Goal: Information Seeking & Learning: Learn about a topic

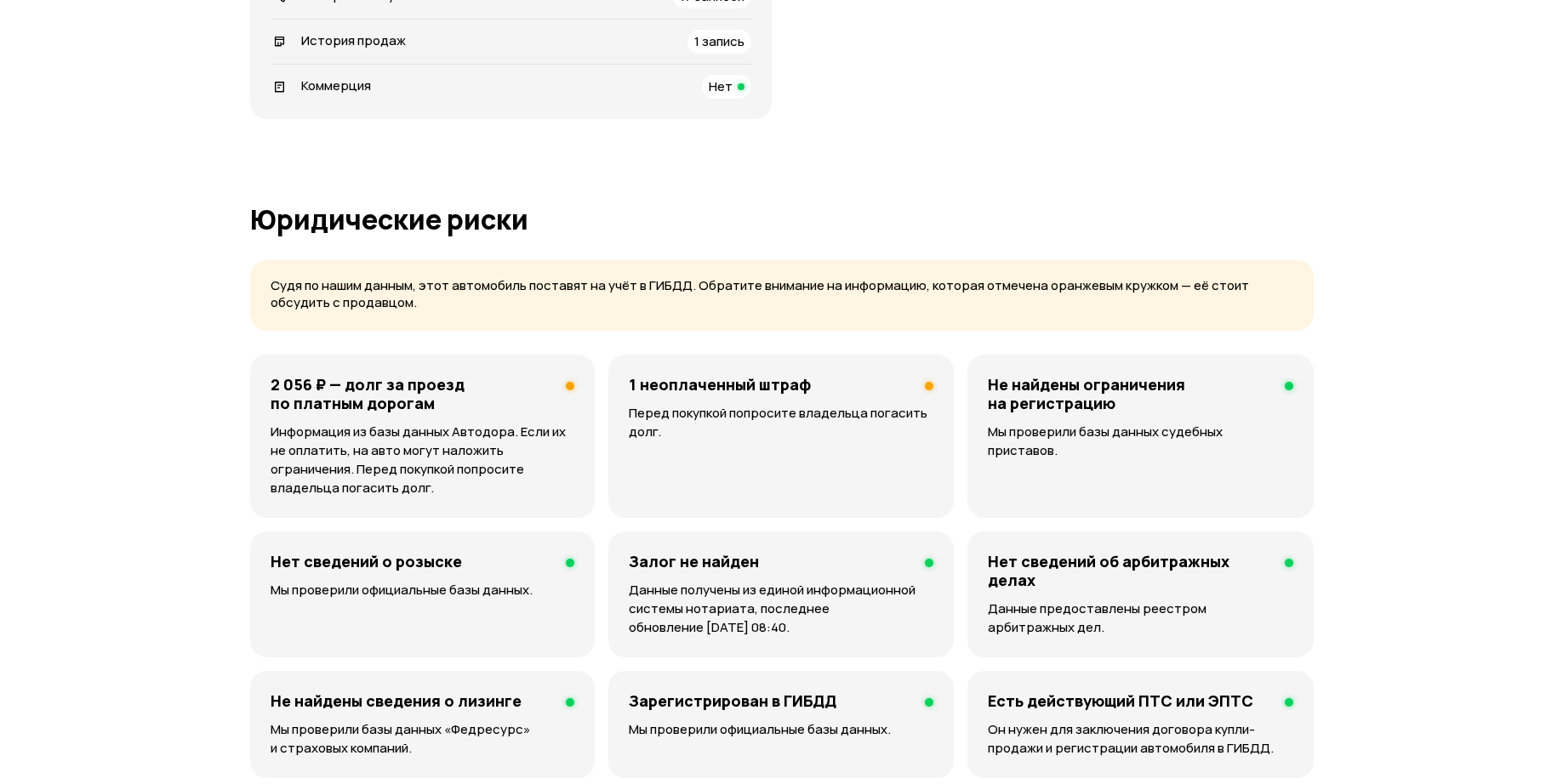
scroll to position [850, 0]
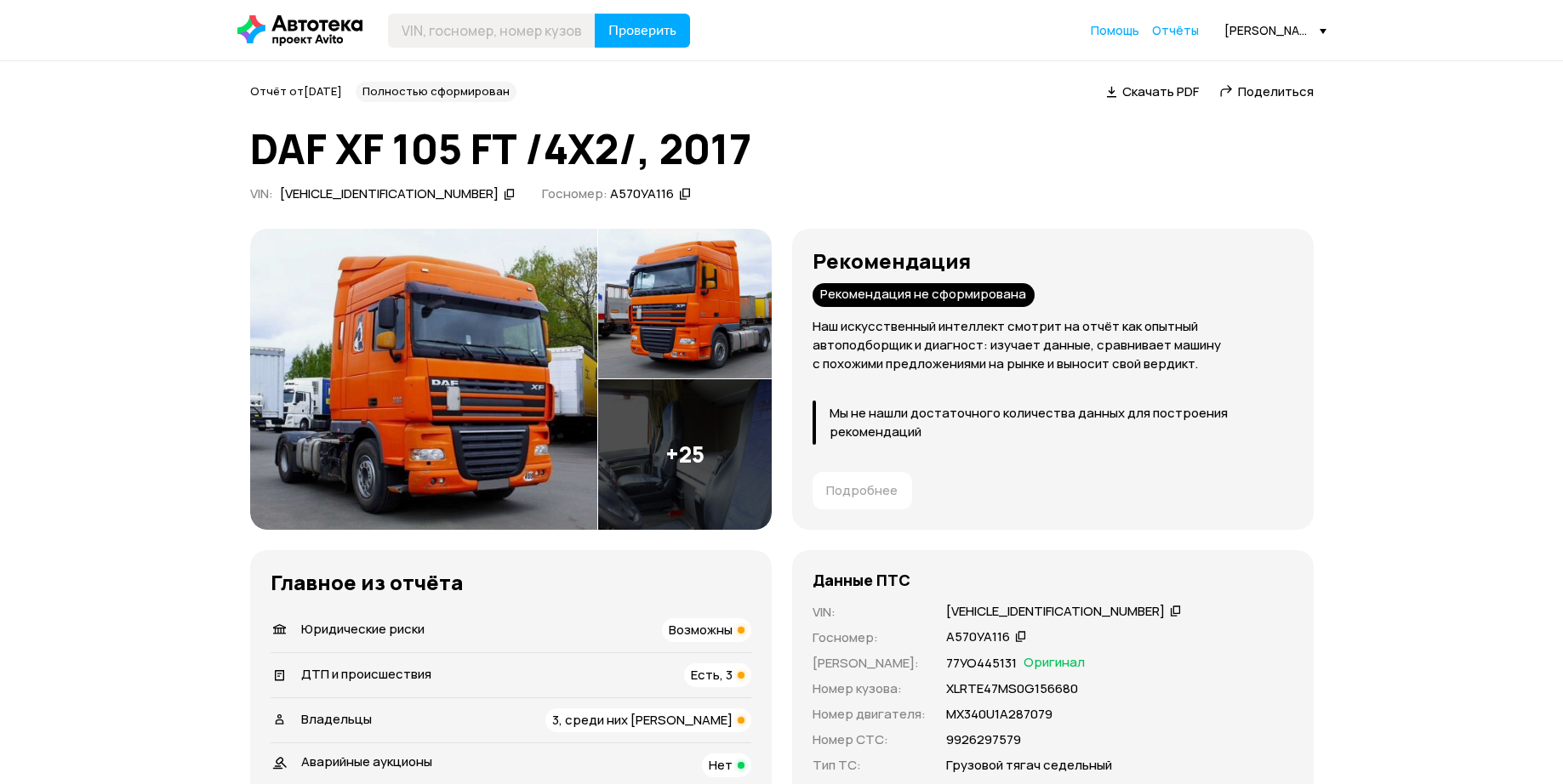
click at [711, 676] on span "Есть, 3" at bounding box center [711, 675] width 41 height 18
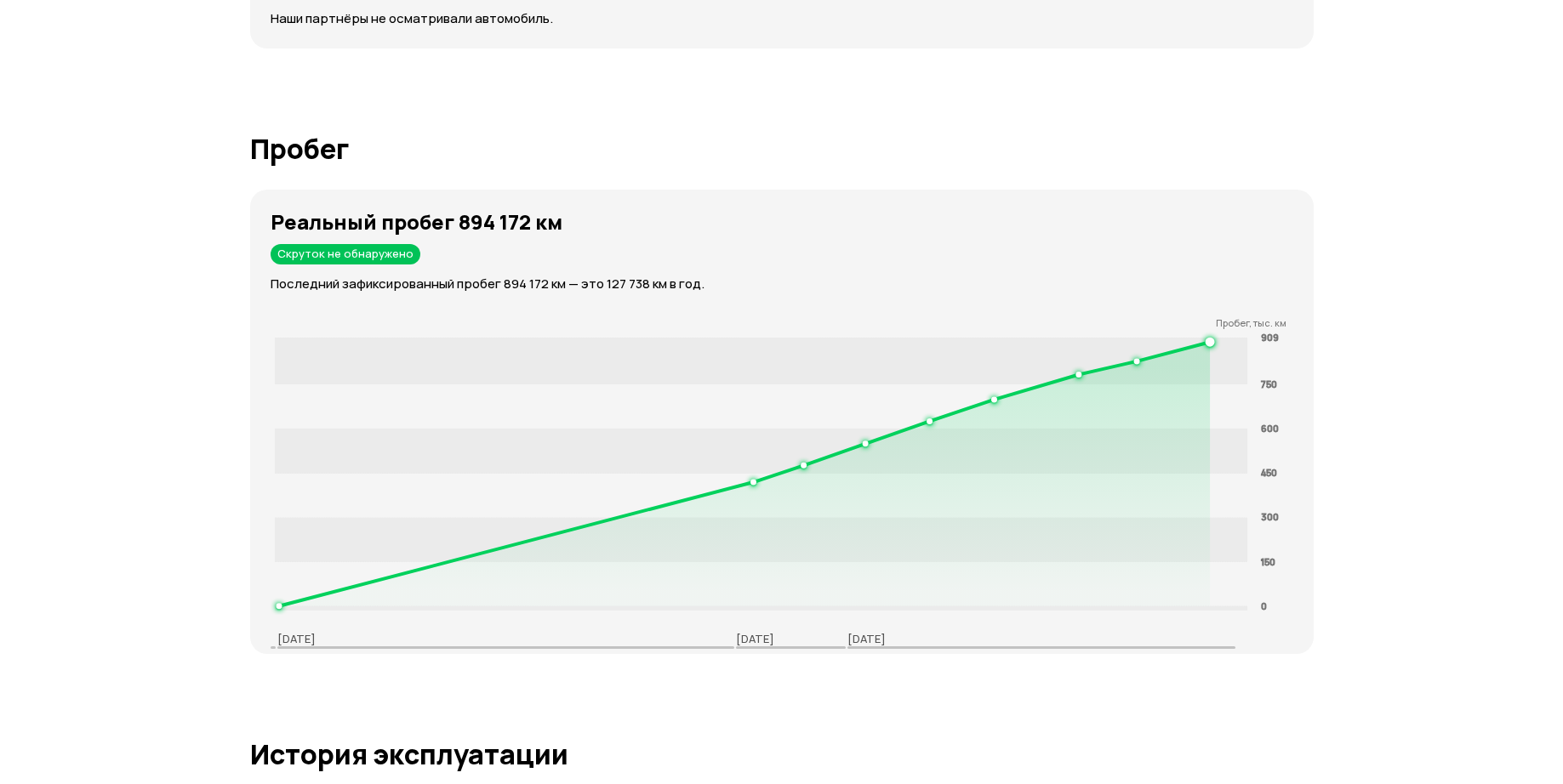
scroll to position [2637, 0]
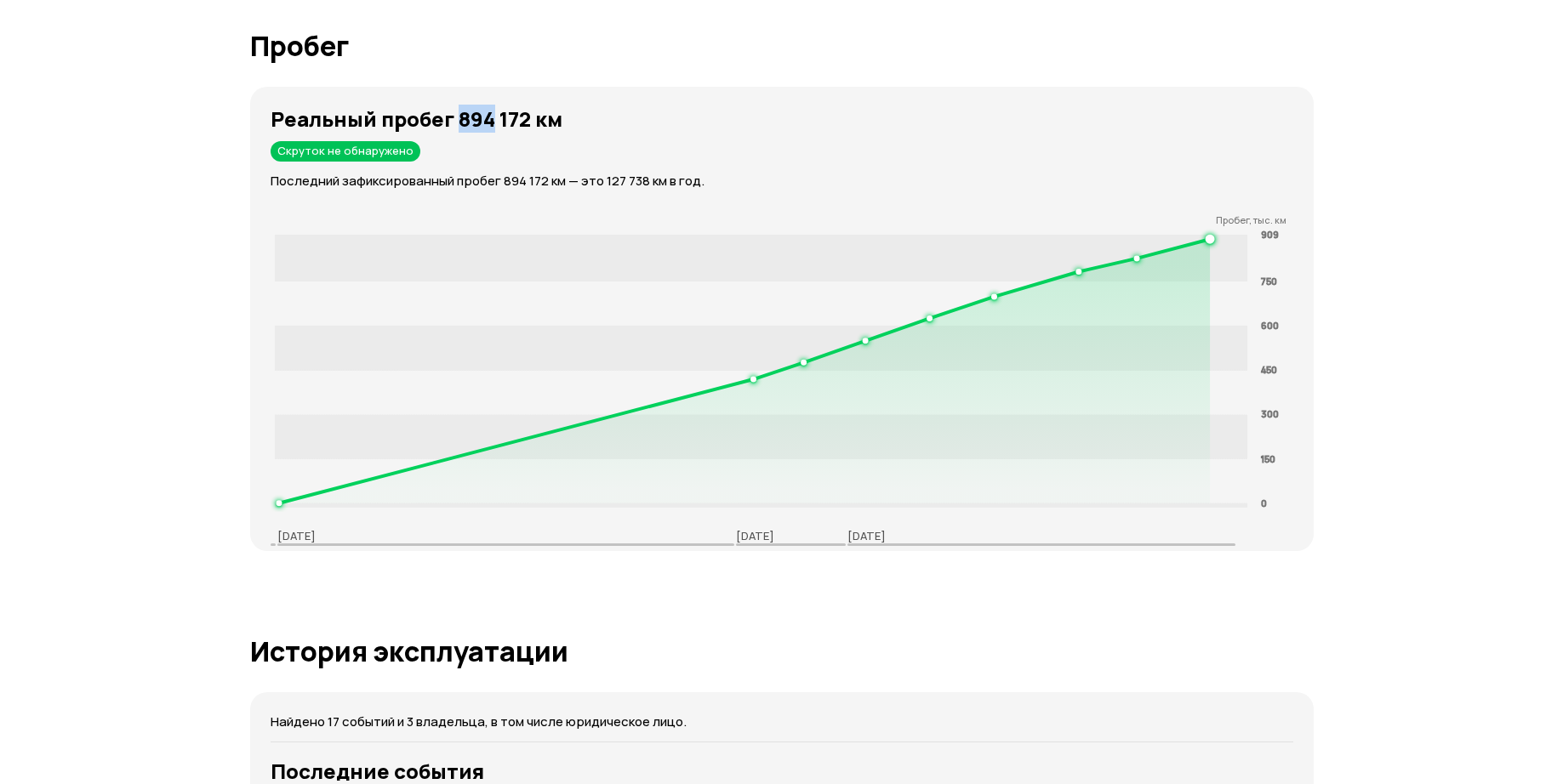
drag, startPoint x: 455, startPoint y: 119, endPoint x: 494, endPoint y: 119, distance: 39.0
click at [494, 119] on strong "Реальный пробег 894 172 км" at bounding box center [416, 118] width 292 height 28
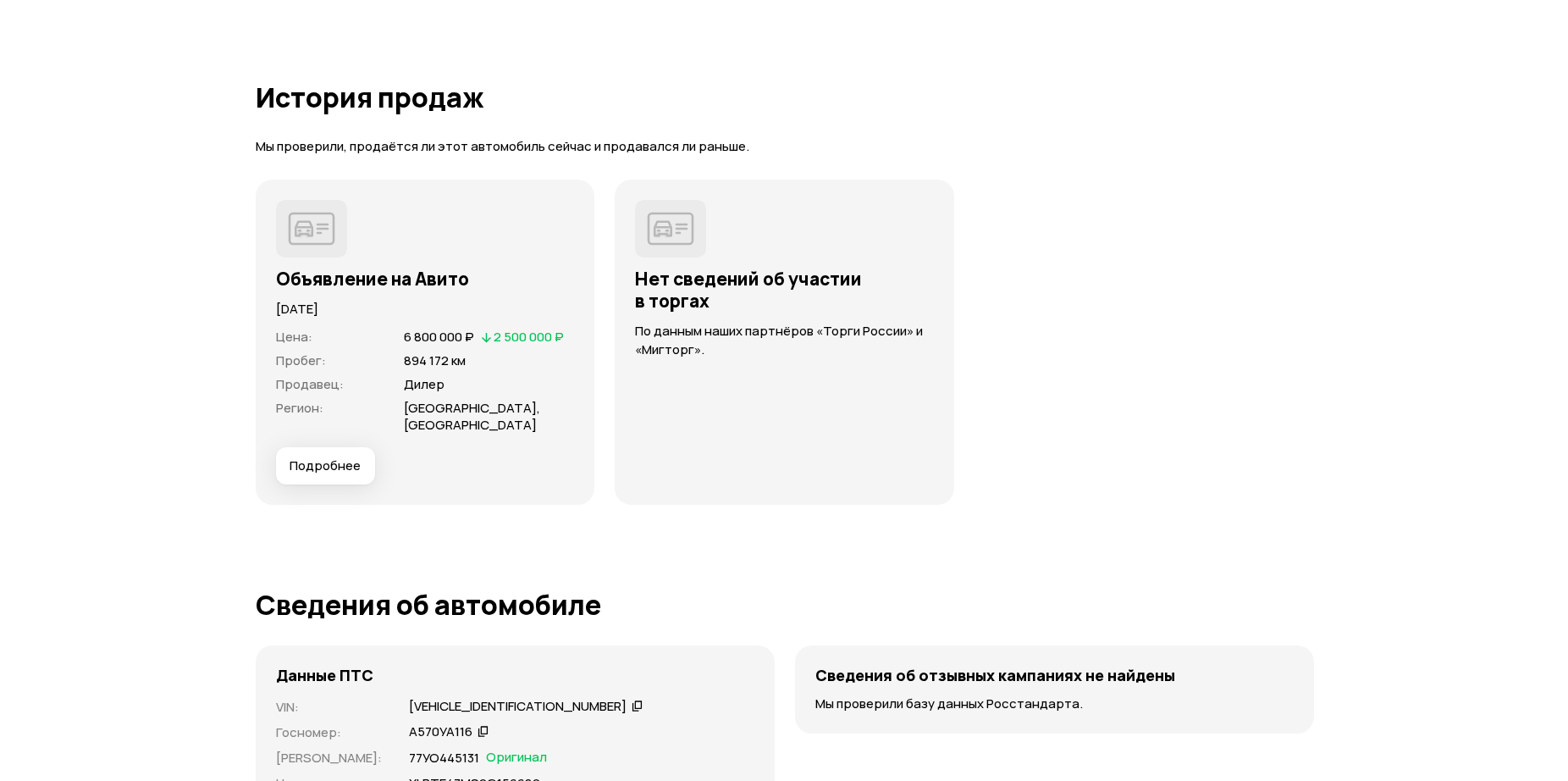
scroll to position [4490, 0]
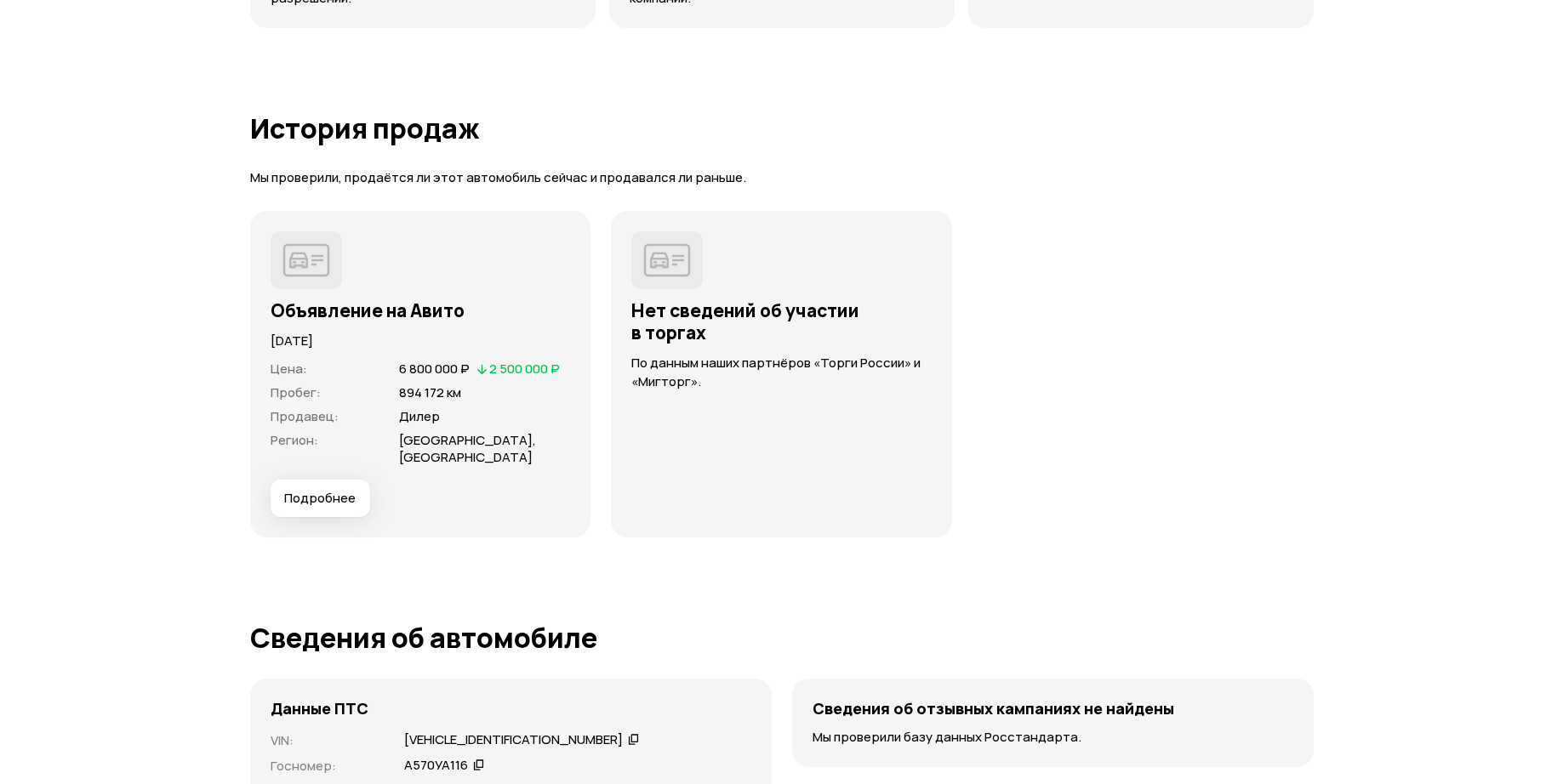
click at [326, 479] on button "Подробнее" at bounding box center [320, 497] width 100 height 37
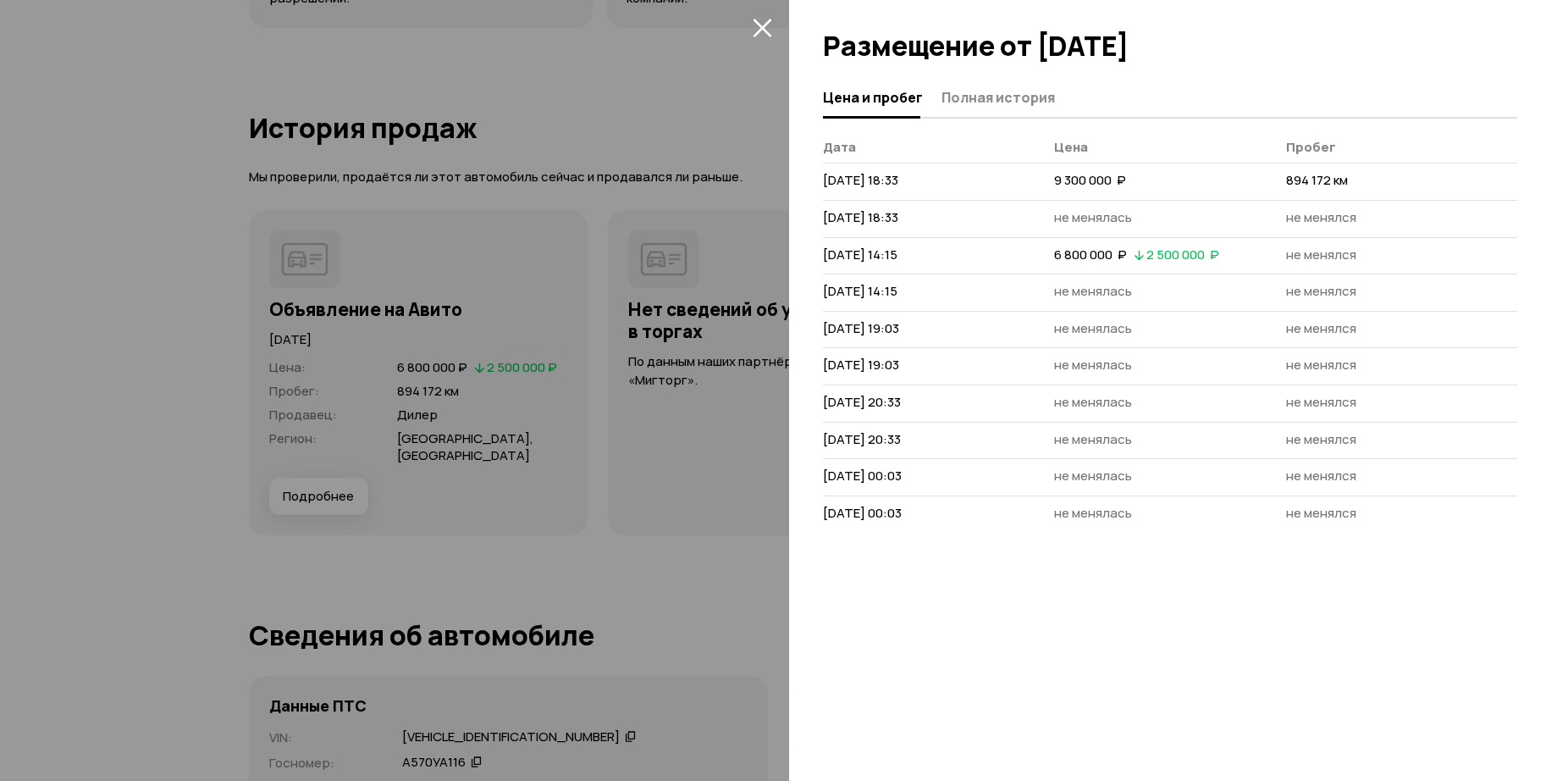
drag, startPoint x: 834, startPoint y: 180, endPoint x: 942, endPoint y: 191, distance: 108.6
click at [942, 191] on td "[DATE] 18:33" at bounding box center [938, 181] width 231 height 37
drag, startPoint x: 942, startPoint y: 191, endPoint x: 1017, endPoint y: 190, distance: 75.0
click at [1017, 190] on td "[DATE] 18:33" at bounding box center [938, 181] width 231 height 37
click at [972, 96] on span "Полная история" at bounding box center [998, 97] width 114 height 17
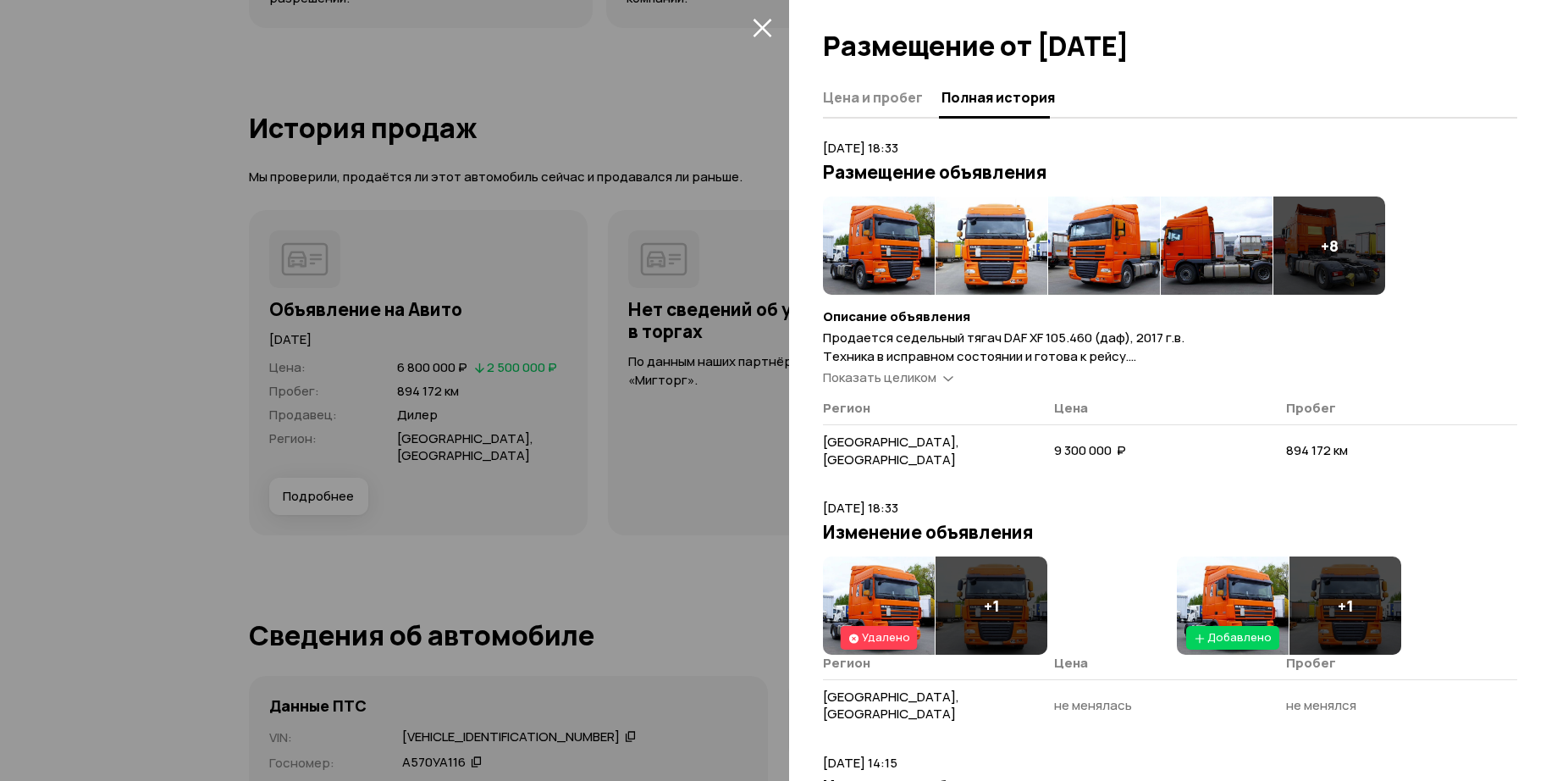
click at [943, 374] on icon at bounding box center [948, 377] width 10 height 17
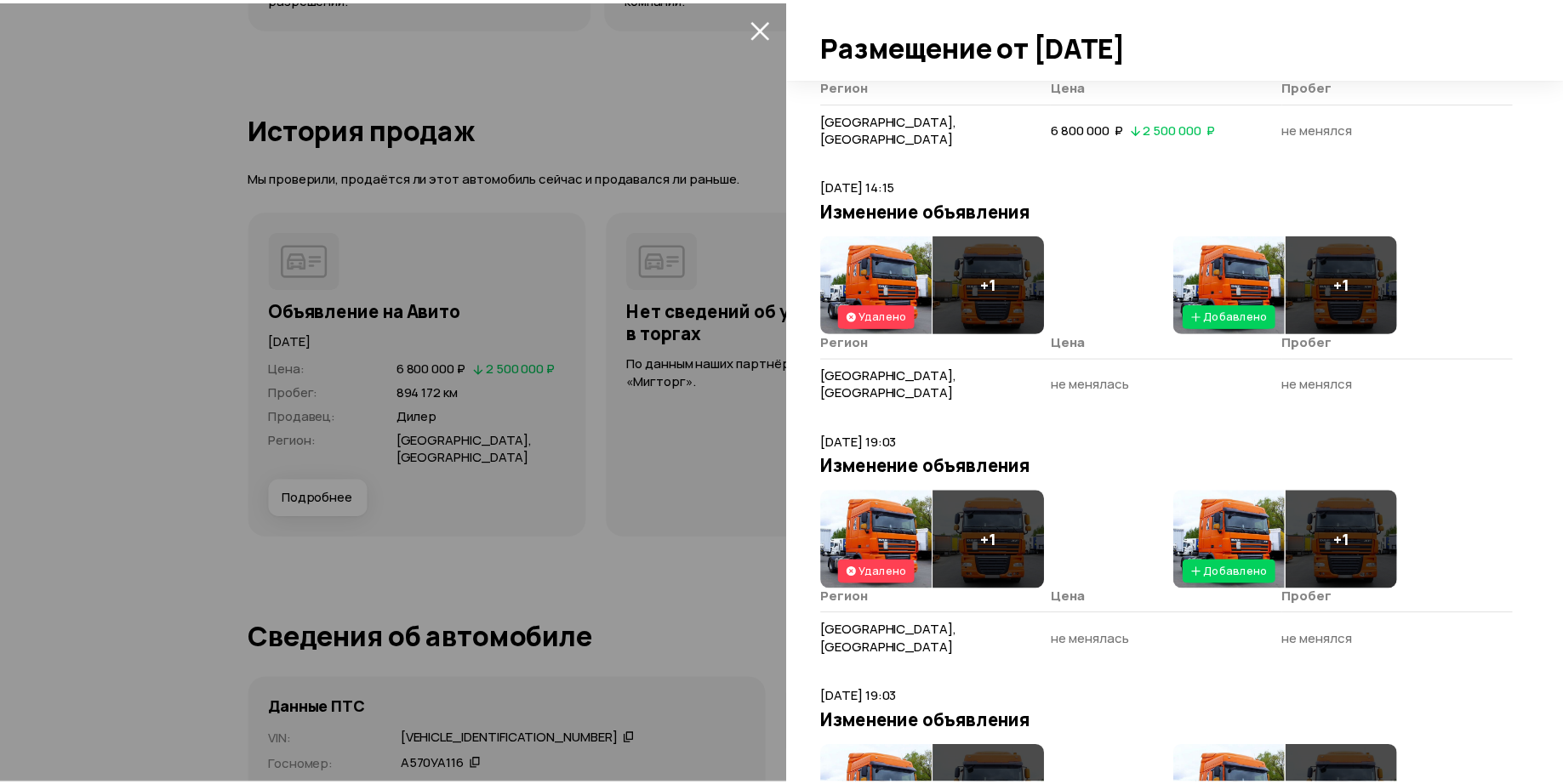
scroll to position [1360, 0]
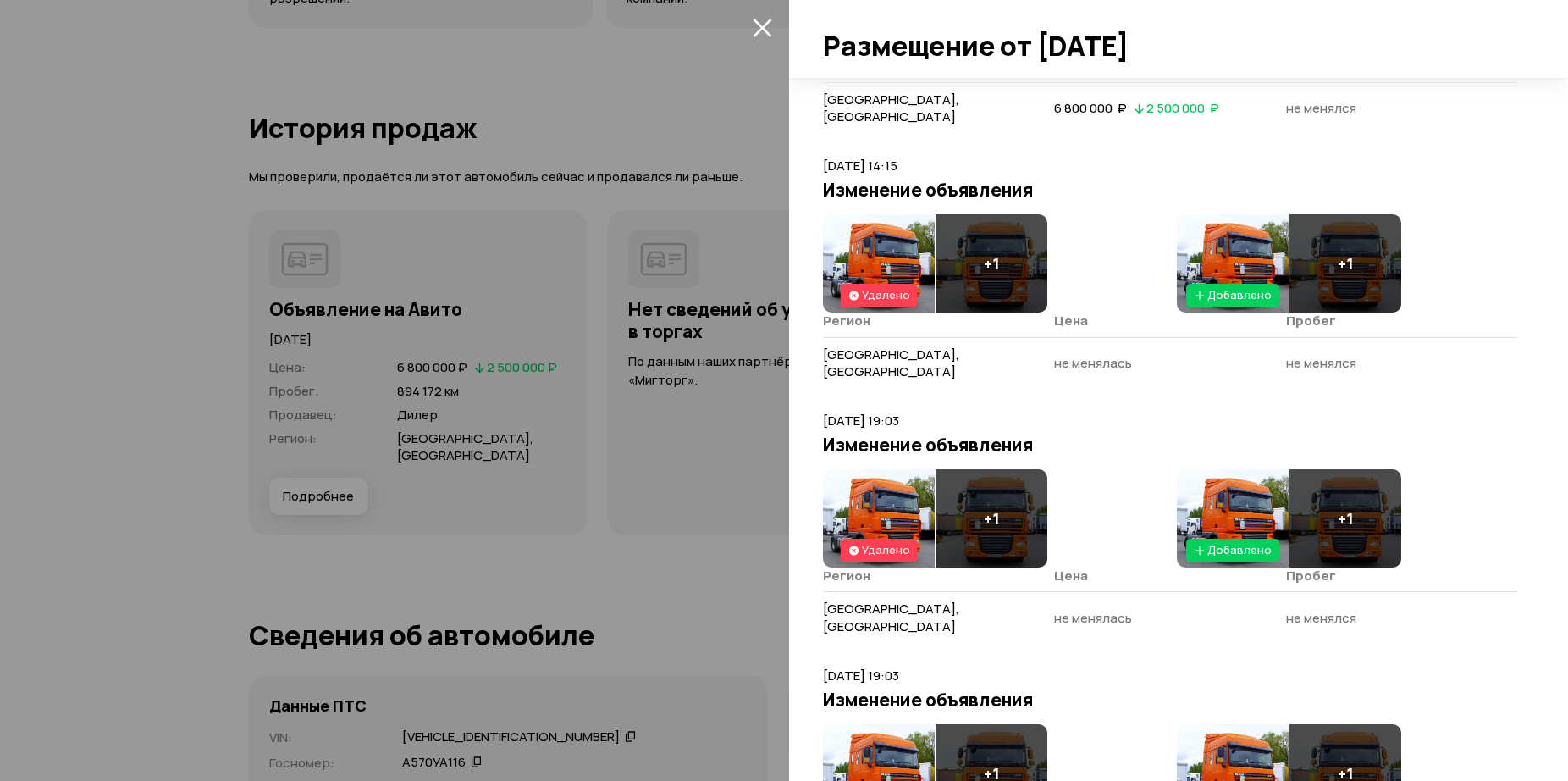
click at [881, 214] on img at bounding box center [878, 263] width 112 height 98
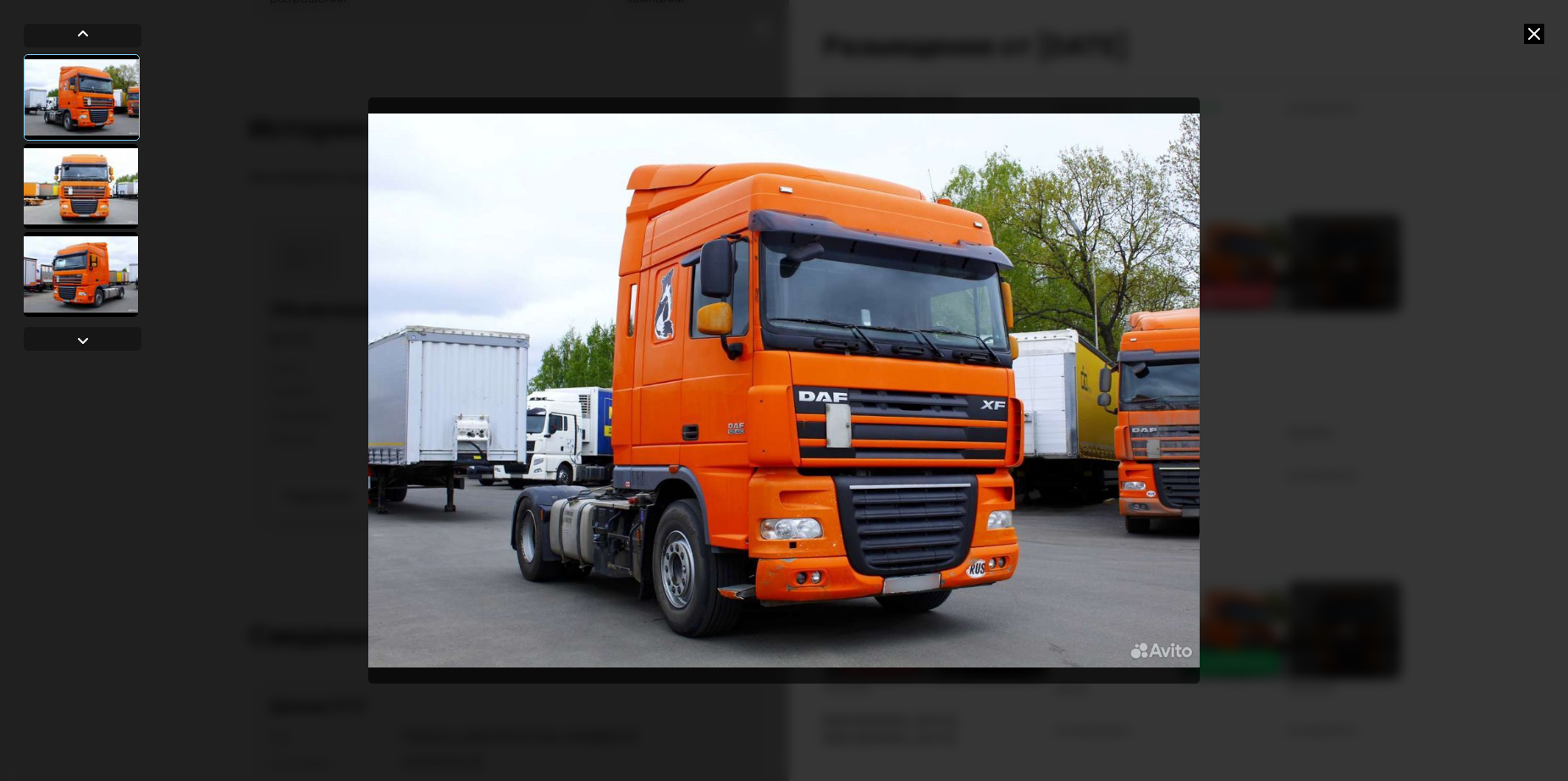
click at [1537, 35] on icon at bounding box center [1534, 33] width 20 height 20
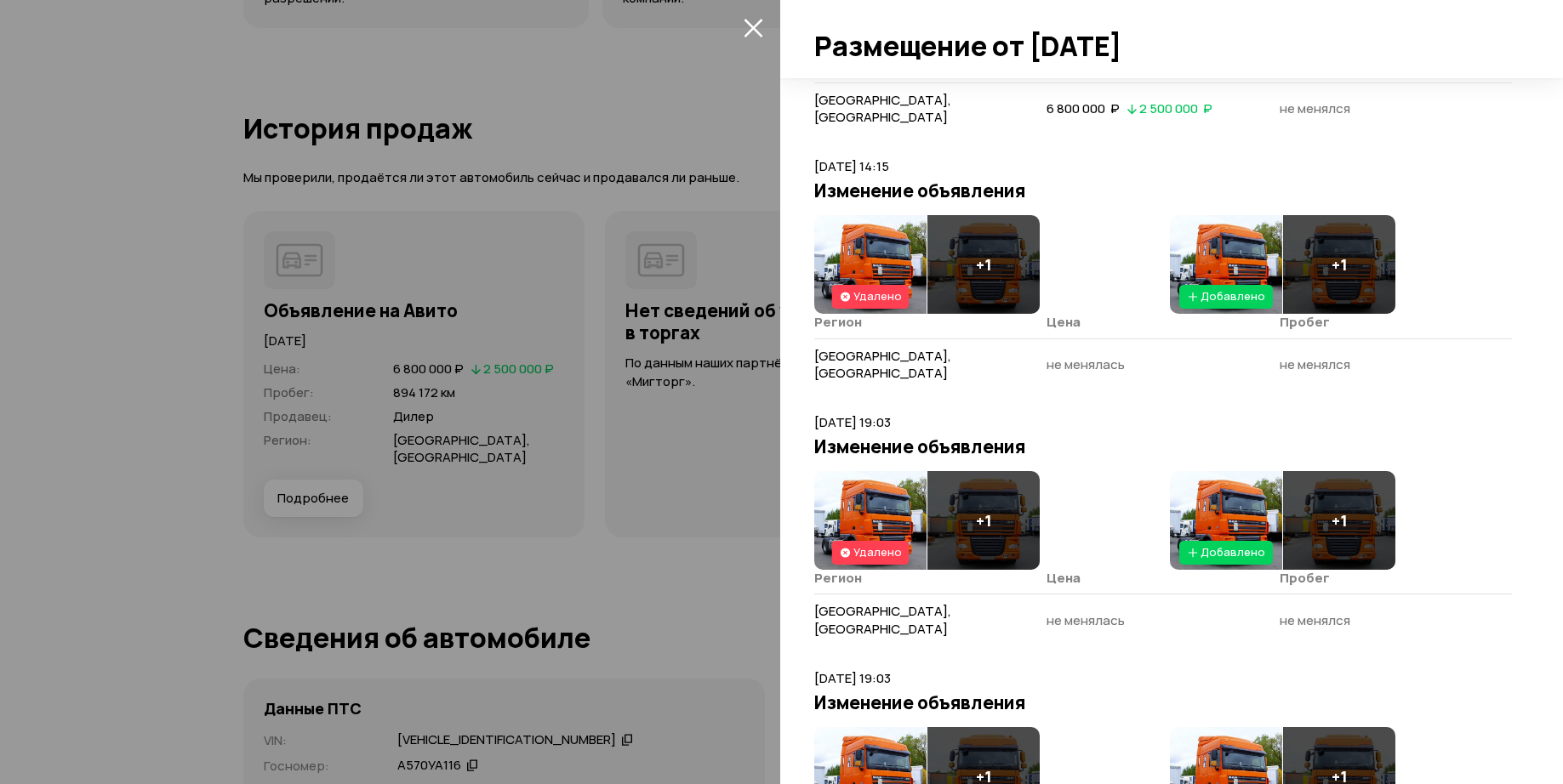
click at [753, 27] on icon "закрыть" at bounding box center [753, 29] width 19 height 19
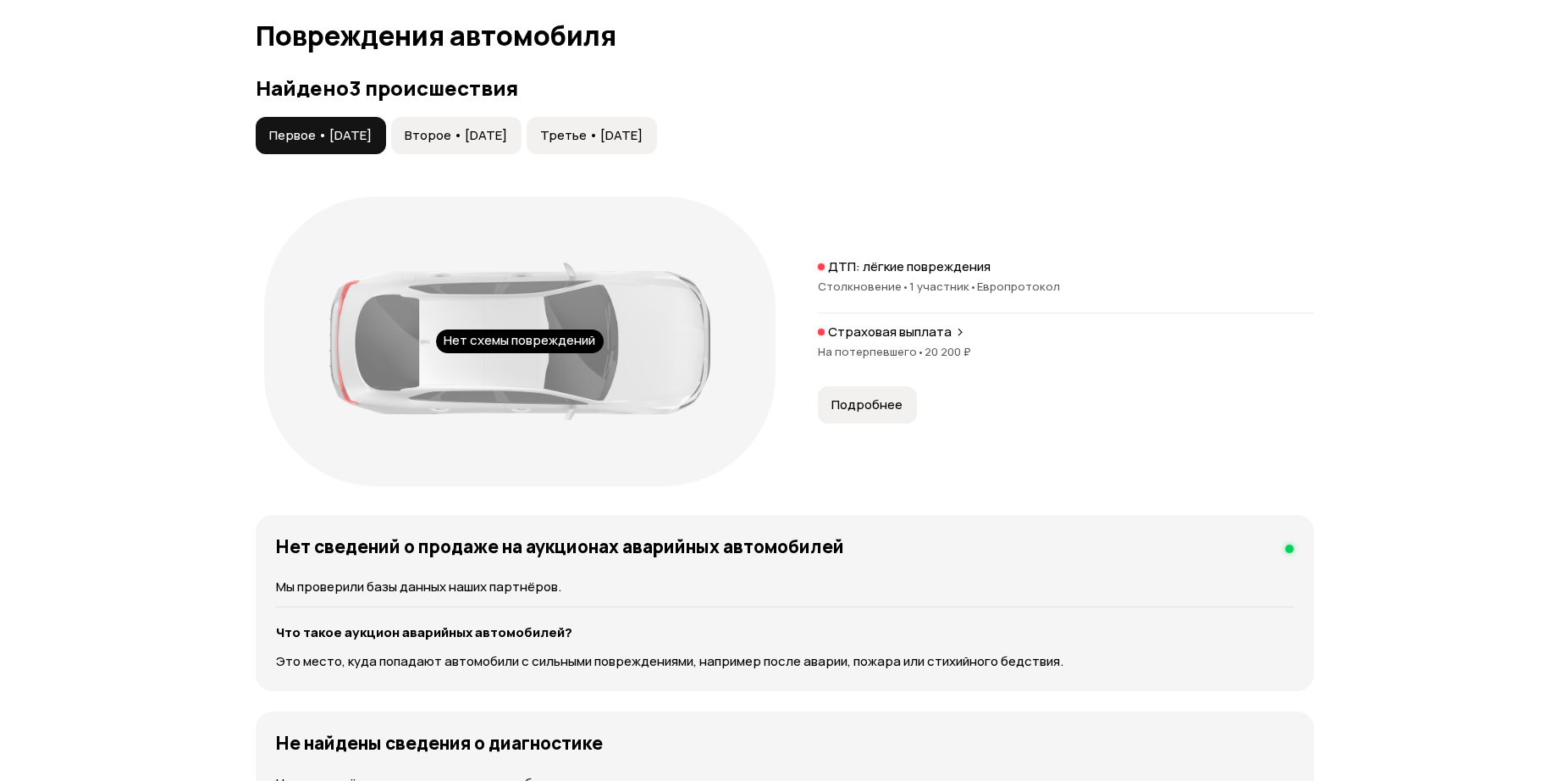
scroll to position [1765, 0]
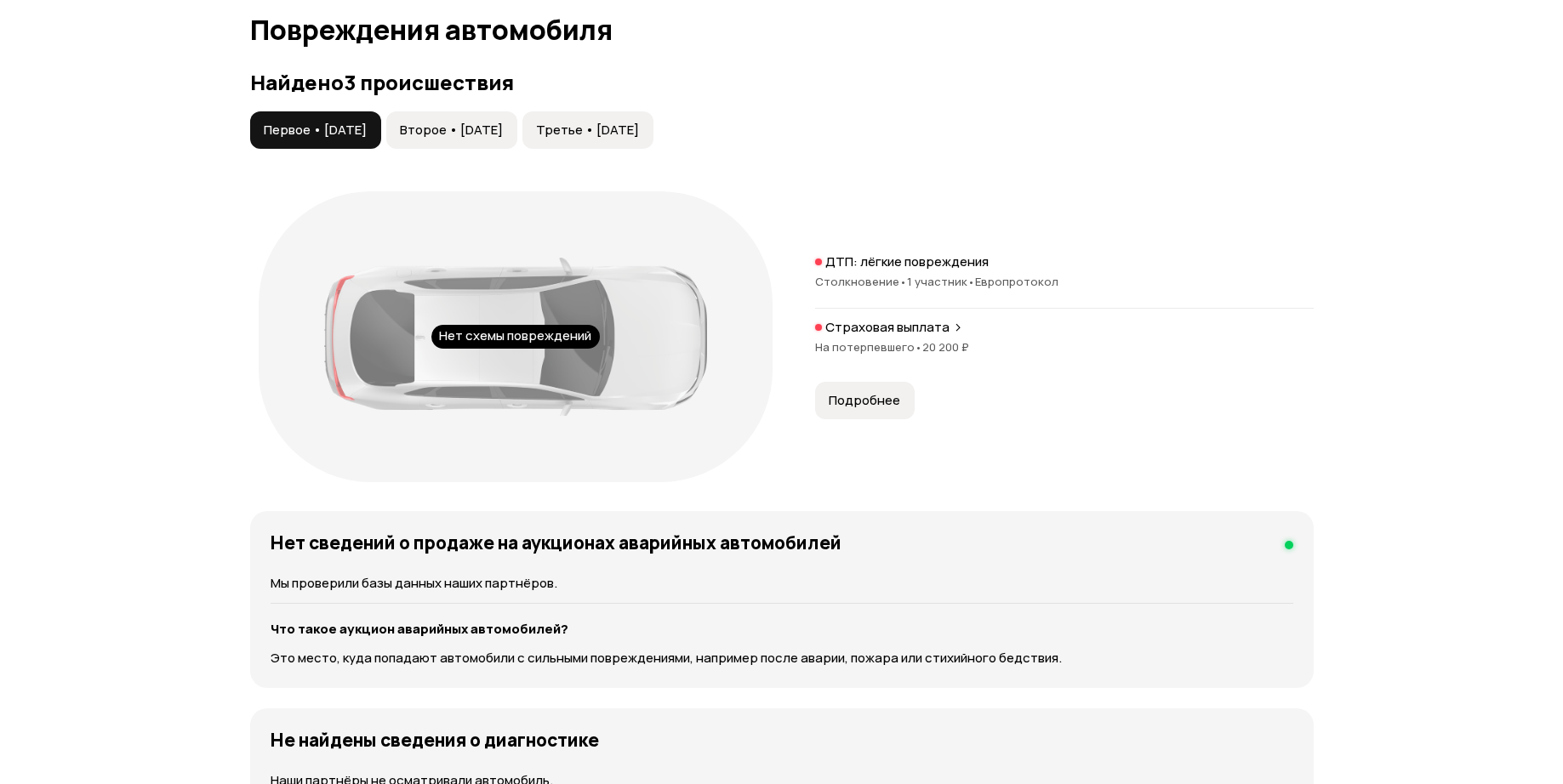
click at [471, 129] on span "Второе • [DATE]" at bounding box center [451, 130] width 103 height 17
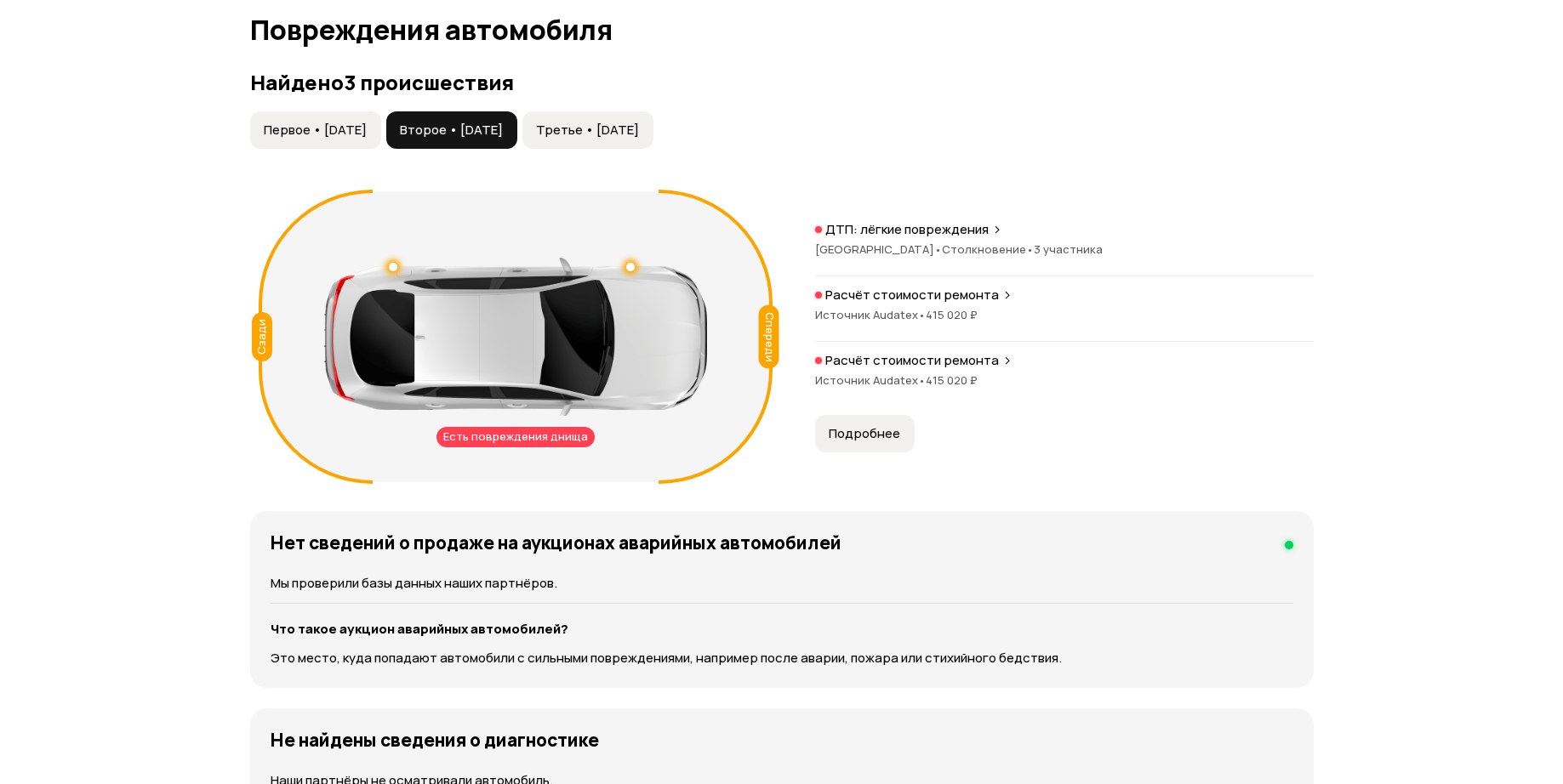
click at [643, 120] on button "Третье • [DATE]" at bounding box center [588, 129] width 131 height 37
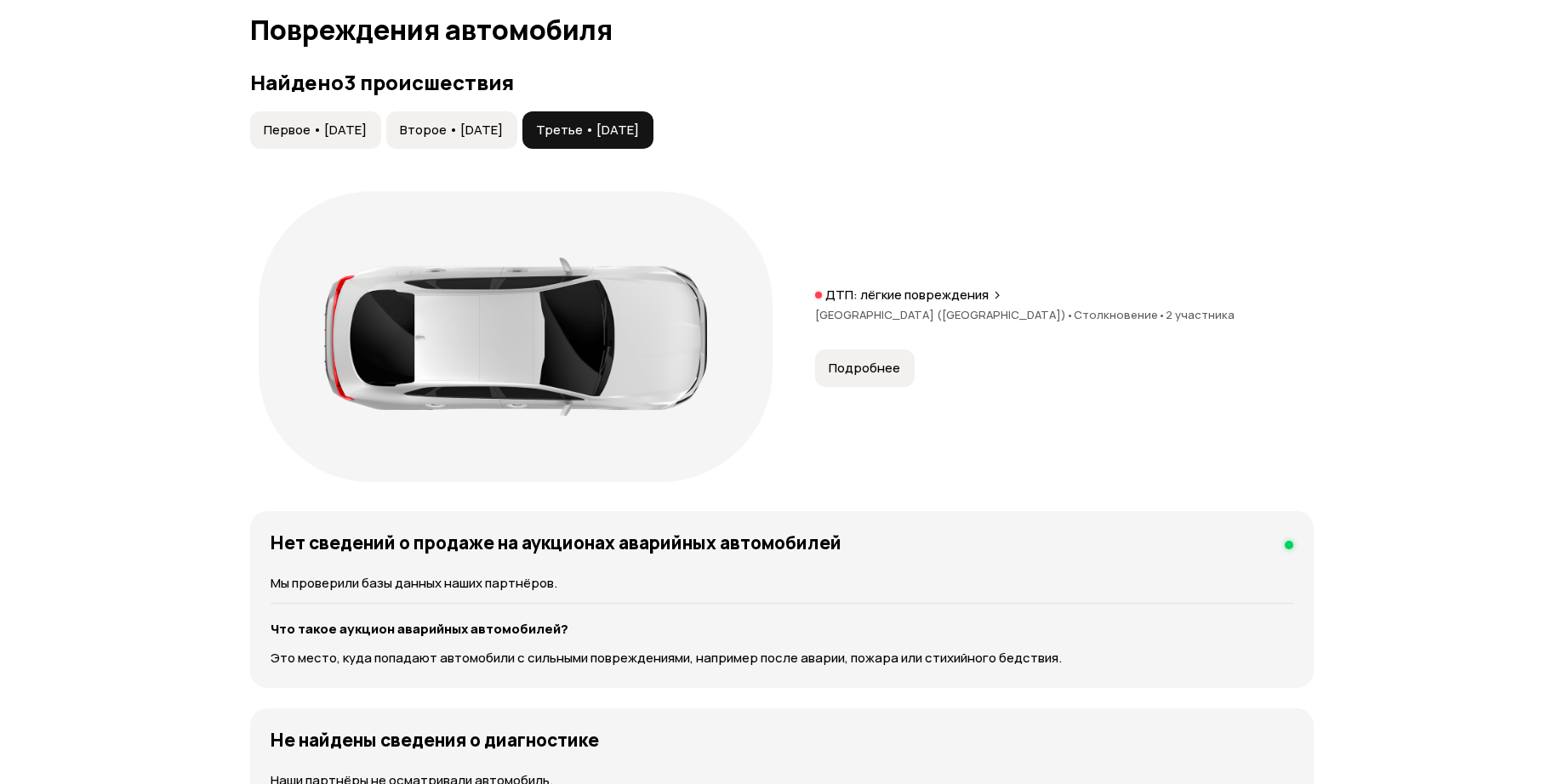
click at [882, 373] on span "Подробнее" at bounding box center [864, 368] width 72 height 17
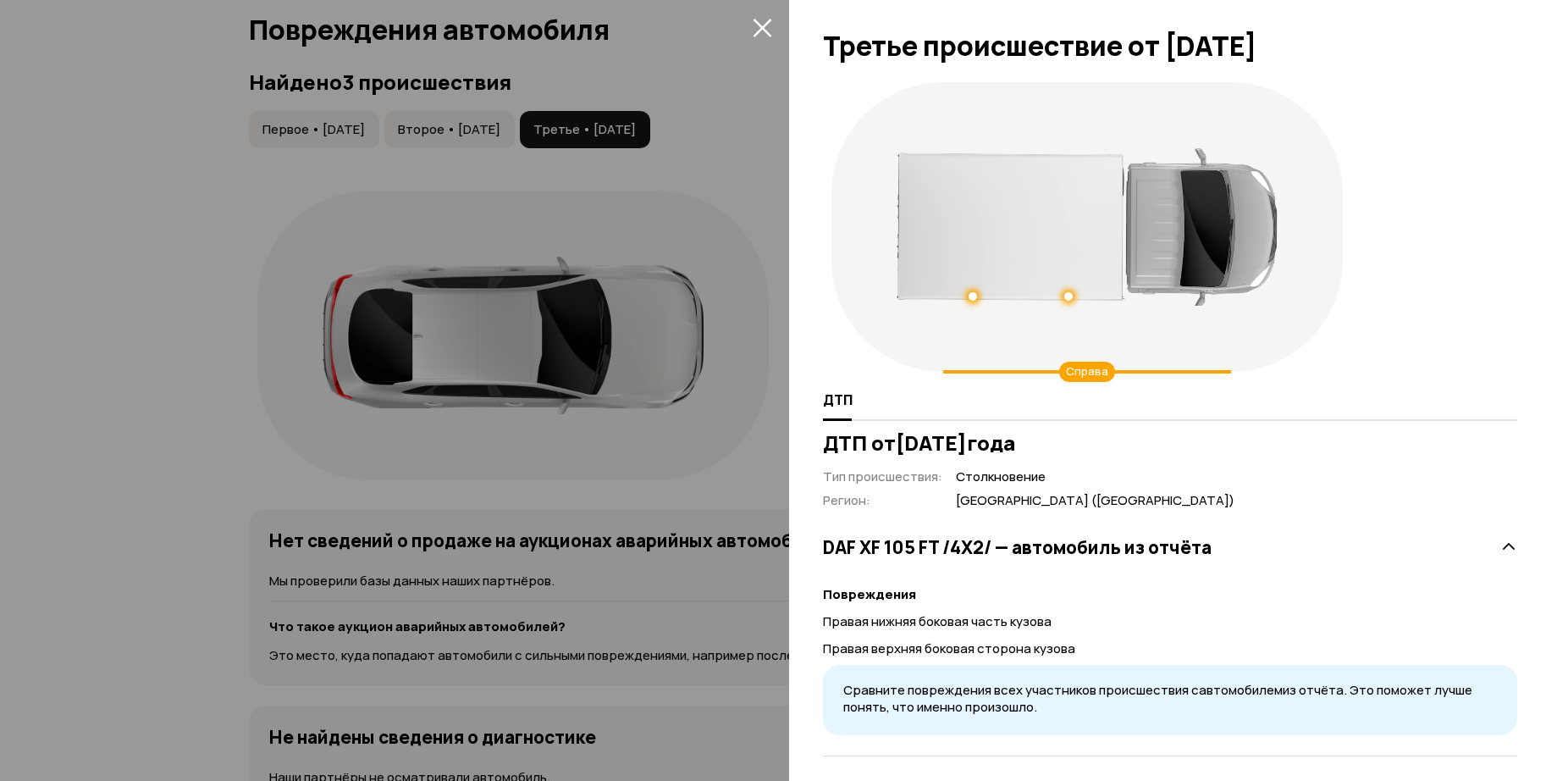
scroll to position [0, 0]
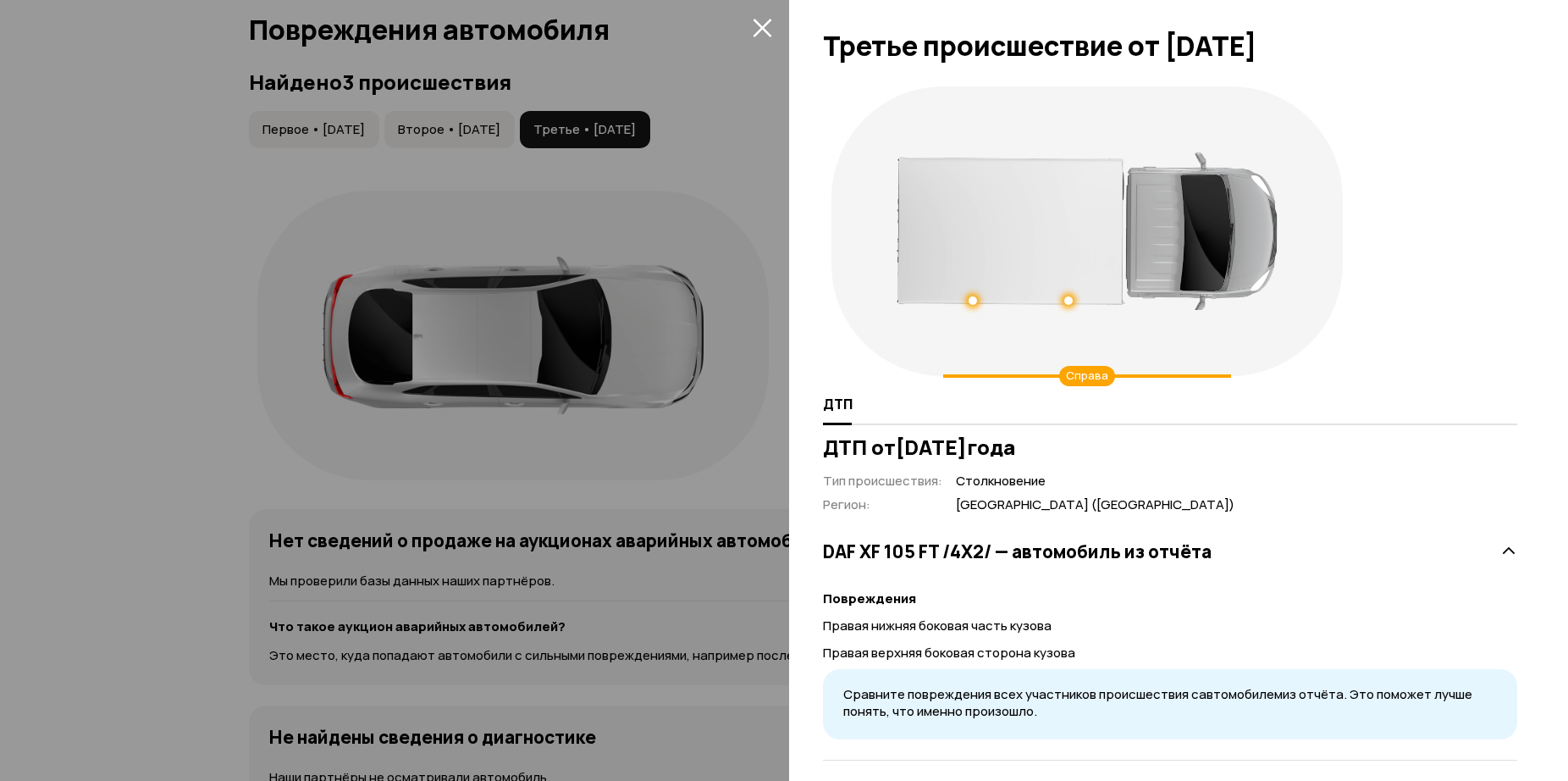
click at [760, 23] on icon "закрыть" at bounding box center [763, 28] width 19 height 19
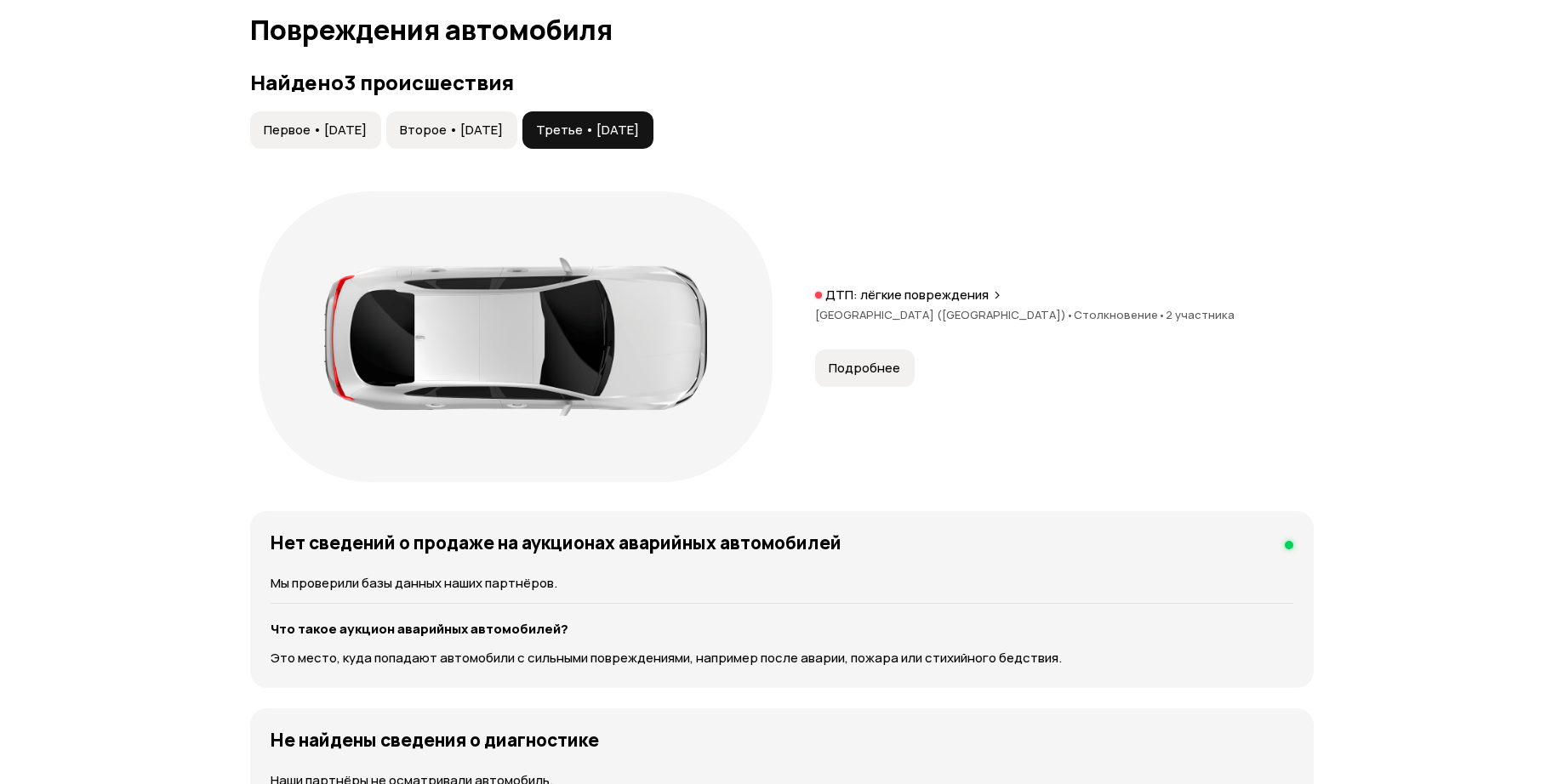
click at [502, 133] on span "Второе • [DATE]" at bounding box center [451, 130] width 103 height 17
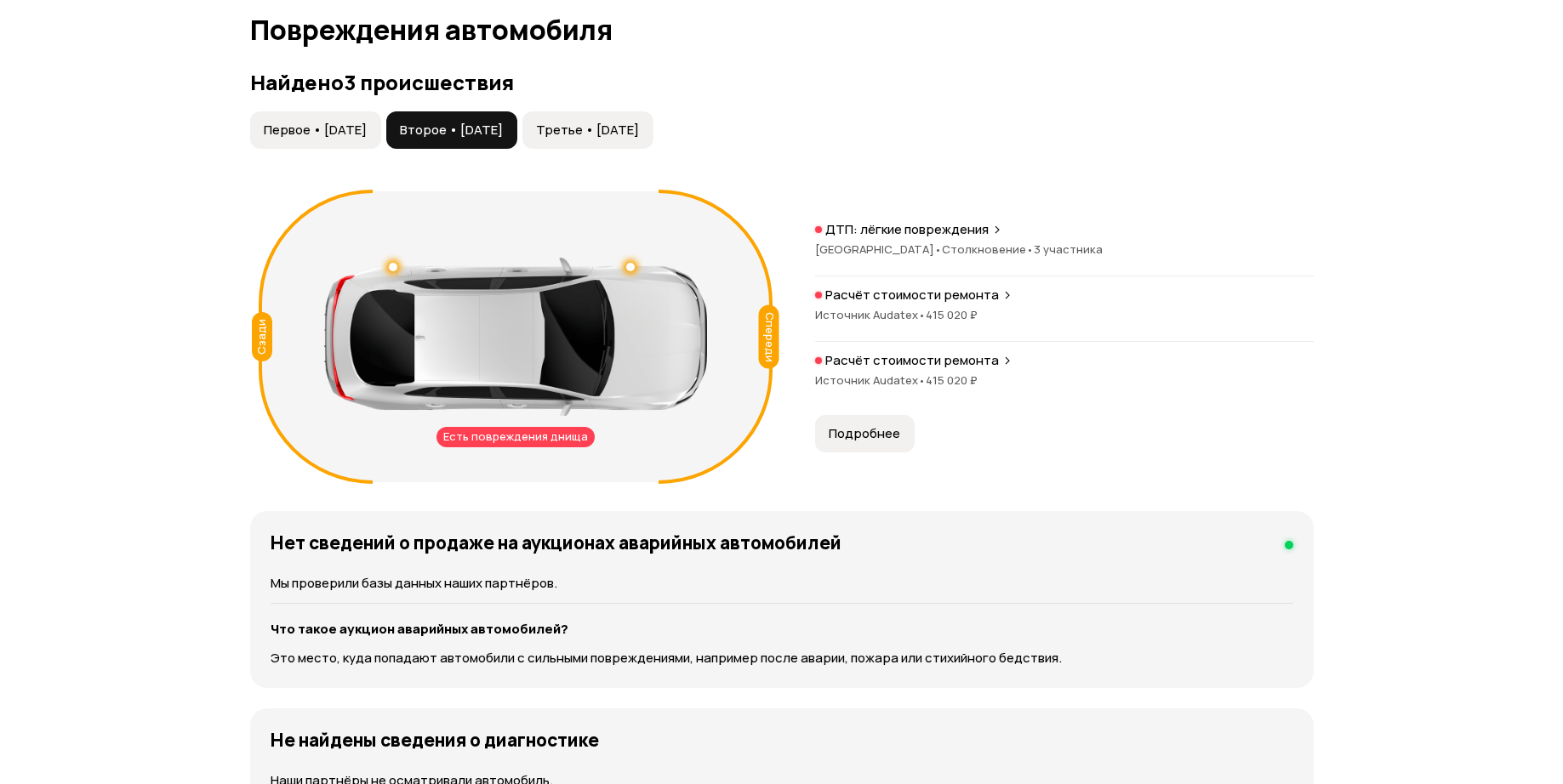
click at [366, 124] on span "Первое • [DATE]" at bounding box center [315, 130] width 103 height 17
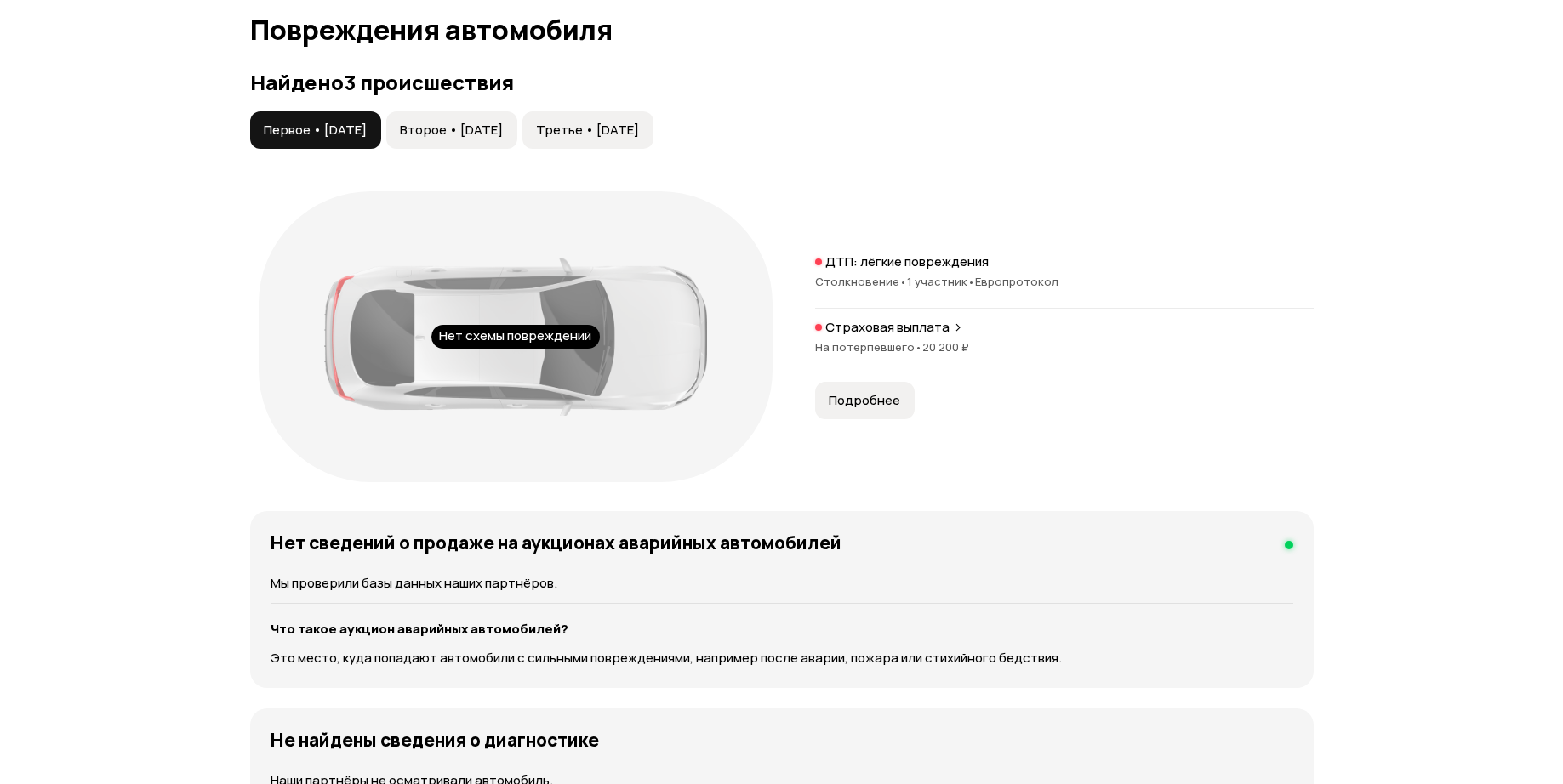
click at [502, 134] on span "Второе • [DATE]" at bounding box center [451, 130] width 103 height 17
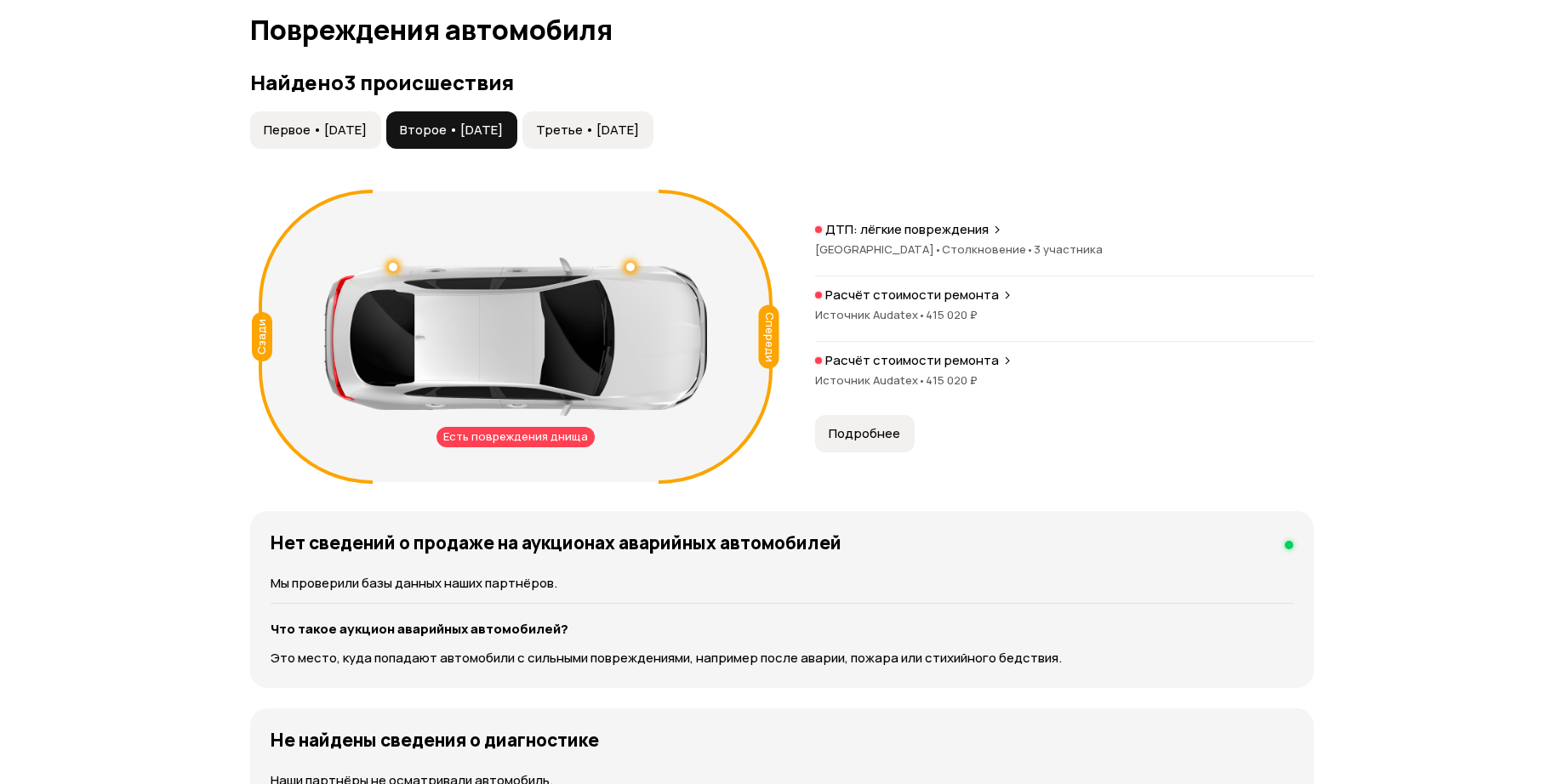
click at [863, 433] on span "Подробнее" at bounding box center [864, 434] width 72 height 17
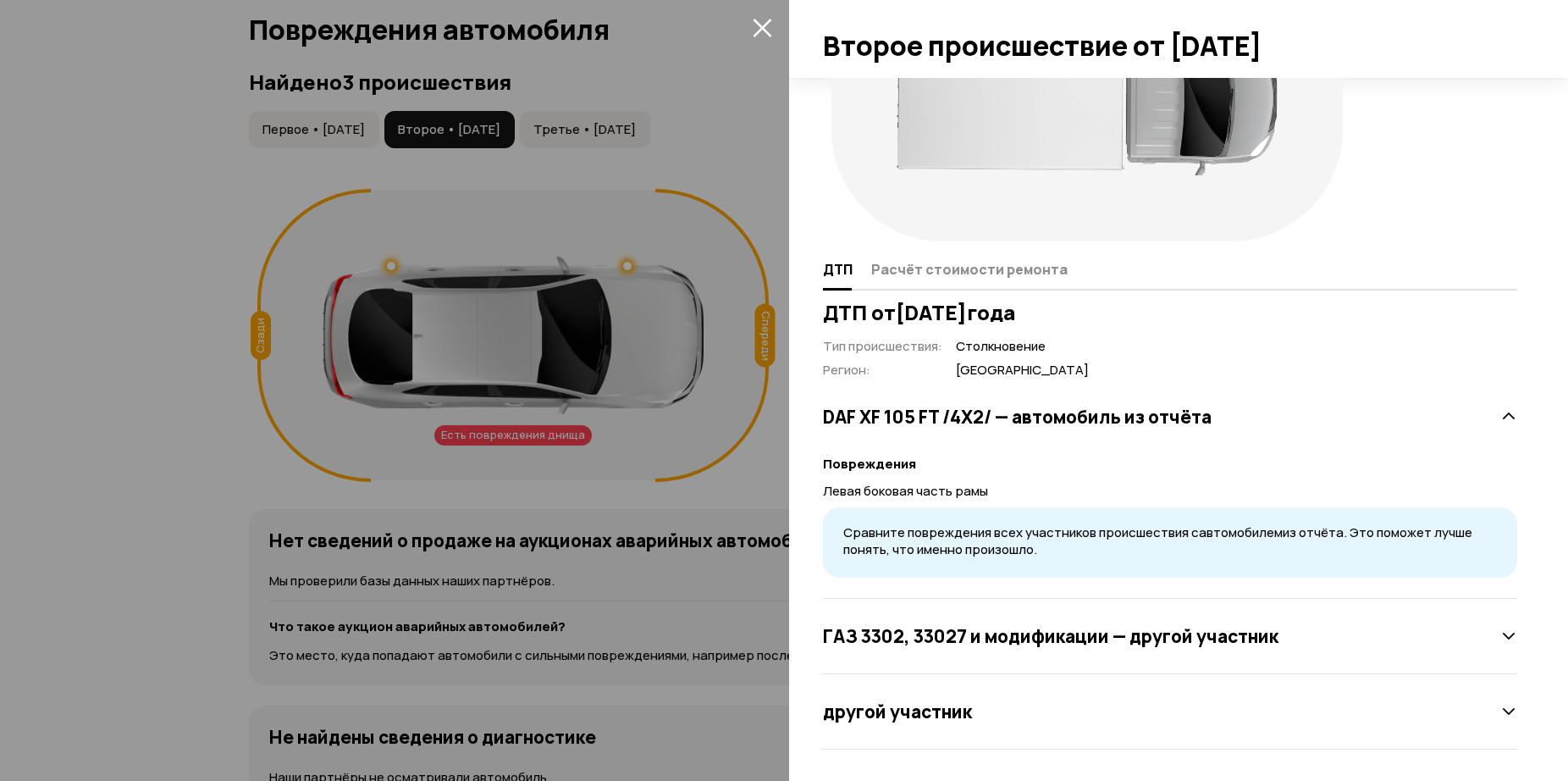
scroll to position [137, 0]
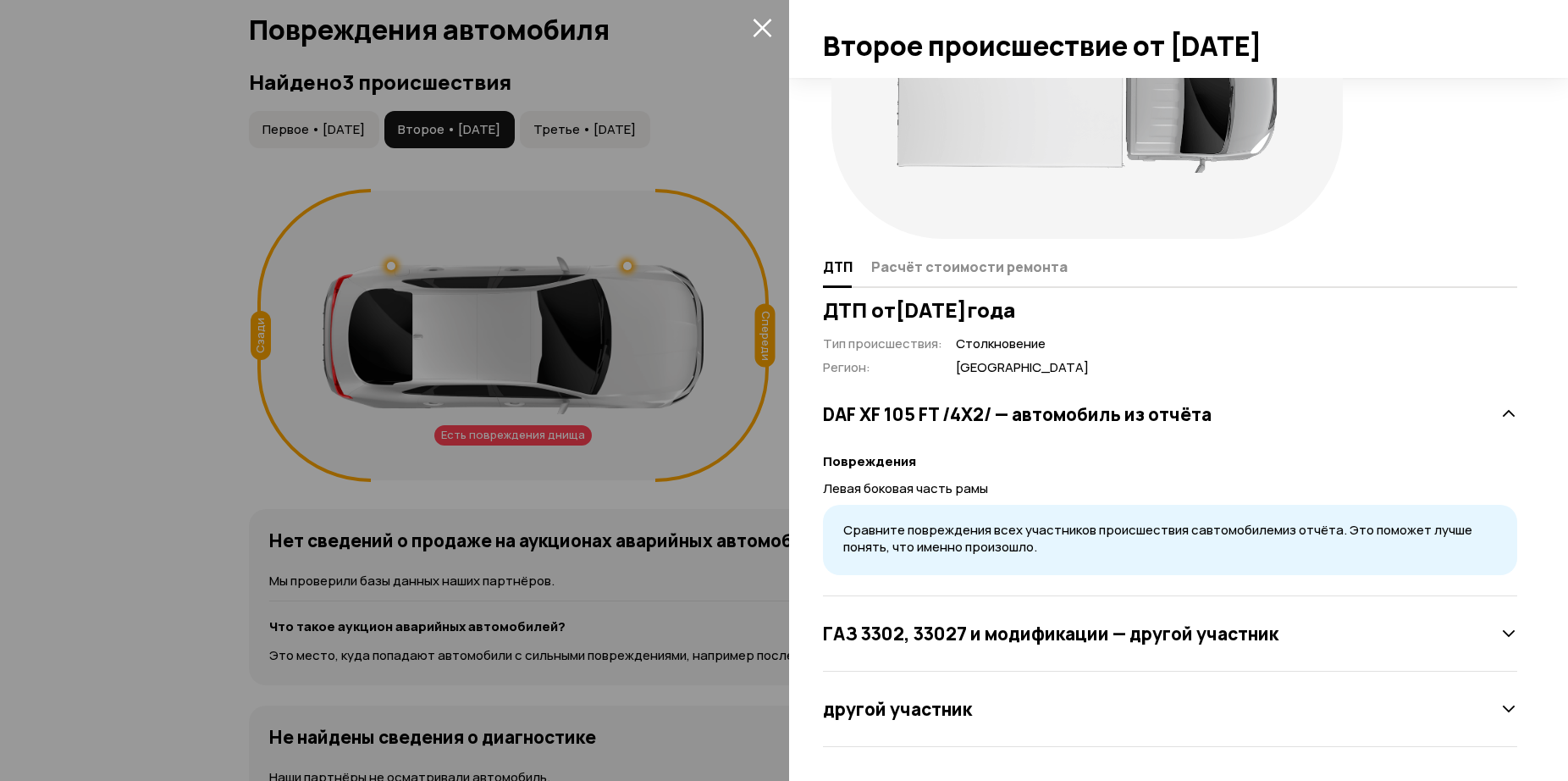
click at [1125, 713] on div "другой участник" at bounding box center [1169, 708] width 694 height 33
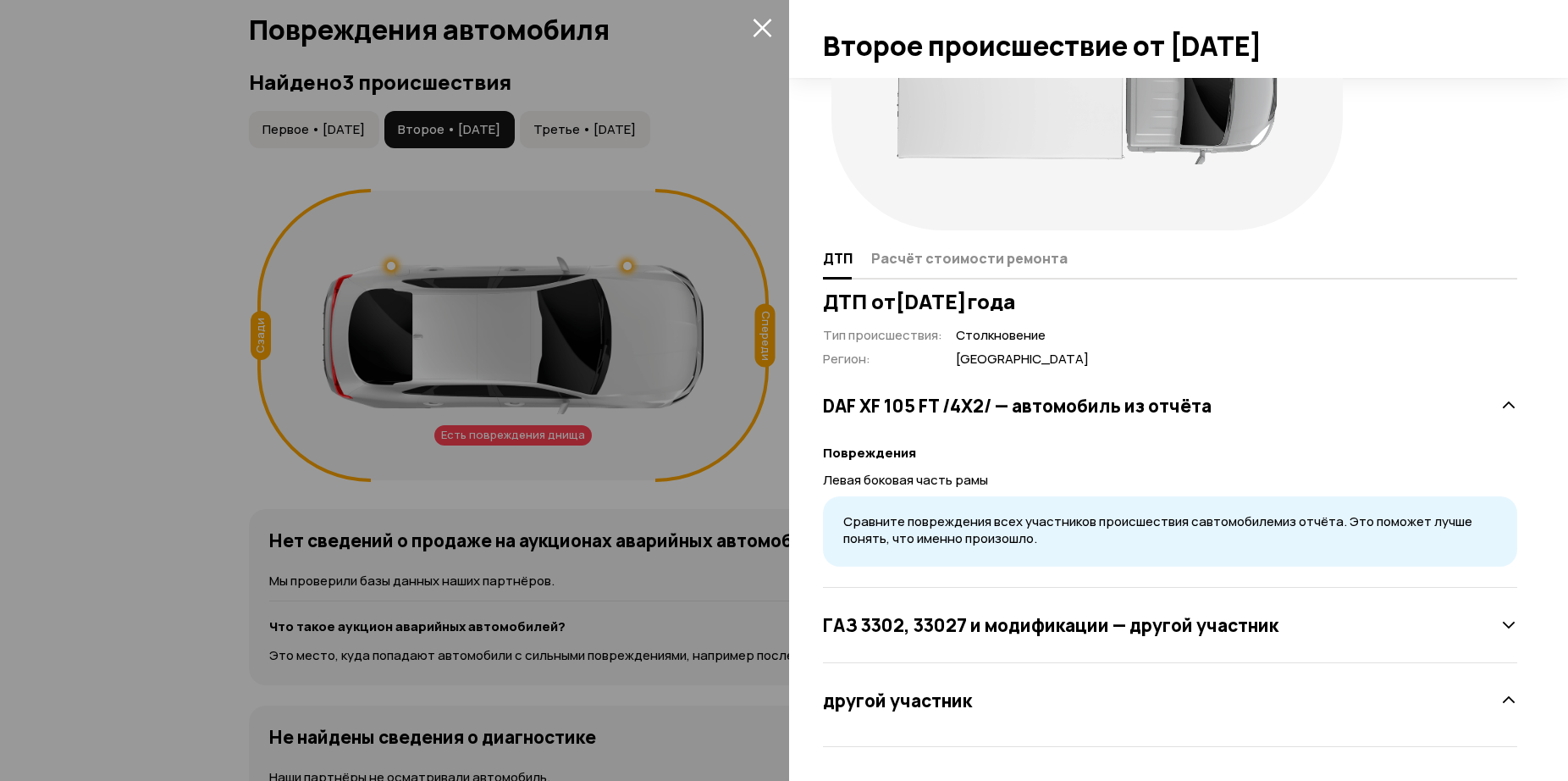
click at [1480, 695] on div "другой участник" at bounding box center [1169, 700] width 694 height 33
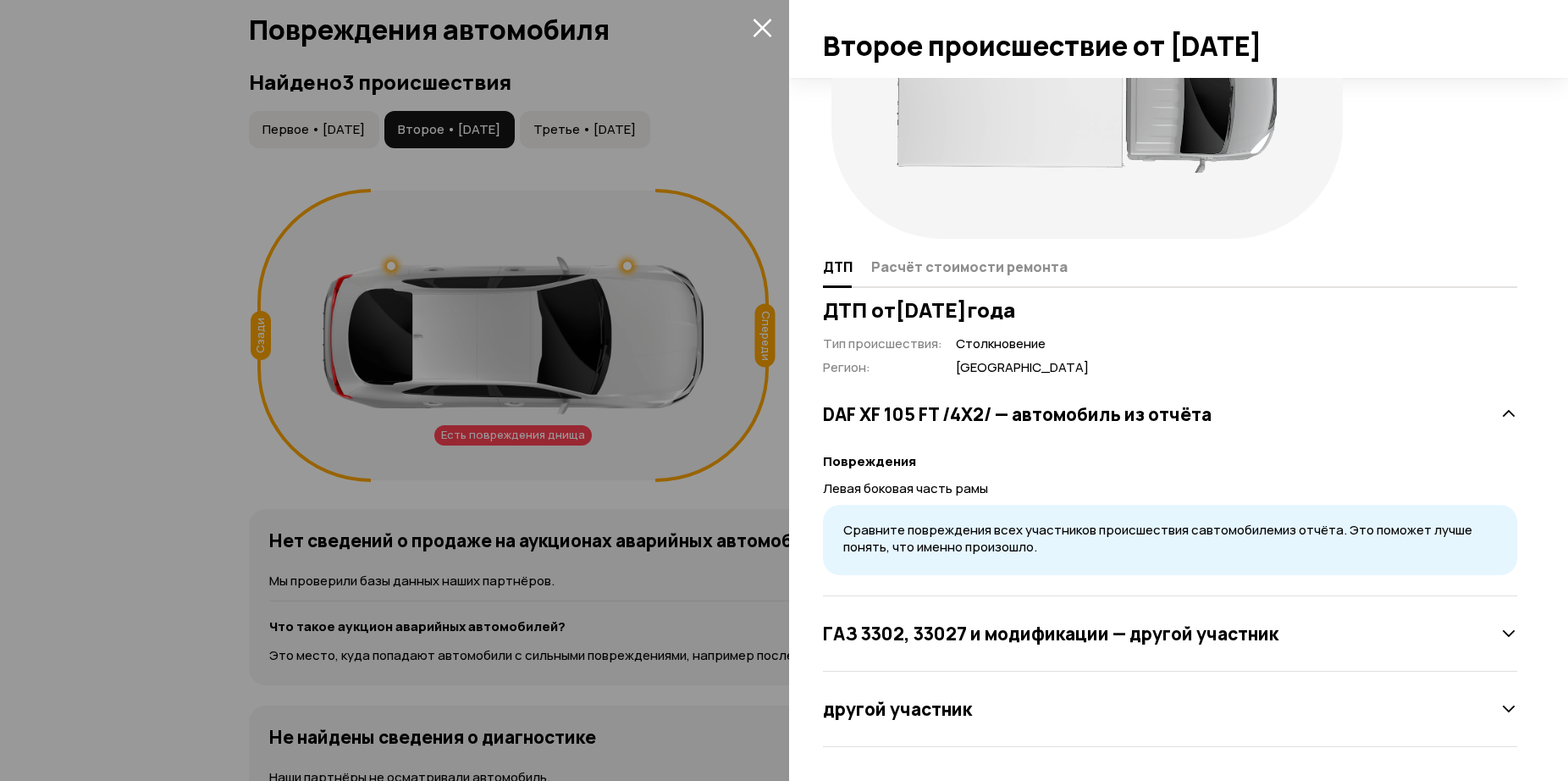
click at [1503, 709] on icon at bounding box center [1509, 709] width 17 height 17
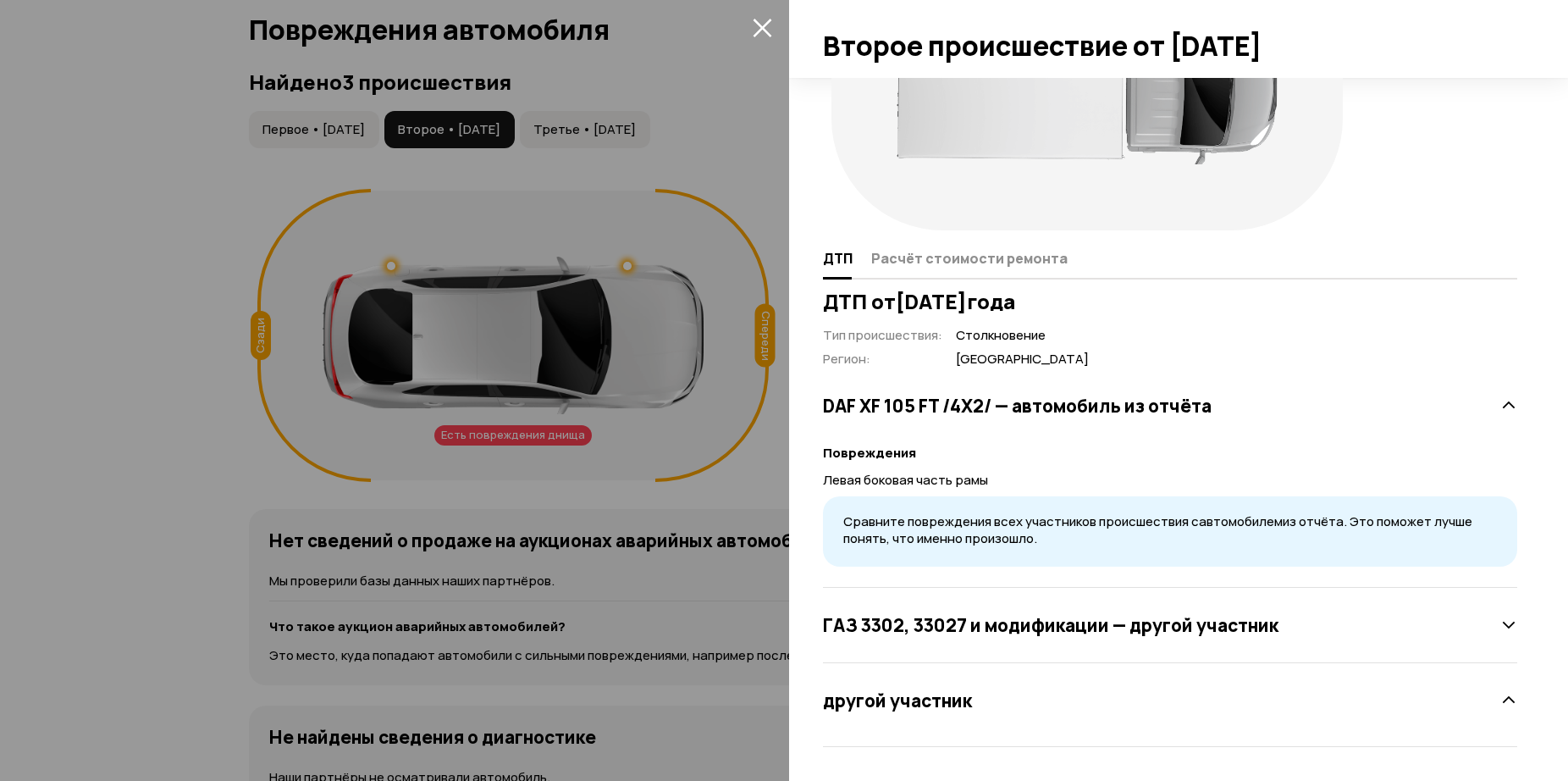
click at [1500, 623] on icon at bounding box center [1509, 625] width 17 height 17
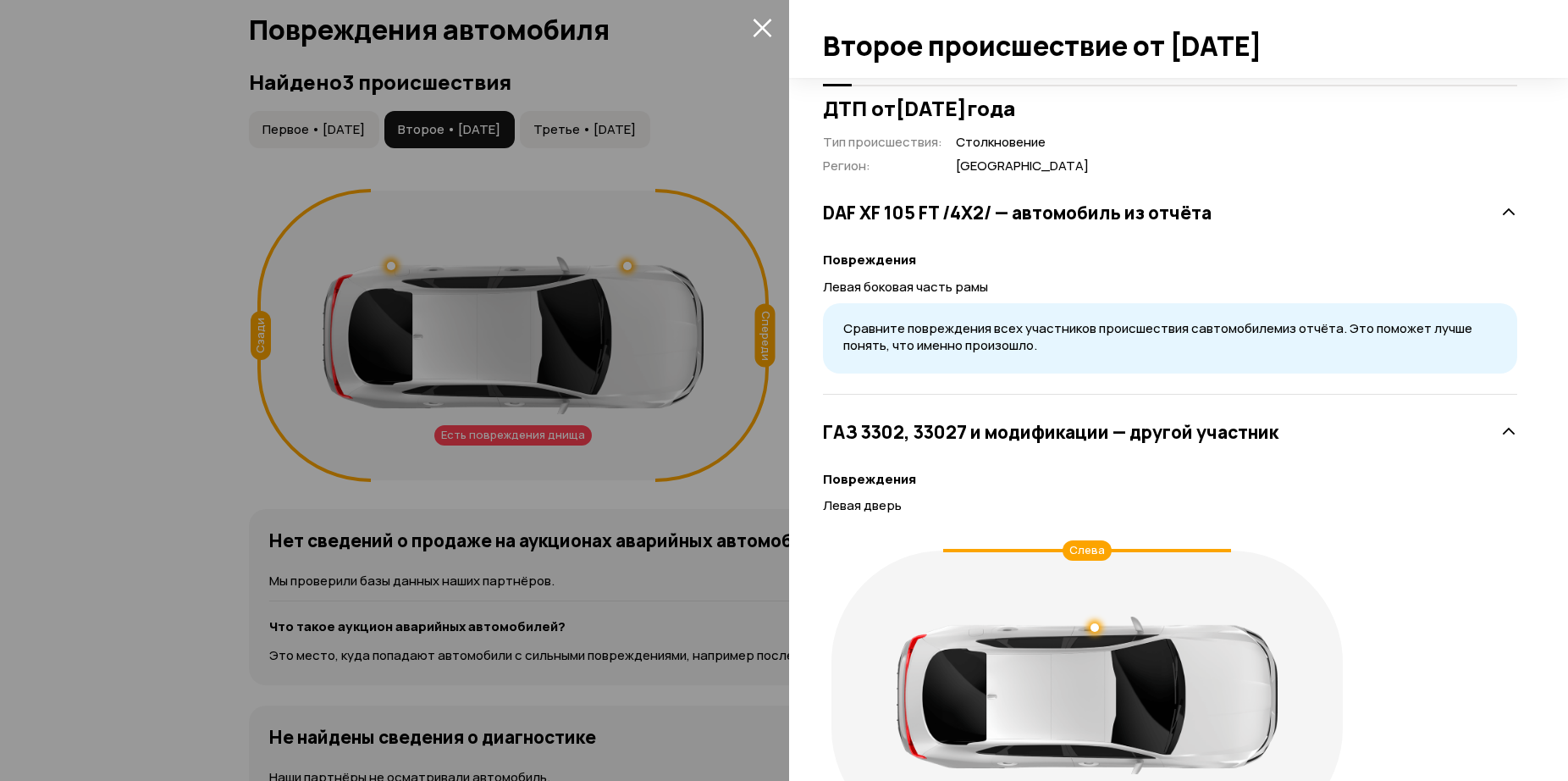
scroll to position [551, 0]
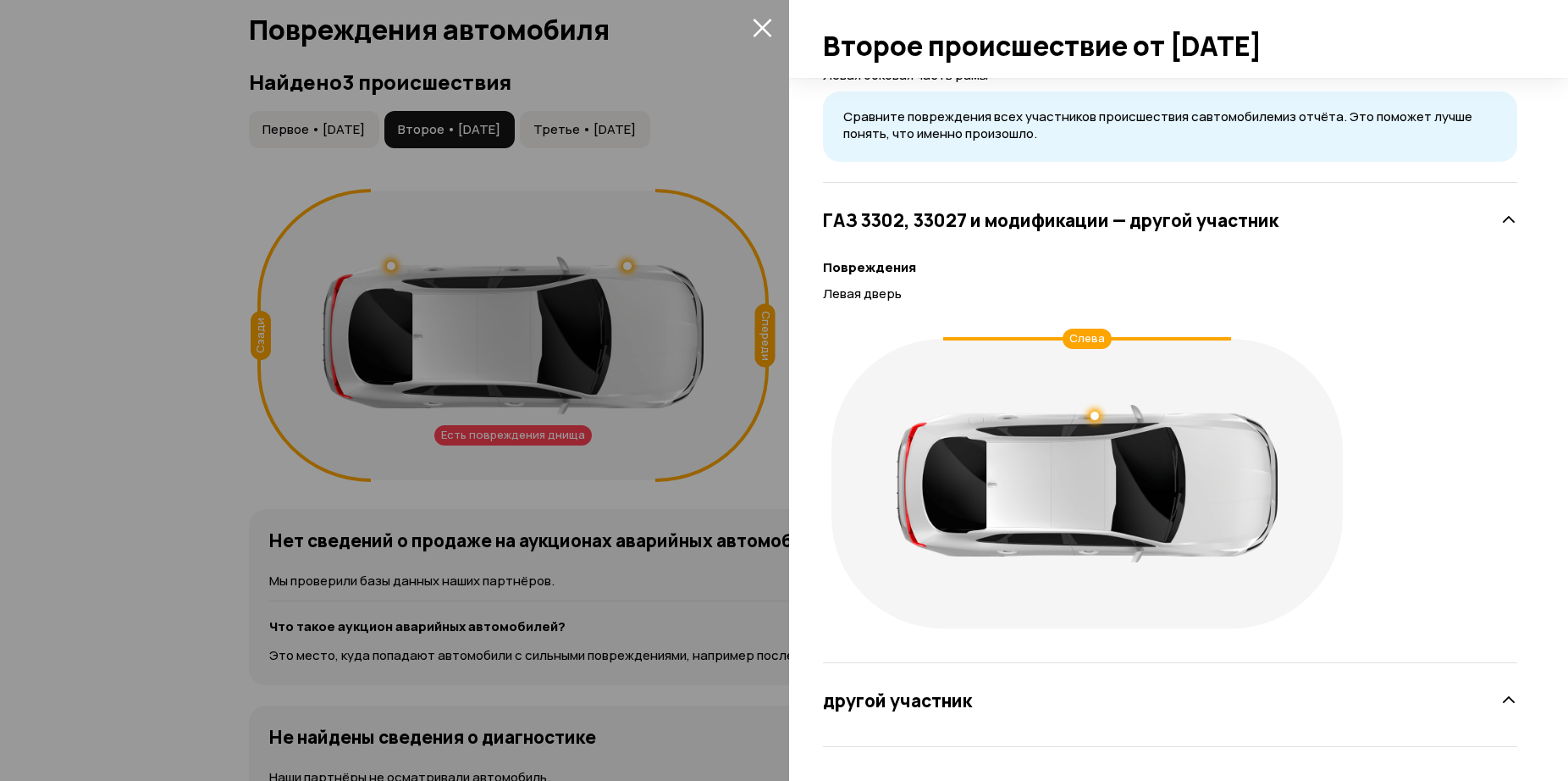
click at [1500, 700] on icon at bounding box center [1509, 701] width 17 height 17
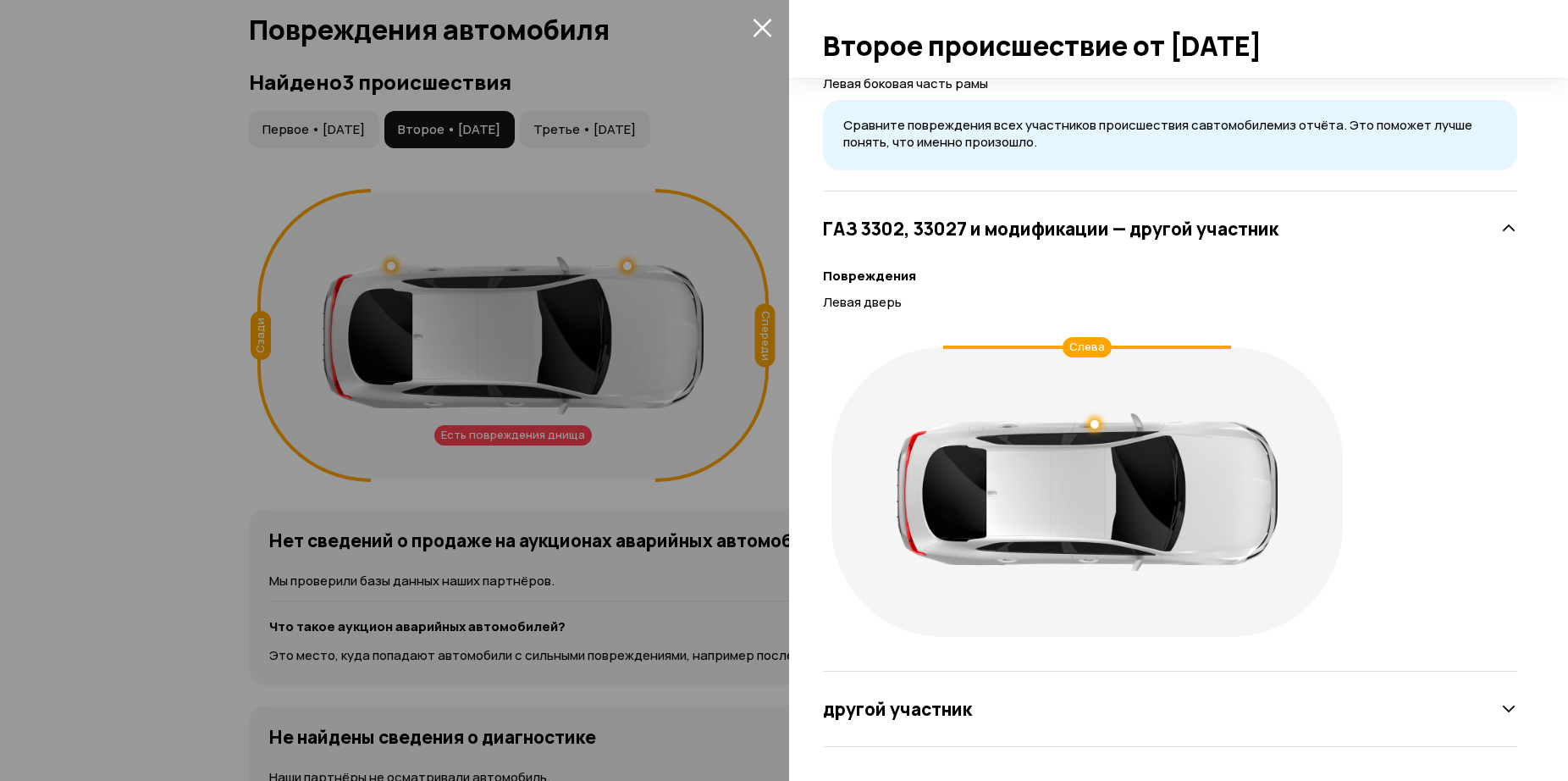
click at [1500, 229] on icon at bounding box center [1509, 229] width 17 height 17
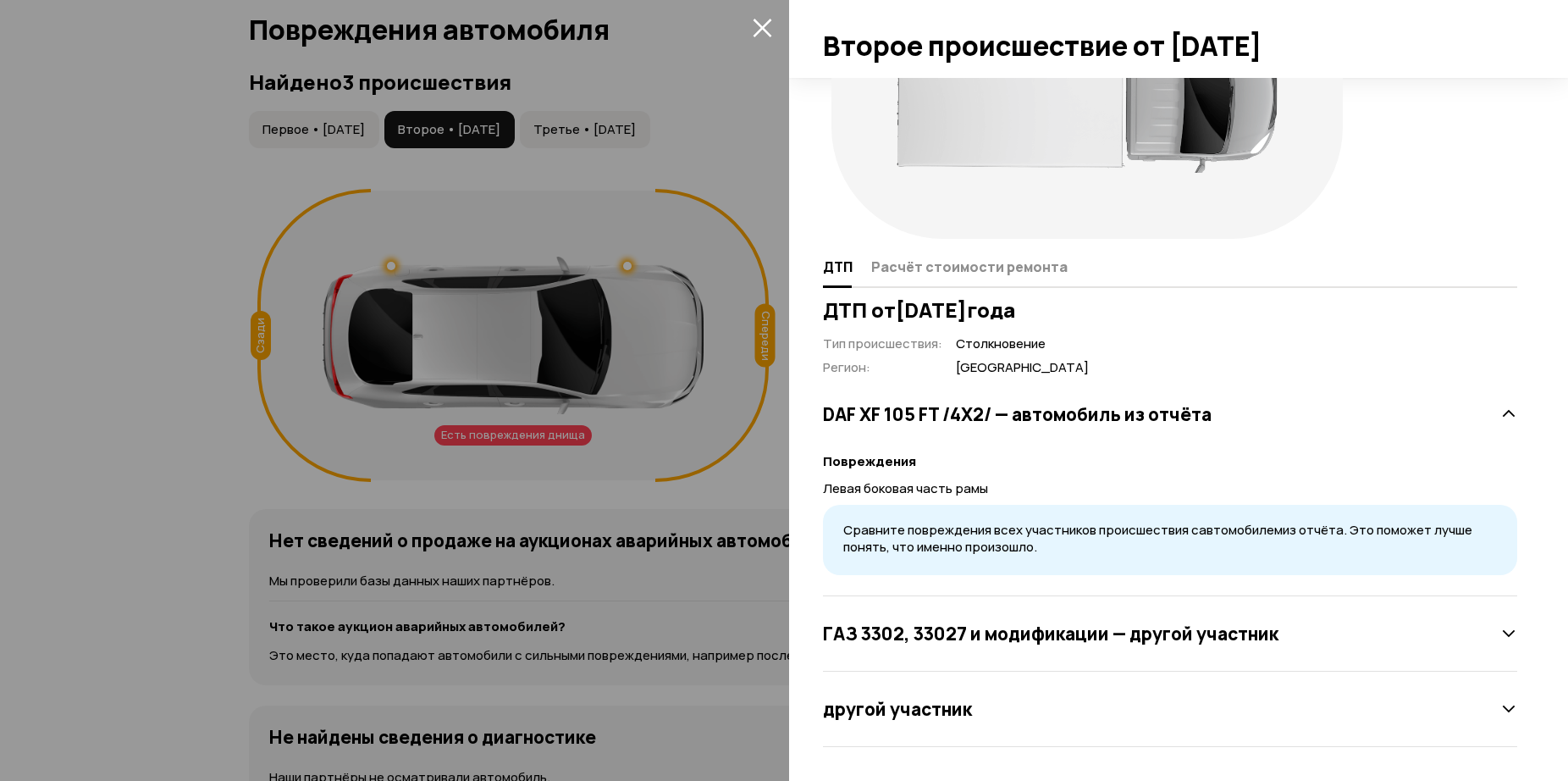
scroll to position [0, 0]
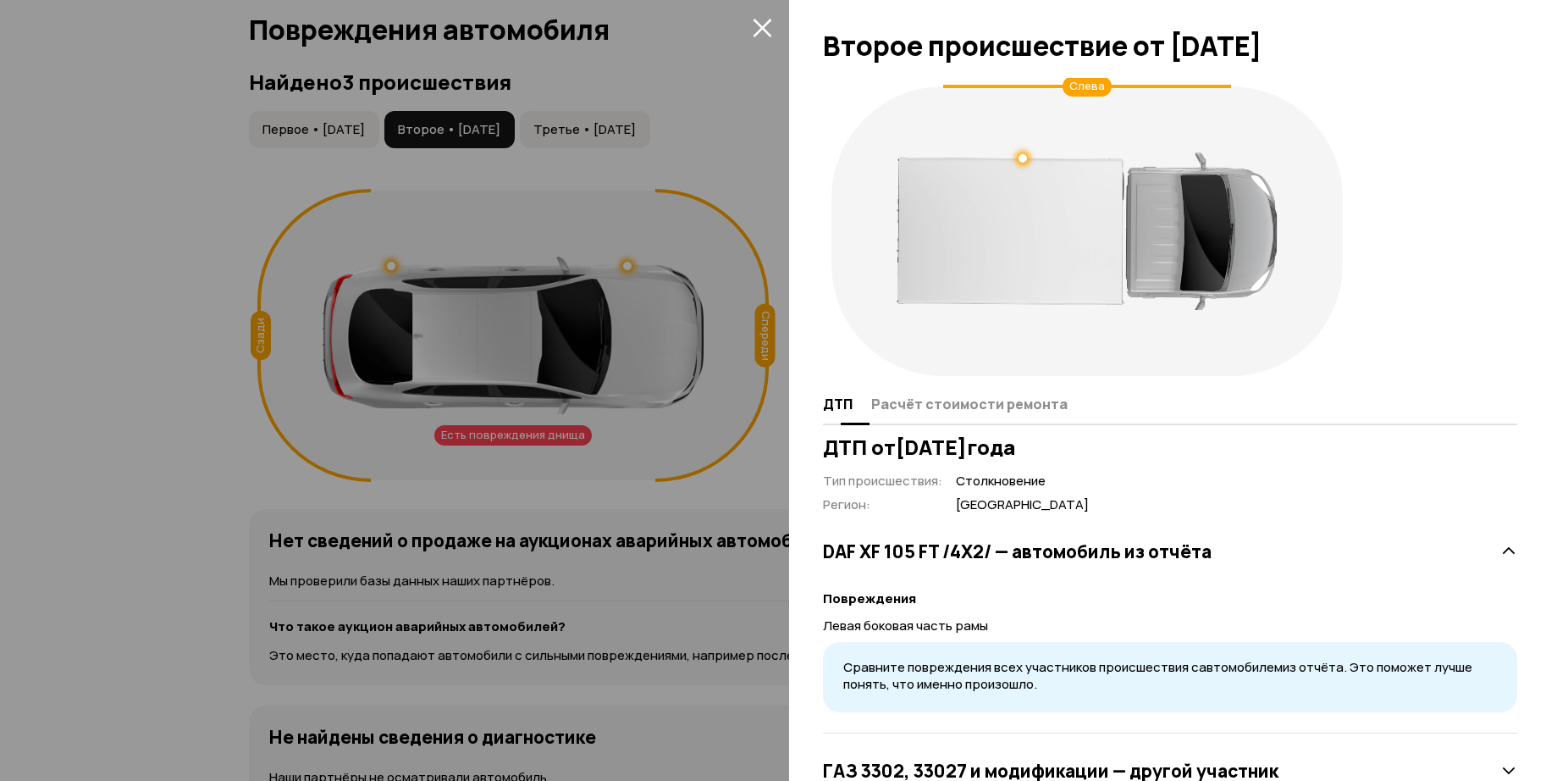
click at [975, 408] on span "Расчёт стоимости ремонта" at bounding box center [970, 404] width 197 height 17
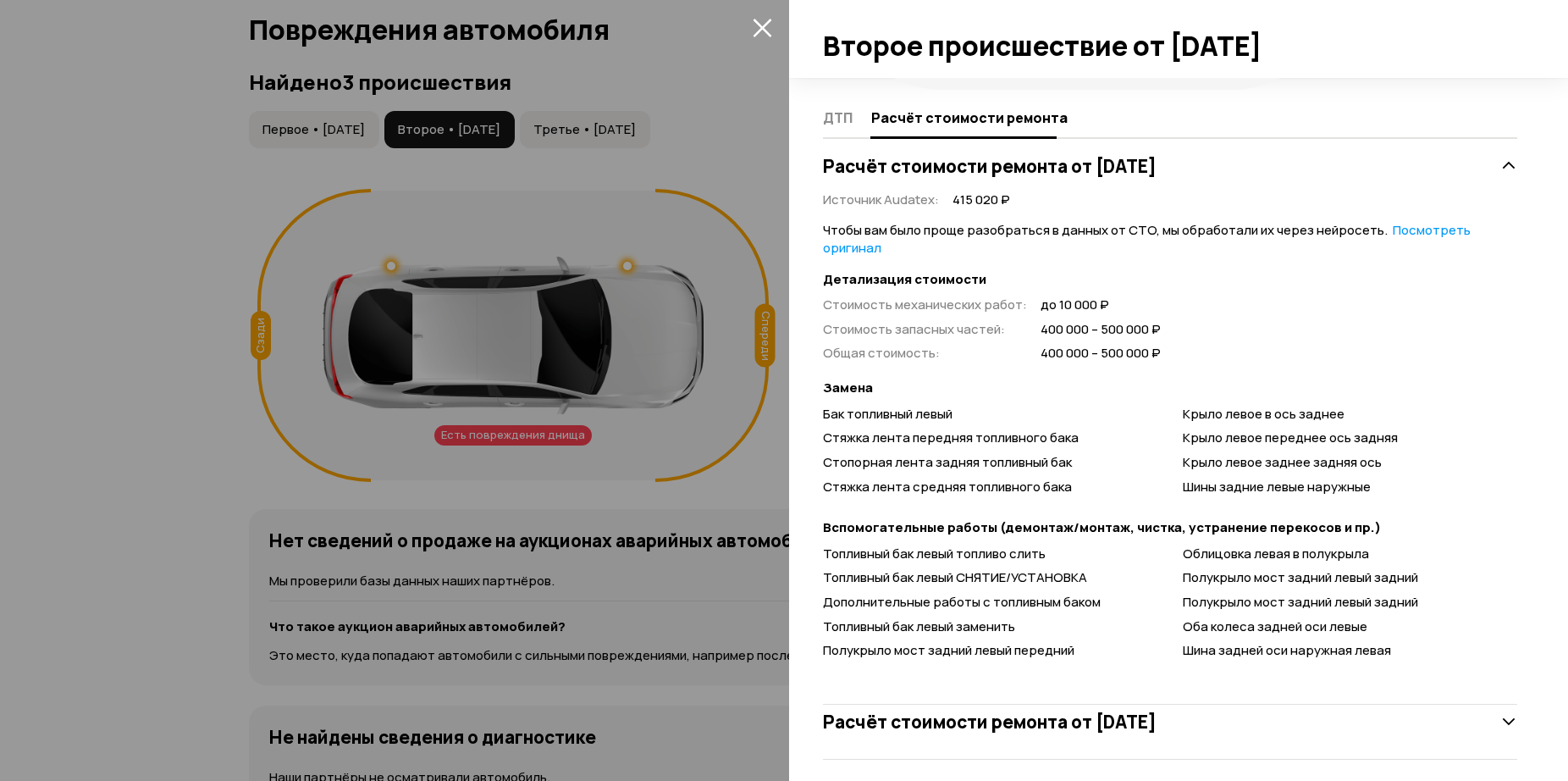
scroll to position [299, 0]
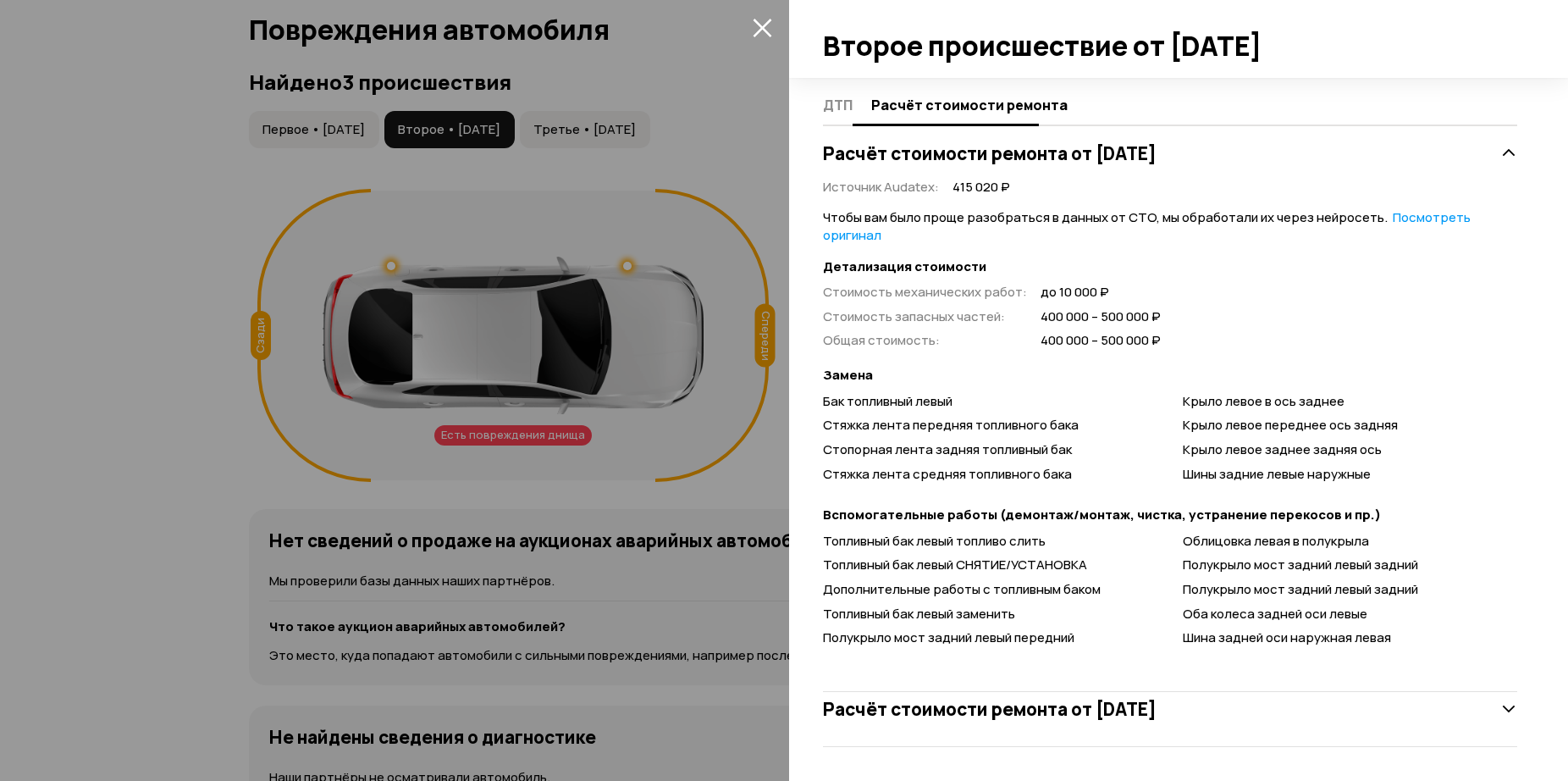
click at [839, 115] on button "ДТП" at bounding box center [844, 104] width 43 height 33
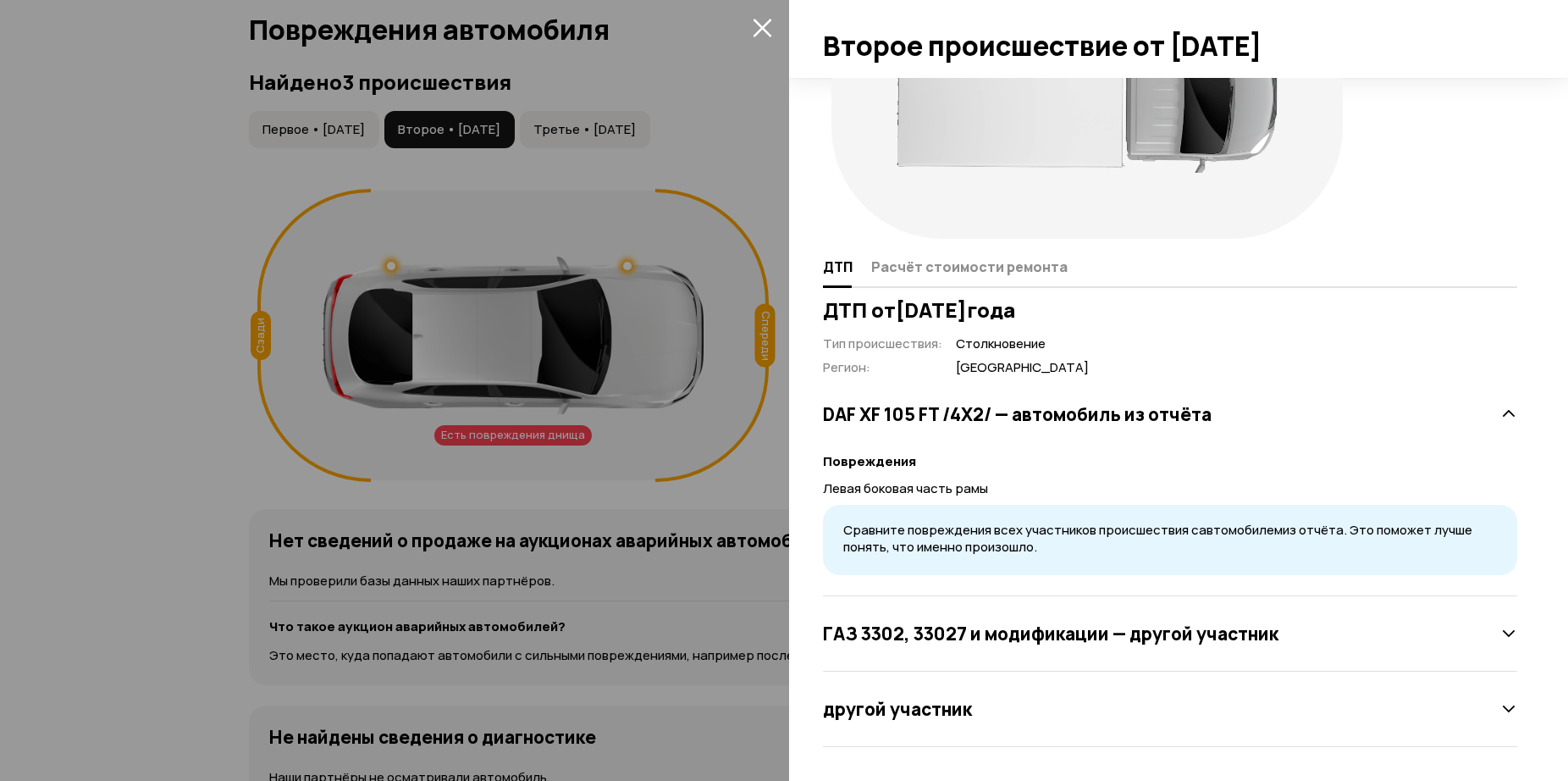
click at [640, 122] on div at bounding box center [784, 390] width 1568 height 781
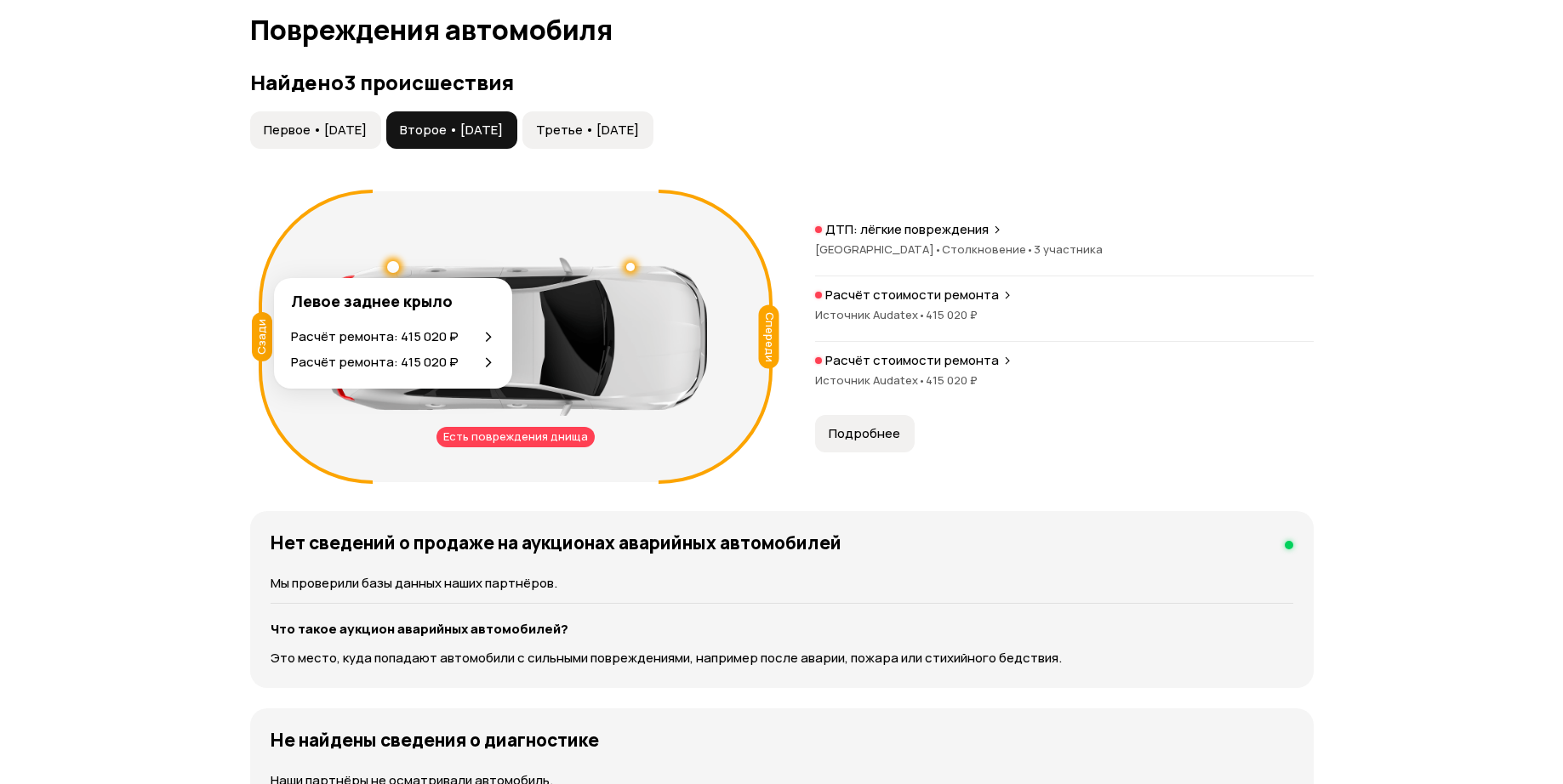
click at [408, 334] on p "Расчёт ремонта: 415 020 ₽" at bounding box center [374, 337] width 168 height 19
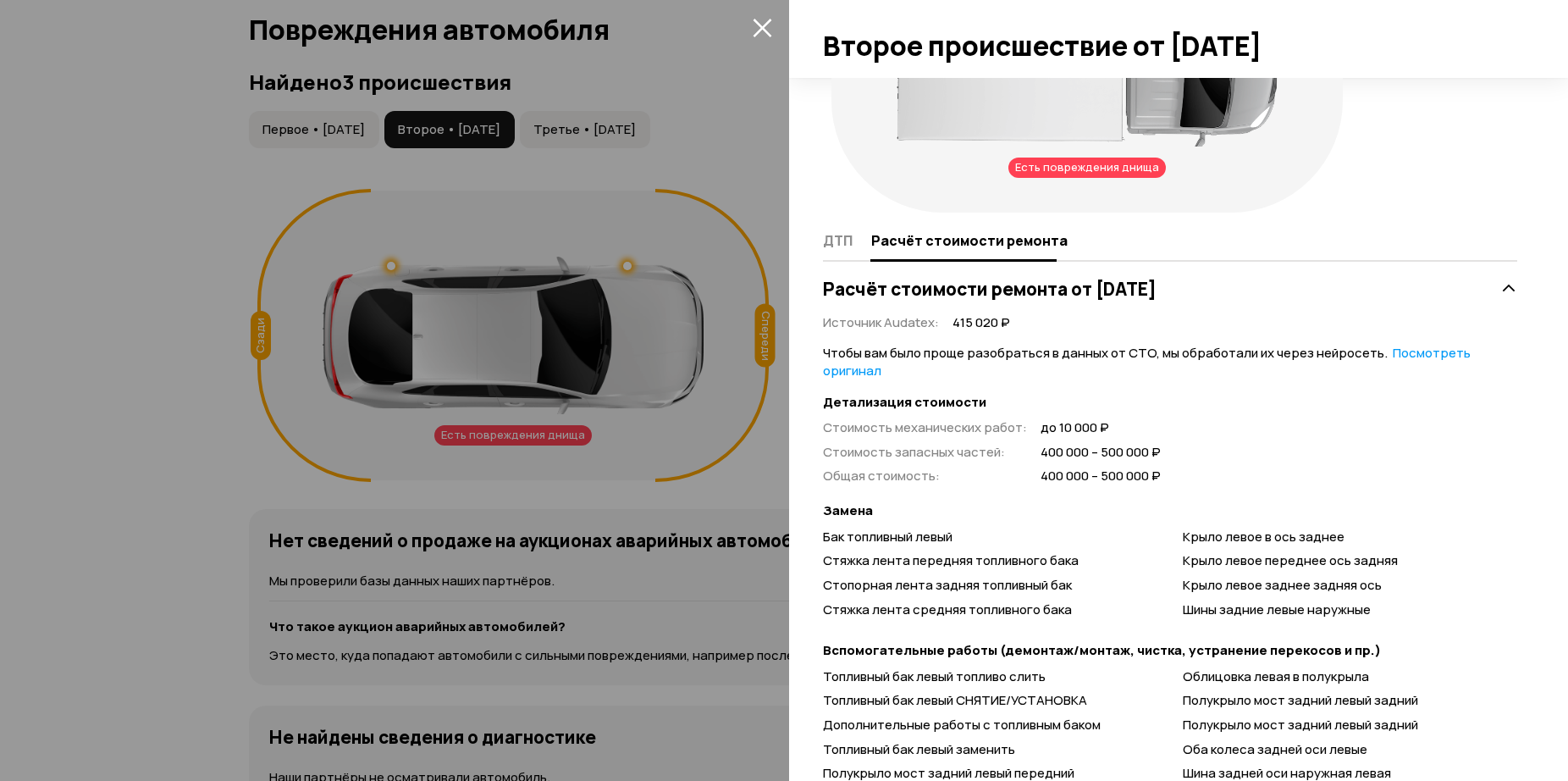
scroll to position [169, 0]
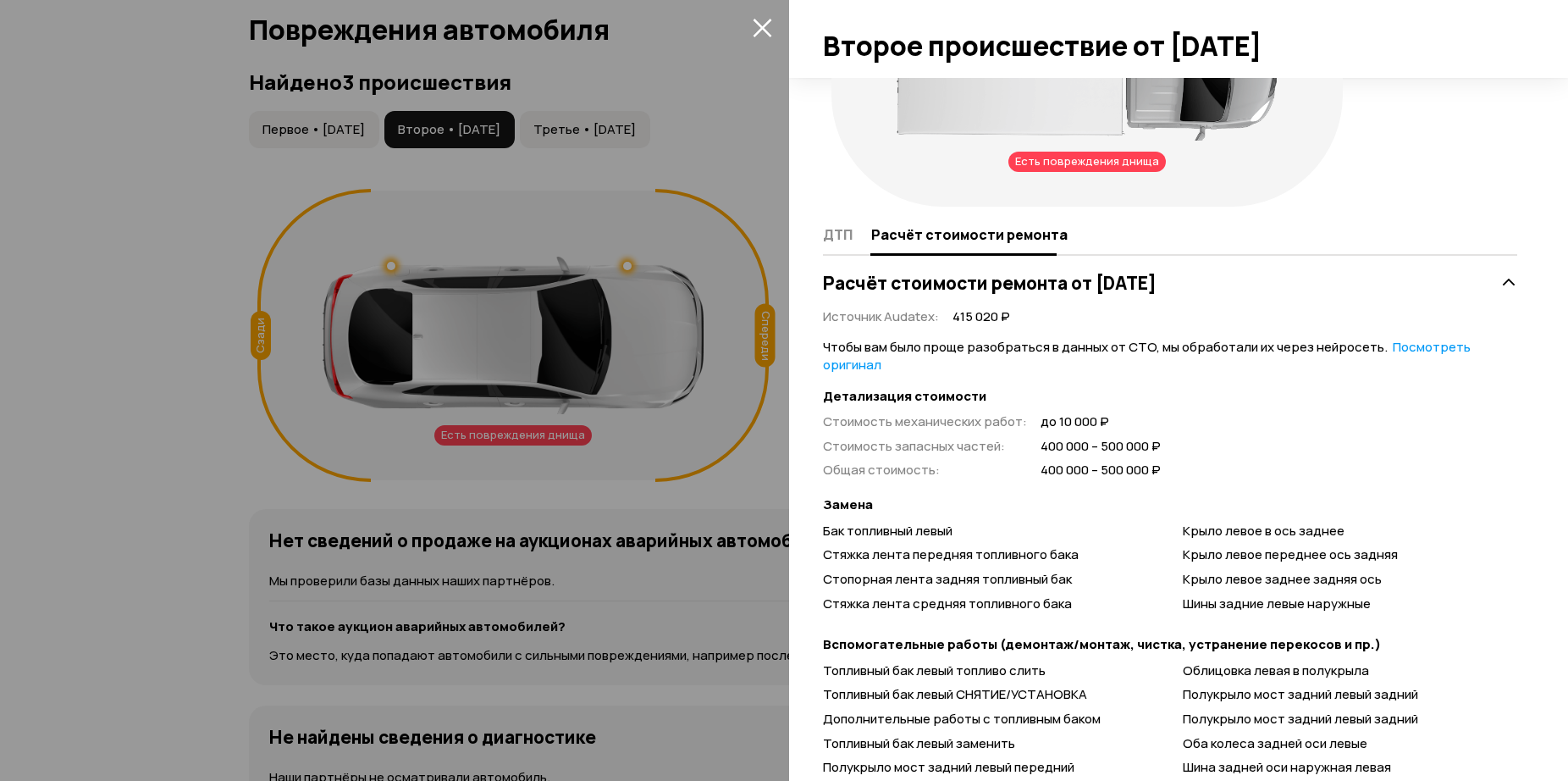
click at [866, 364] on link "Посмотреть оригинал" at bounding box center [1146, 355] width 648 height 35
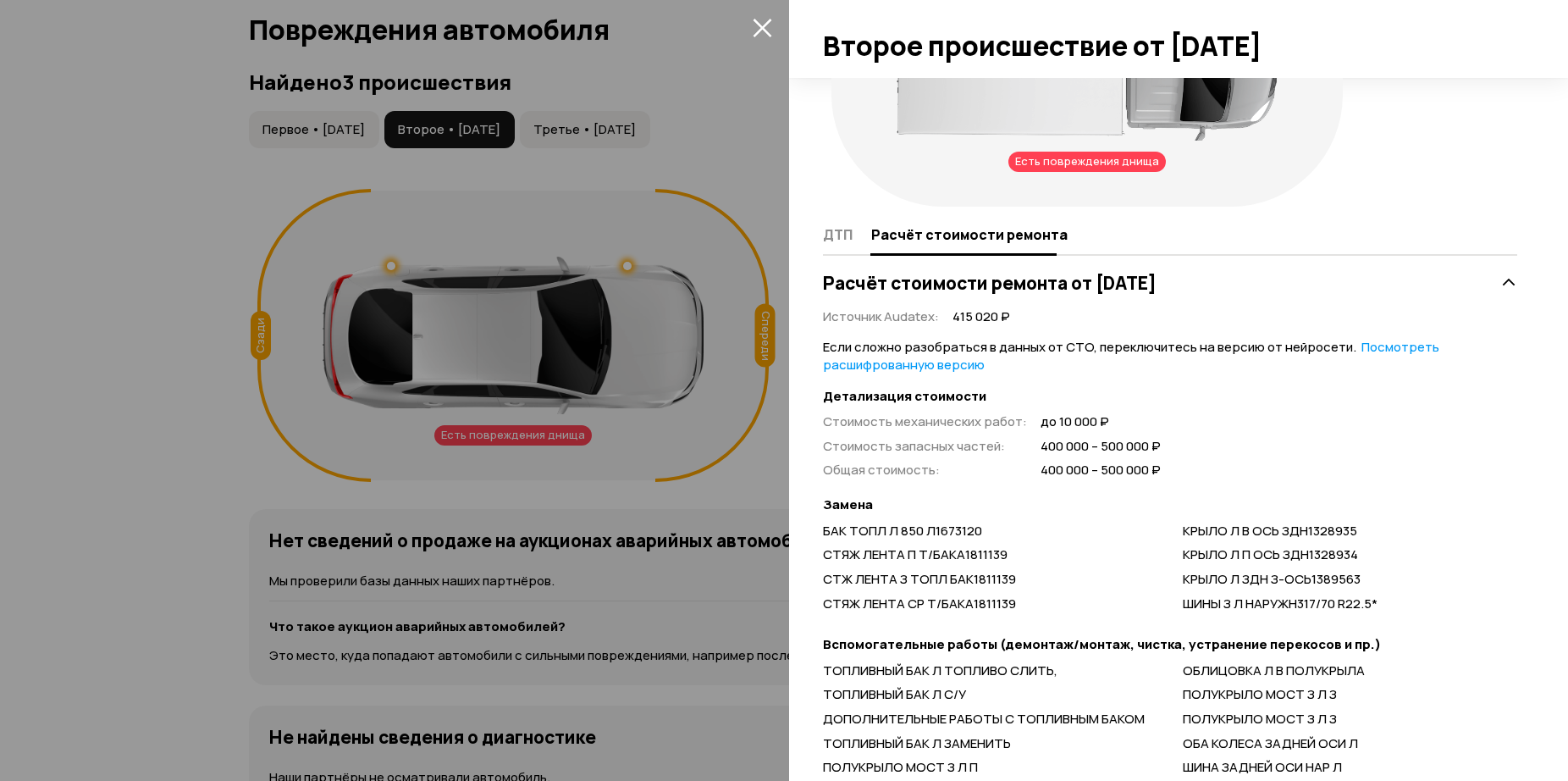
click at [876, 367] on link "Посмотреть расшифрованную версию" at bounding box center [1131, 355] width 617 height 35
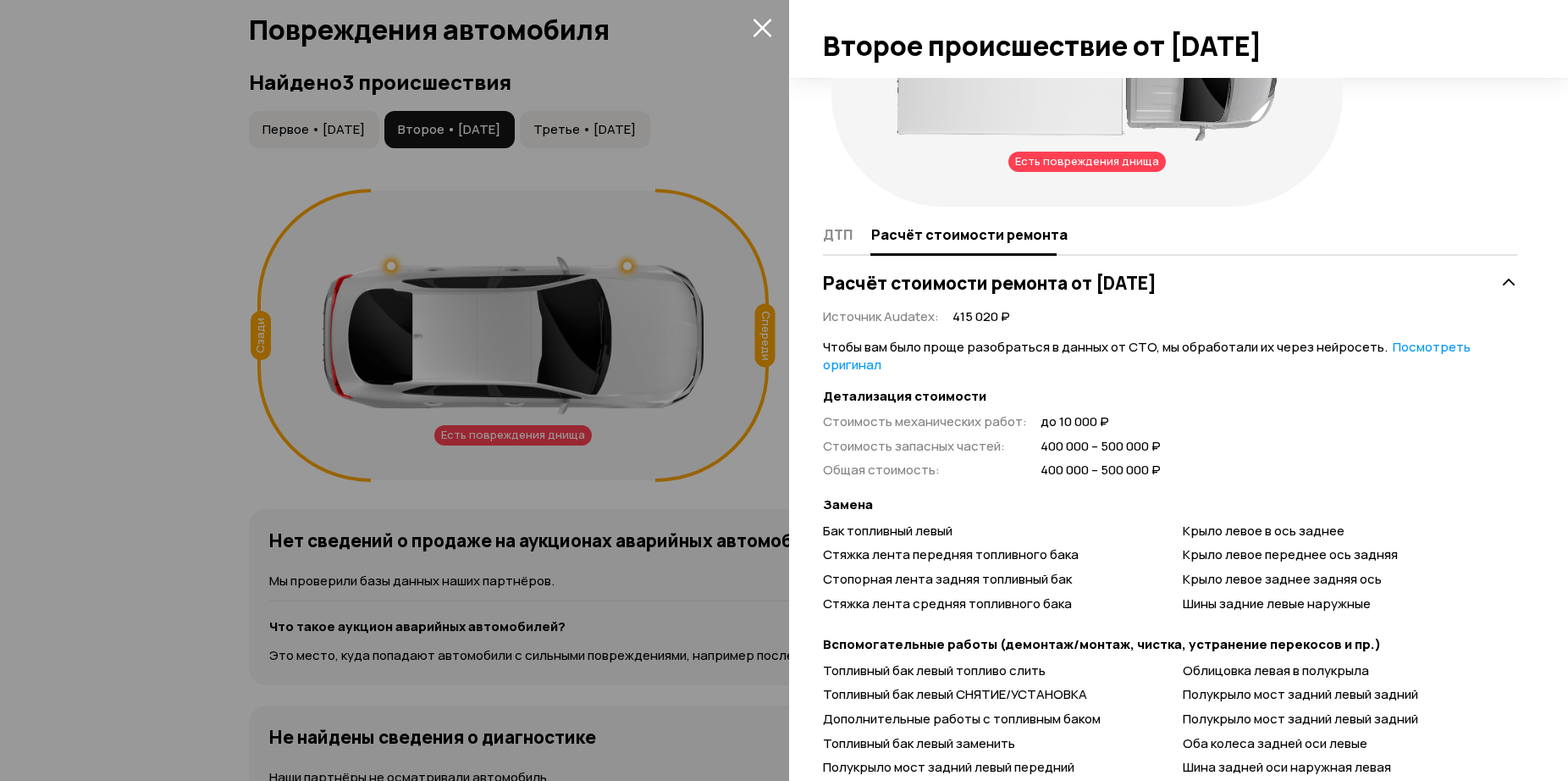
click at [876, 367] on link "Посмотреть оригинал" at bounding box center [1146, 355] width 648 height 35
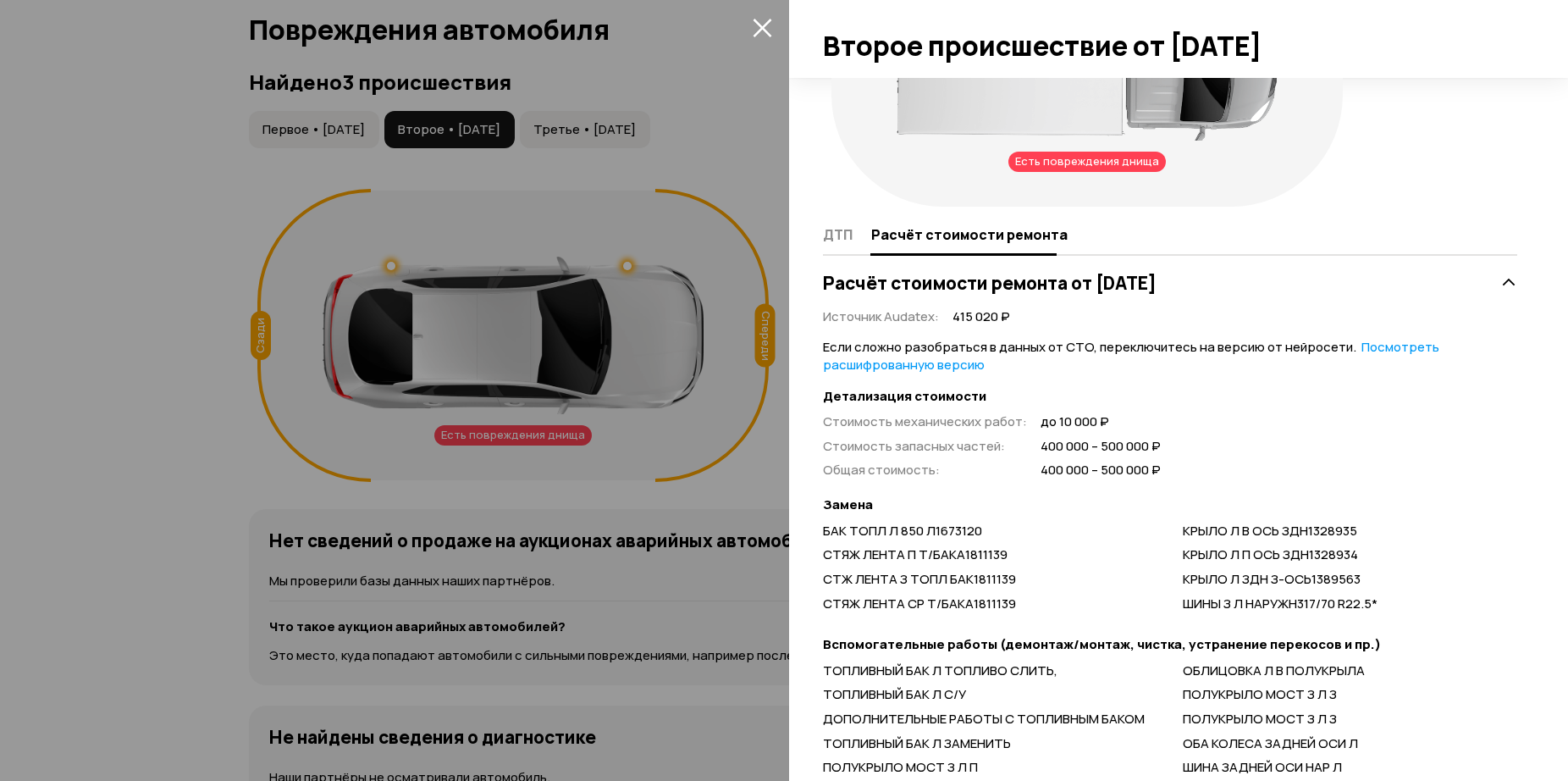
click at [876, 367] on link "Посмотреть расшифрованную версию" at bounding box center [1131, 355] width 617 height 35
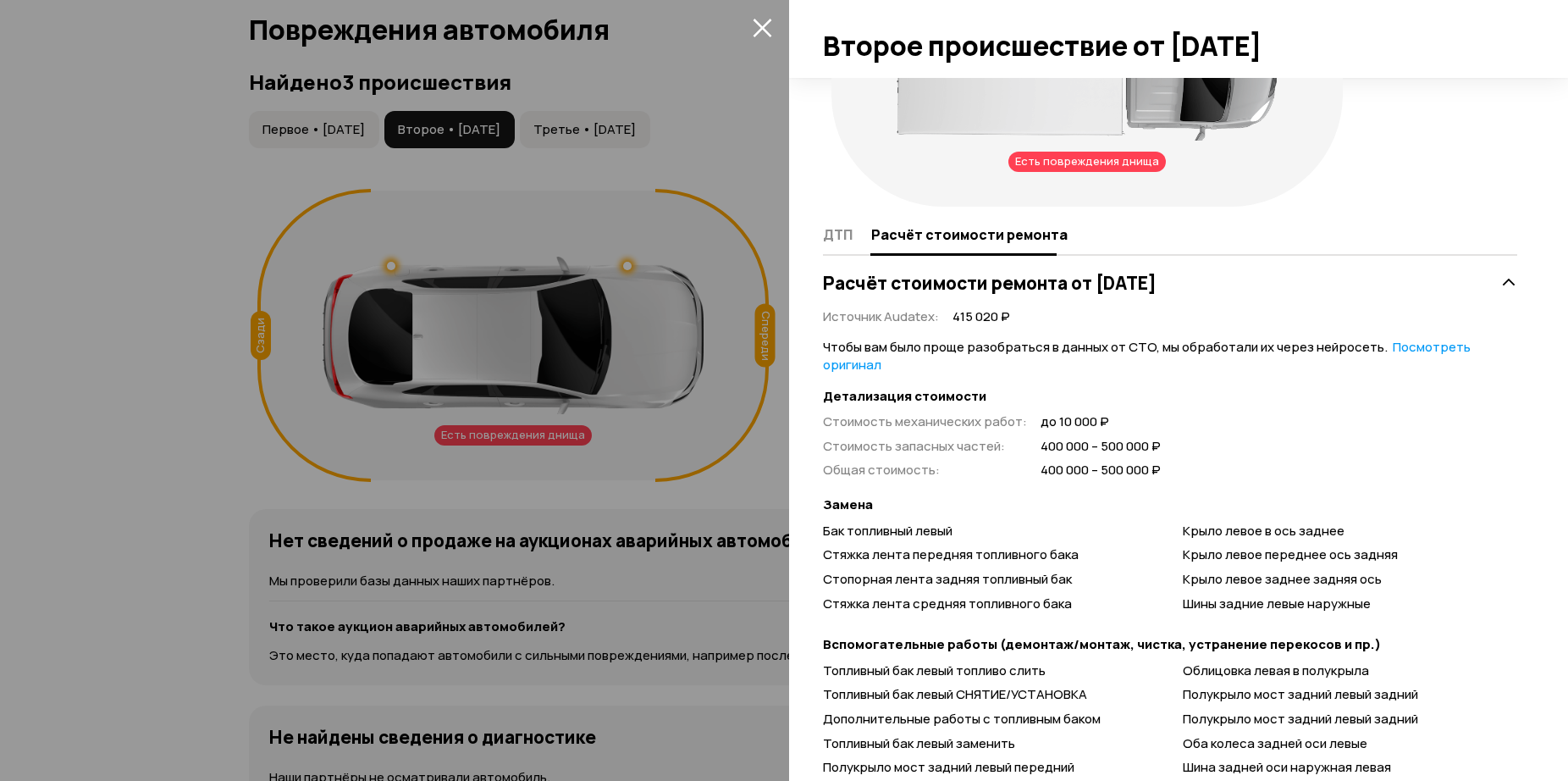
click at [876, 367] on link "Посмотреть оригинал" at bounding box center [1146, 355] width 648 height 35
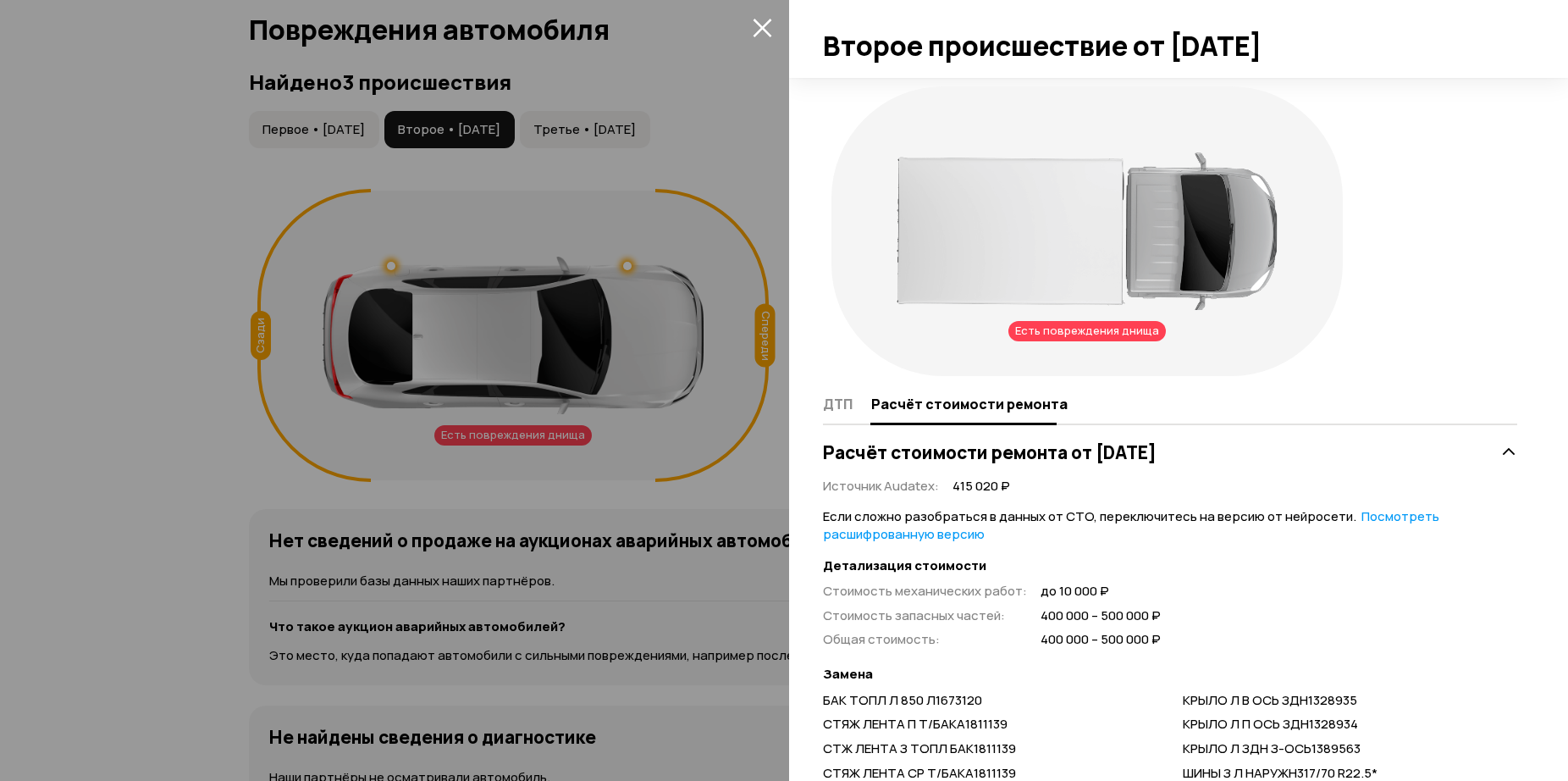
scroll to position [299, 0]
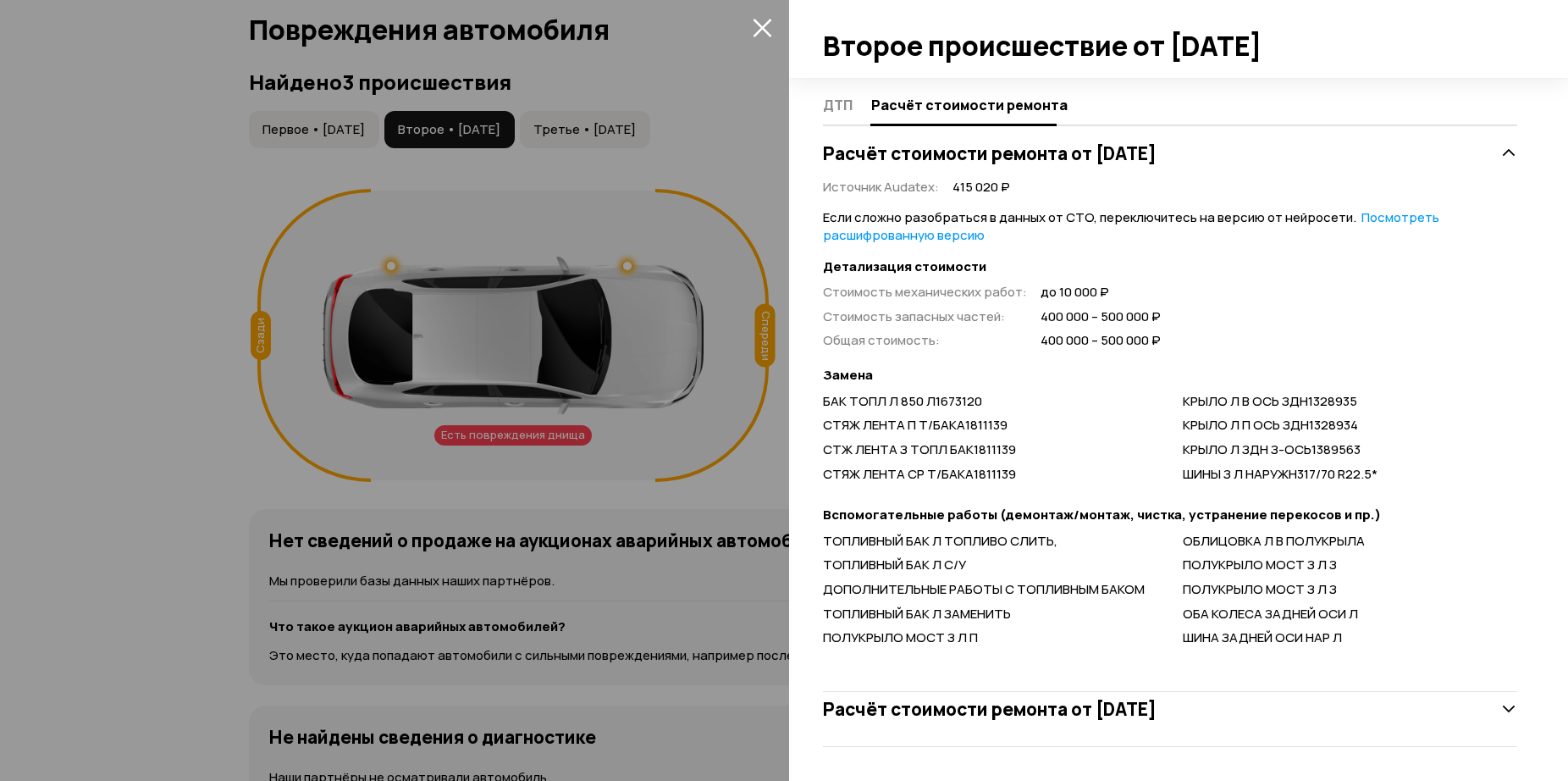
click at [1452, 33] on div at bounding box center [1179, 39] width 779 height 78
click at [792, 33] on div at bounding box center [1179, 39] width 779 height 78
click at [631, 128] on div at bounding box center [784, 390] width 1568 height 781
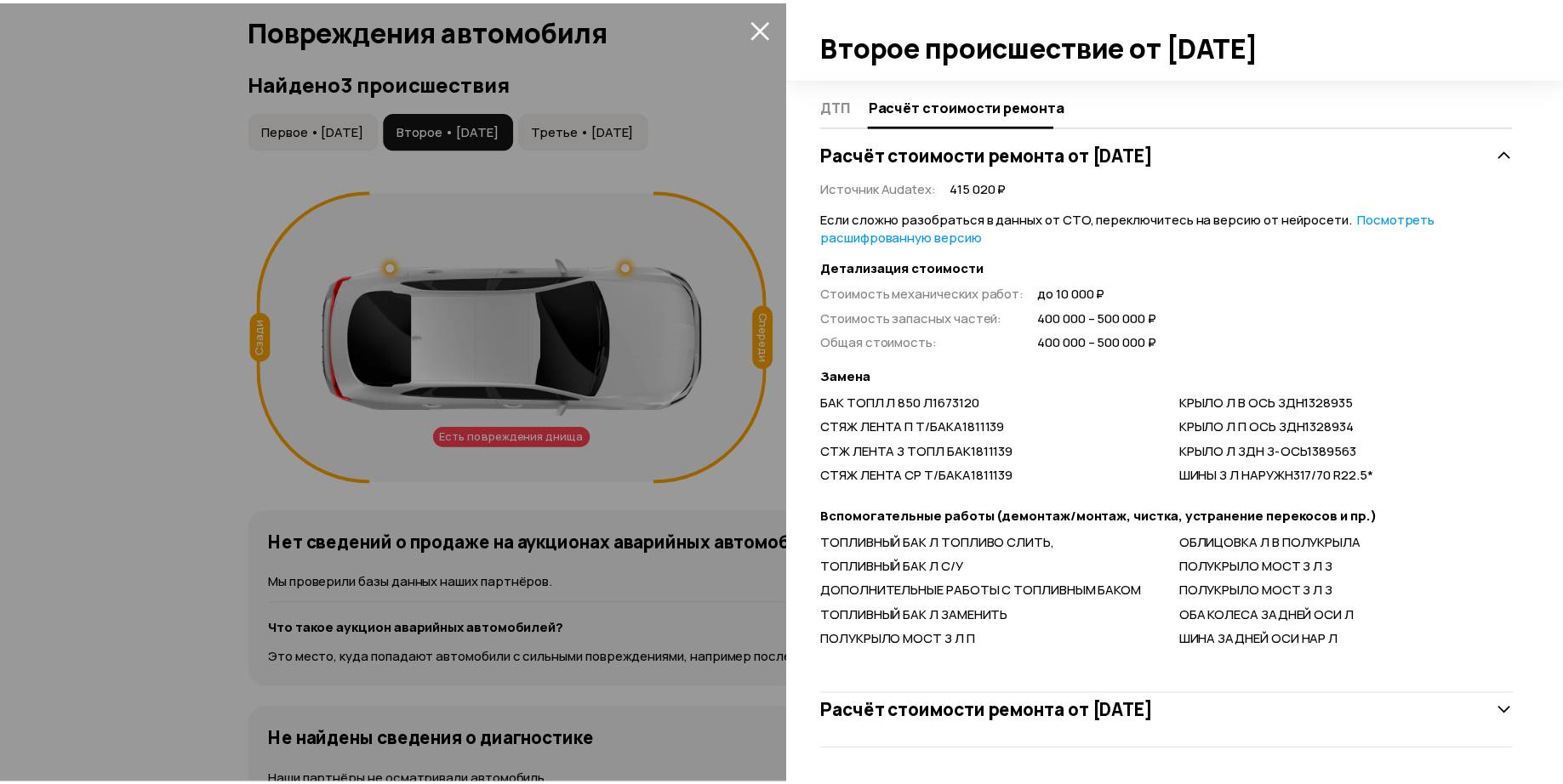
scroll to position [138, 0]
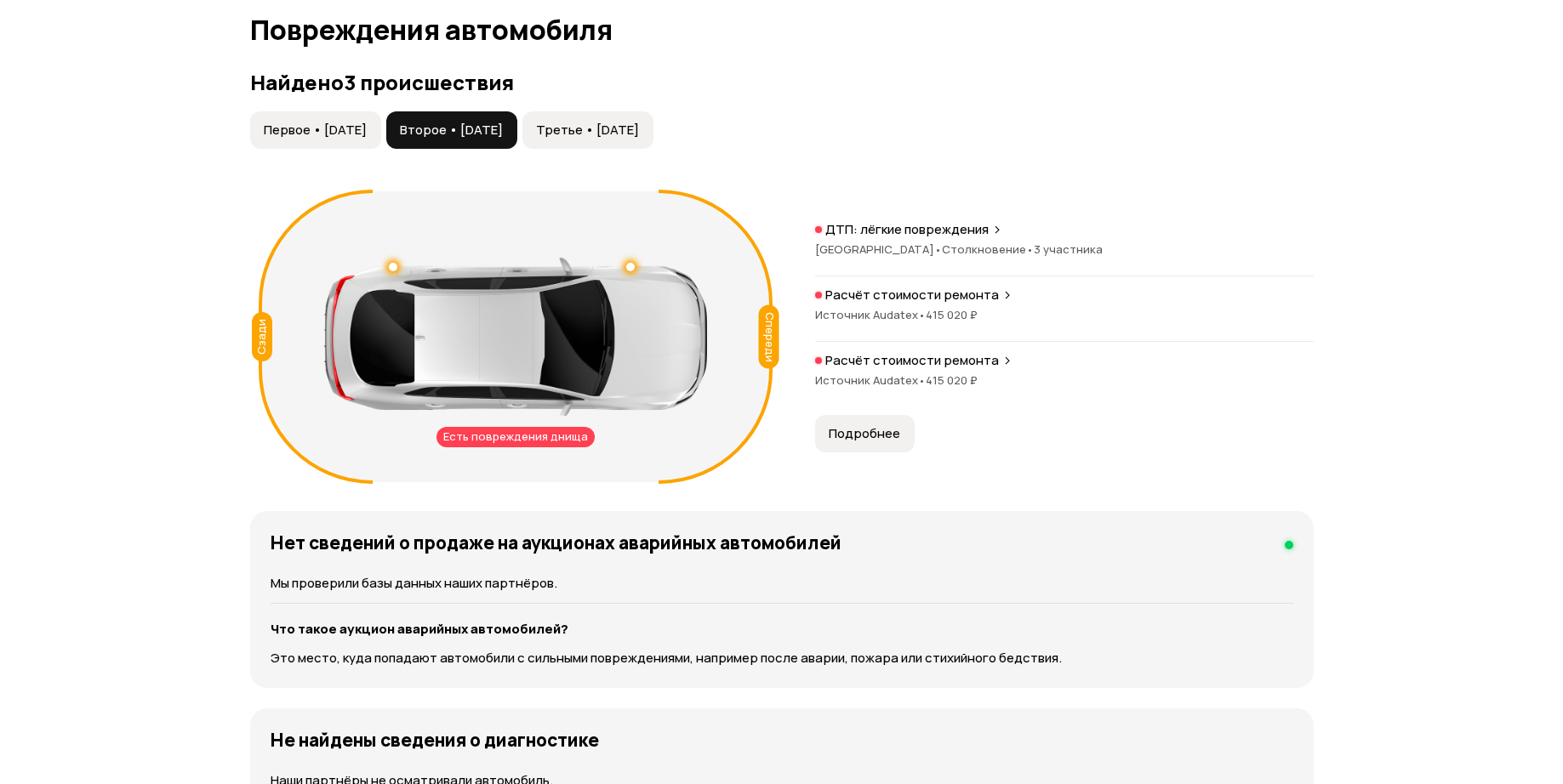
click at [635, 131] on span "Третье • [DATE]" at bounding box center [587, 130] width 103 height 17
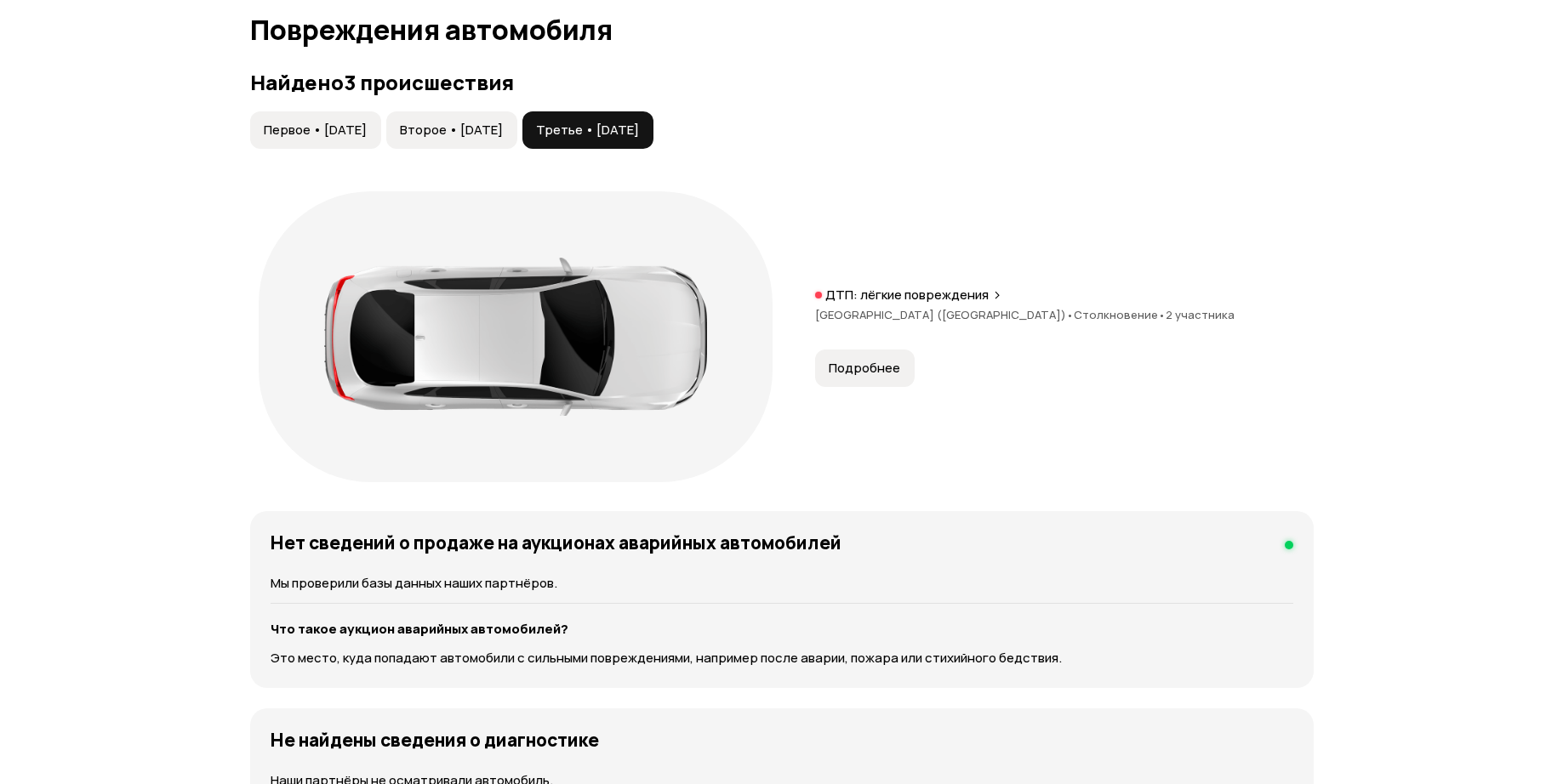
click at [496, 127] on span "Второе • [DATE]" at bounding box center [451, 130] width 103 height 17
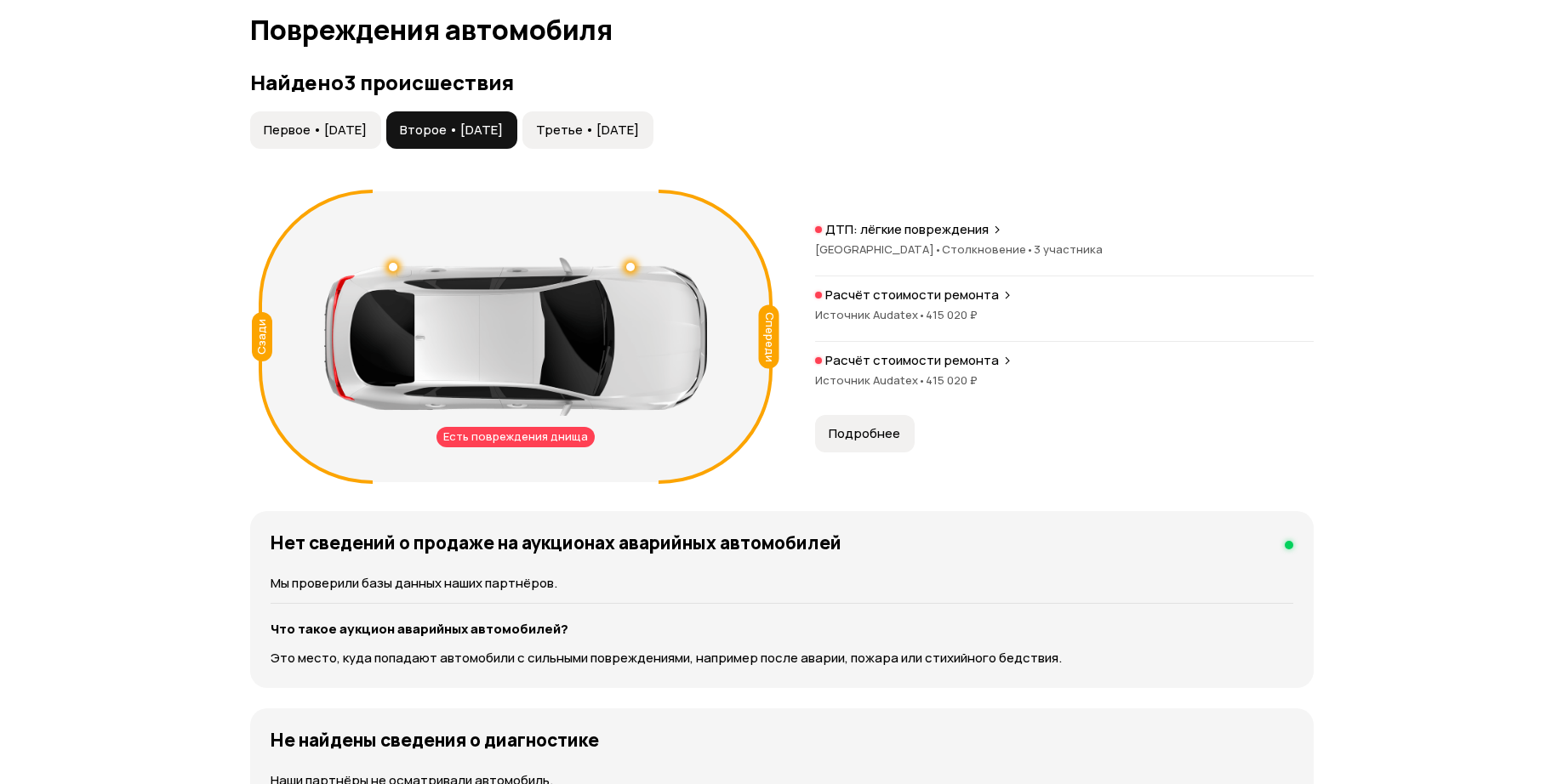
click at [306, 132] on span "Первое • [DATE]" at bounding box center [315, 130] width 103 height 17
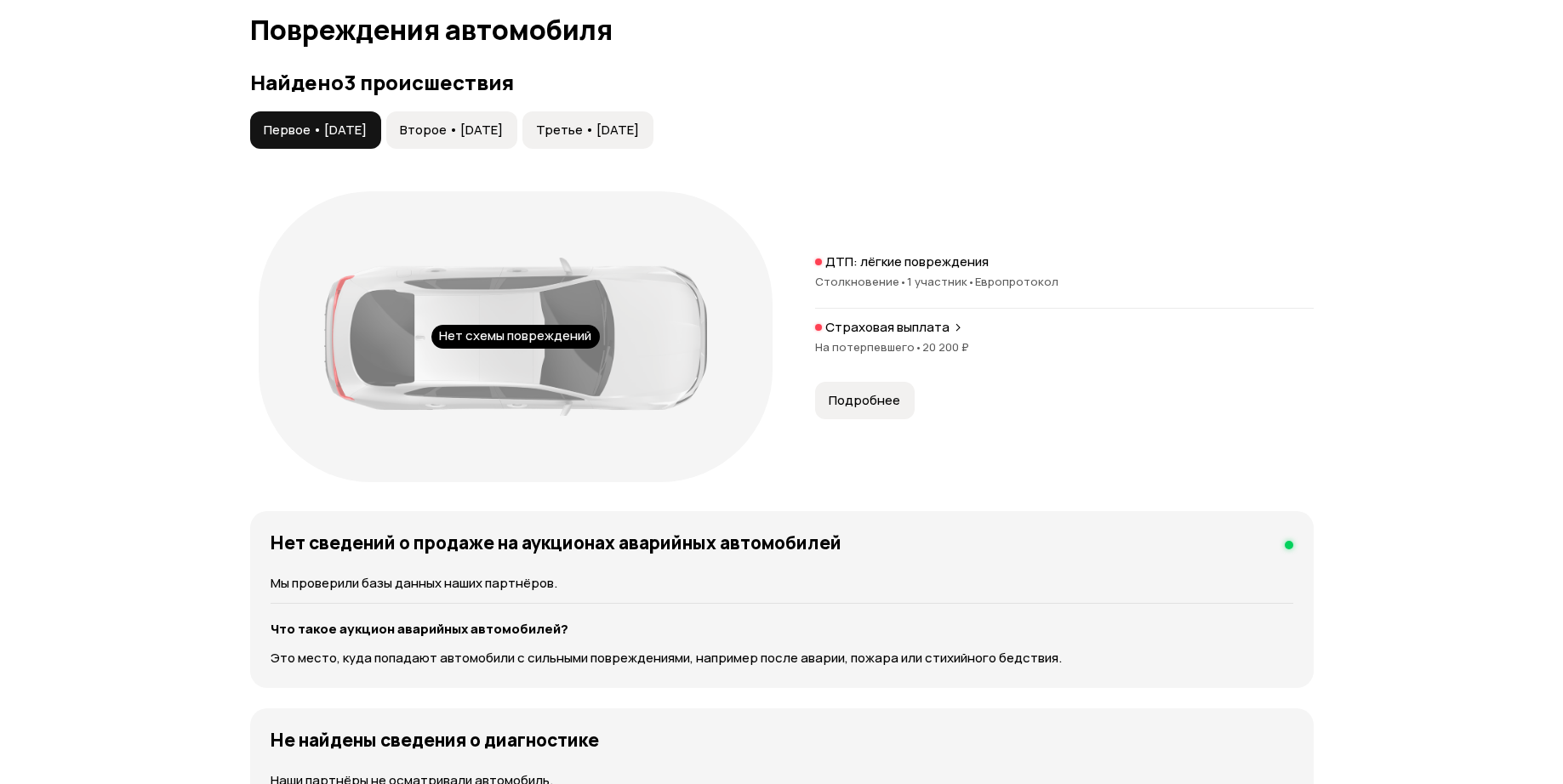
click at [486, 123] on span "Второе • [DATE]" at bounding box center [451, 130] width 103 height 17
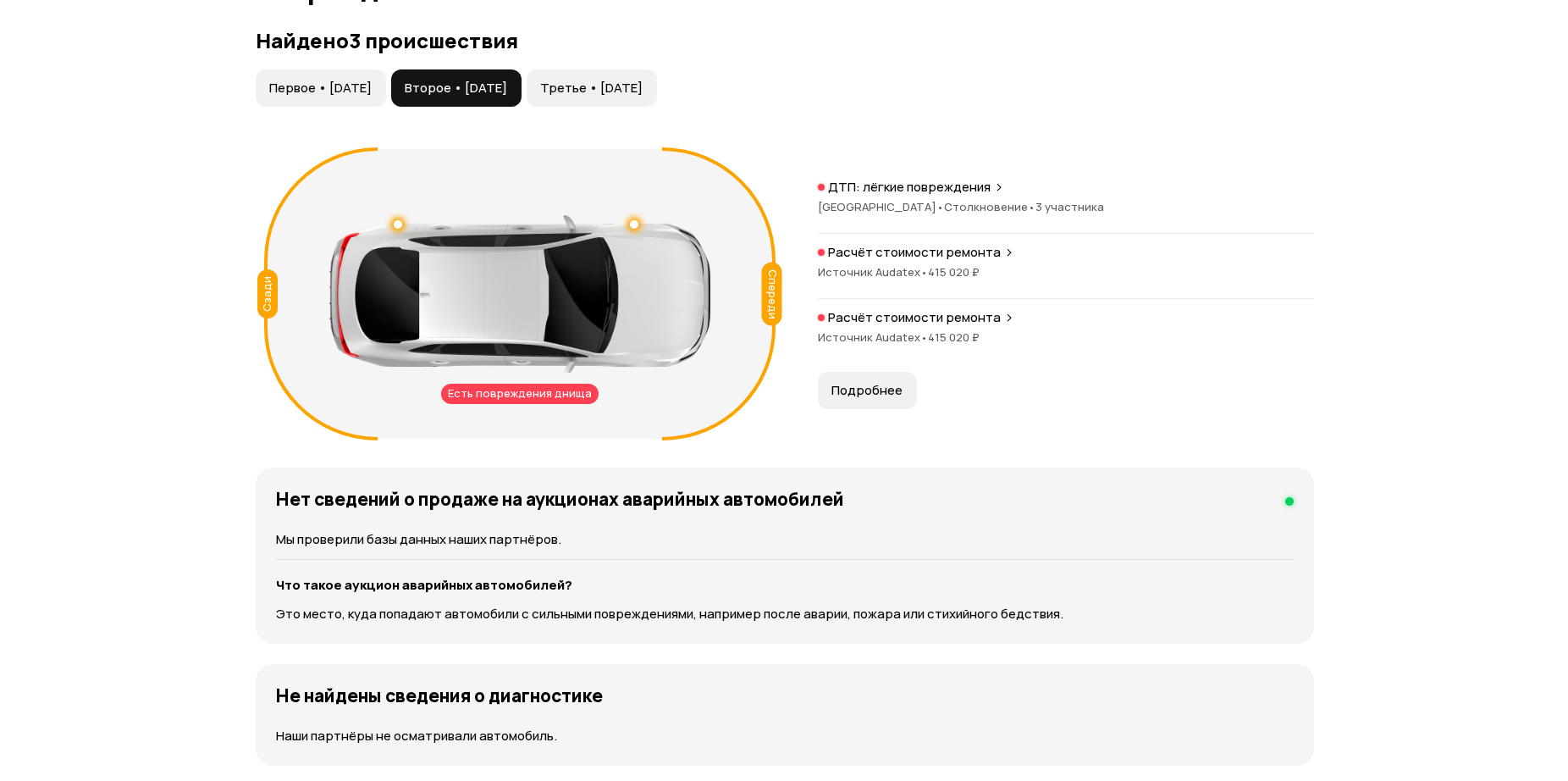
scroll to position [1680, 0]
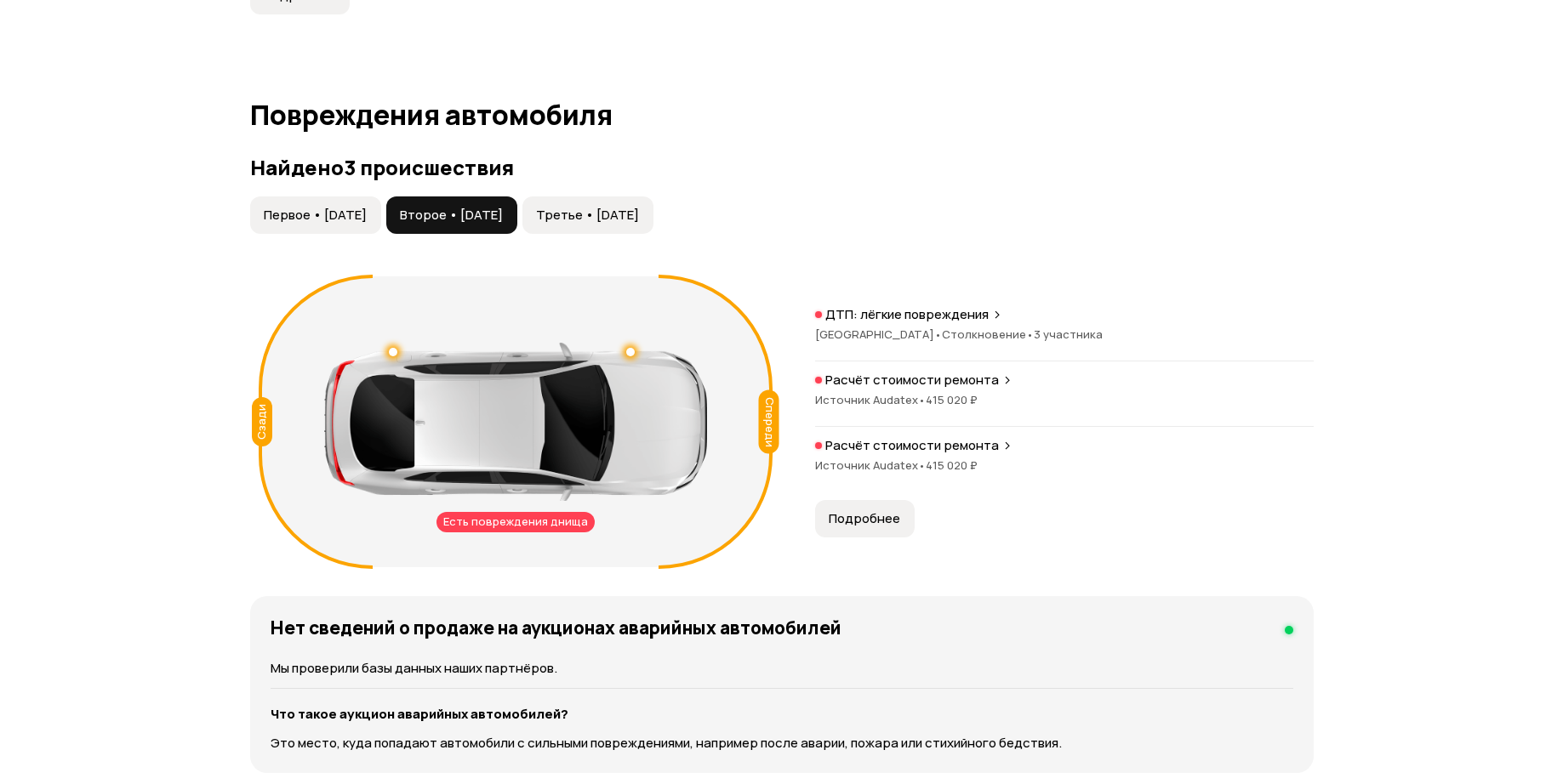
click at [639, 215] on span "Третье • [DATE]" at bounding box center [587, 216] width 103 height 17
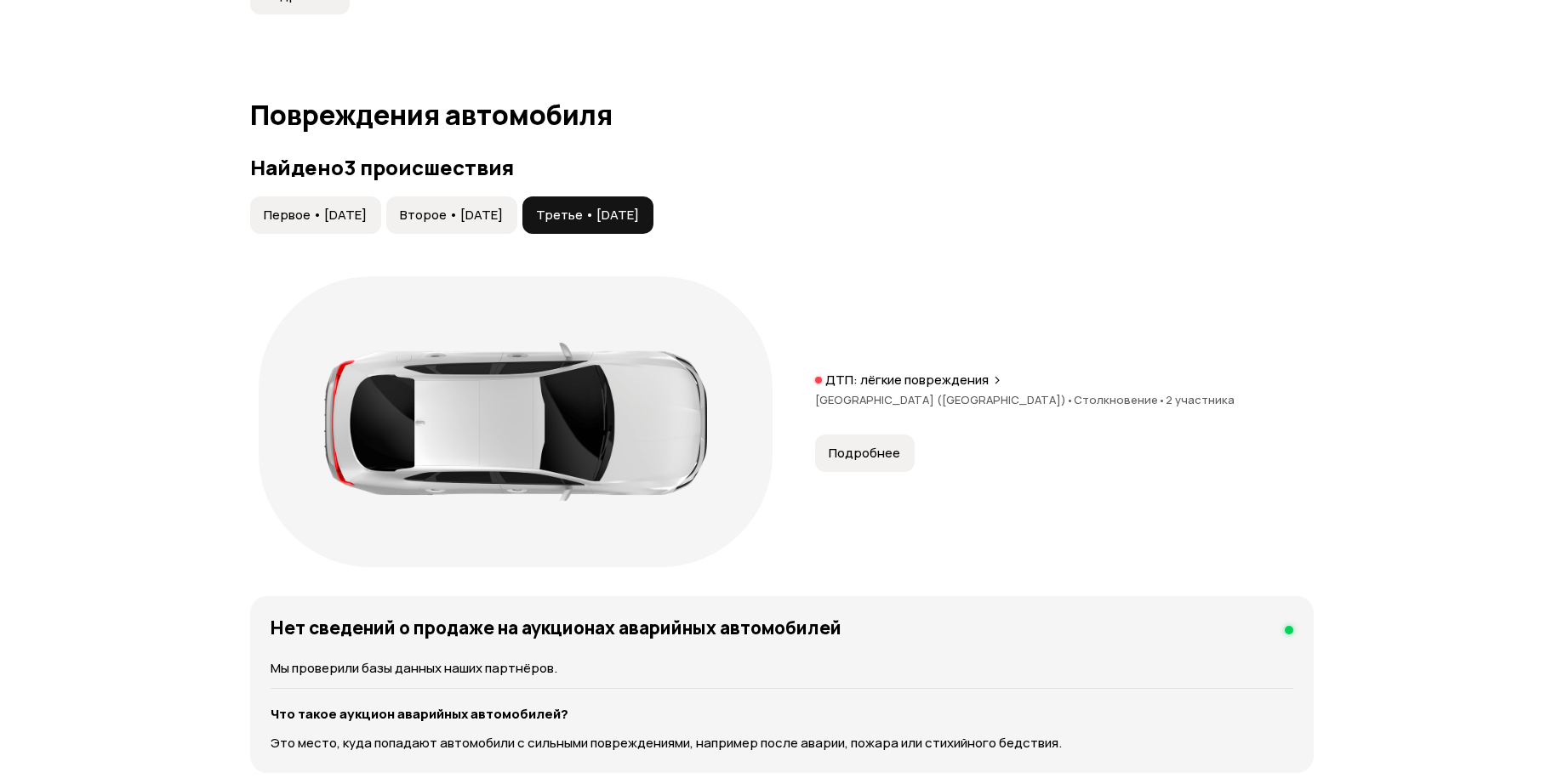
click at [517, 227] on button "Второе • [DATE]" at bounding box center [452, 215] width 131 height 37
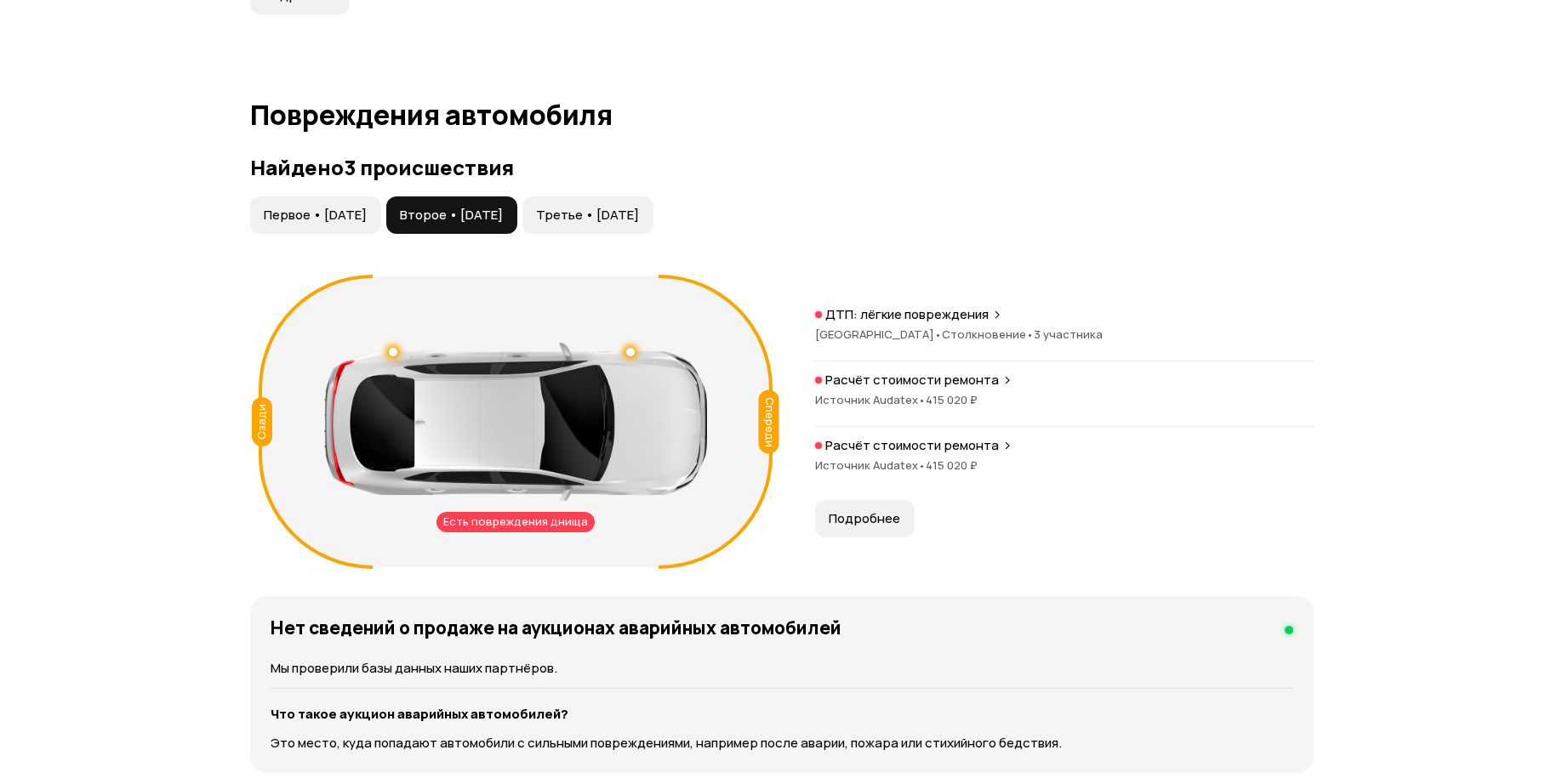
click at [872, 515] on span "Подробнее" at bounding box center [864, 519] width 72 height 17
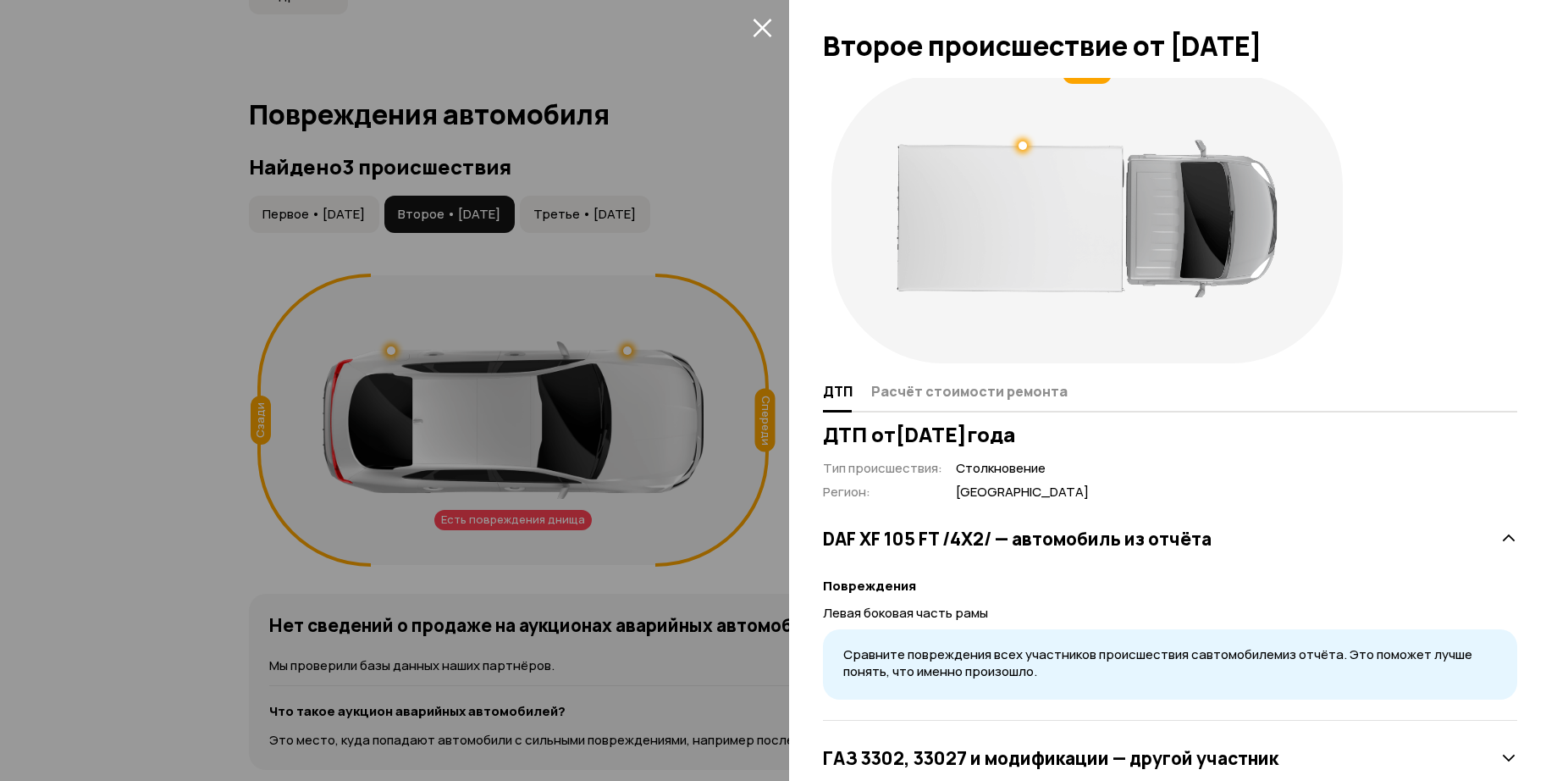
scroll to position [0, 0]
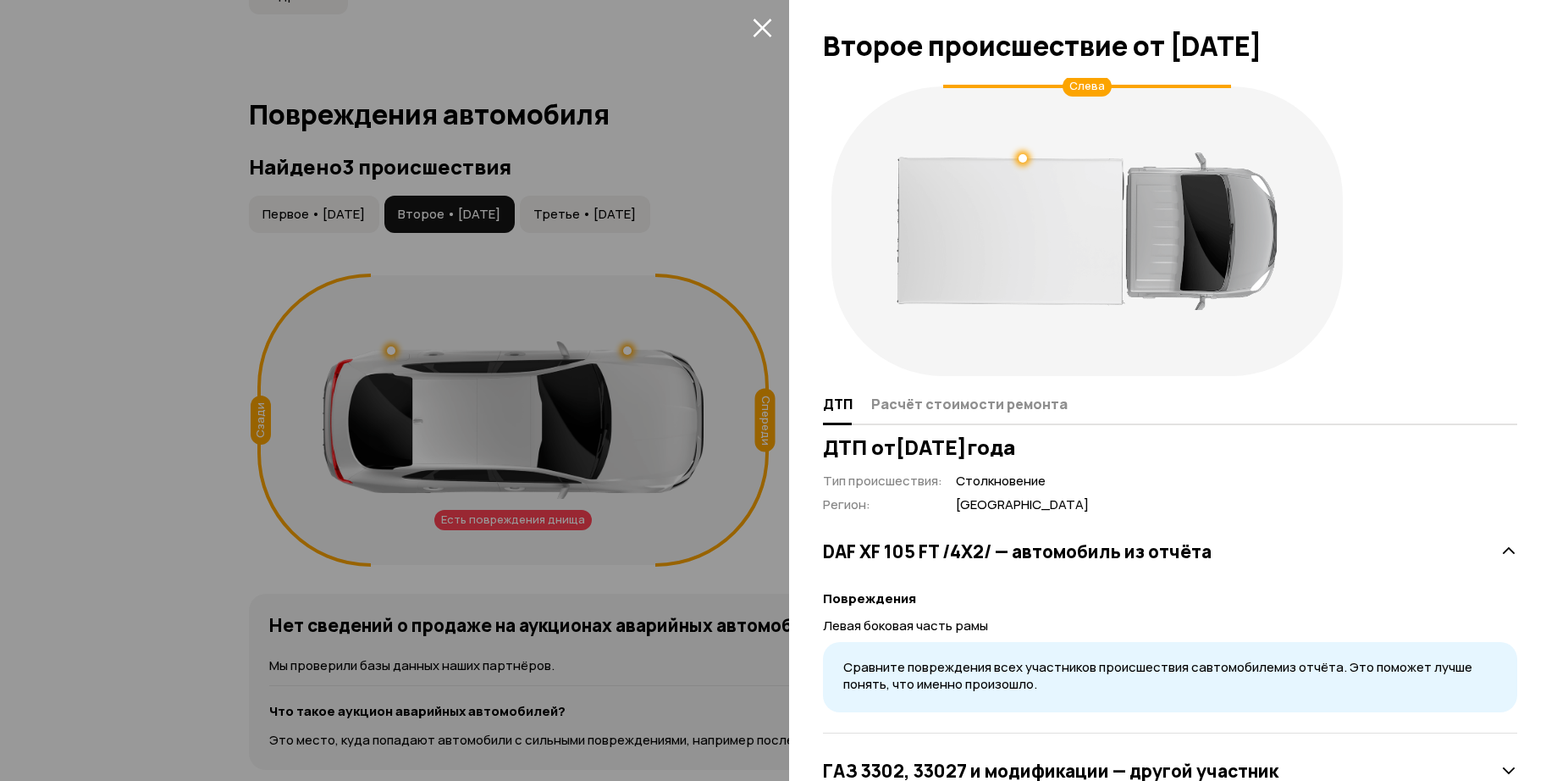
drag, startPoint x: 1091, startPoint y: 506, endPoint x: 957, endPoint y: 513, distance: 134.2
click at [957, 513] on span "[GEOGRAPHIC_DATA]" at bounding box center [1022, 505] width 133 height 18
drag, startPoint x: 957, startPoint y: 513, endPoint x: 1030, endPoint y: 508, distance: 73.2
copy span "[GEOGRAPHIC_DATA]"
click at [356, 201] on div at bounding box center [784, 390] width 1568 height 781
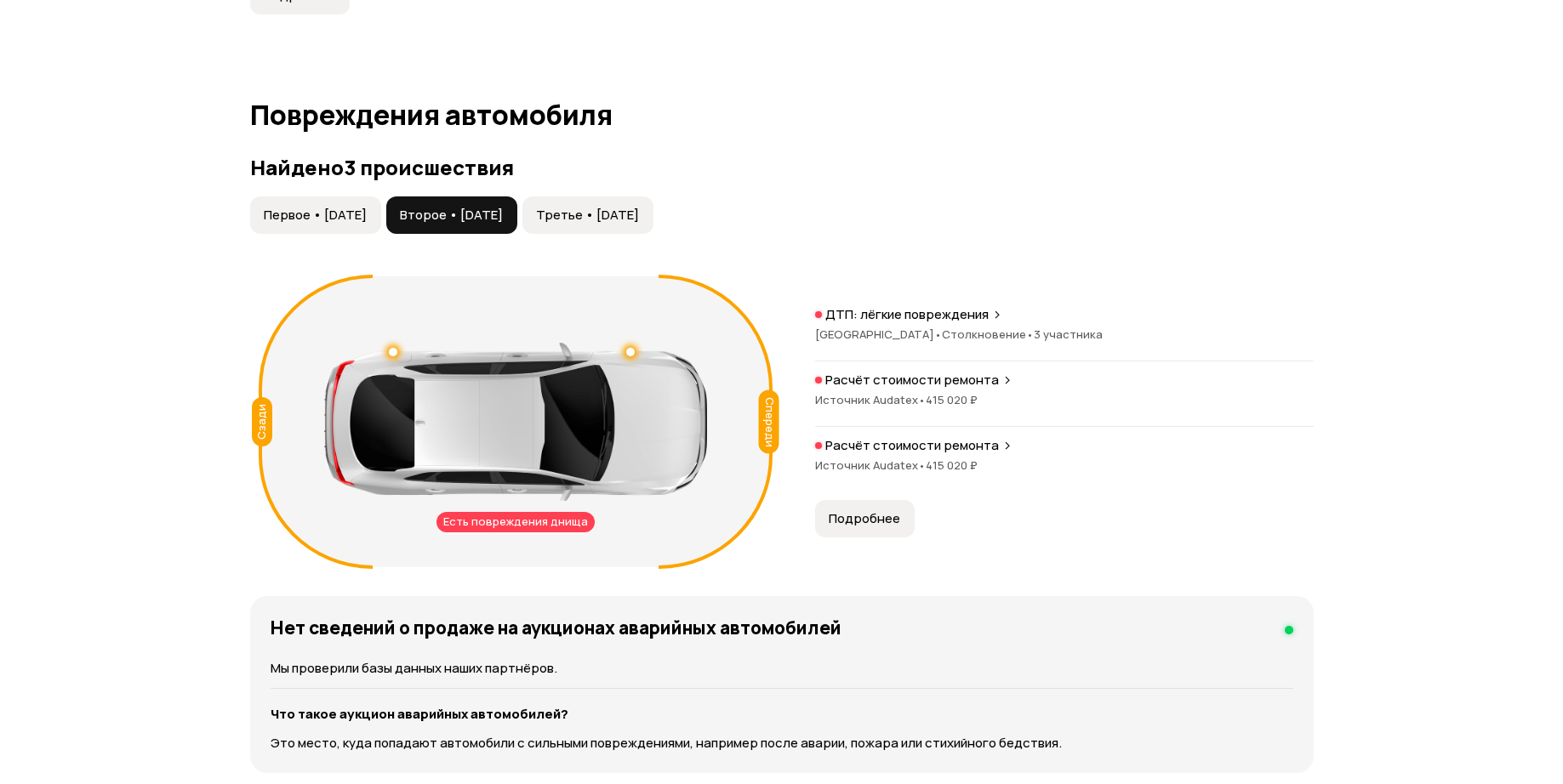
click at [361, 210] on span "Первое • [DATE]" at bounding box center [315, 216] width 103 height 17
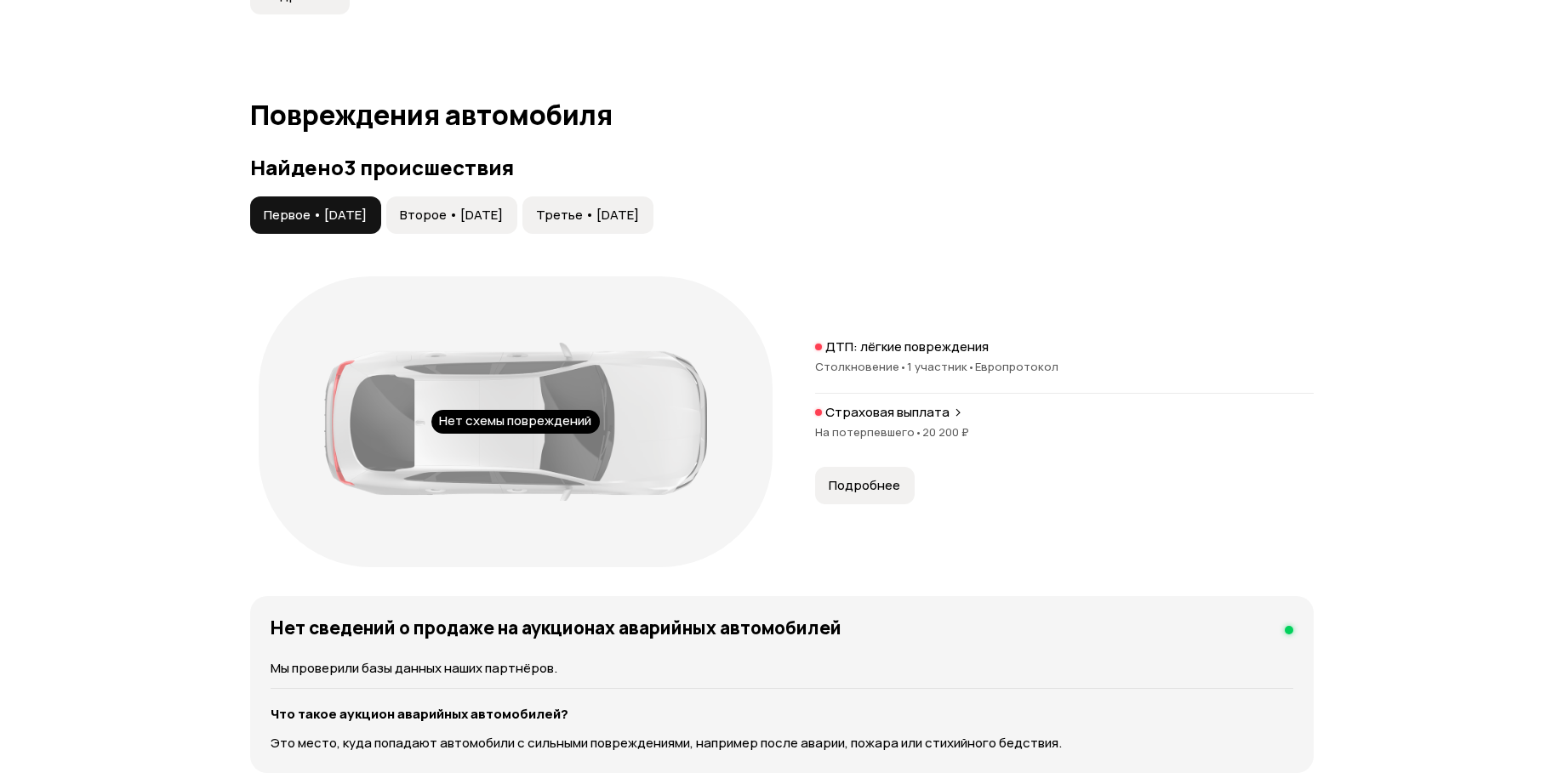
click at [490, 223] on button "Второе • [DATE]" at bounding box center [452, 215] width 131 height 37
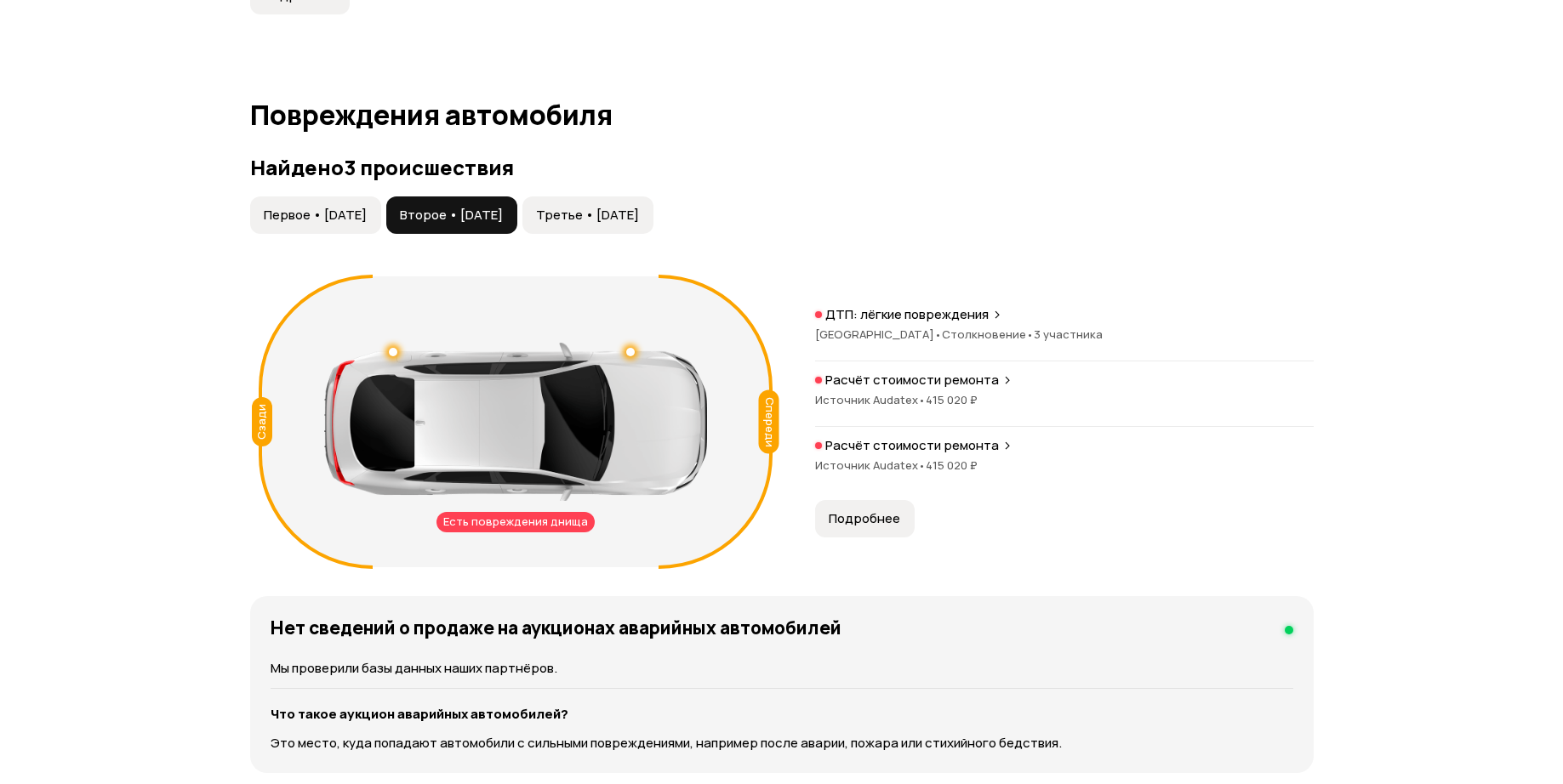
click at [639, 214] on span "Третье • [DATE]" at bounding box center [587, 216] width 103 height 17
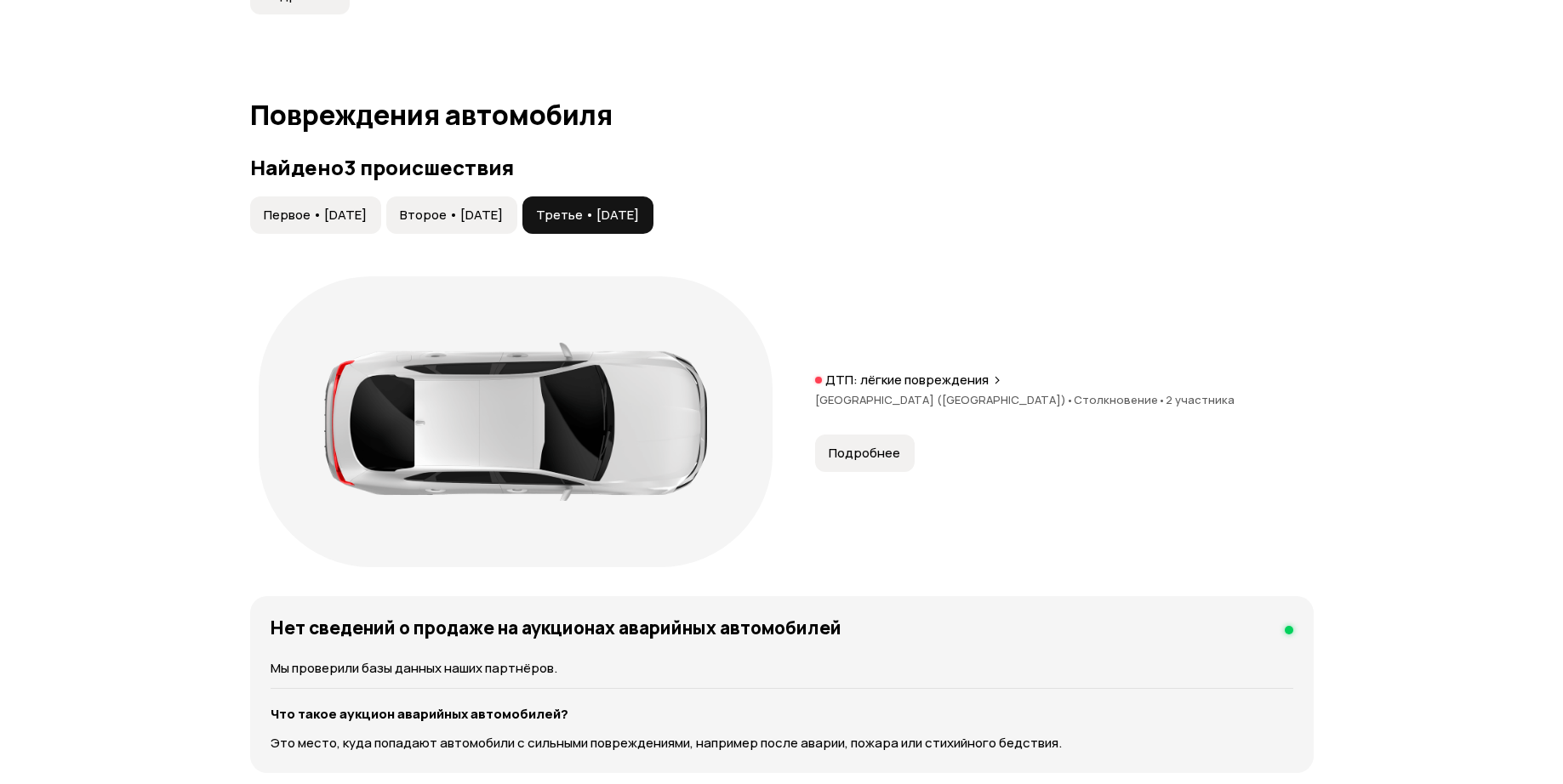
click at [502, 214] on span "Второе • [DATE]" at bounding box center [451, 216] width 103 height 17
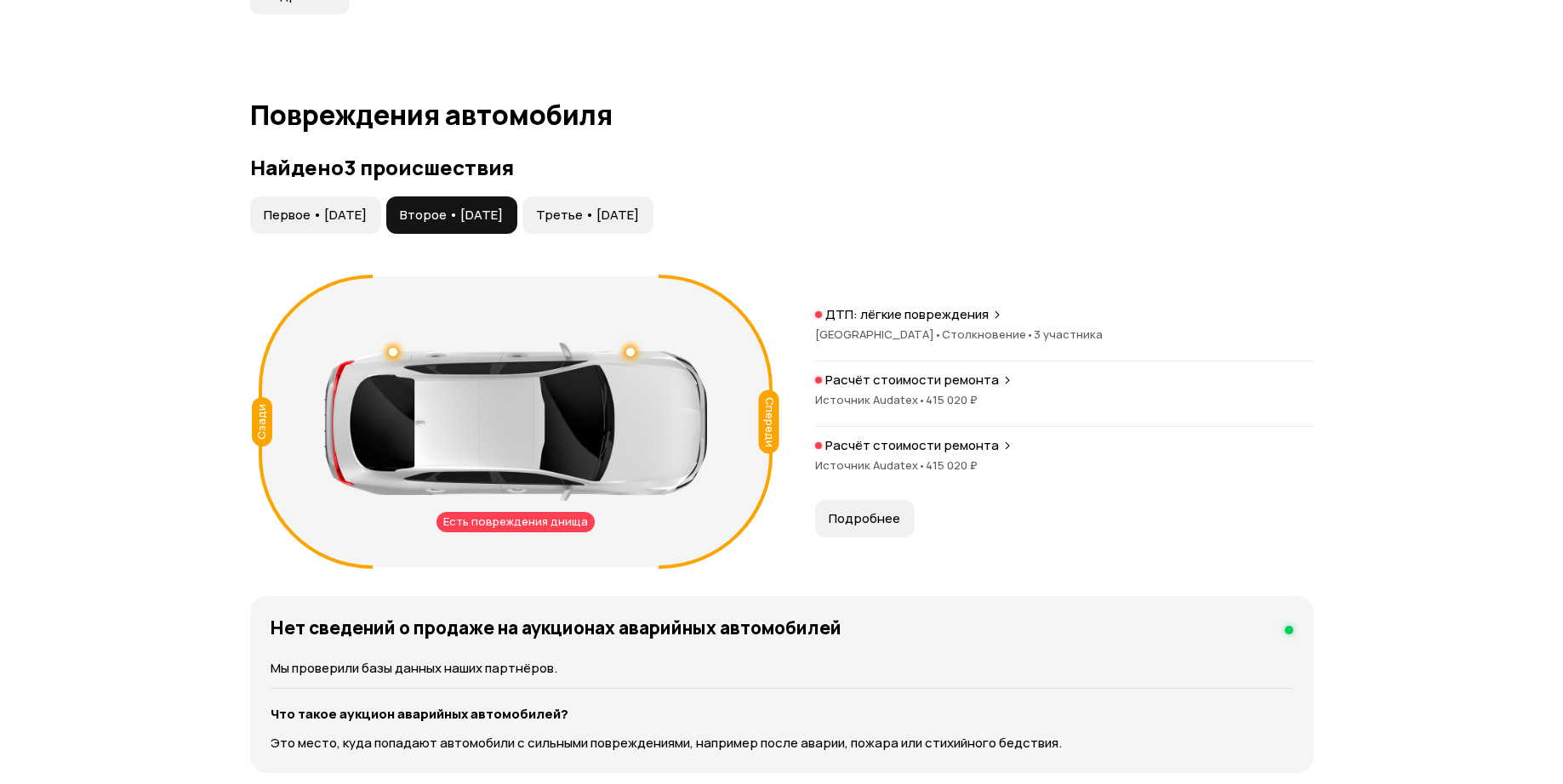
click at [939, 464] on span "415 020 ₽" at bounding box center [951, 465] width 52 height 15
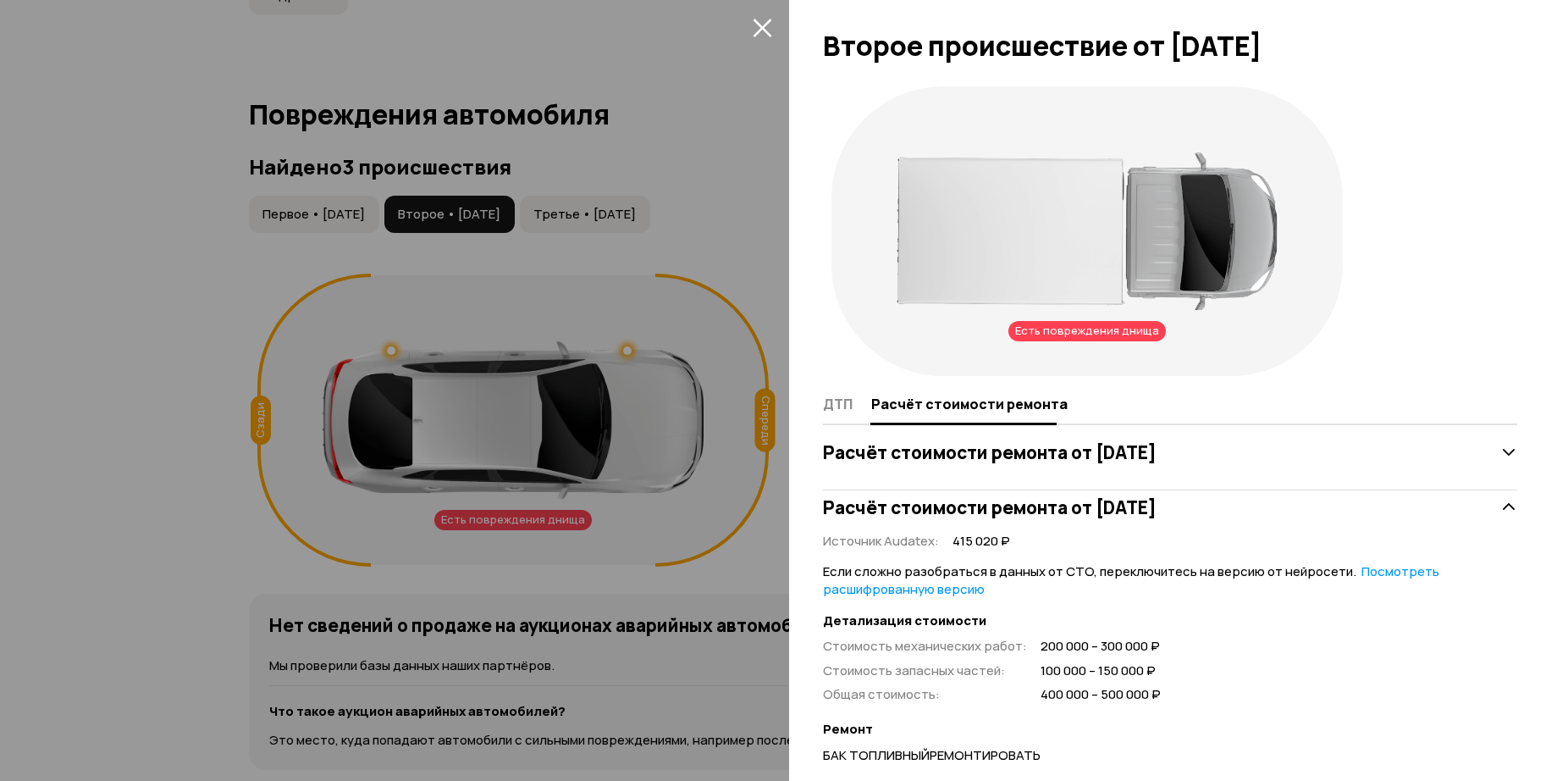
click at [1250, 466] on div "Расчёт стоимости ремонта от [DATE]" at bounding box center [1169, 452] width 694 height 33
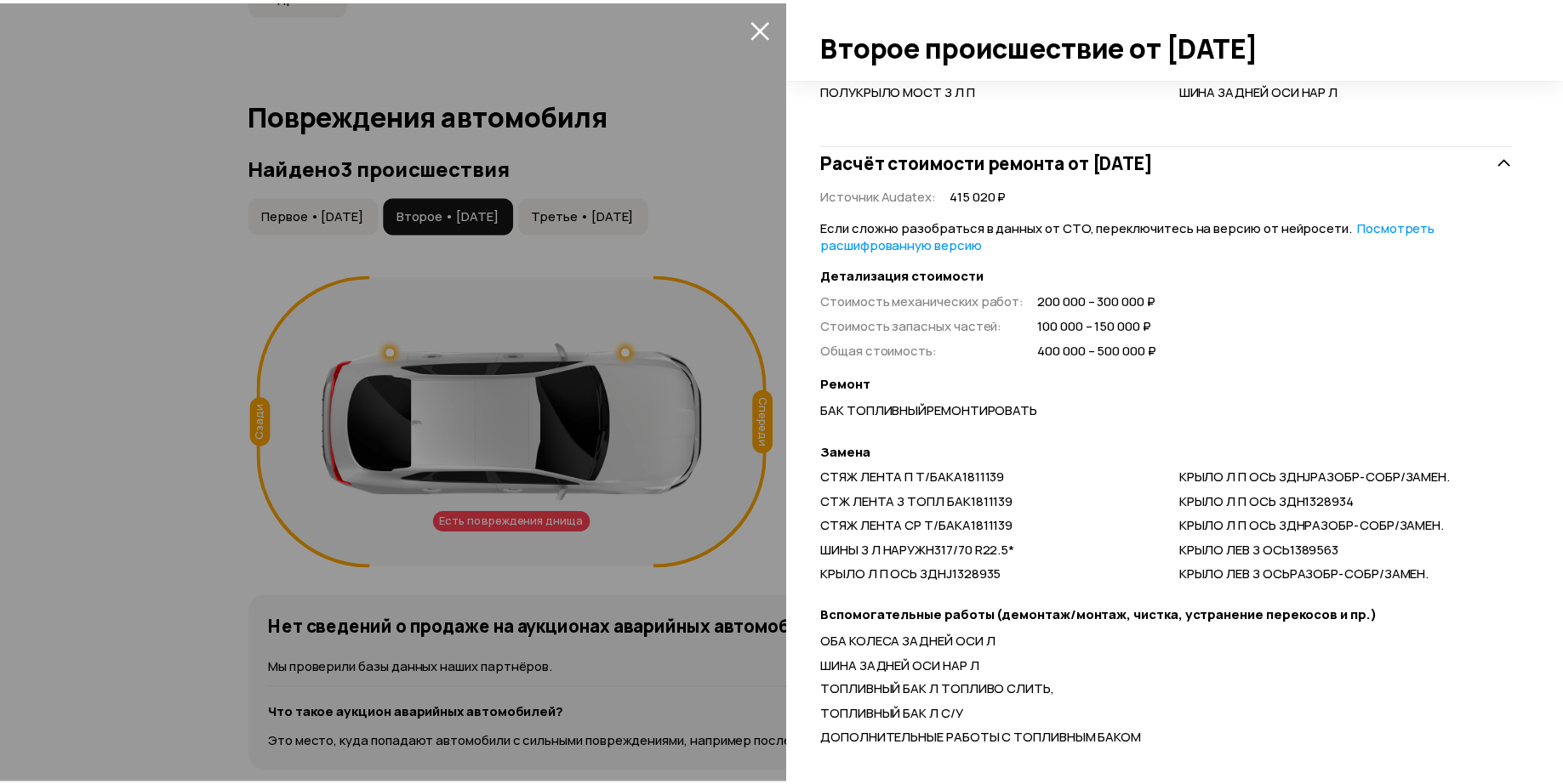
scroll to position [894, 0]
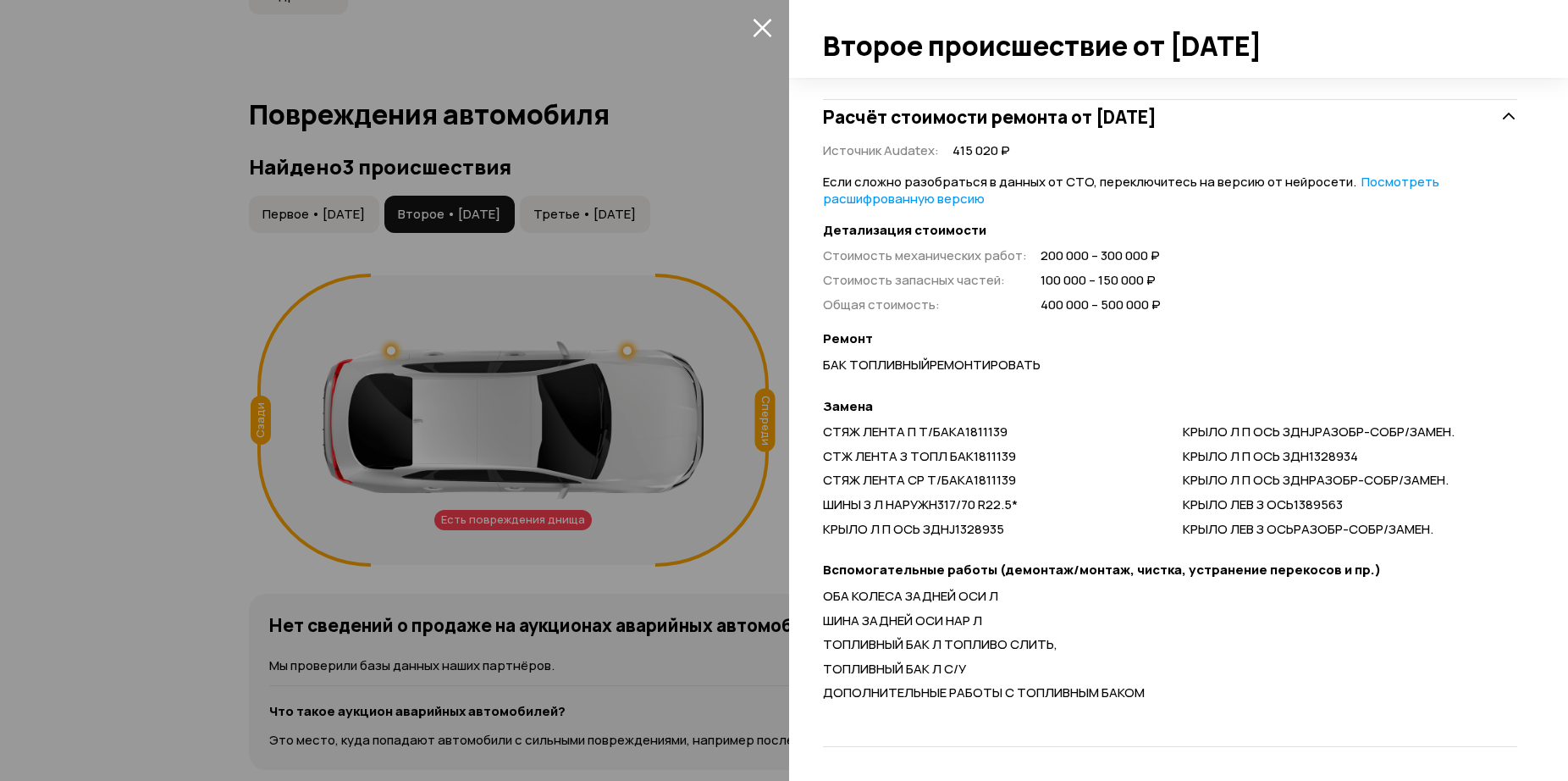
click at [763, 15] on button "закрыть" at bounding box center [762, 27] width 27 height 27
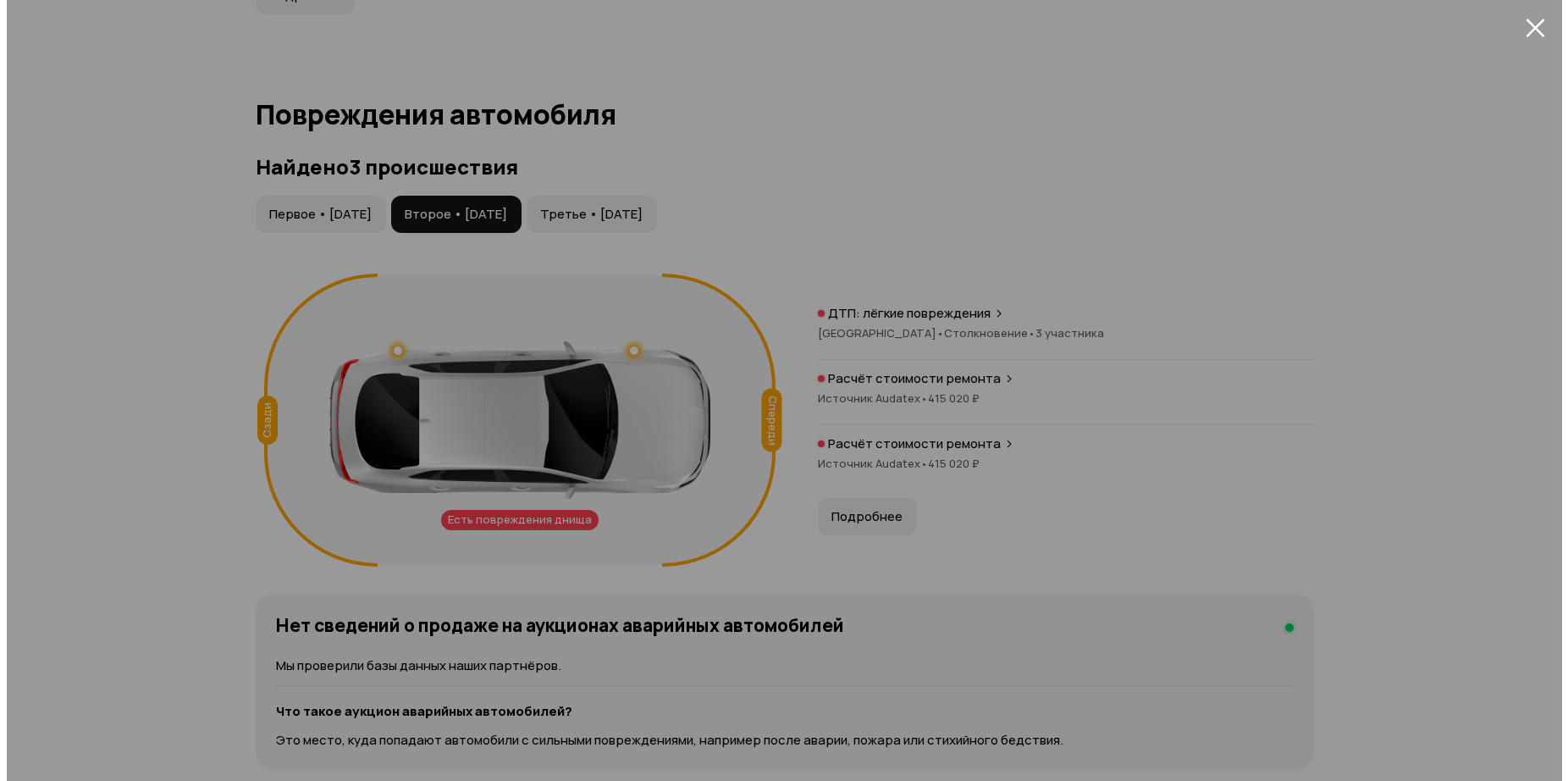
scroll to position [137, 0]
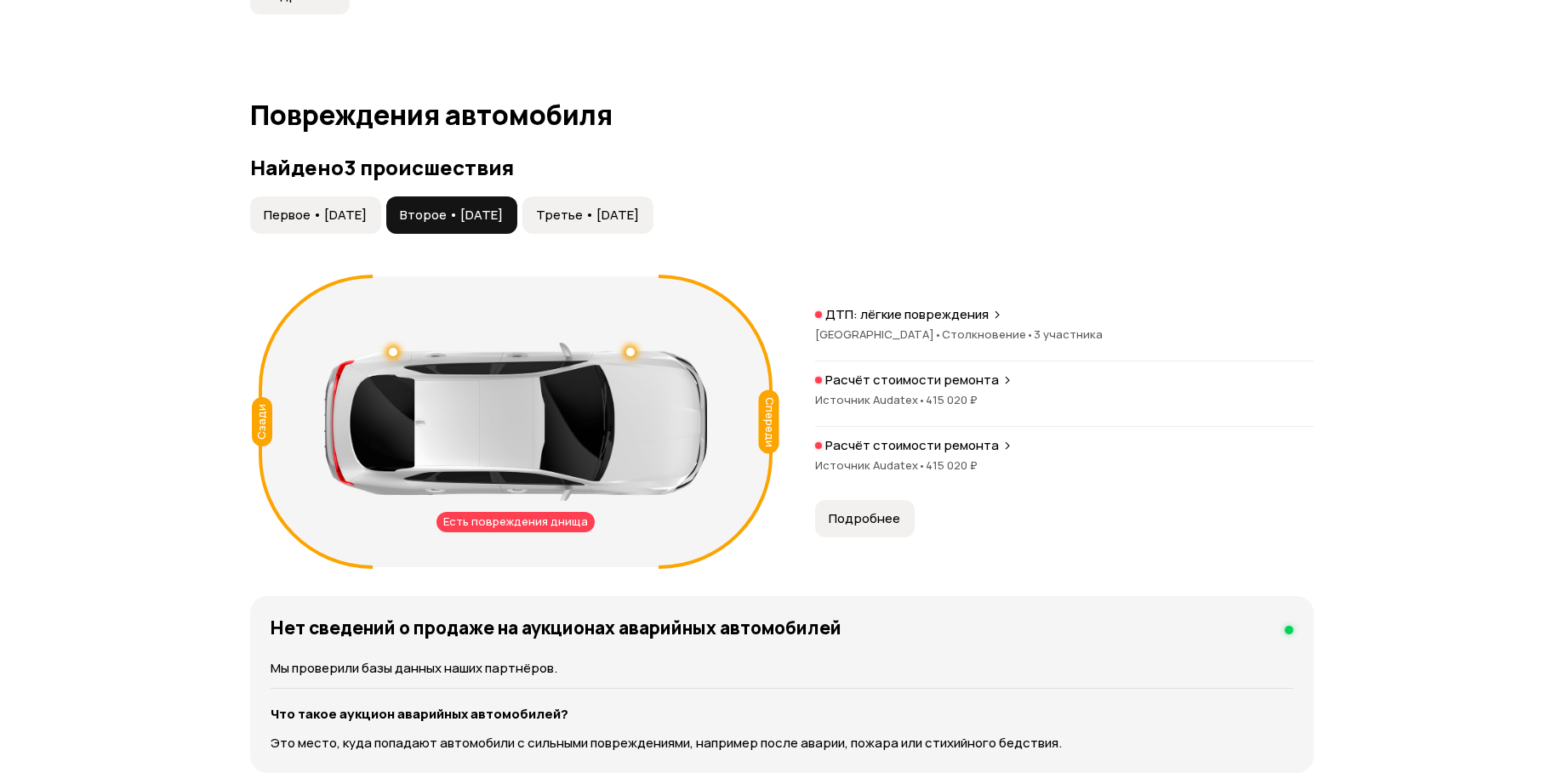
click at [639, 218] on span "Третье • [DATE]" at bounding box center [587, 216] width 103 height 17
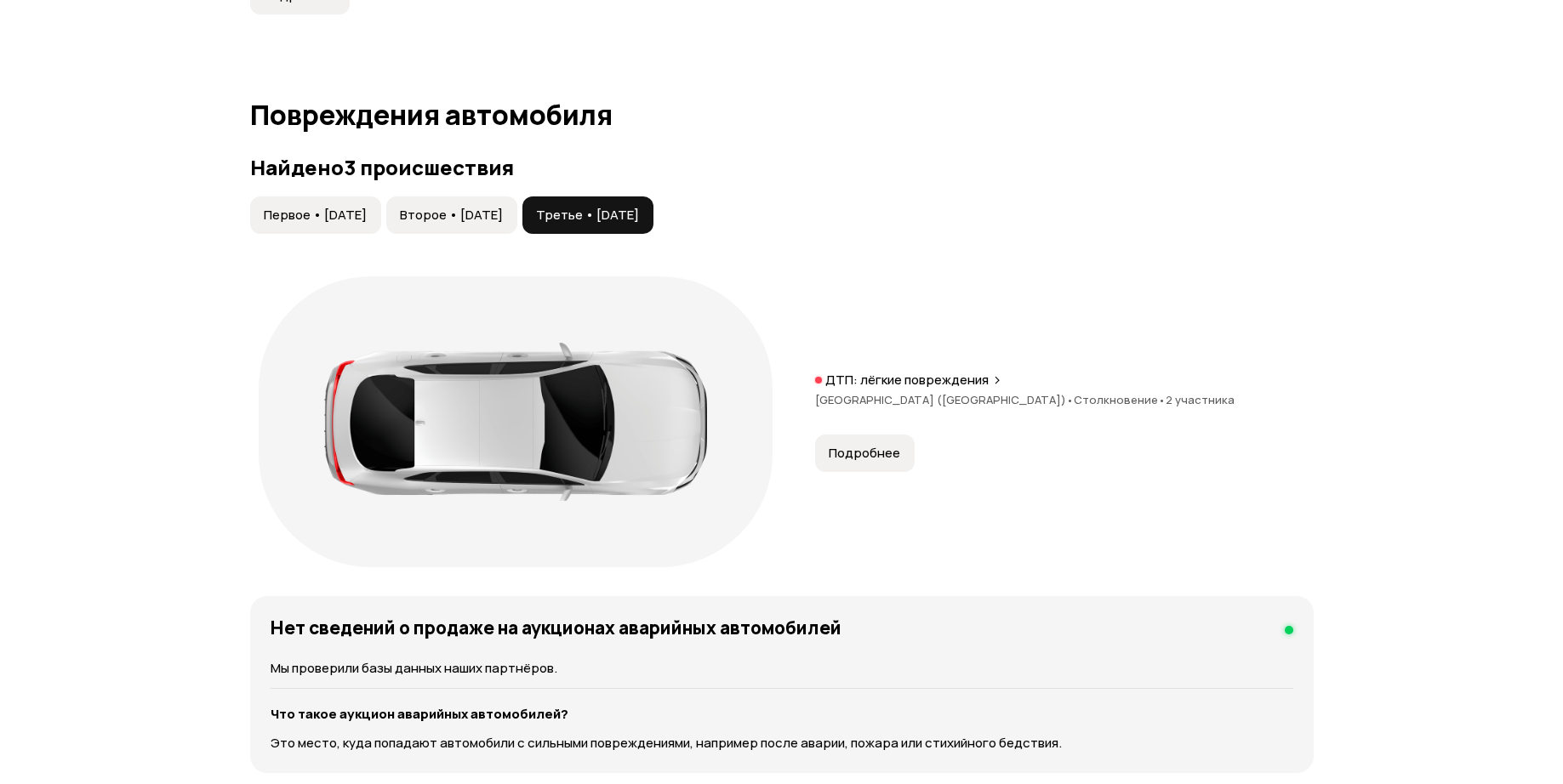
click at [881, 447] on span "Подробнее" at bounding box center [864, 453] width 72 height 17
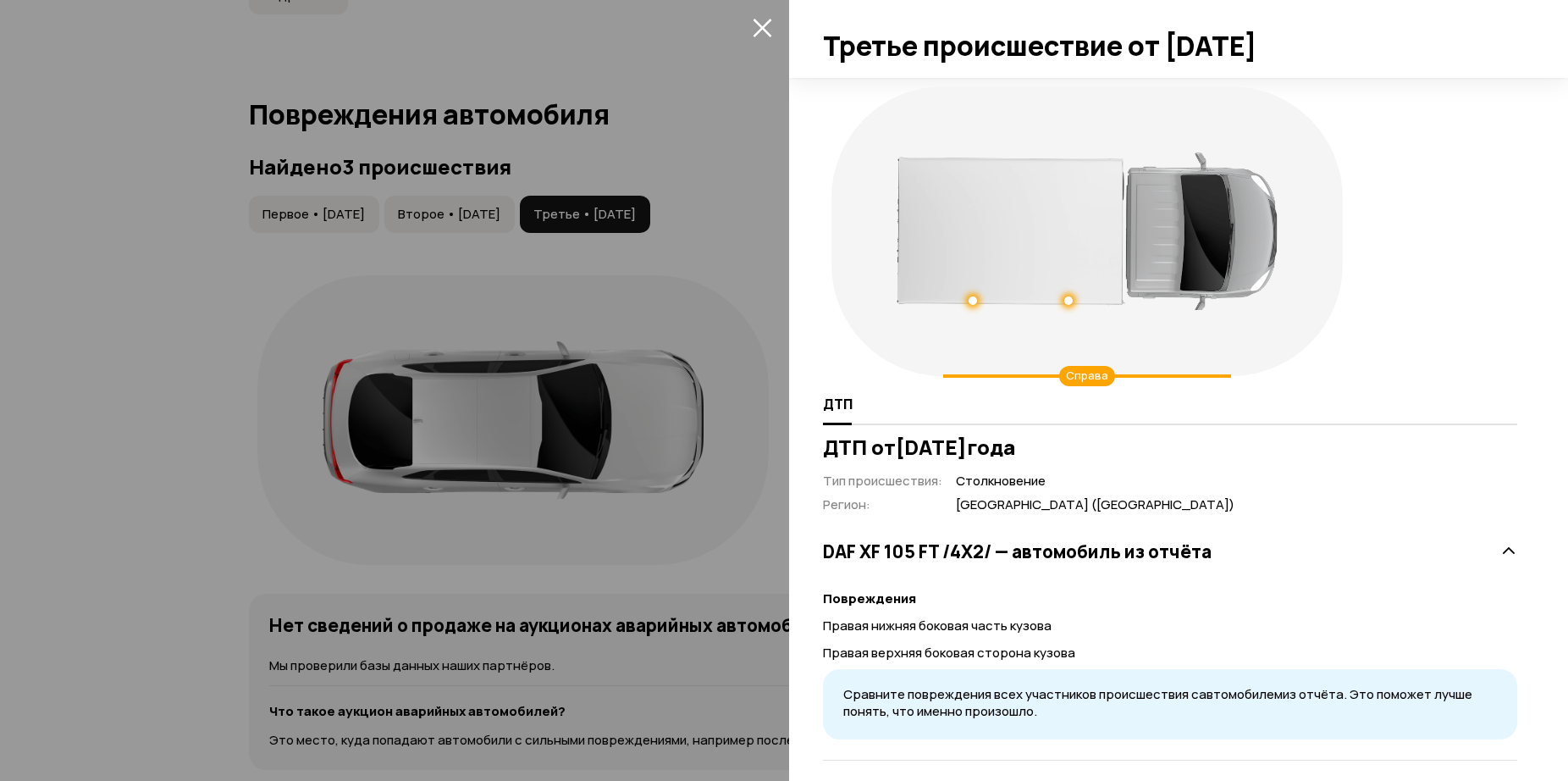
scroll to position [89, 0]
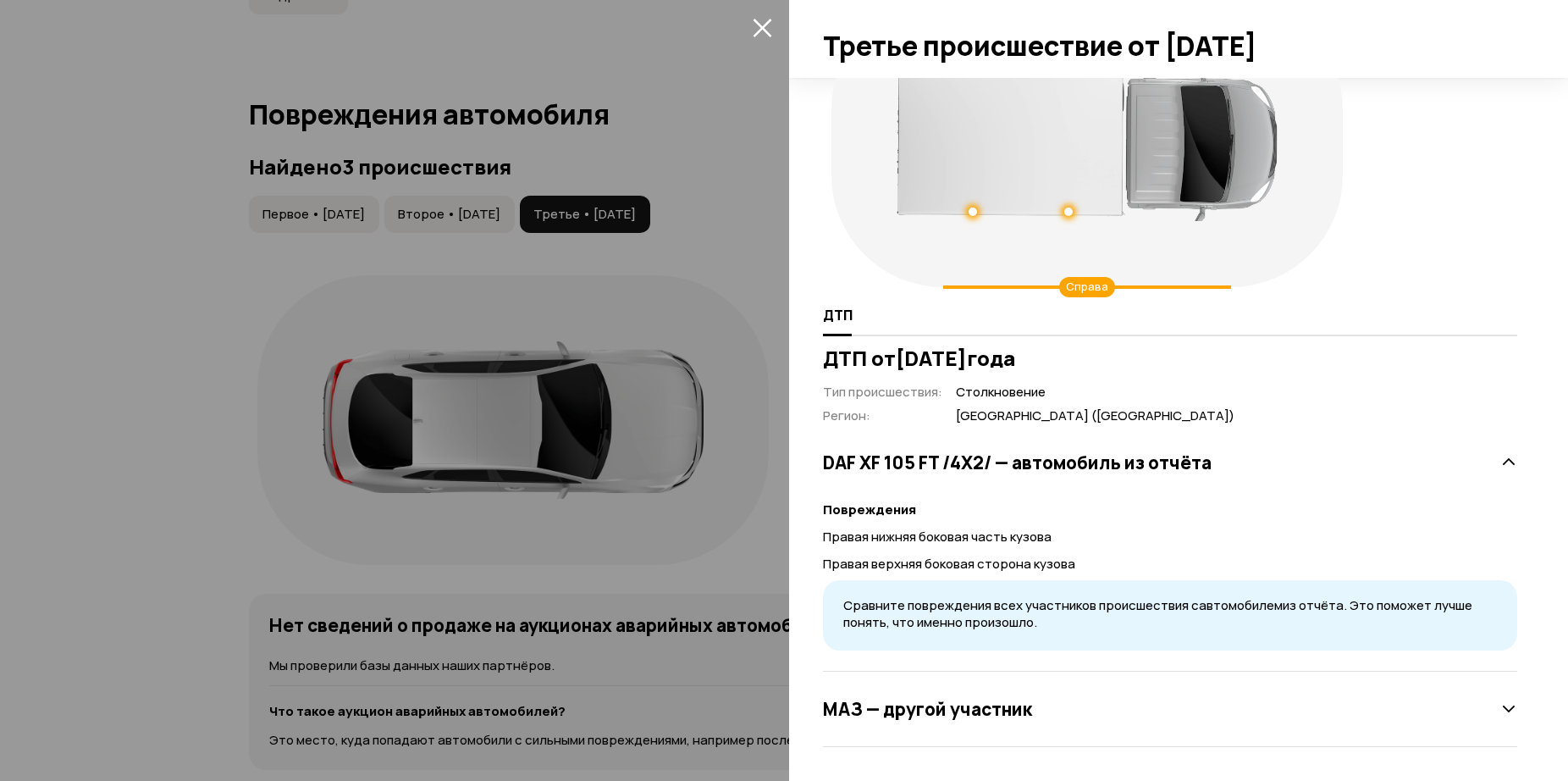
click at [1505, 707] on div "ДТП от [DATE] Тип происшествия : Столкновение Регион : [GEOGRAPHIC_DATA] ([GEOG…" at bounding box center [1170, 547] width 701 height 401
click at [1501, 707] on icon at bounding box center [1509, 709] width 17 height 17
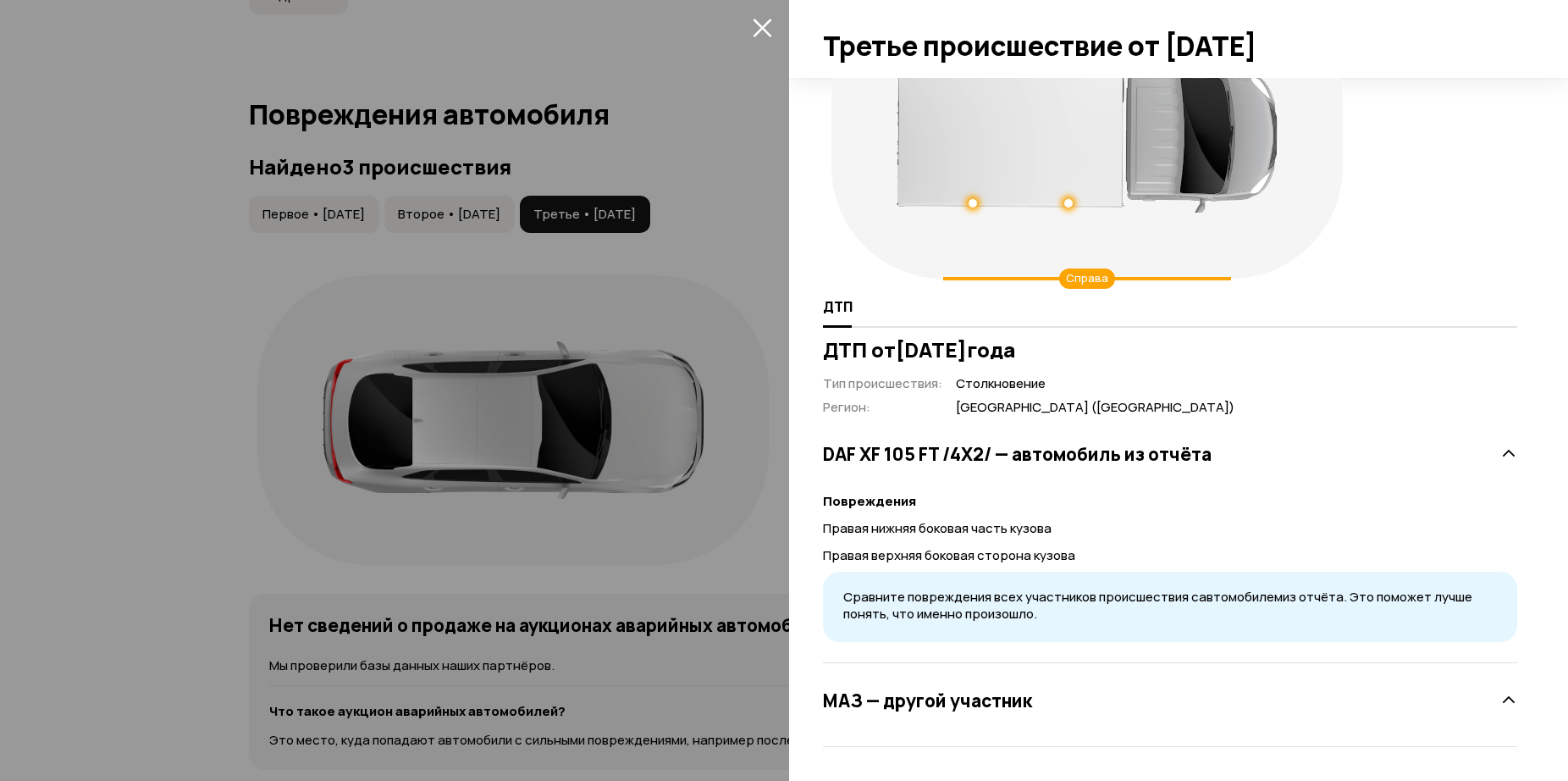
click at [1500, 701] on icon at bounding box center [1509, 701] width 17 height 17
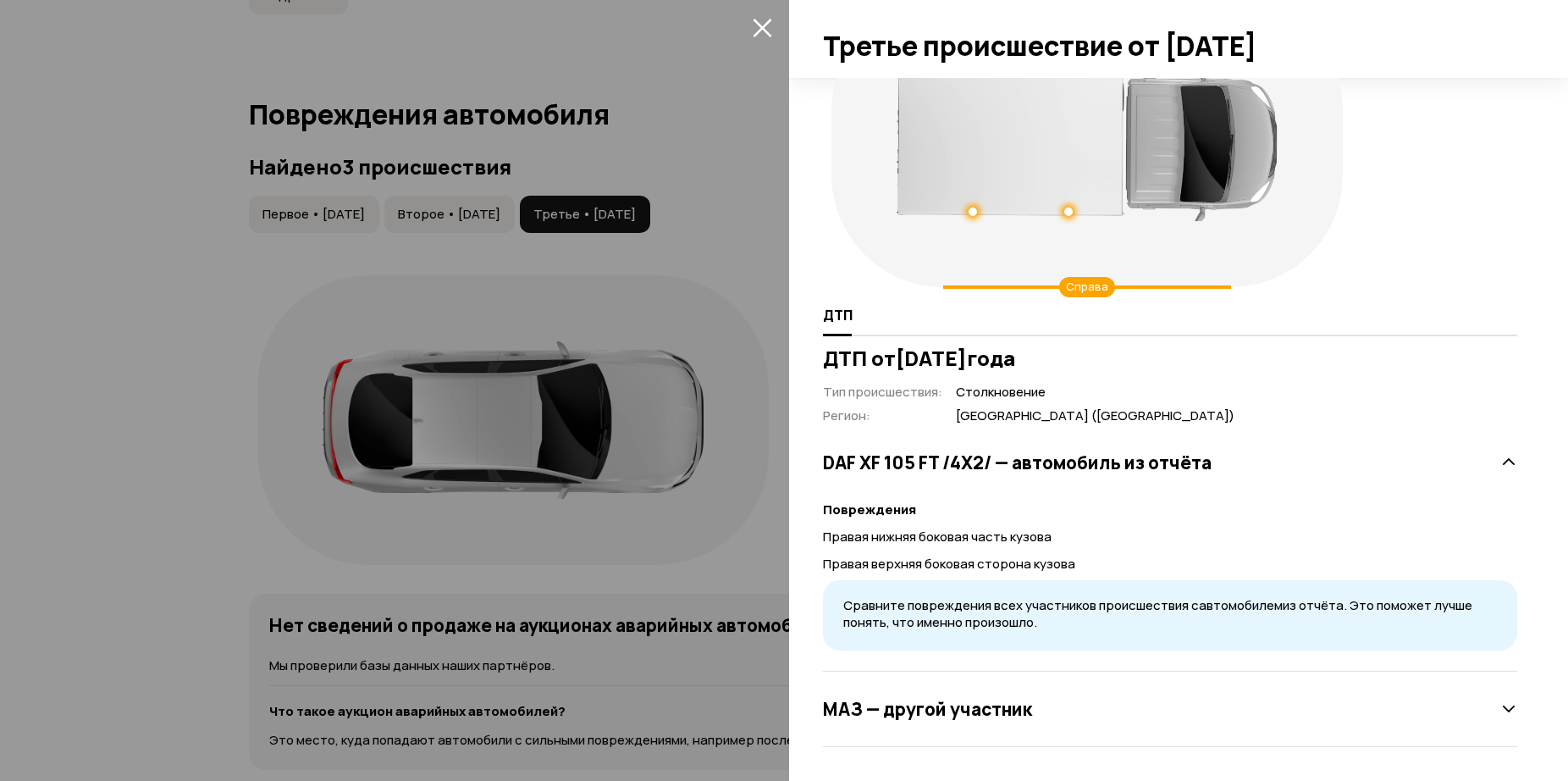
click at [1500, 700] on div at bounding box center [1509, 708] width 17 height 18
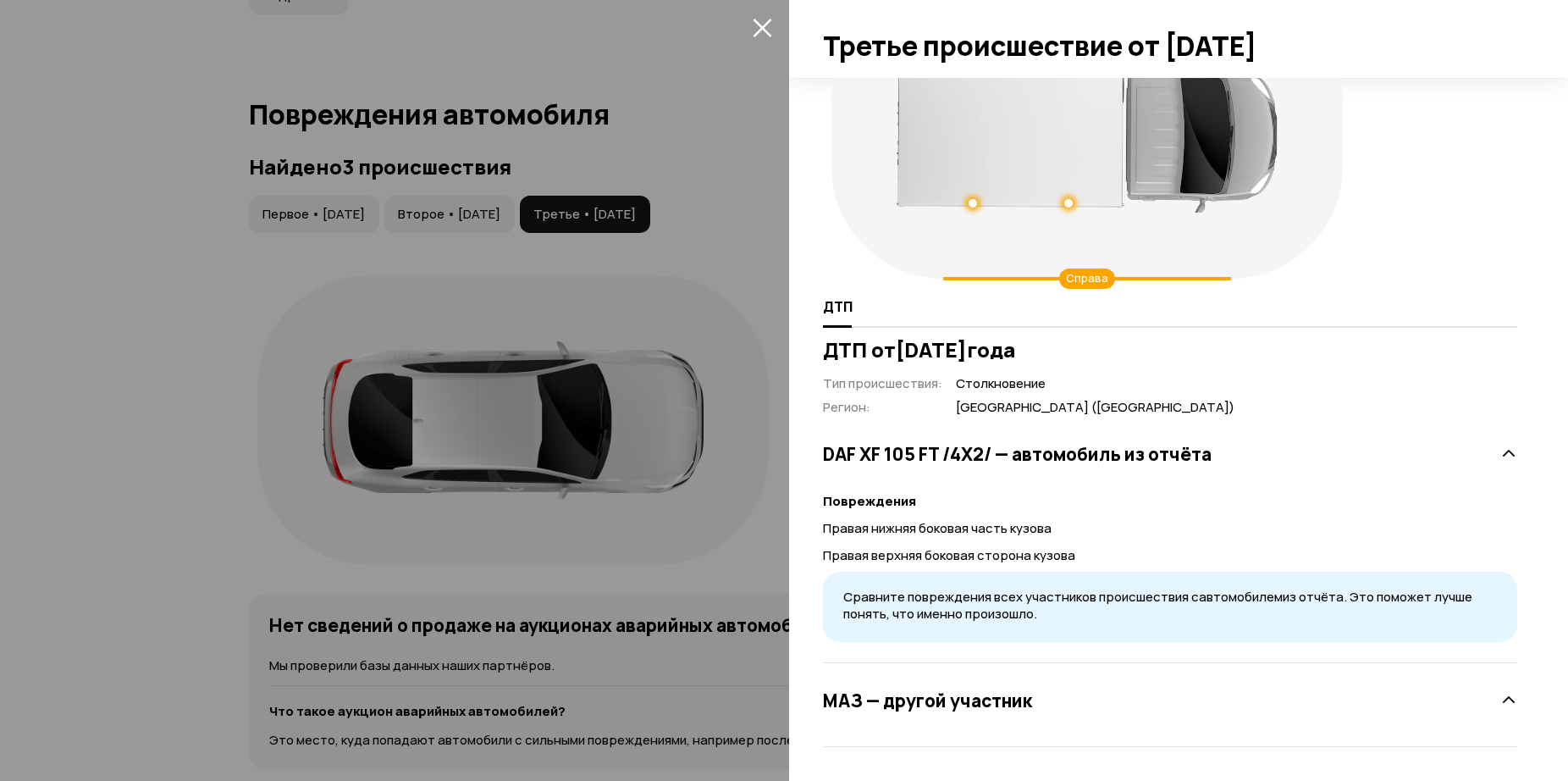
scroll to position [0, 0]
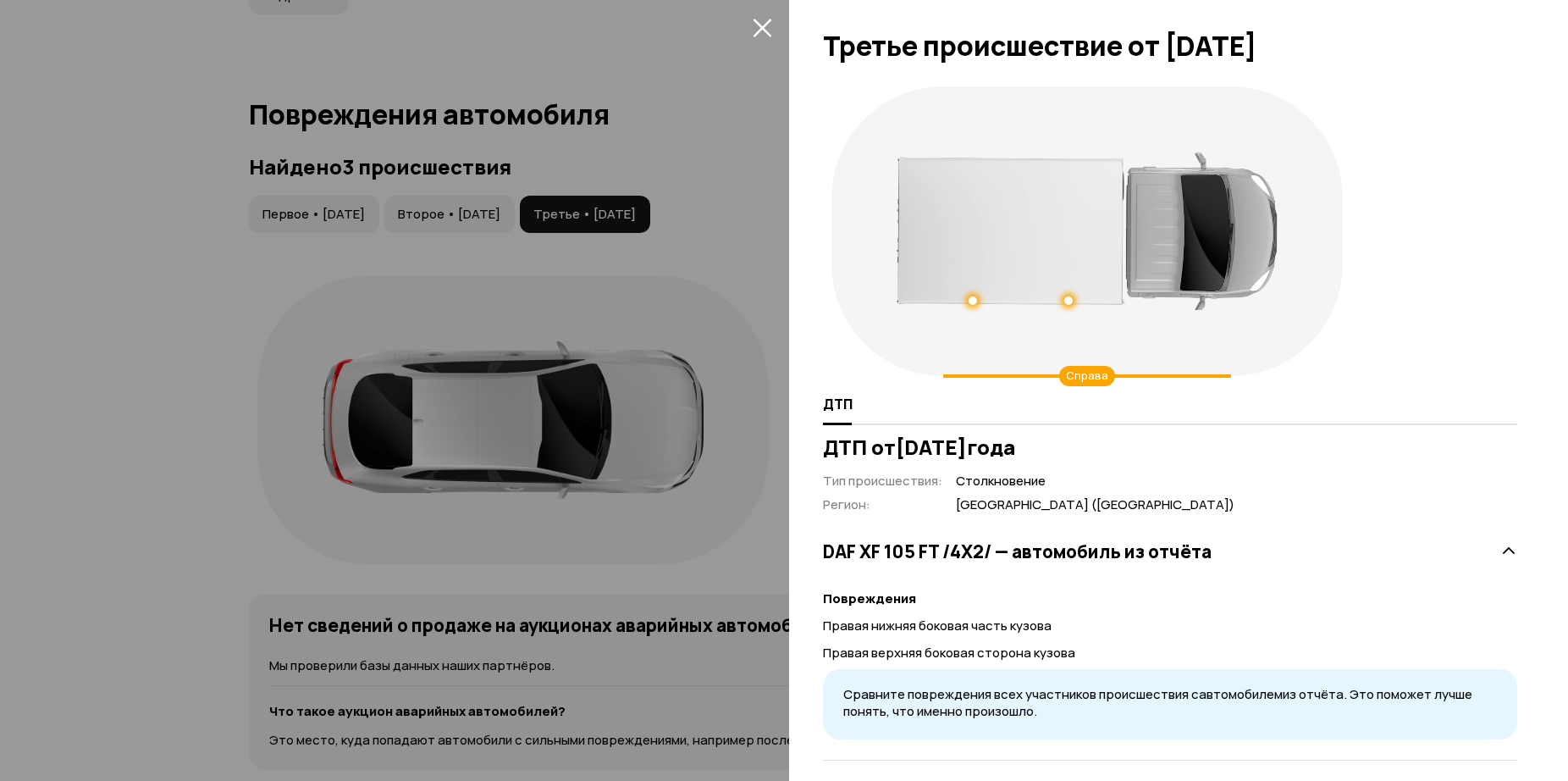
click at [972, 299] on div at bounding box center [972, 301] width 9 height 9
click at [1073, 295] on div at bounding box center [1087, 231] width 381 height 158
click at [1073, 302] on div at bounding box center [1087, 231] width 381 height 158
click at [1072, 302] on div at bounding box center [1068, 301] width 9 height 9
click at [629, 220] on div at bounding box center [784, 390] width 1568 height 781
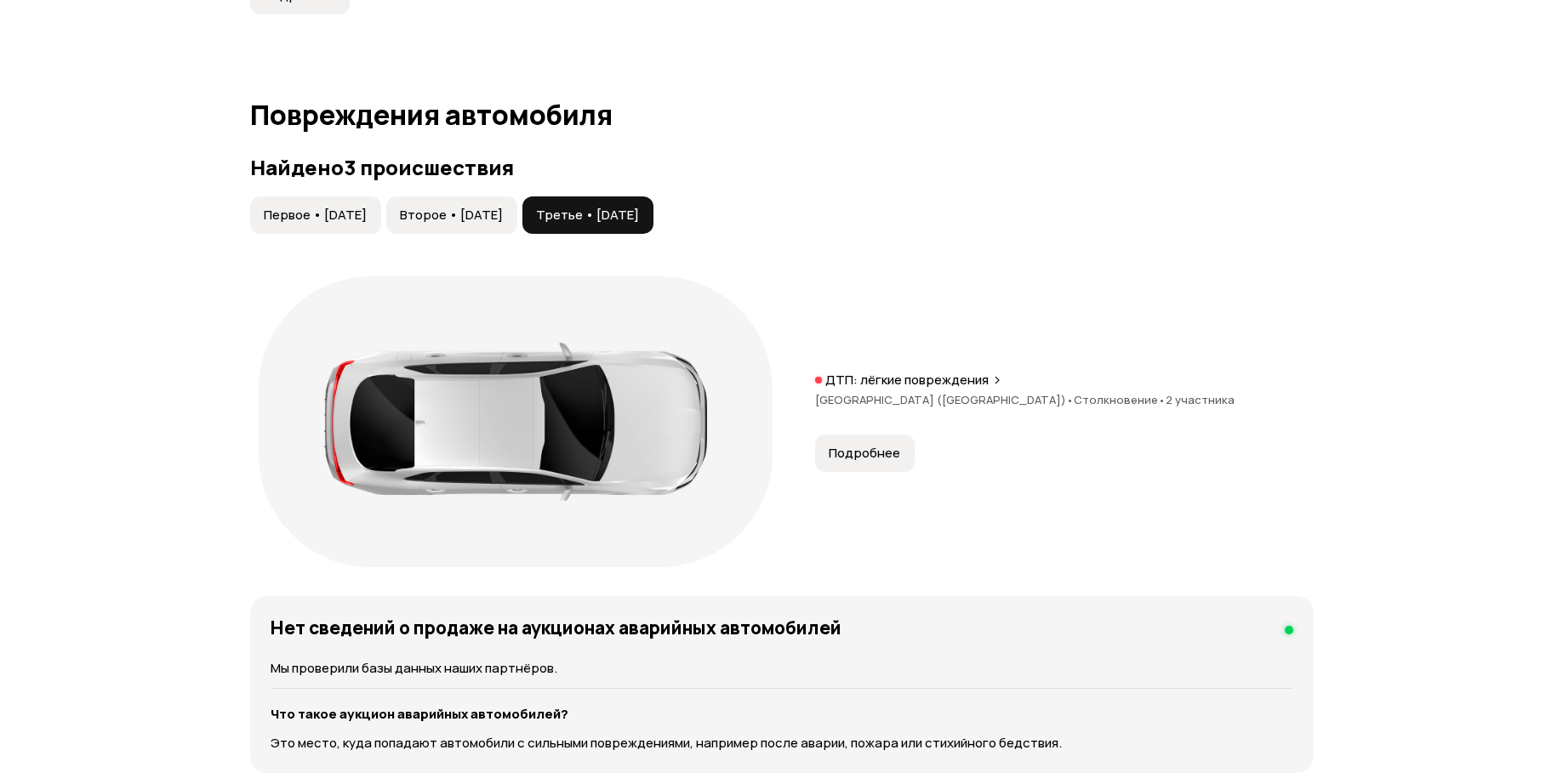
click at [502, 220] on span "Второе • [DATE]" at bounding box center [451, 216] width 103 height 17
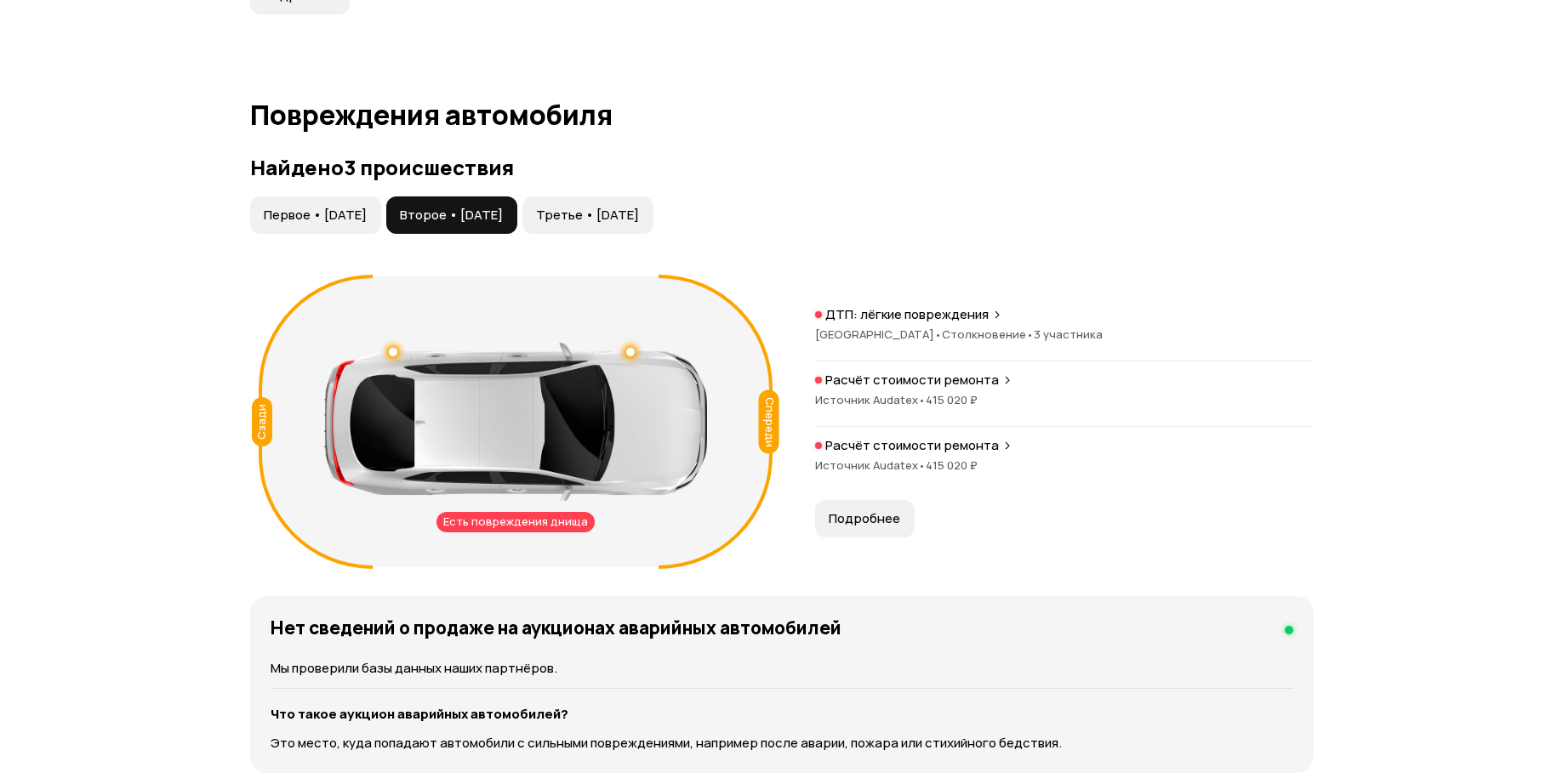
click at [870, 516] on span "Подробнее" at bounding box center [864, 519] width 72 height 17
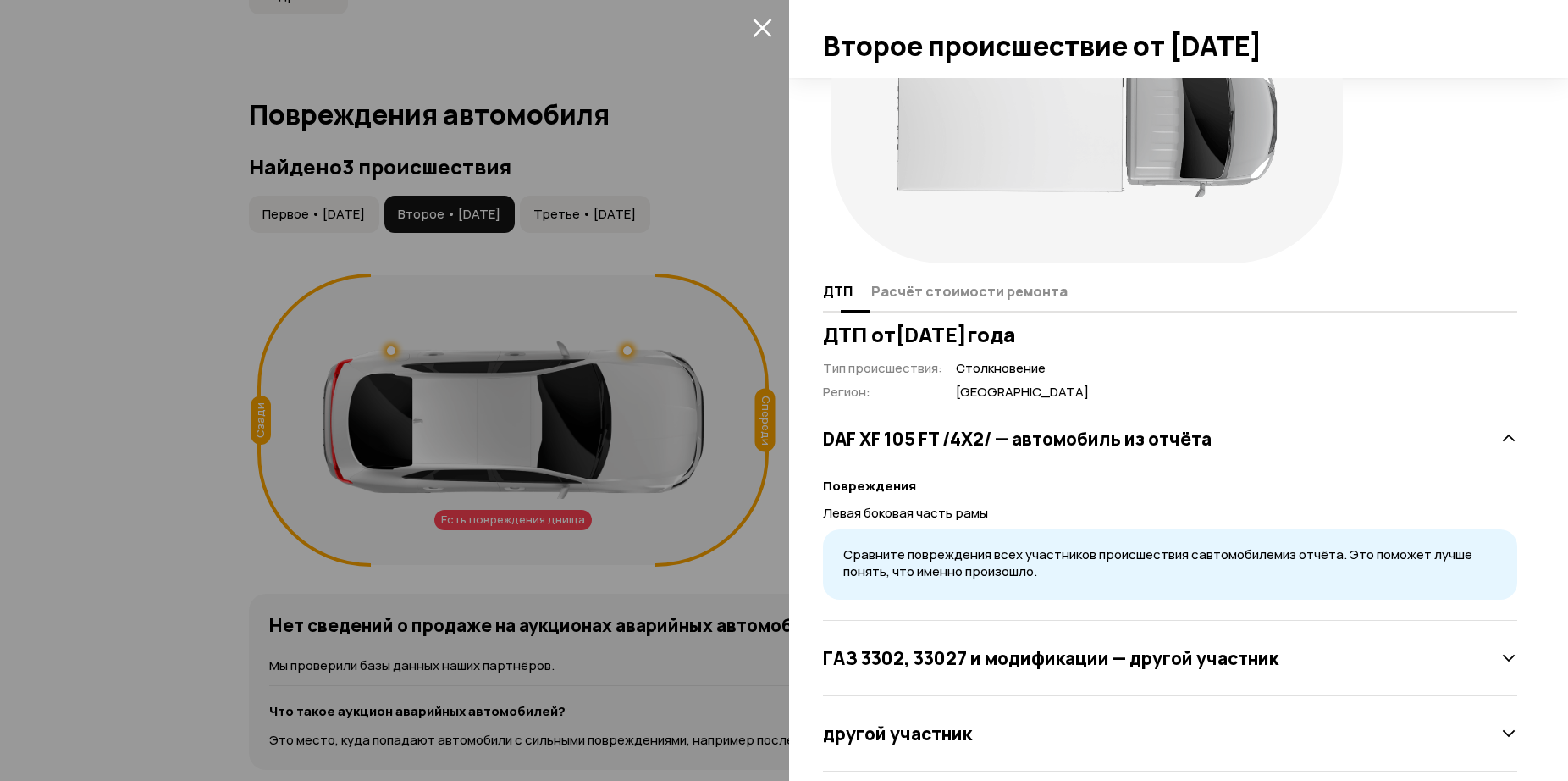
scroll to position [137, 0]
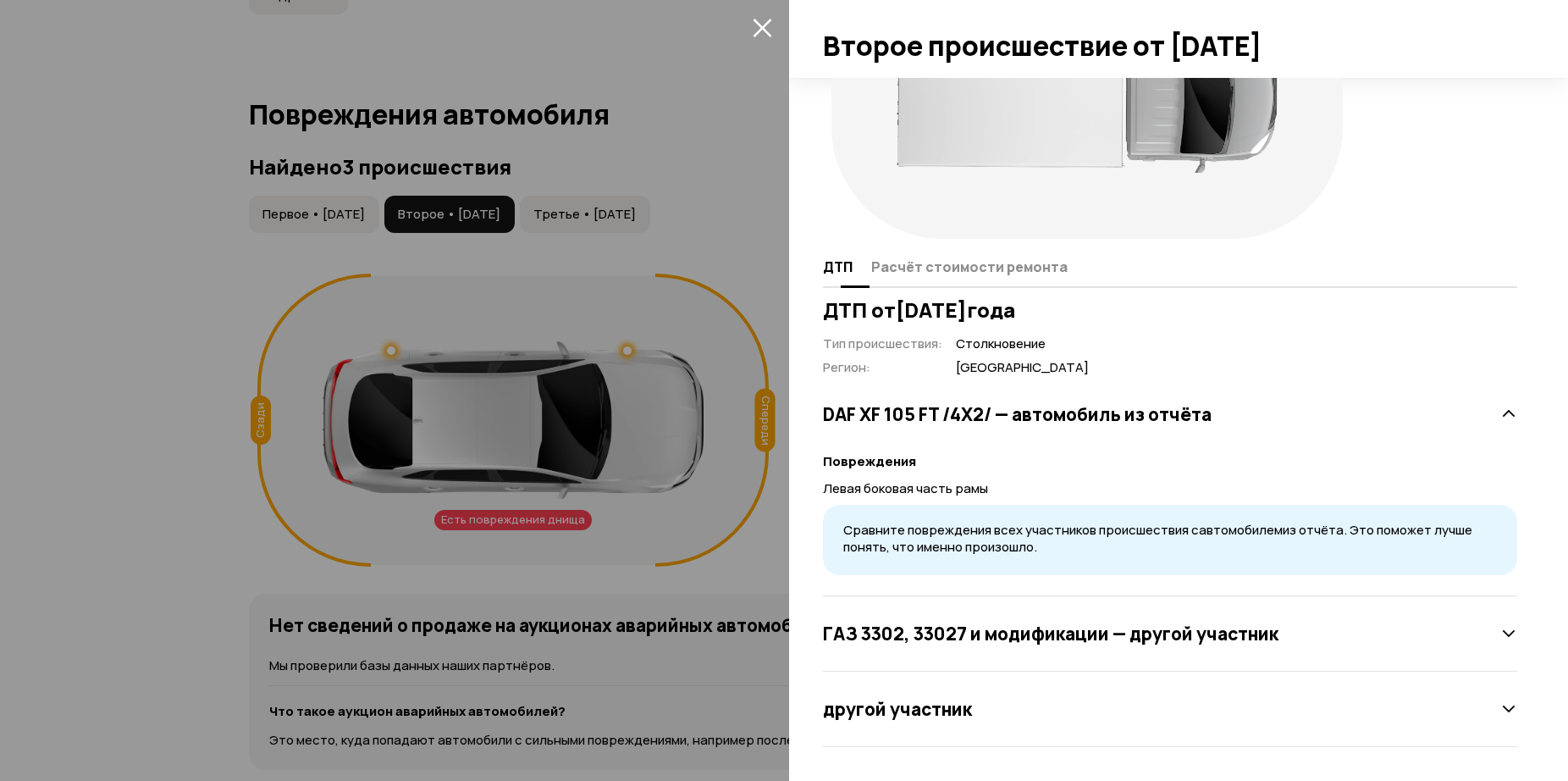
click at [979, 272] on span "Расчёт стоимости ремонта" at bounding box center [970, 267] width 197 height 17
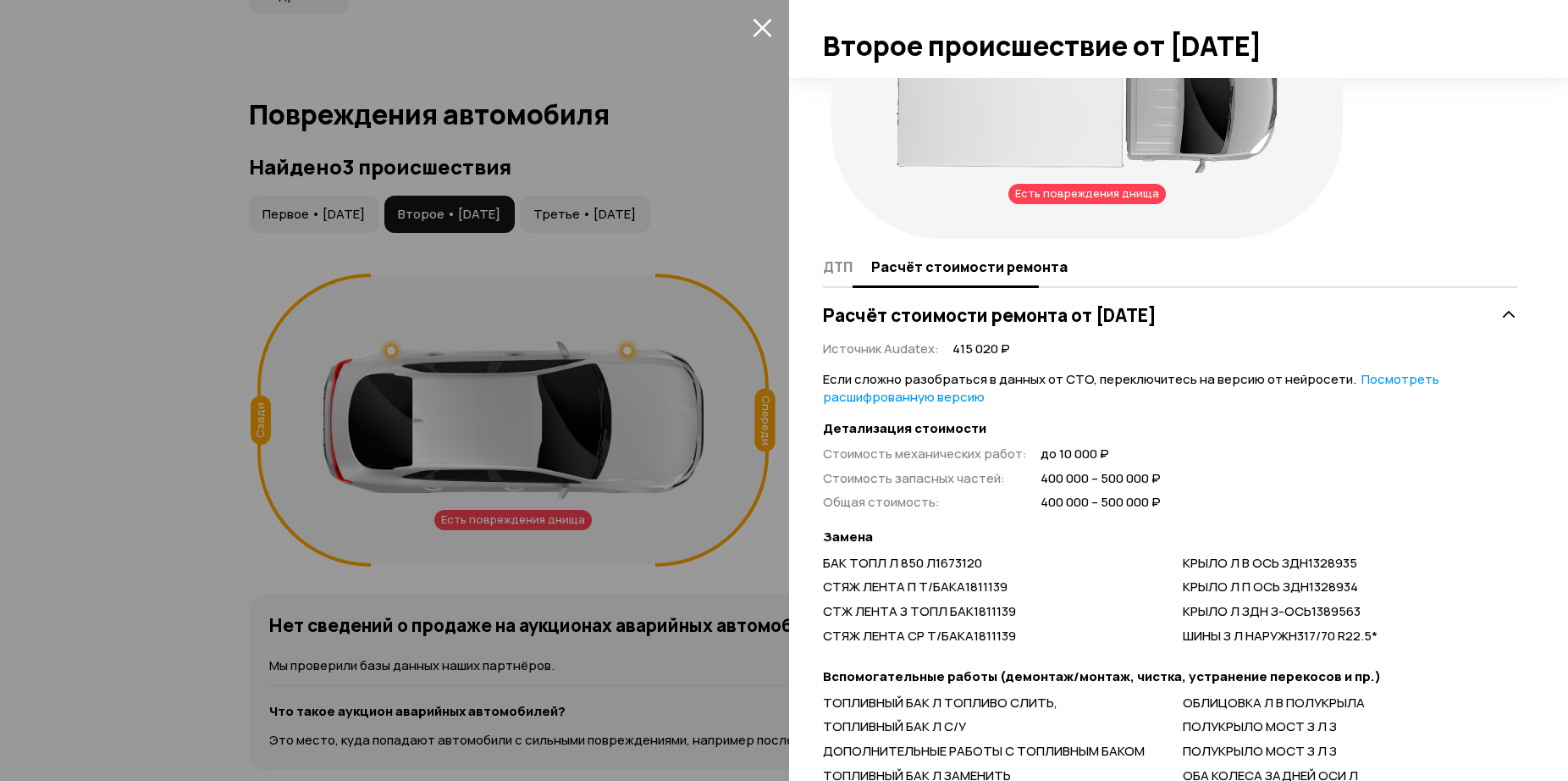
click at [835, 262] on span "ДТП" at bounding box center [837, 267] width 30 height 17
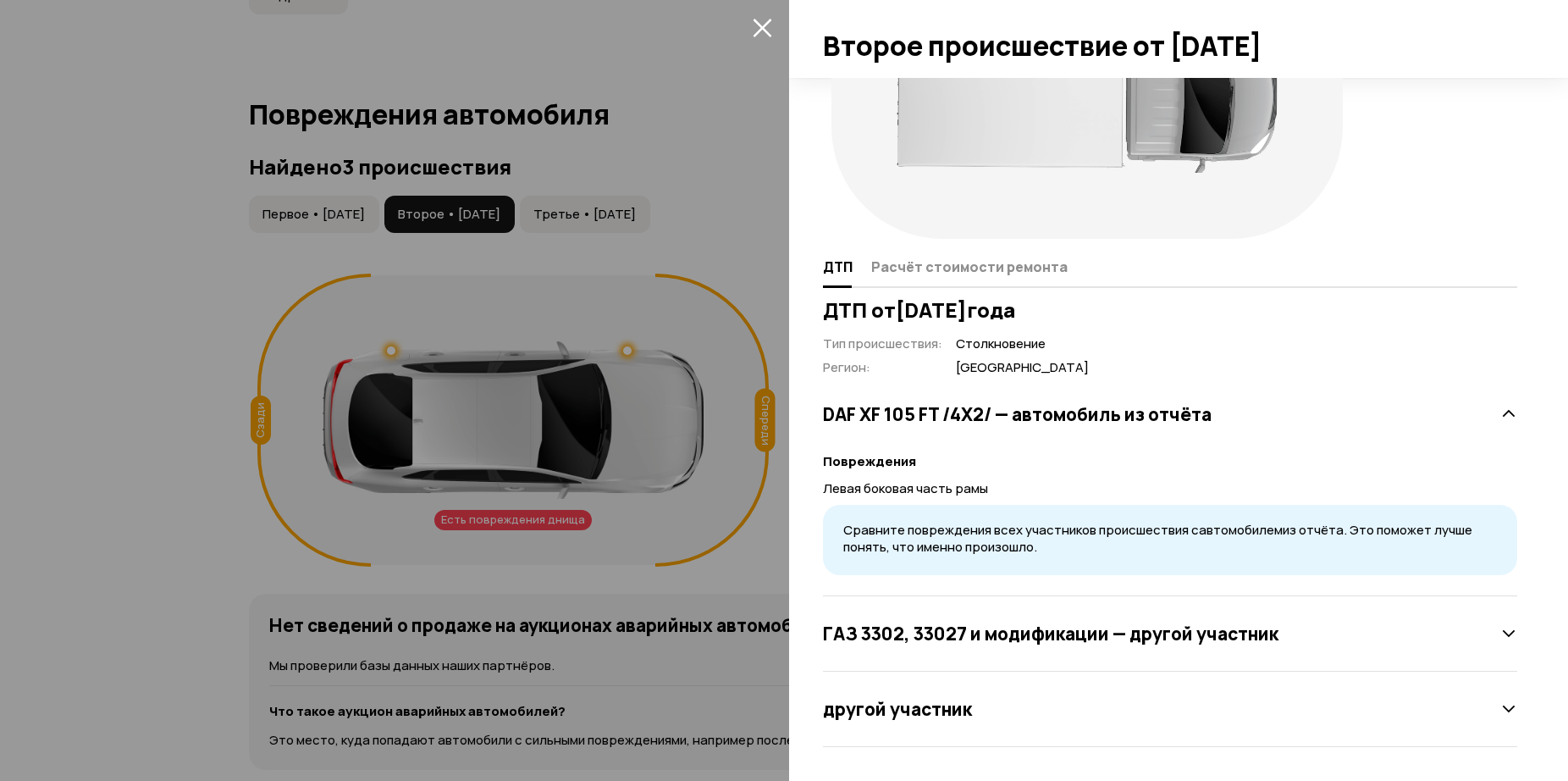
click at [652, 214] on div at bounding box center [784, 390] width 1568 height 781
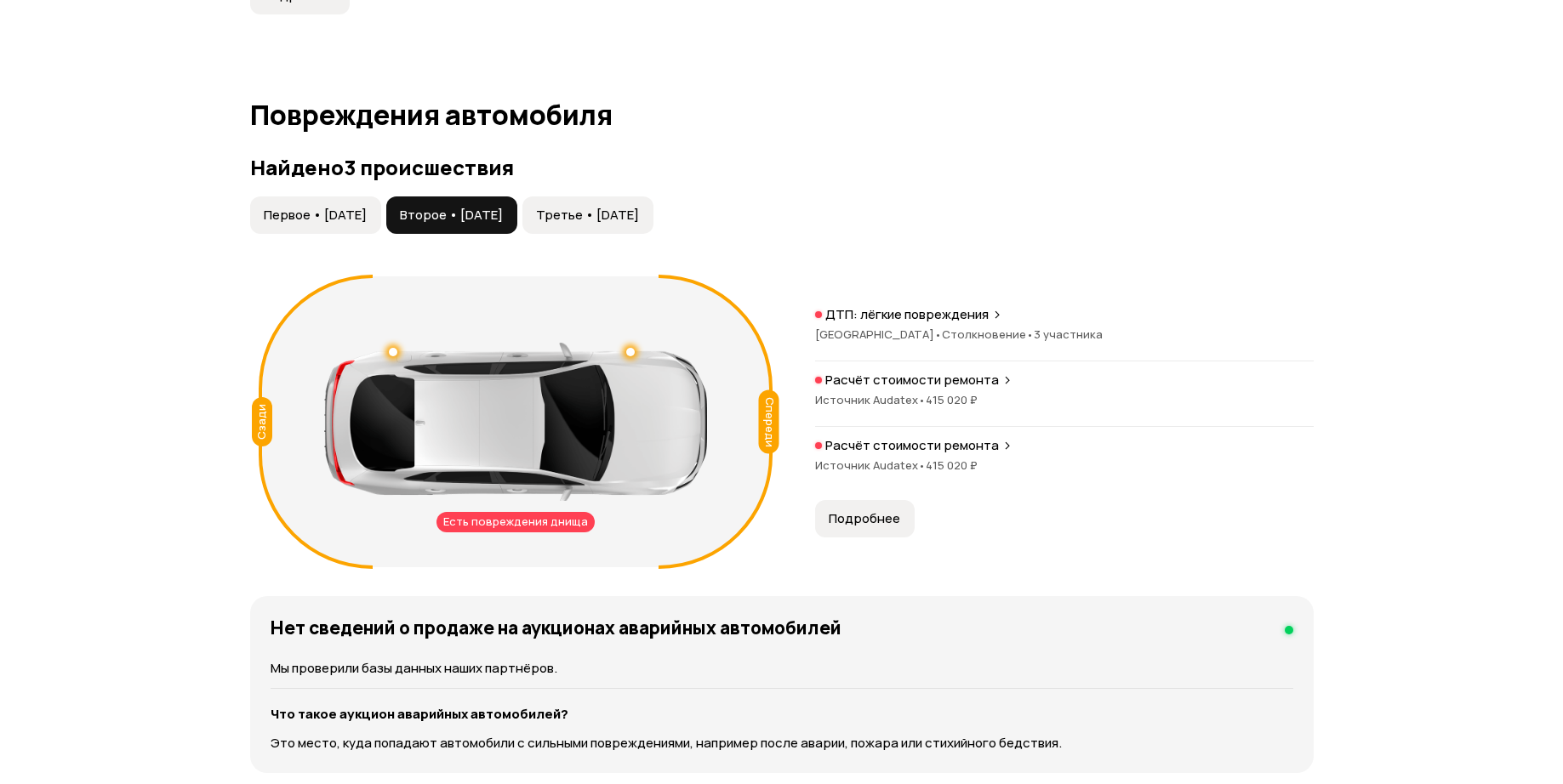
click at [632, 208] on span "Третье • [DATE]" at bounding box center [587, 216] width 103 height 17
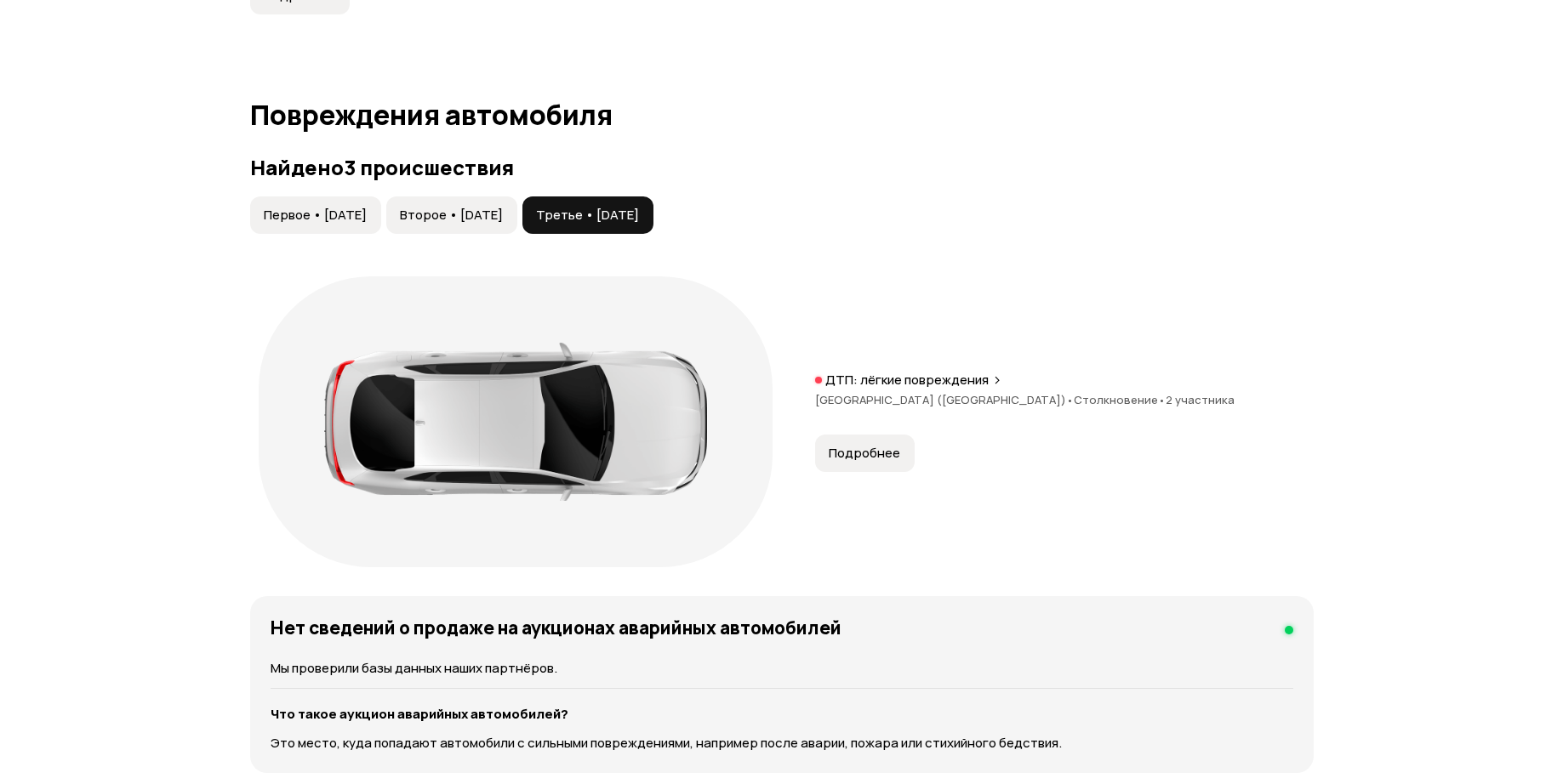
click at [857, 452] on span "Подробнее" at bounding box center [864, 453] width 72 height 17
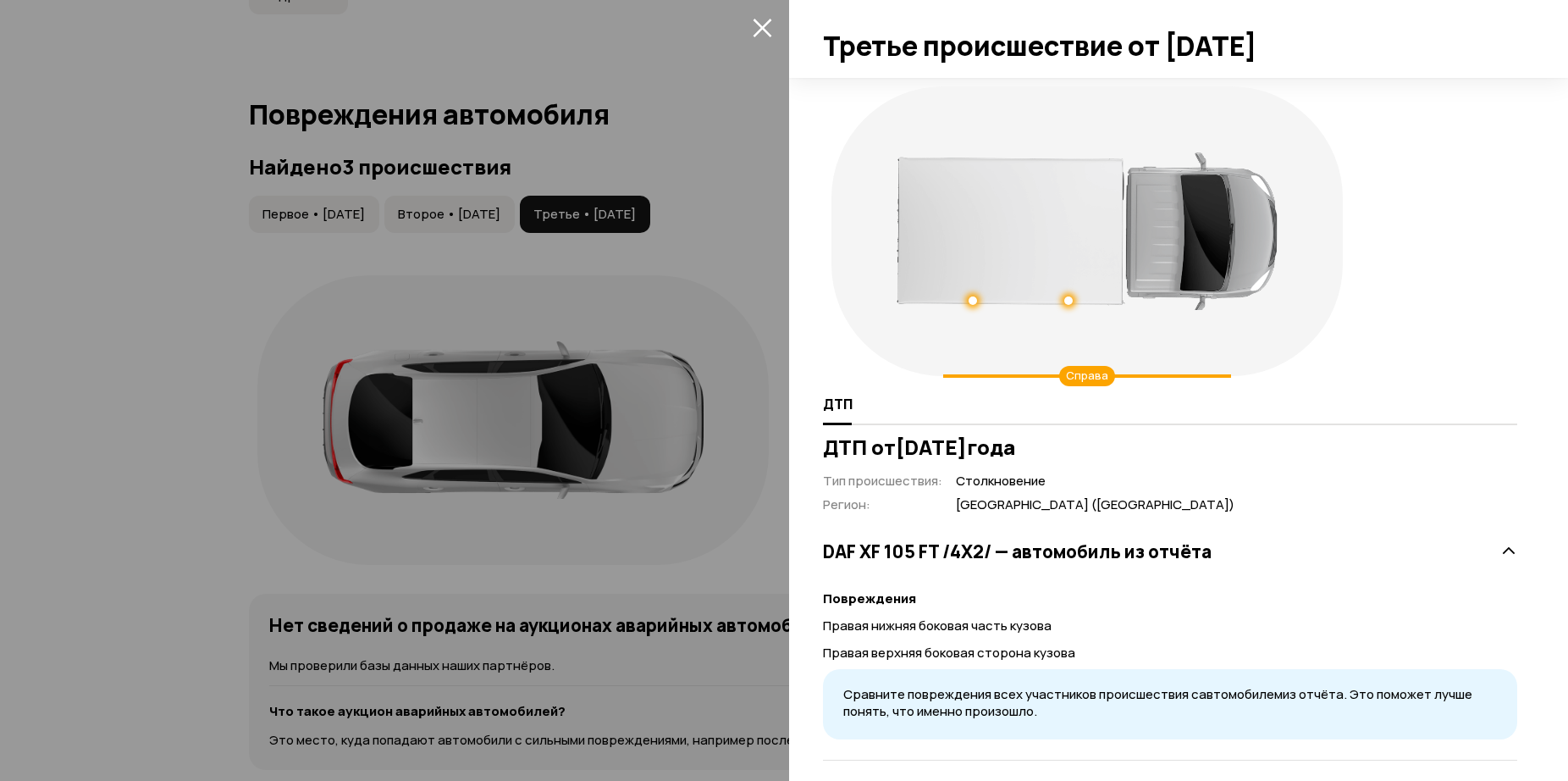
click at [325, 218] on div at bounding box center [784, 390] width 1568 height 781
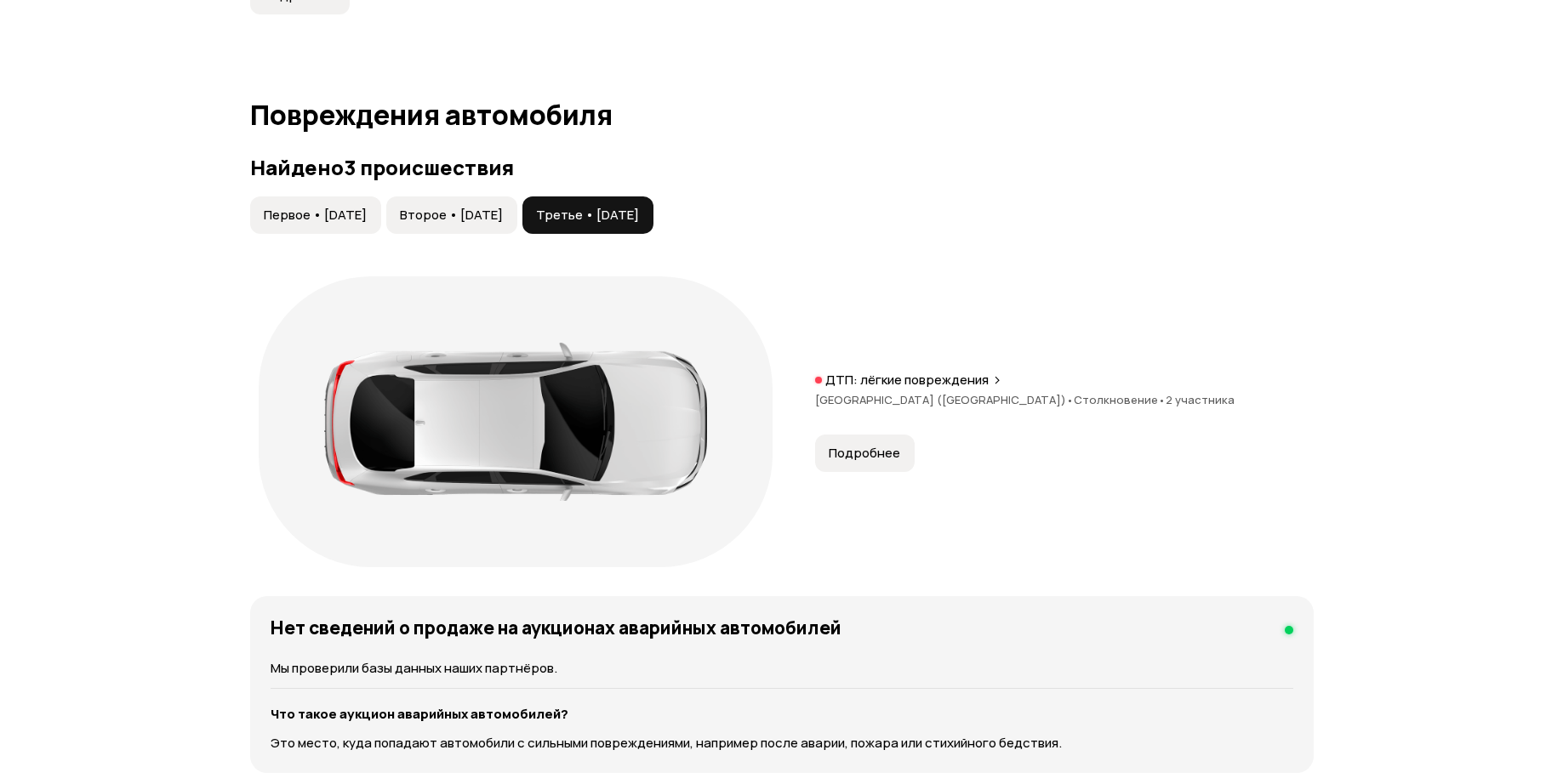
click at [330, 217] on span "Первое • [DATE]" at bounding box center [315, 216] width 103 height 17
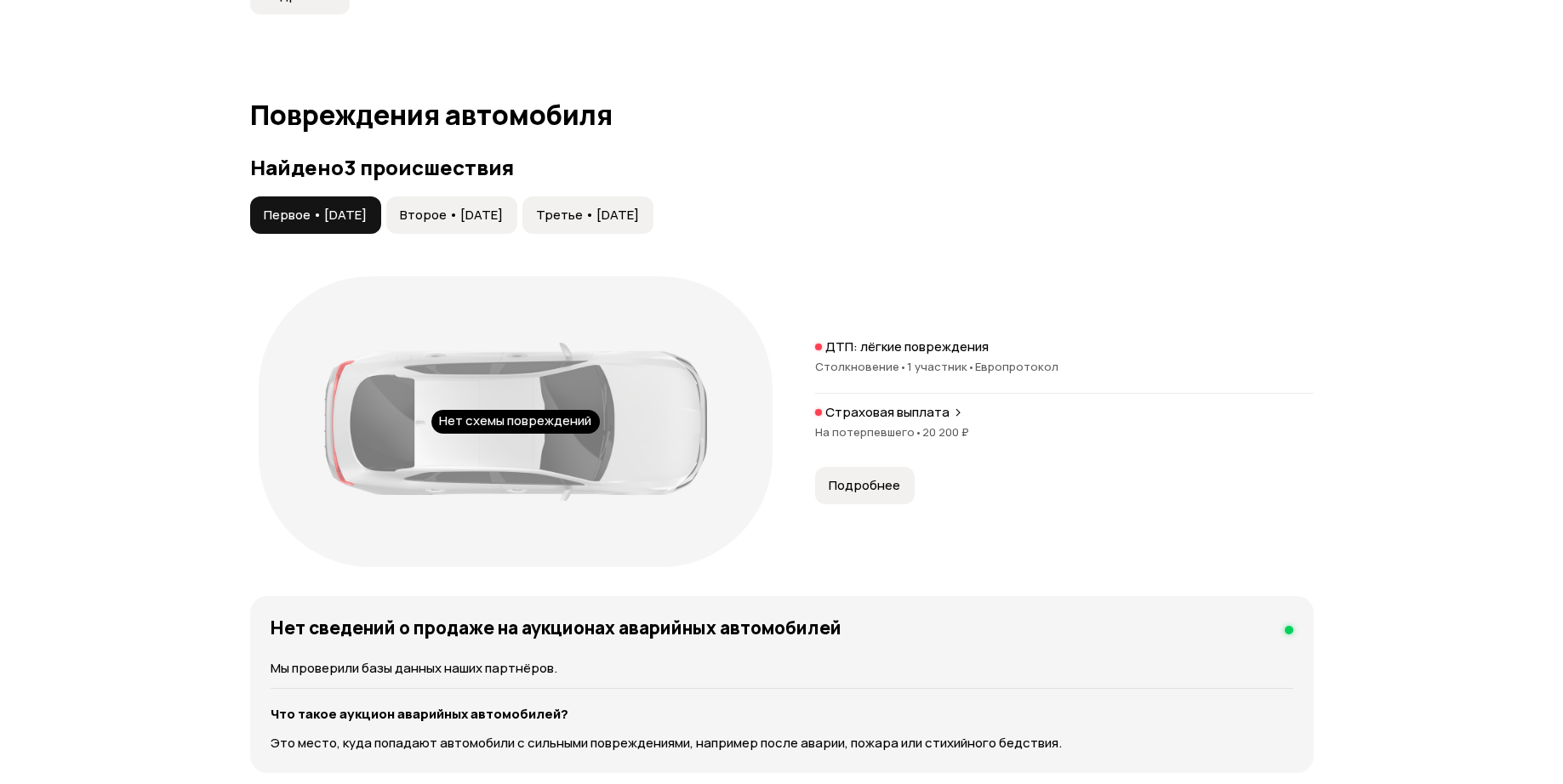
click at [890, 418] on p "Страховая выплата" at bounding box center [888, 412] width 125 height 17
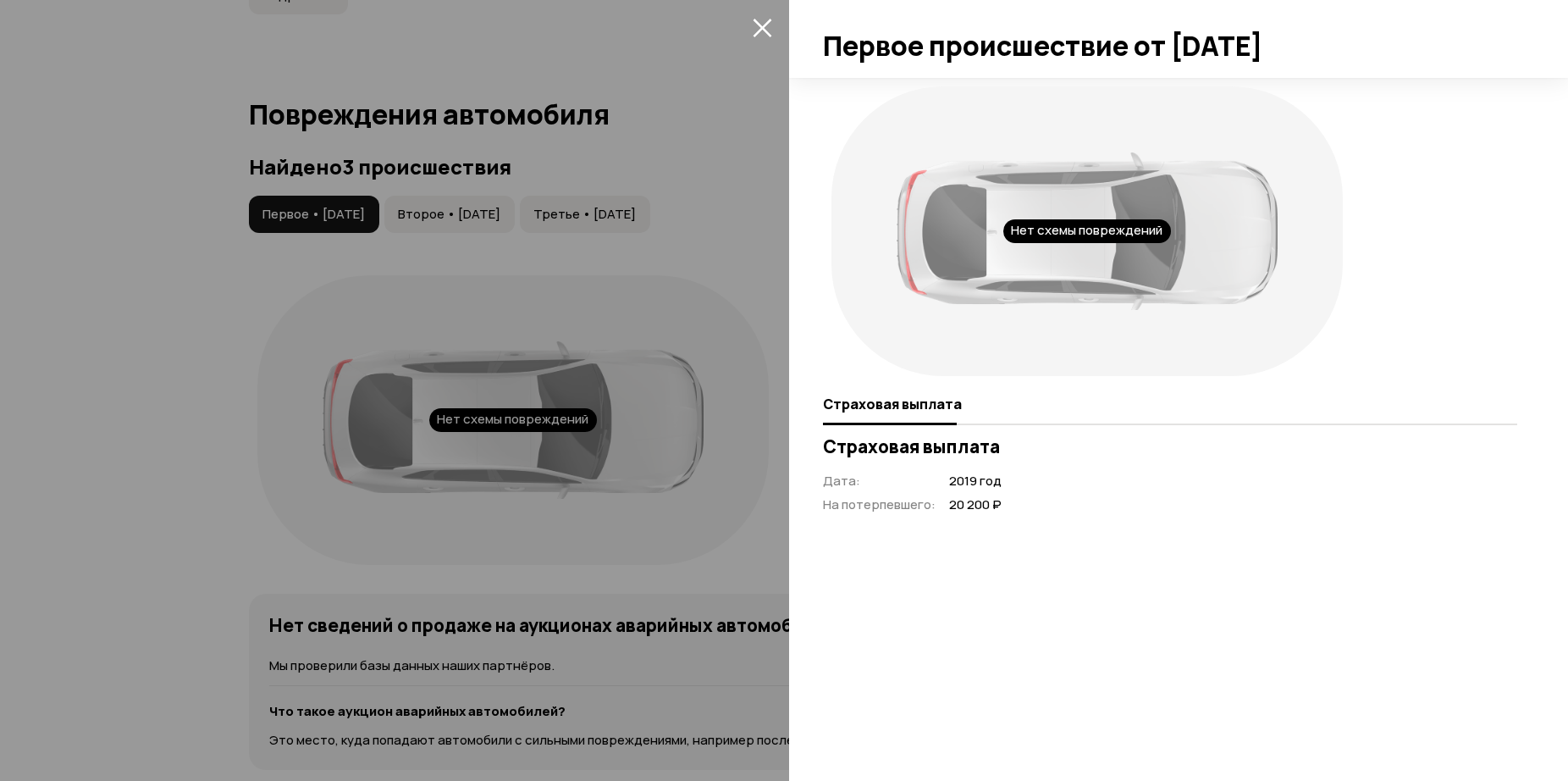
click at [780, 352] on div at bounding box center [784, 390] width 1568 height 781
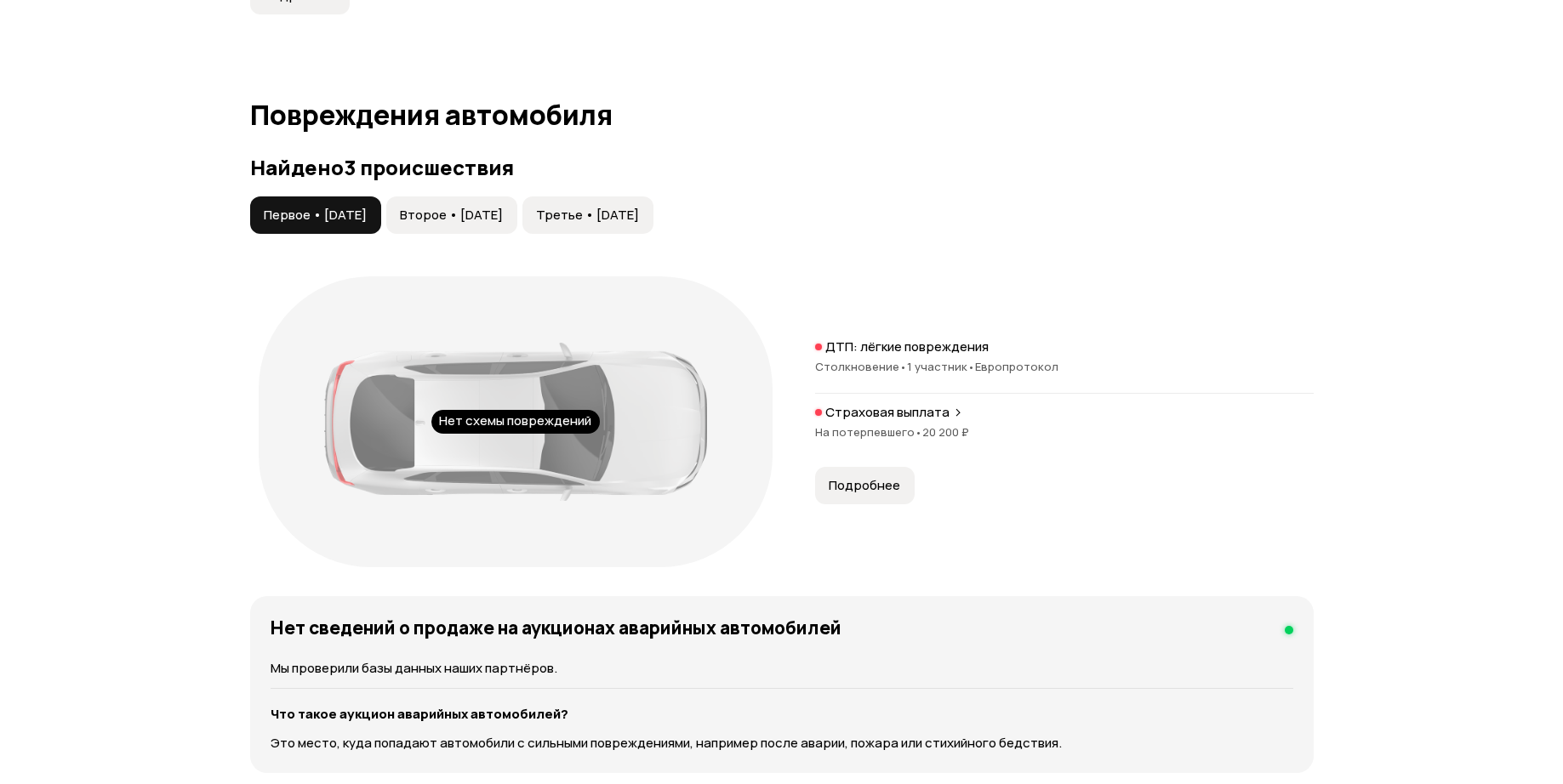
click at [855, 488] on span "Подробнее" at bounding box center [864, 486] width 72 height 17
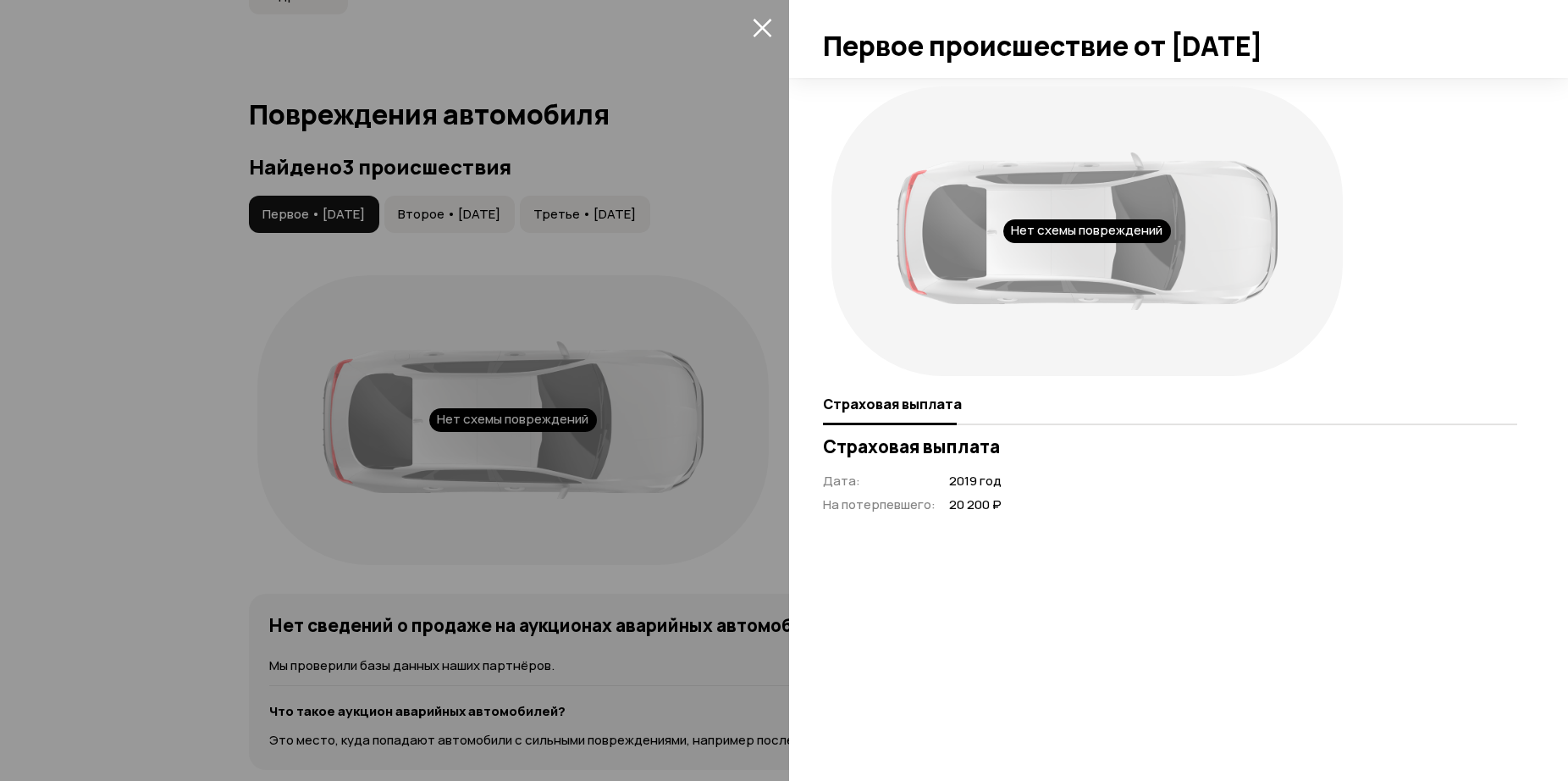
click at [779, 306] on div at bounding box center [784, 390] width 1568 height 781
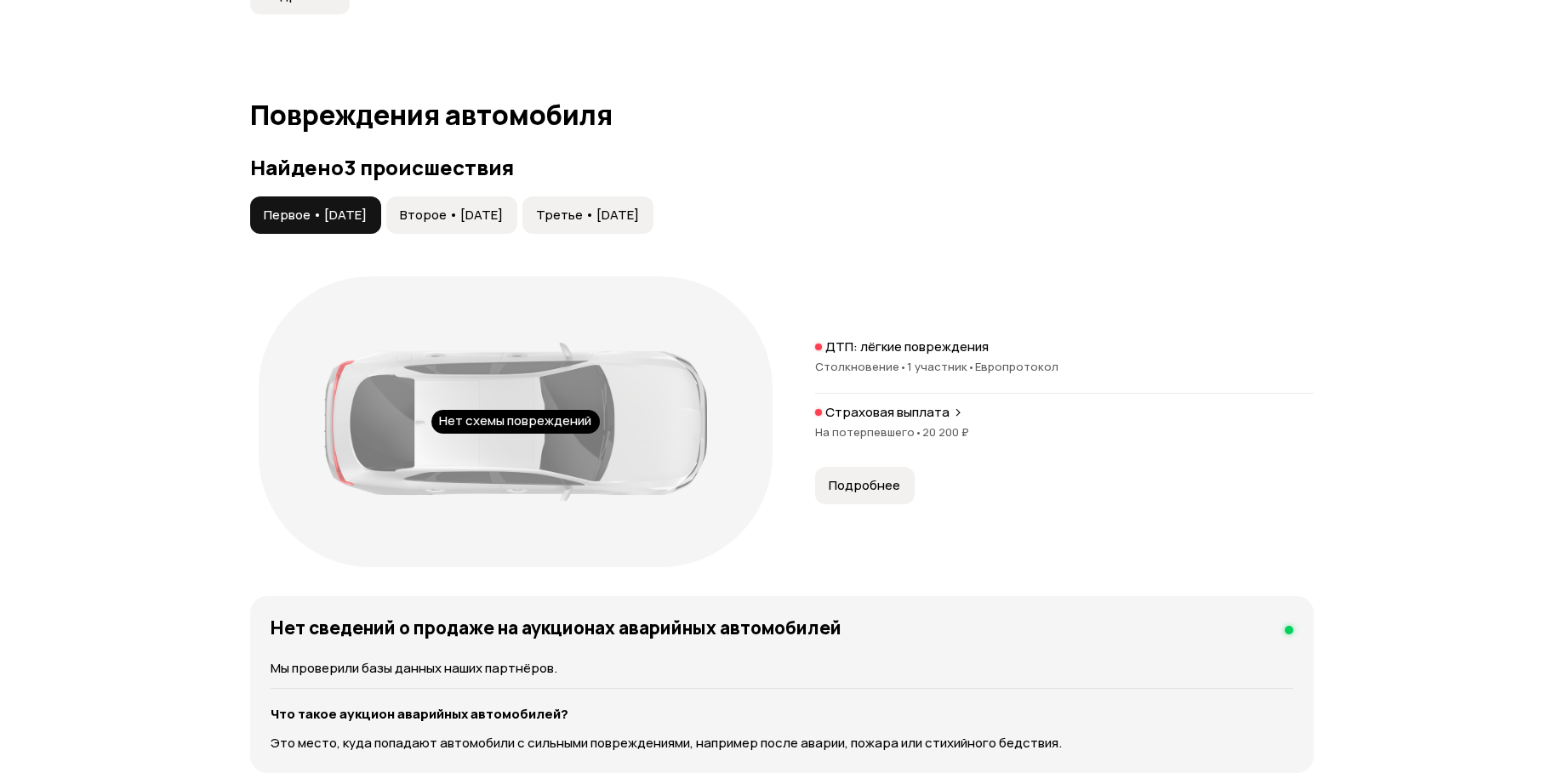
click at [517, 227] on button "Второе • [DATE]" at bounding box center [452, 215] width 131 height 37
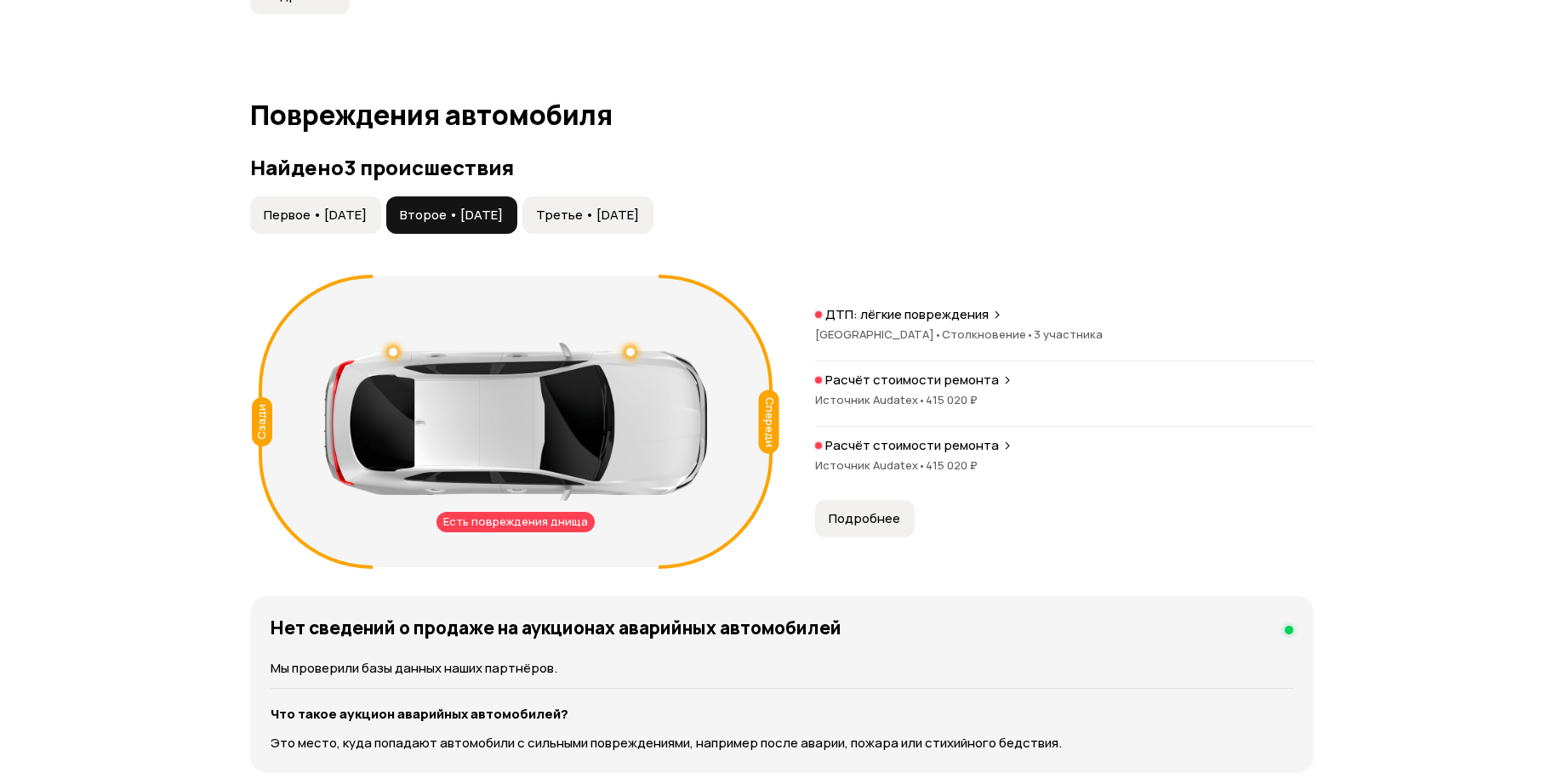
click at [868, 447] on p "Расчёт стоимости ремонта" at bounding box center [912, 446] width 174 height 17
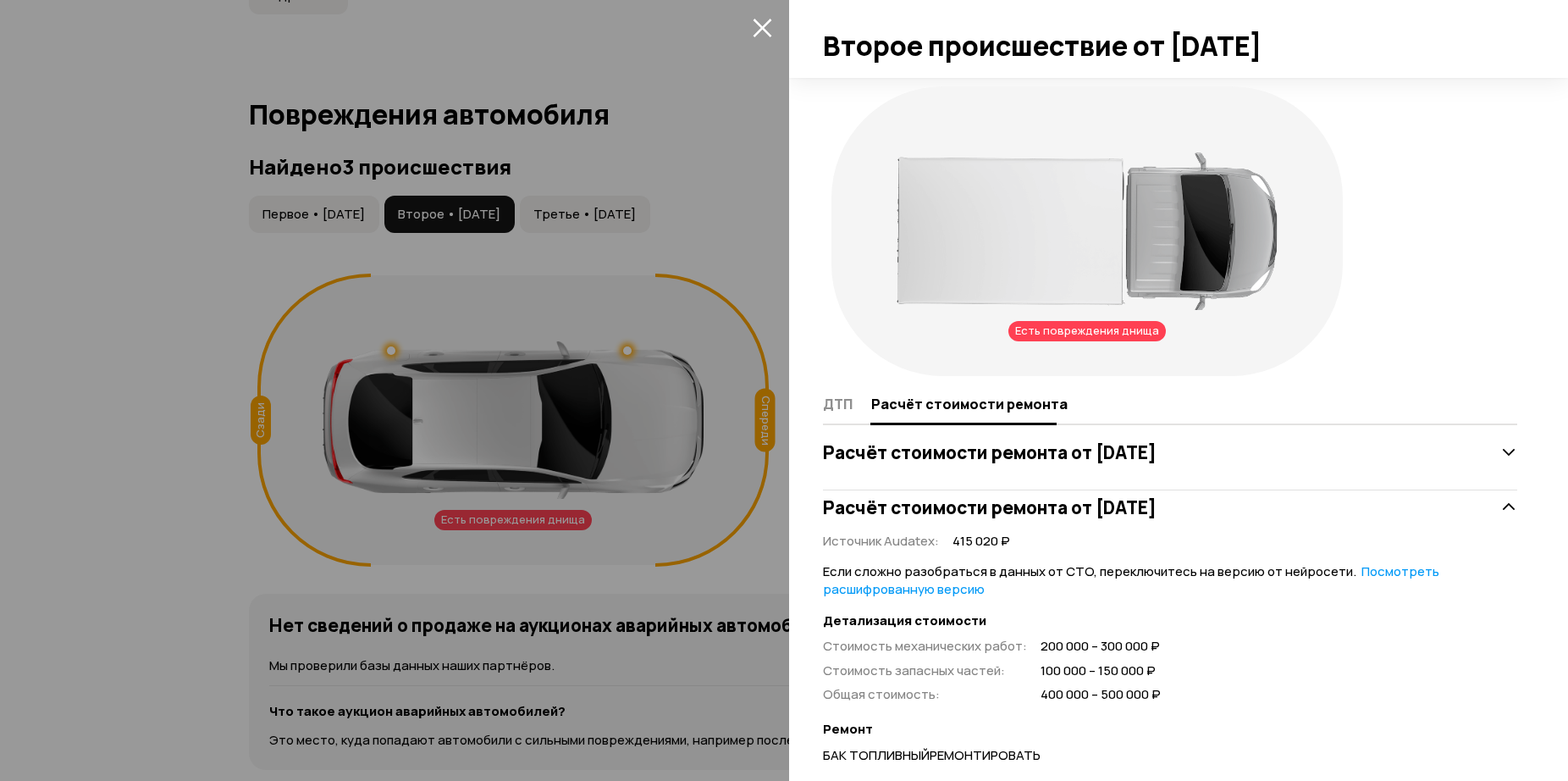
click at [1500, 454] on icon at bounding box center [1509, 453] width 17 height 17
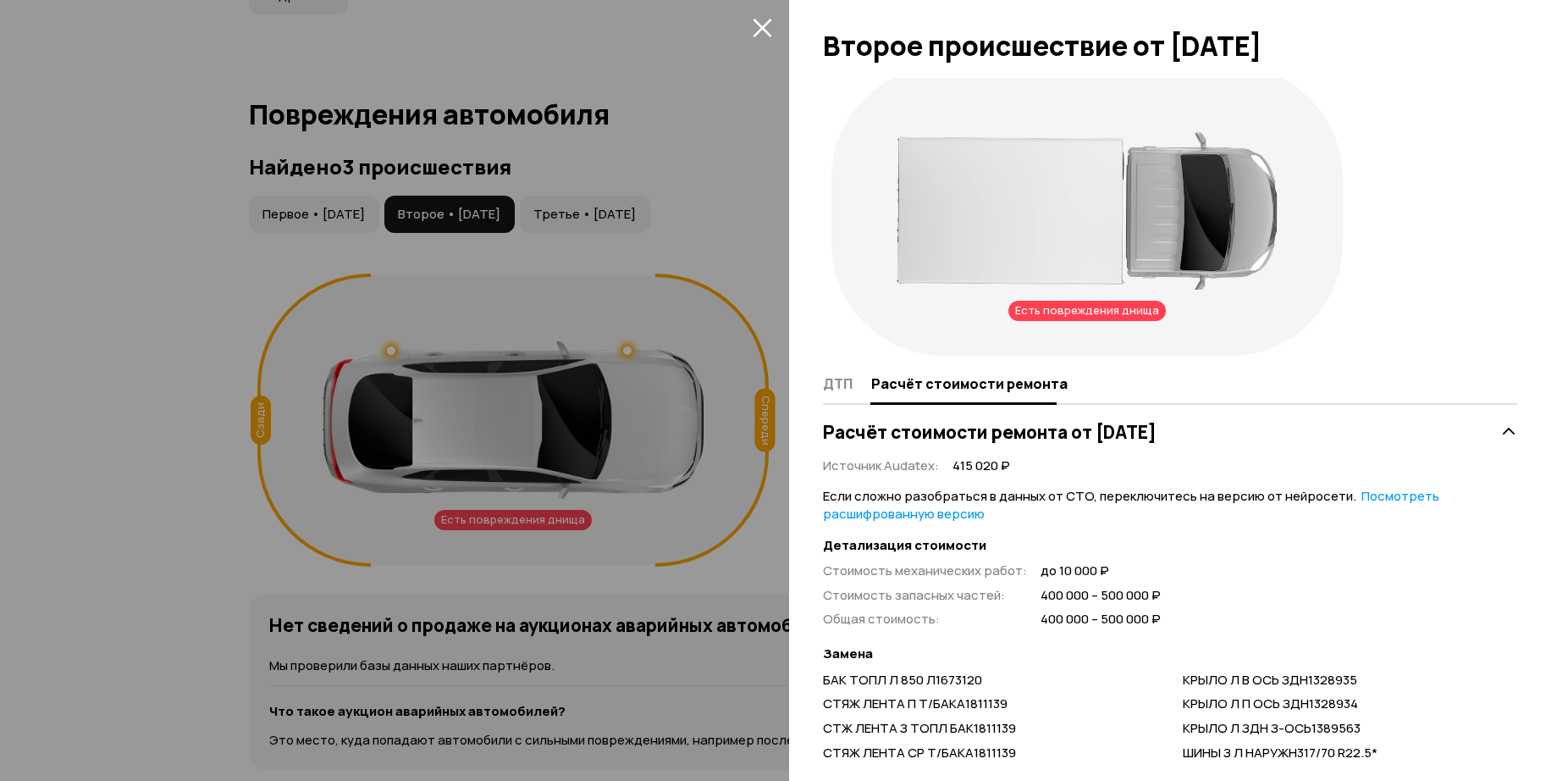
scroll to position [0, 0]
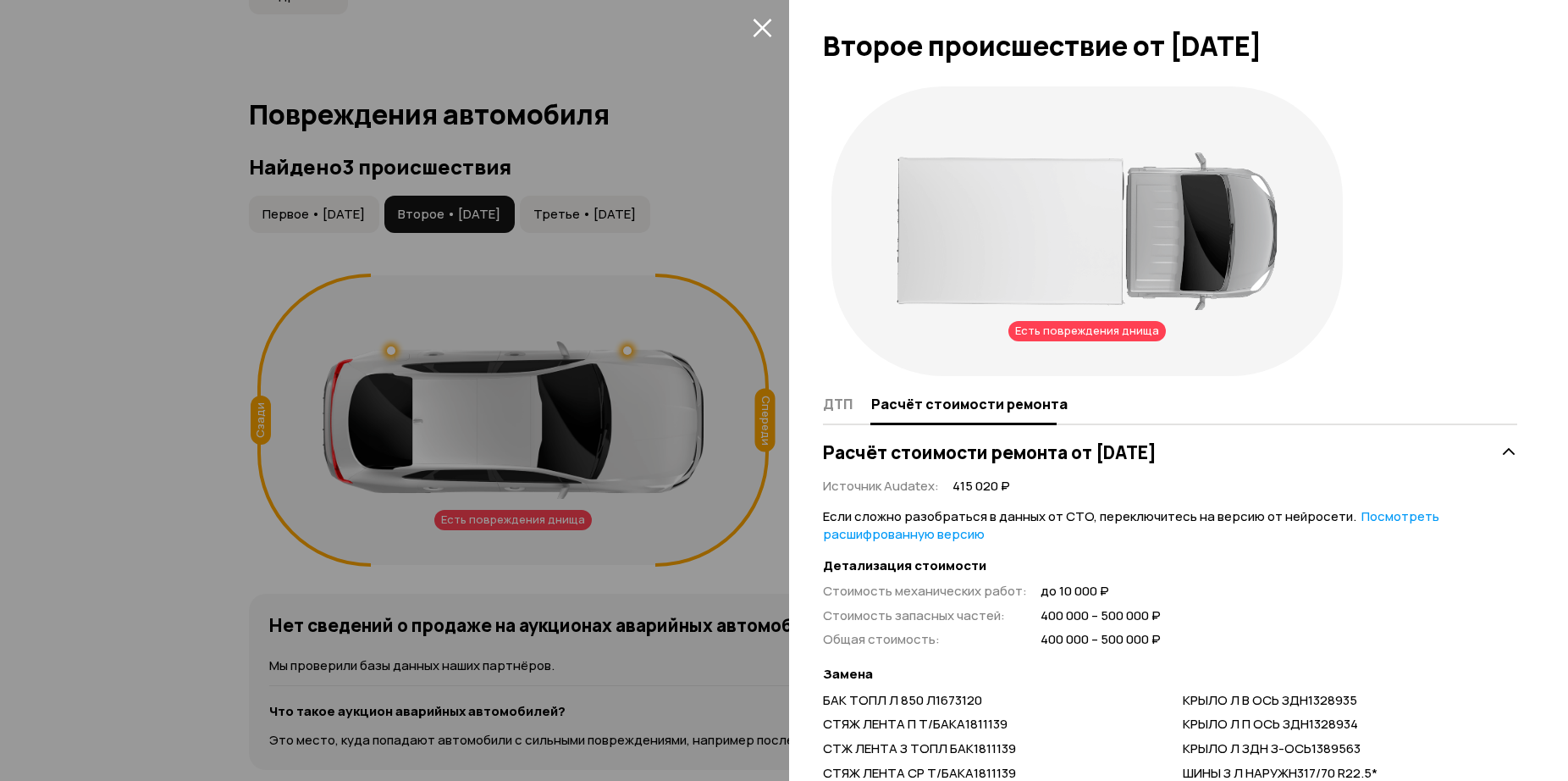
click at [745, 237] on div at bounding box center [784, 390] width 1568 height 781
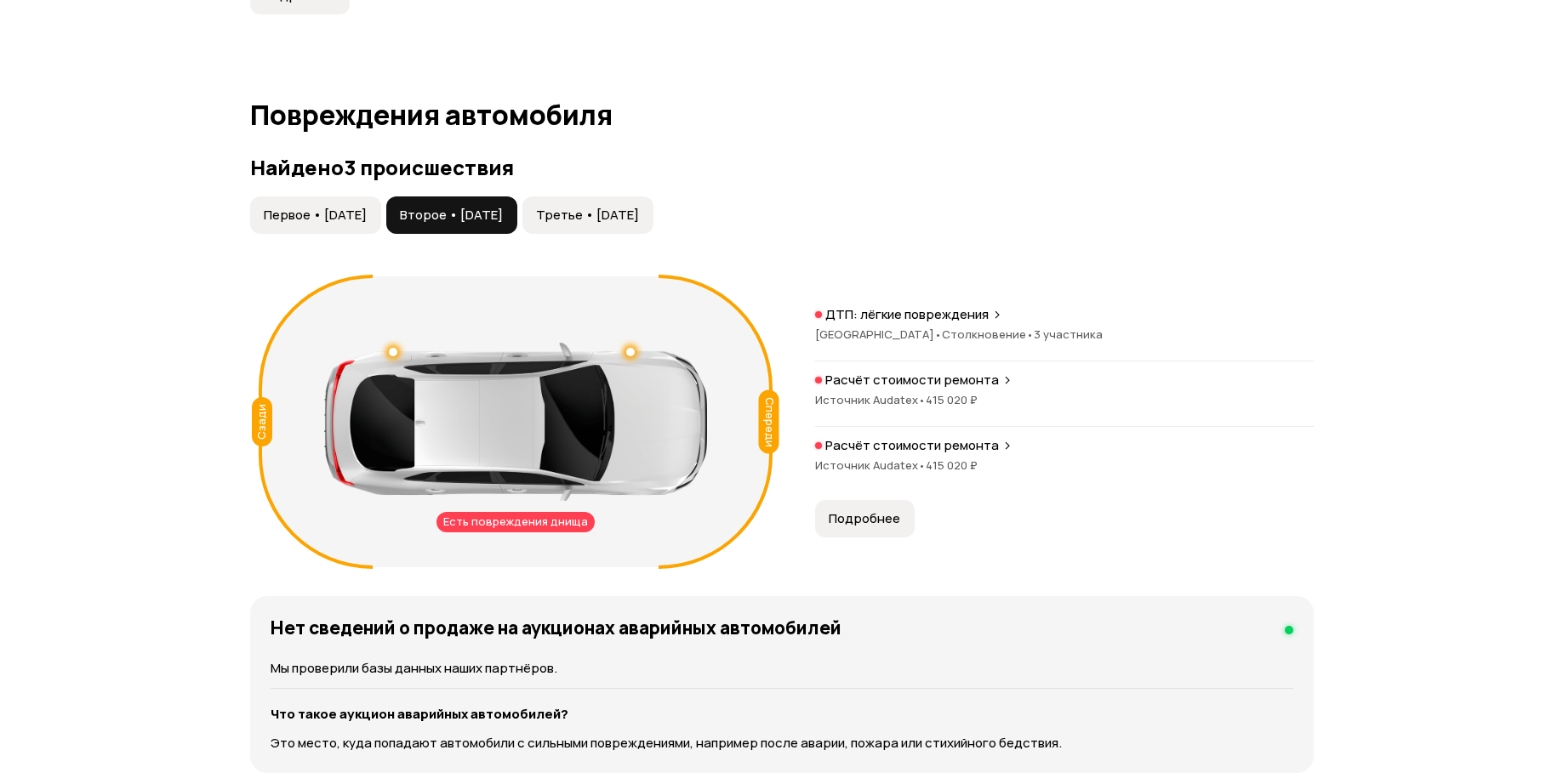
click at [892, 454] on div "Расчёт стоимости ремонта Источник Audatex • 415 020 ₽" at bounding box center [1064, 464] width 499 height 55
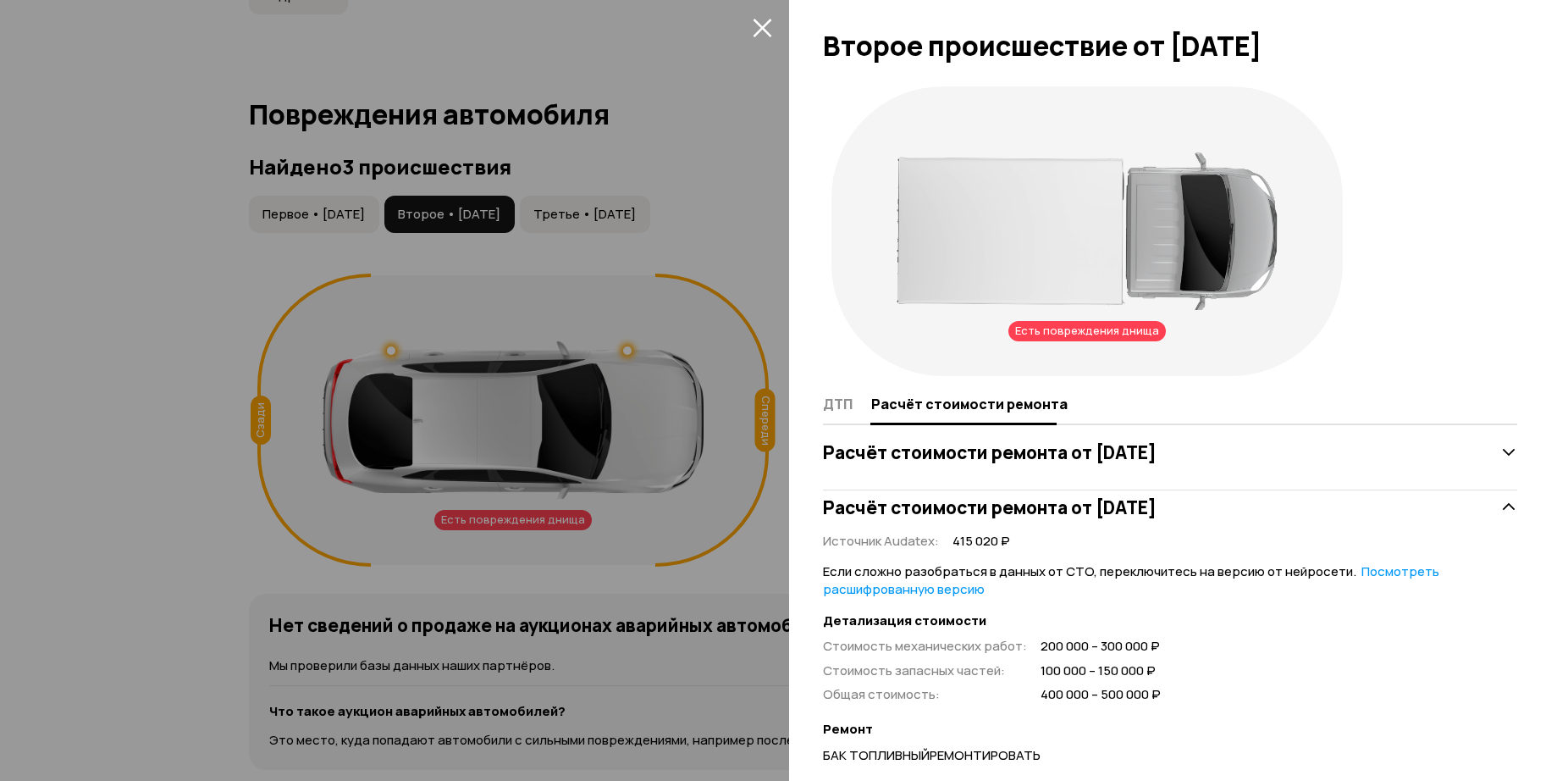
click at [781, 335] on div at bounding box center [784, 390] width 1568 height 781
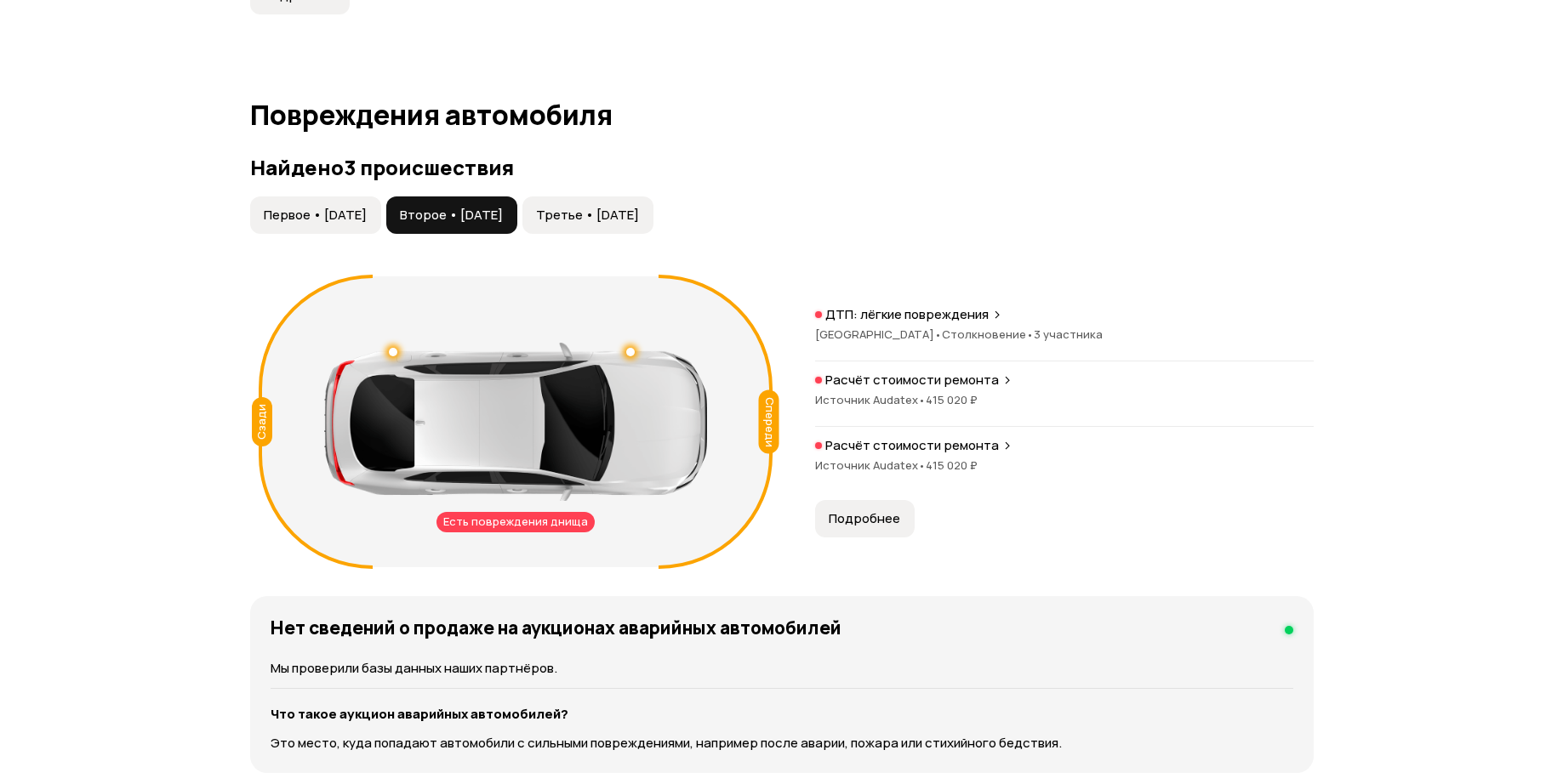
click at [929, 394] on span "415 020 ₽" at bounding box center [951, 400] width 52 height 15
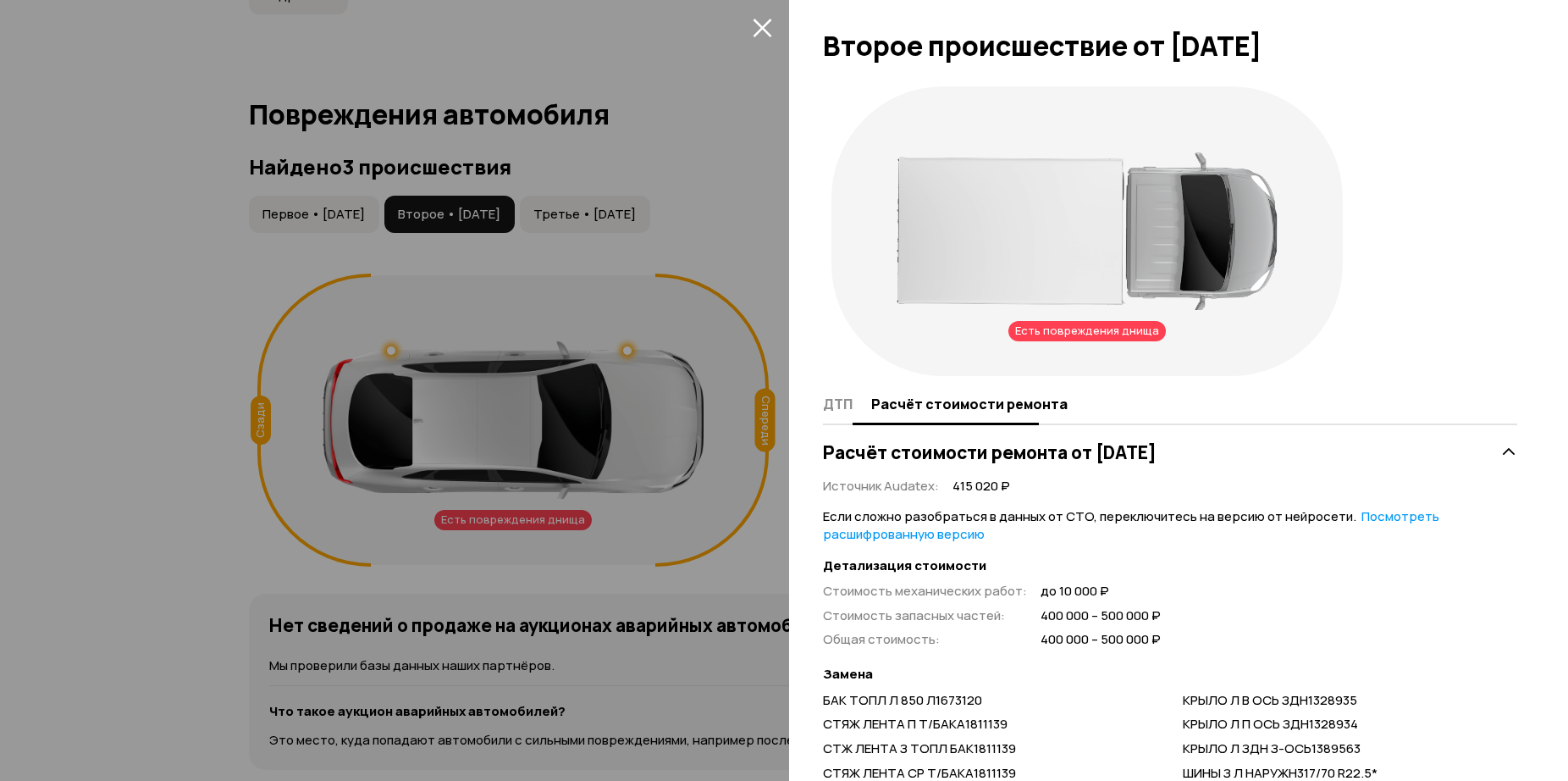
click at [845, 405] on span "ДТП" at bounding box center [837, 404] width 30 height 17
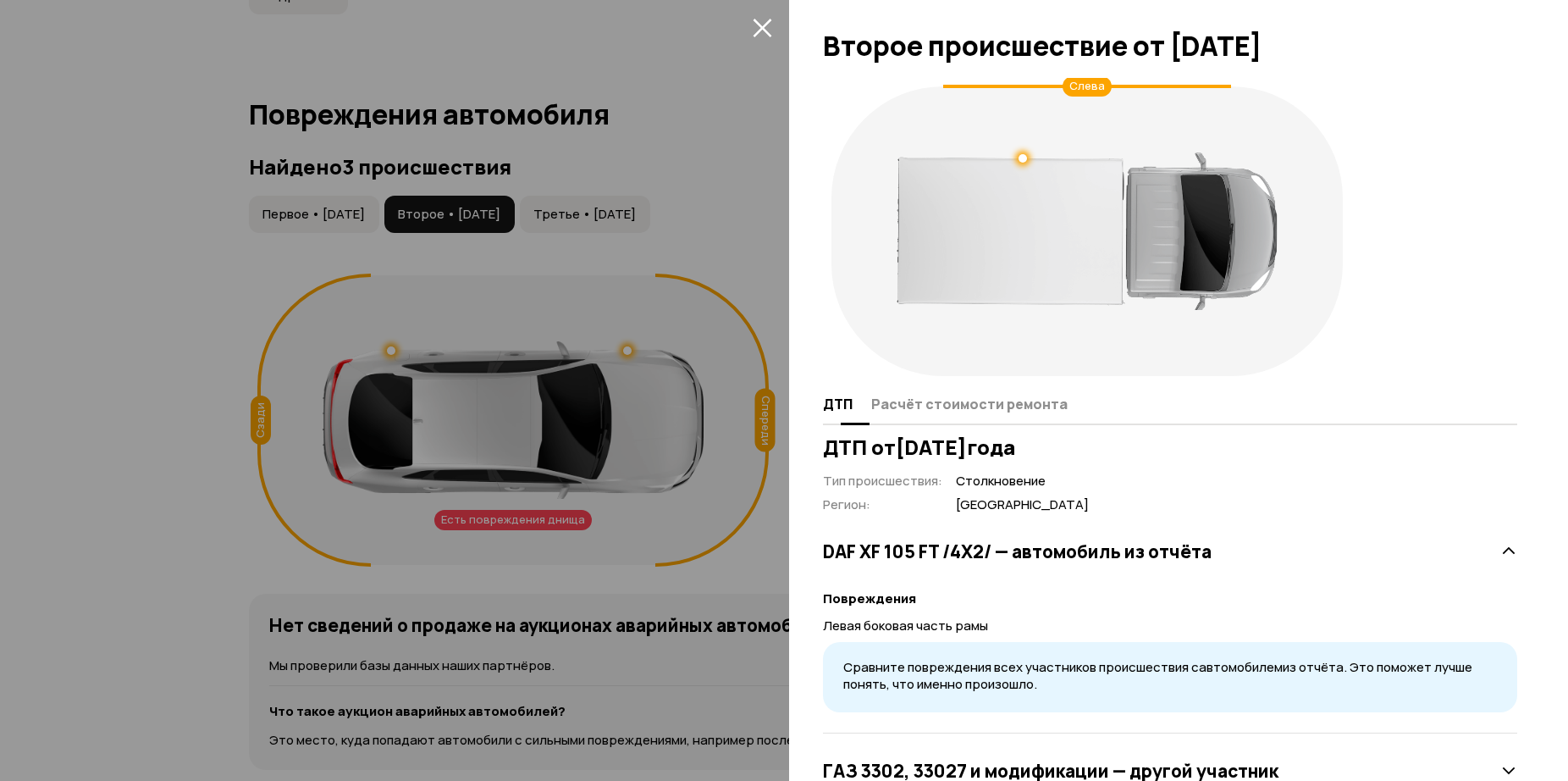
click at [912, 408] on span "Расчёт стоимости ремонта" at bounding box center [970, 404] width 197 height 17
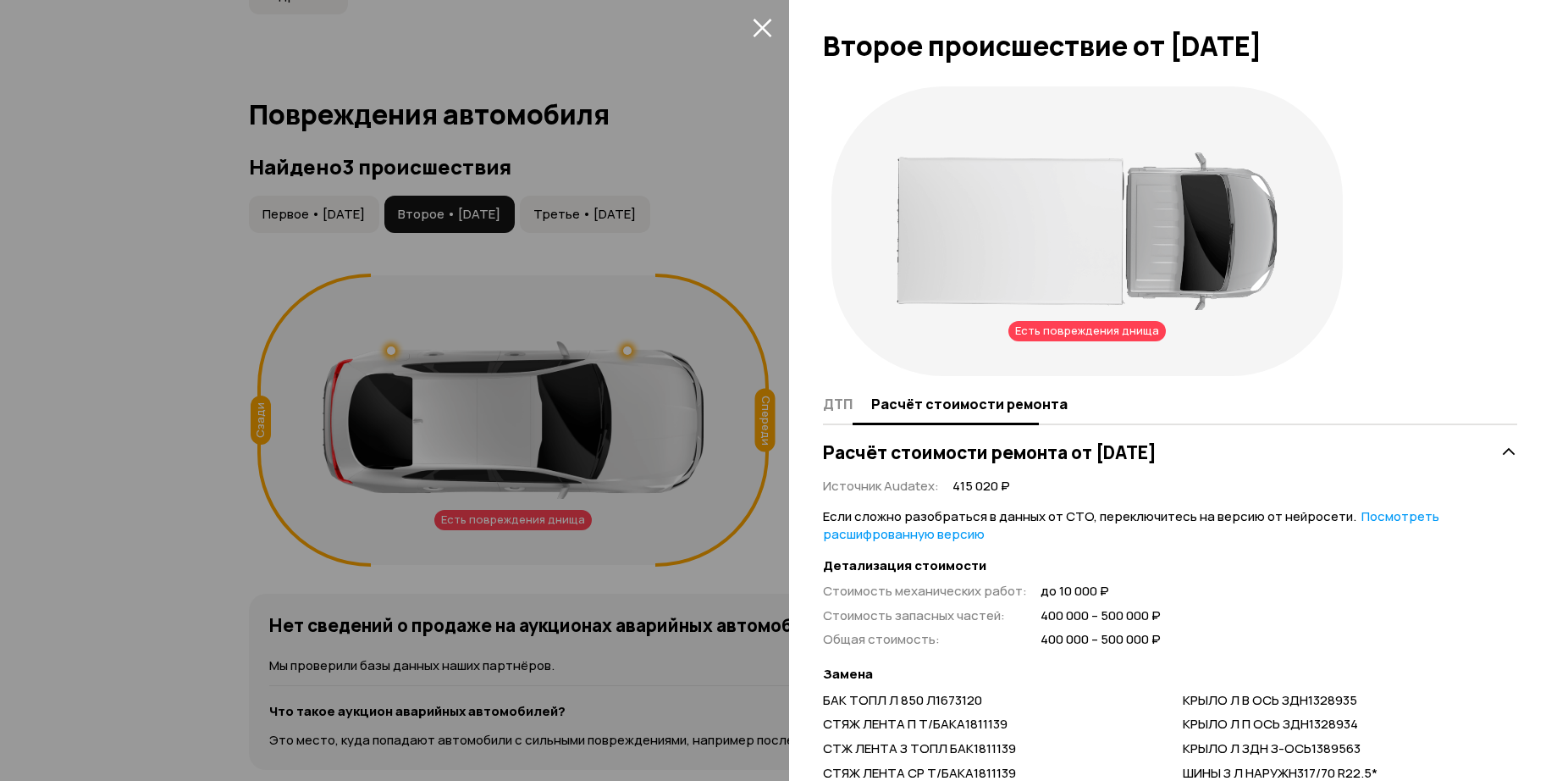
click at [847, 404] on span "ДТП" at bounding box center [837, 404] width 30 height 17
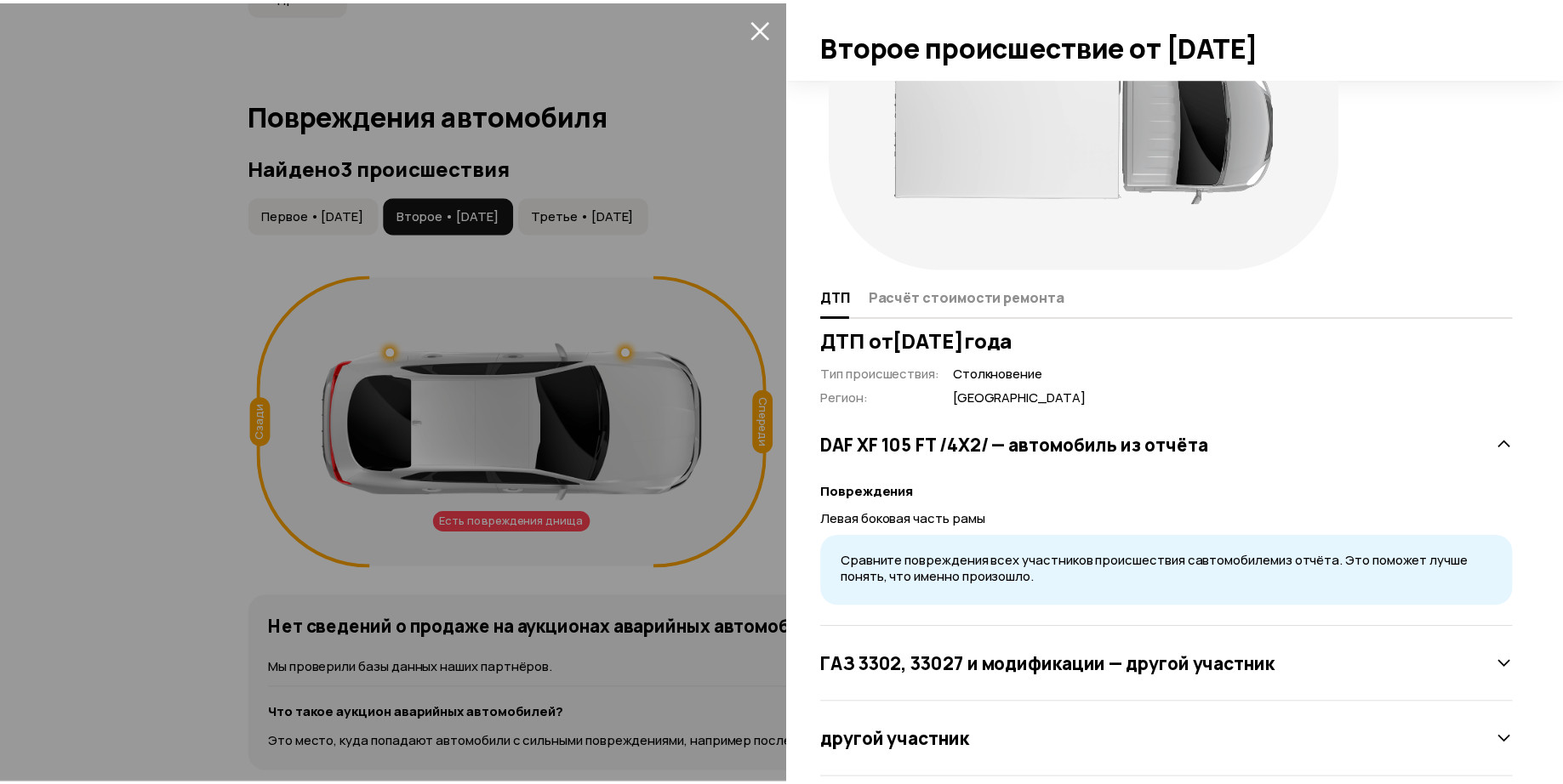
scroll to position [101, 0]
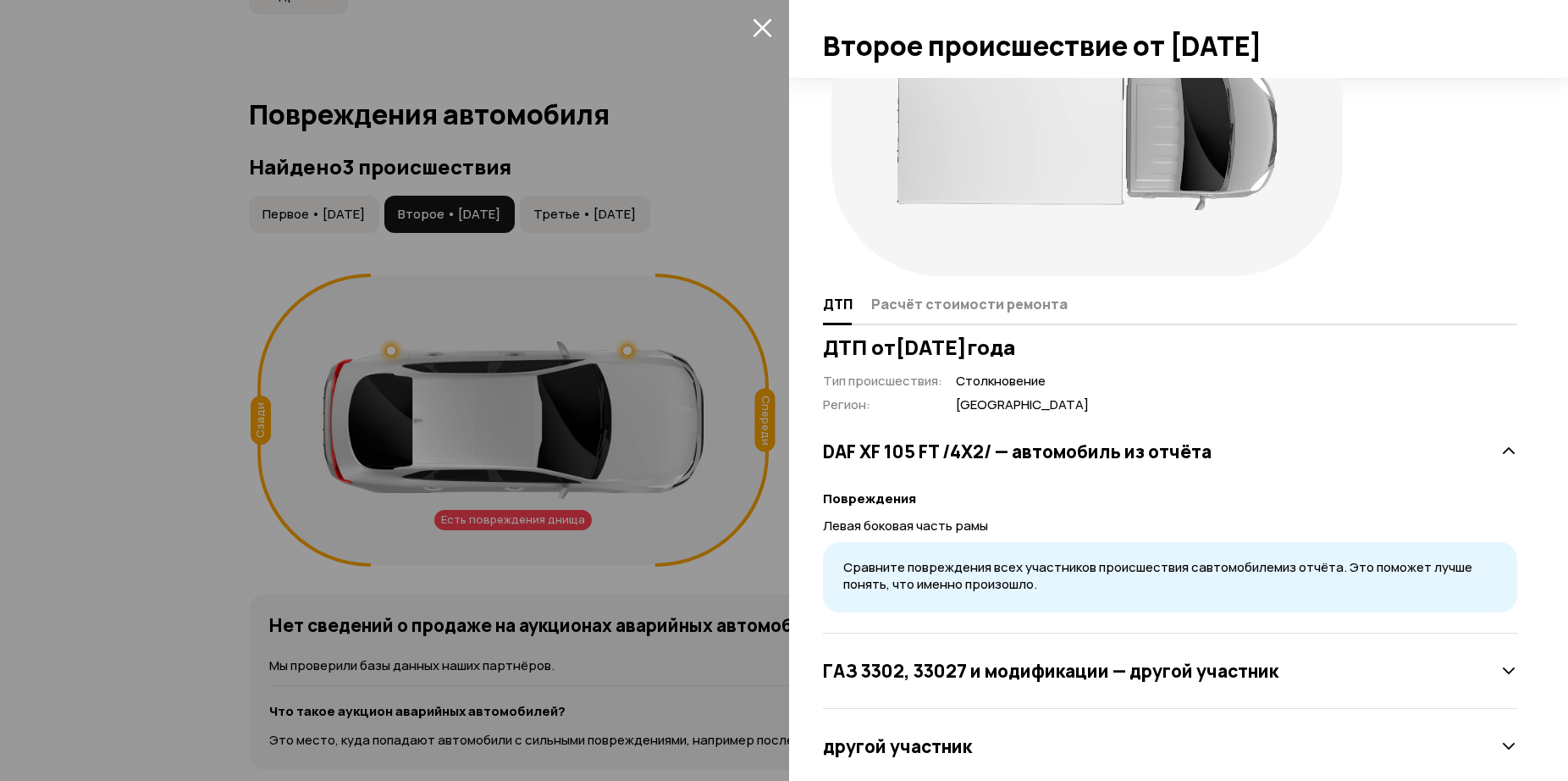
click at [607, 220] on div at bounding box center [784, 390] width 1568 height 781
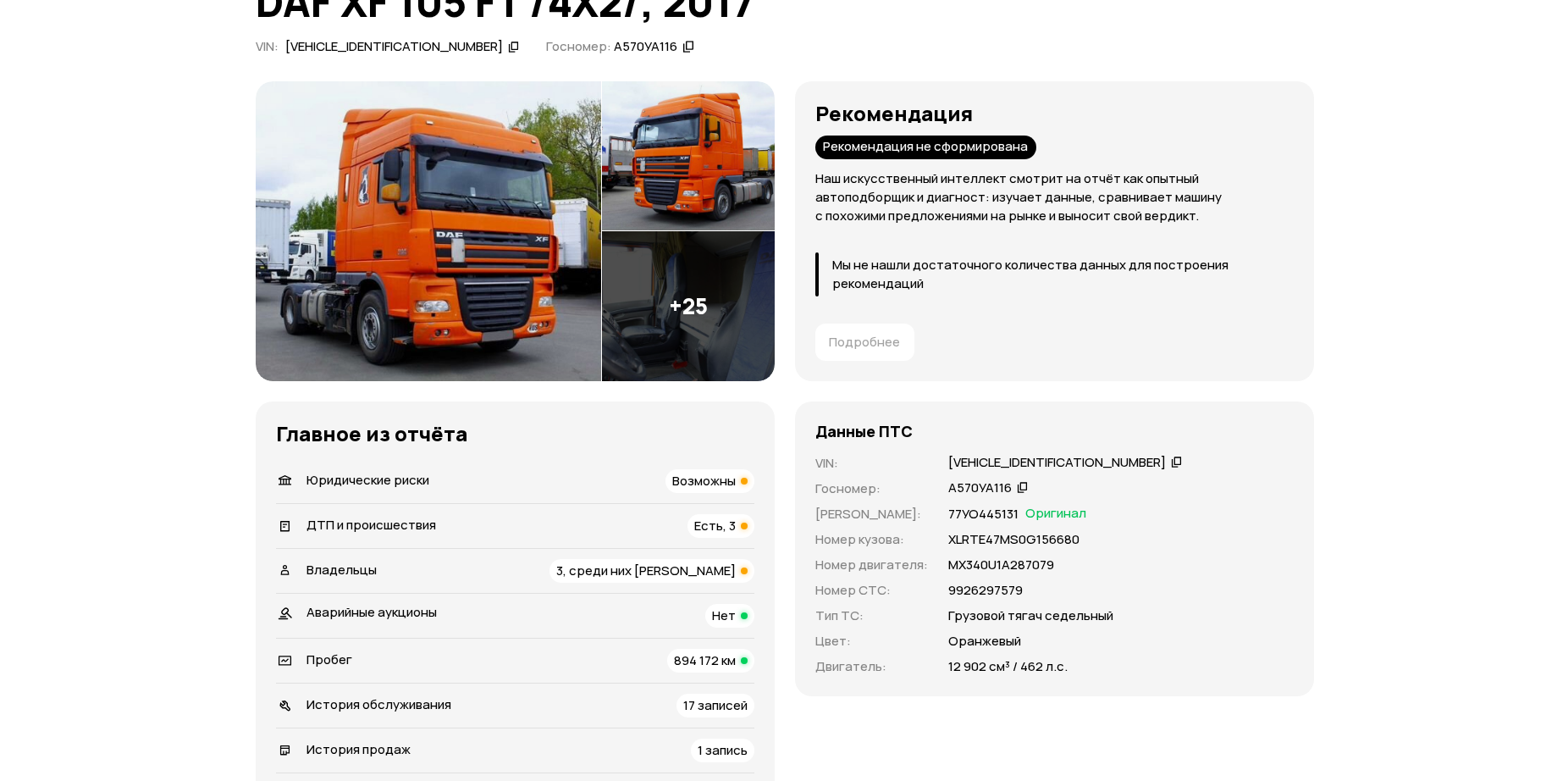
scroll to position [0, 0]
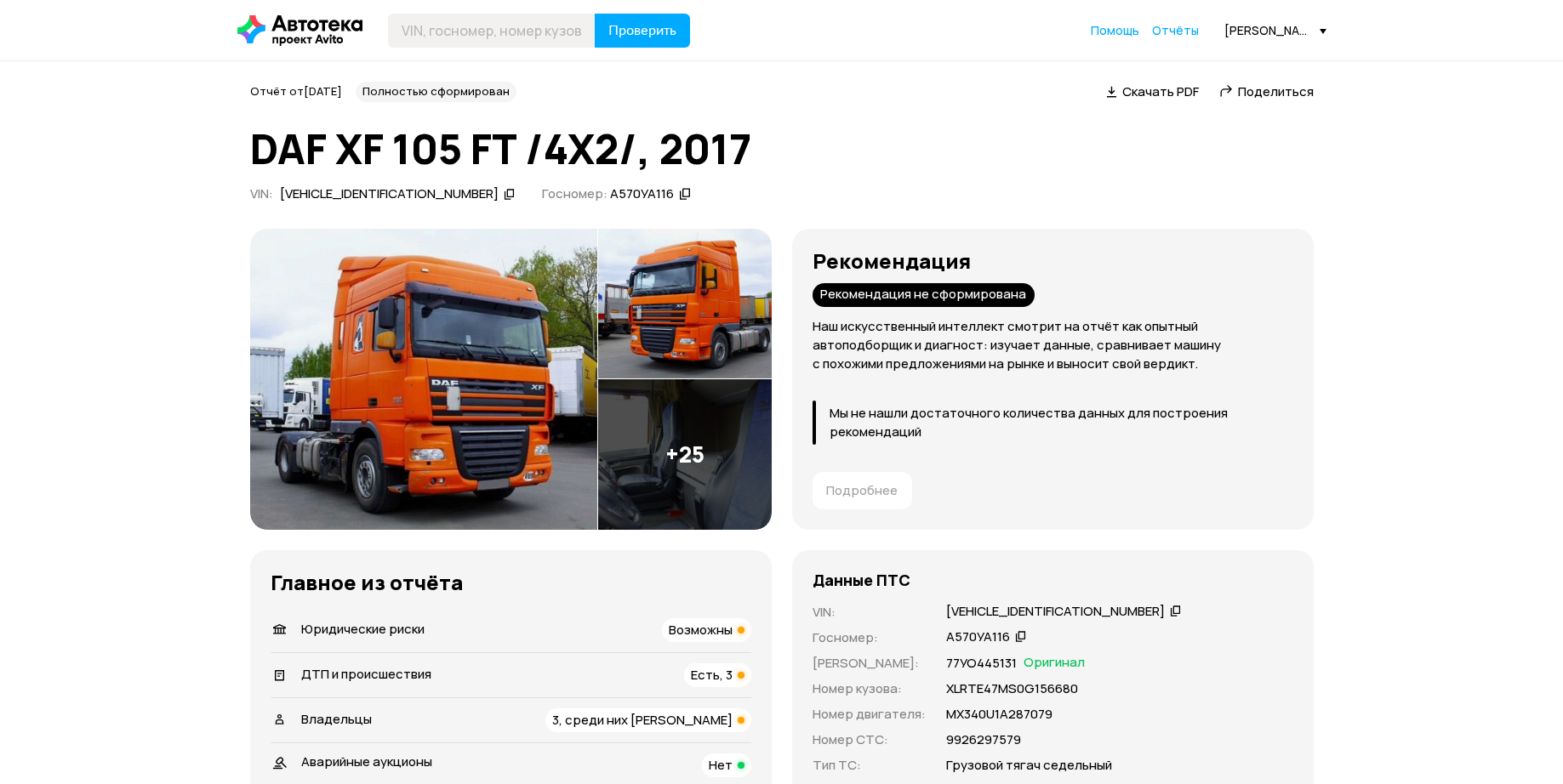
click at [479, 365] on img at bounding box center [424, 380] width 347 height 301
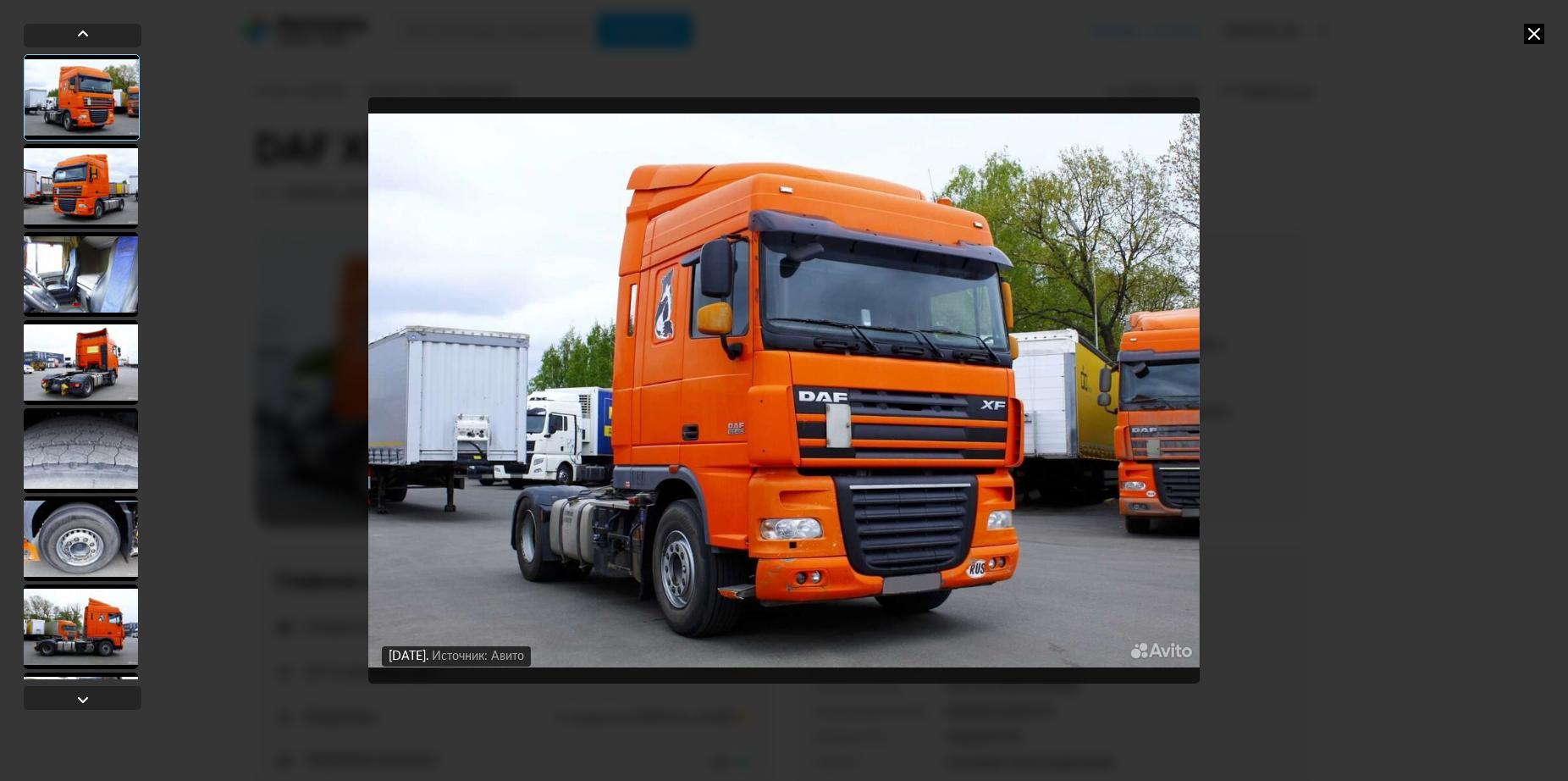
click at [96, 195] on div at bounding box center [81, 186] width 115 height 85
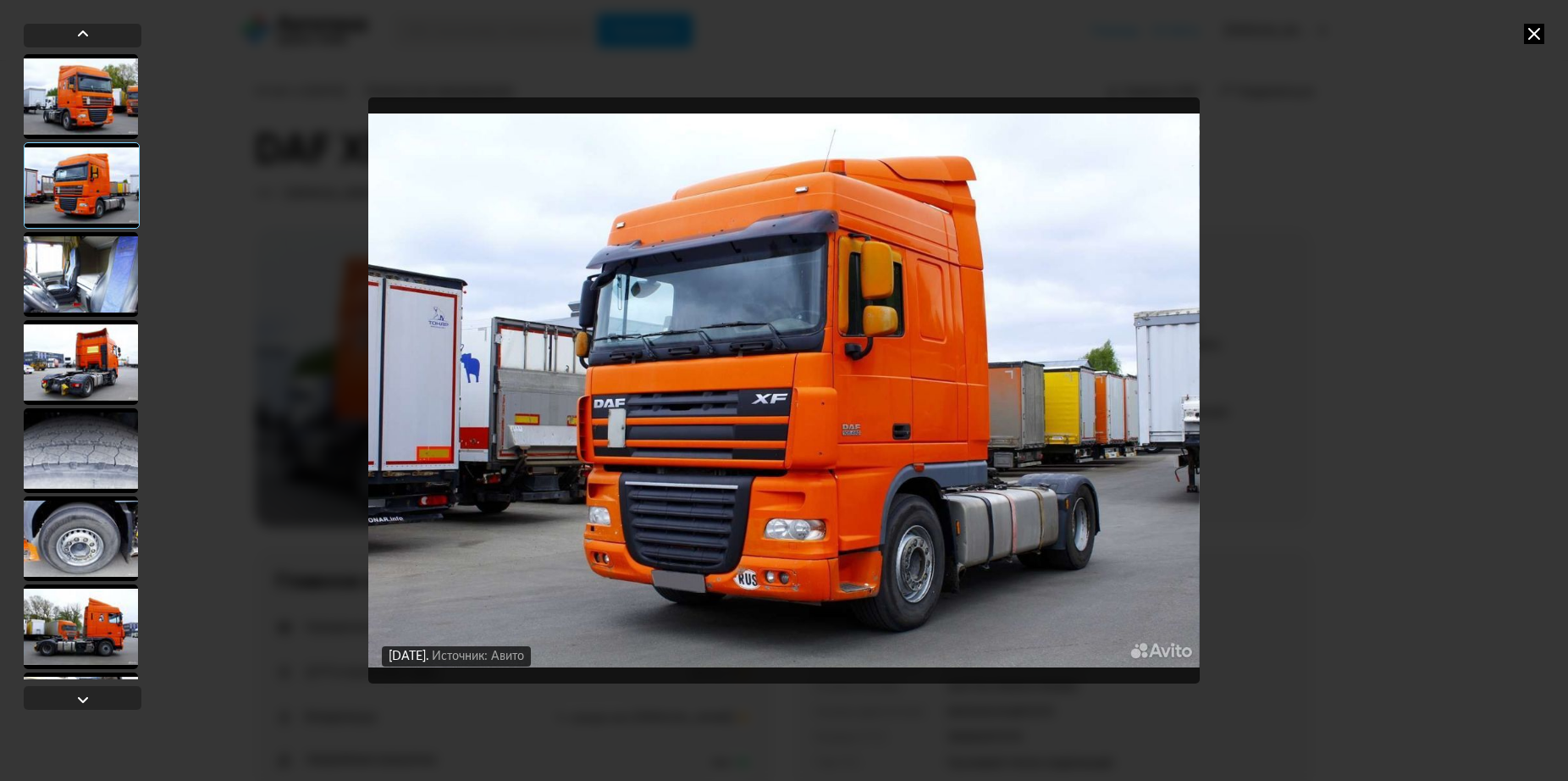
click at [105, 92] on div at bounding box center [81, 96] width 115 height 85
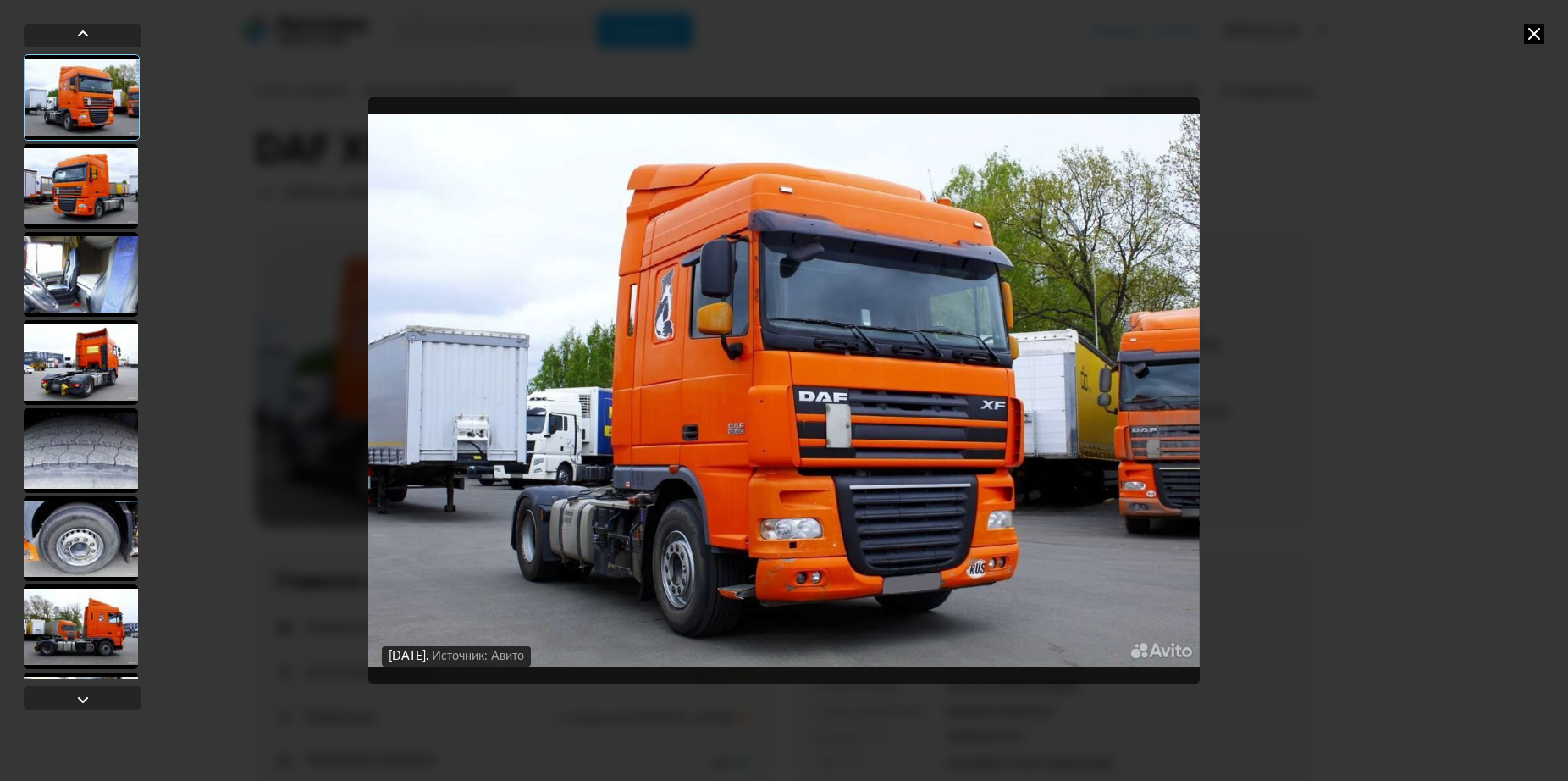
click at [89, 211] on div at bounding box center [81, 186] width 115 height 85
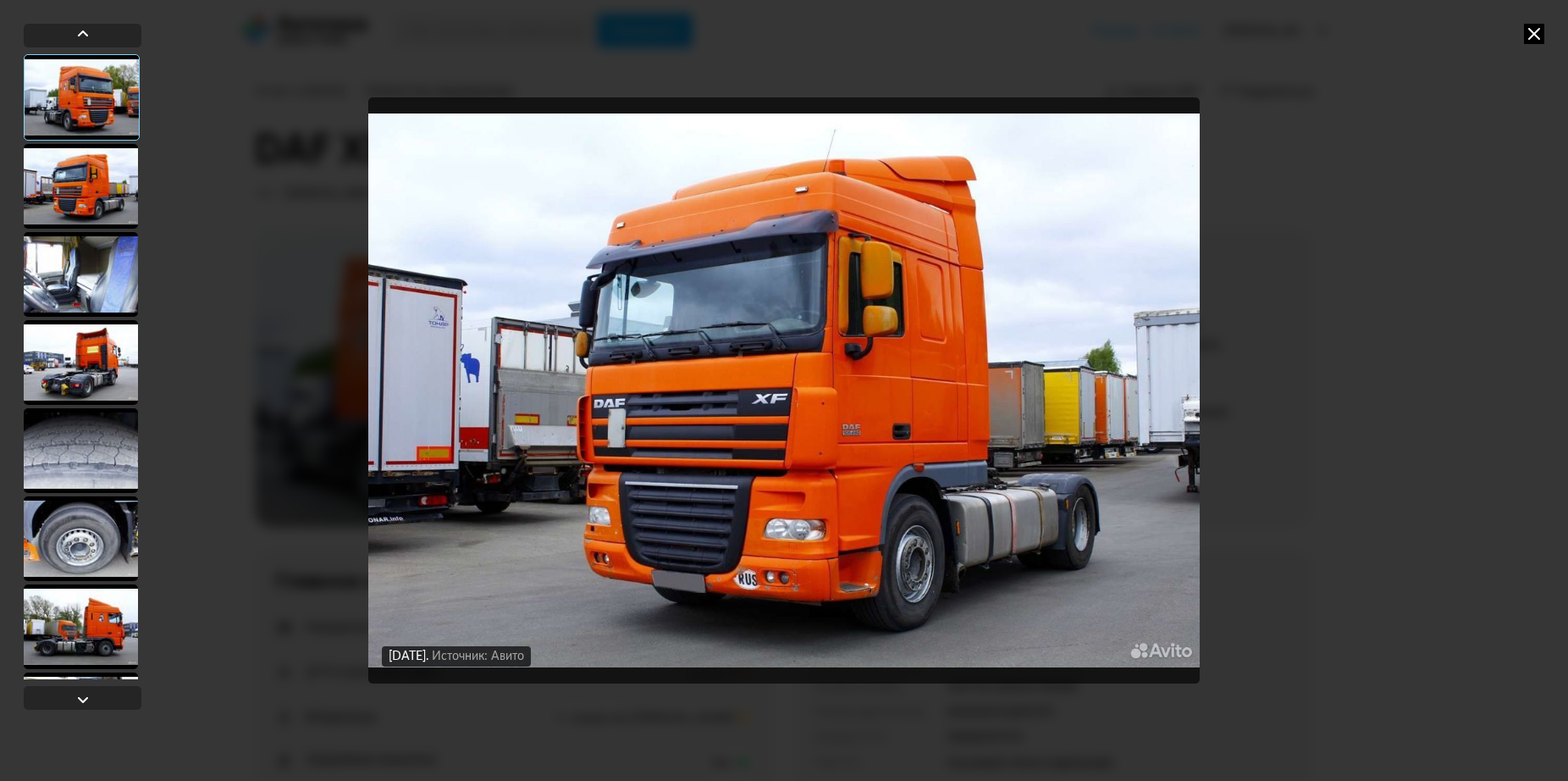
click at [87, 273] on div at bounding box center [81, 274] width 115 height 85
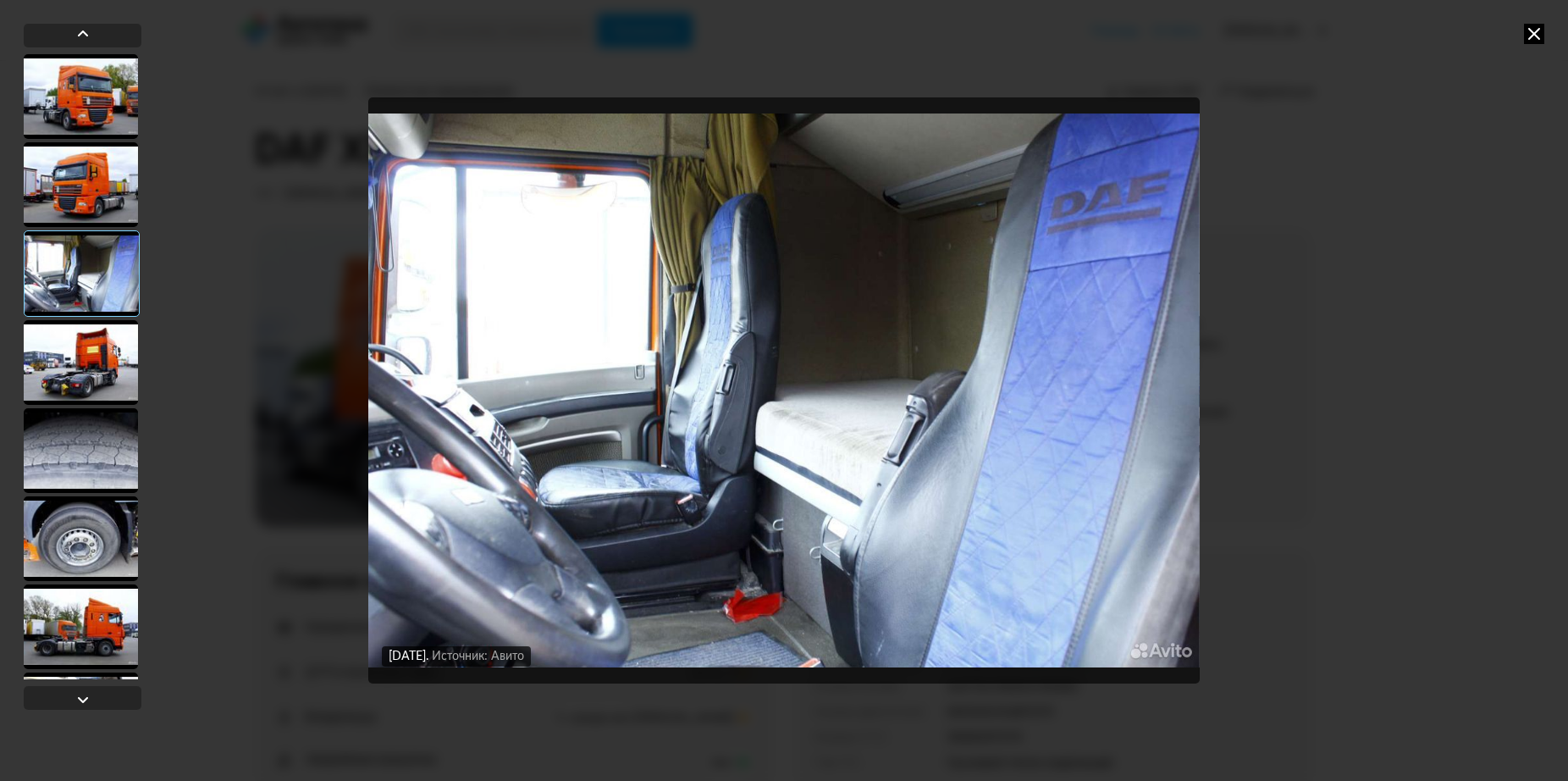
click at [849, 495] on img "Go to Slide 3" at bounding box center [784, 390] width 831 height 586
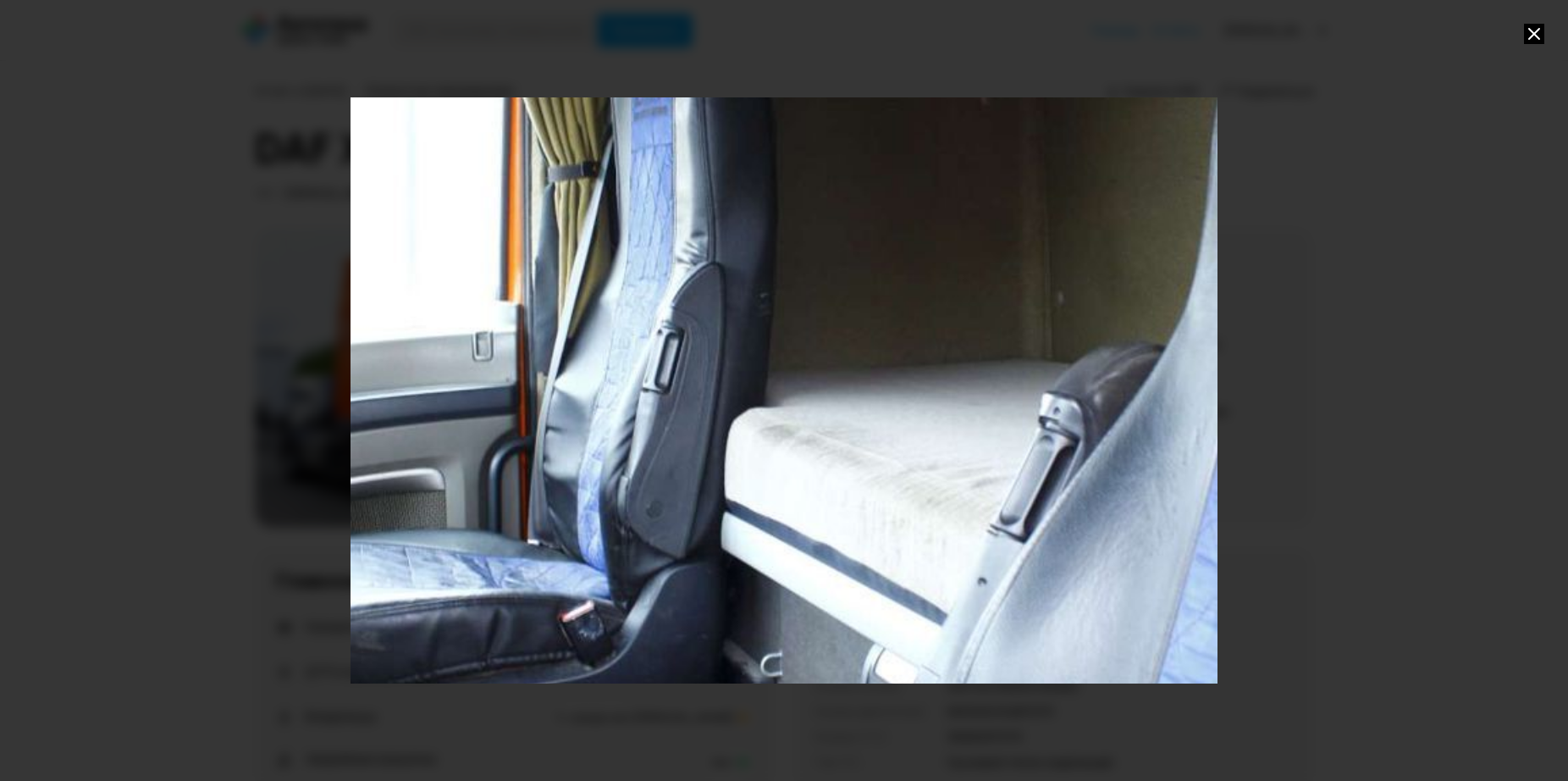
drag, startPoint x: 845, startPoint y: 469, endPoint x: 845, endPoint y: 448, distance: 21.0
click at [845, 448] on div "Go to Slide 3" at bounding box center [784, 384] width 1734 height 1172
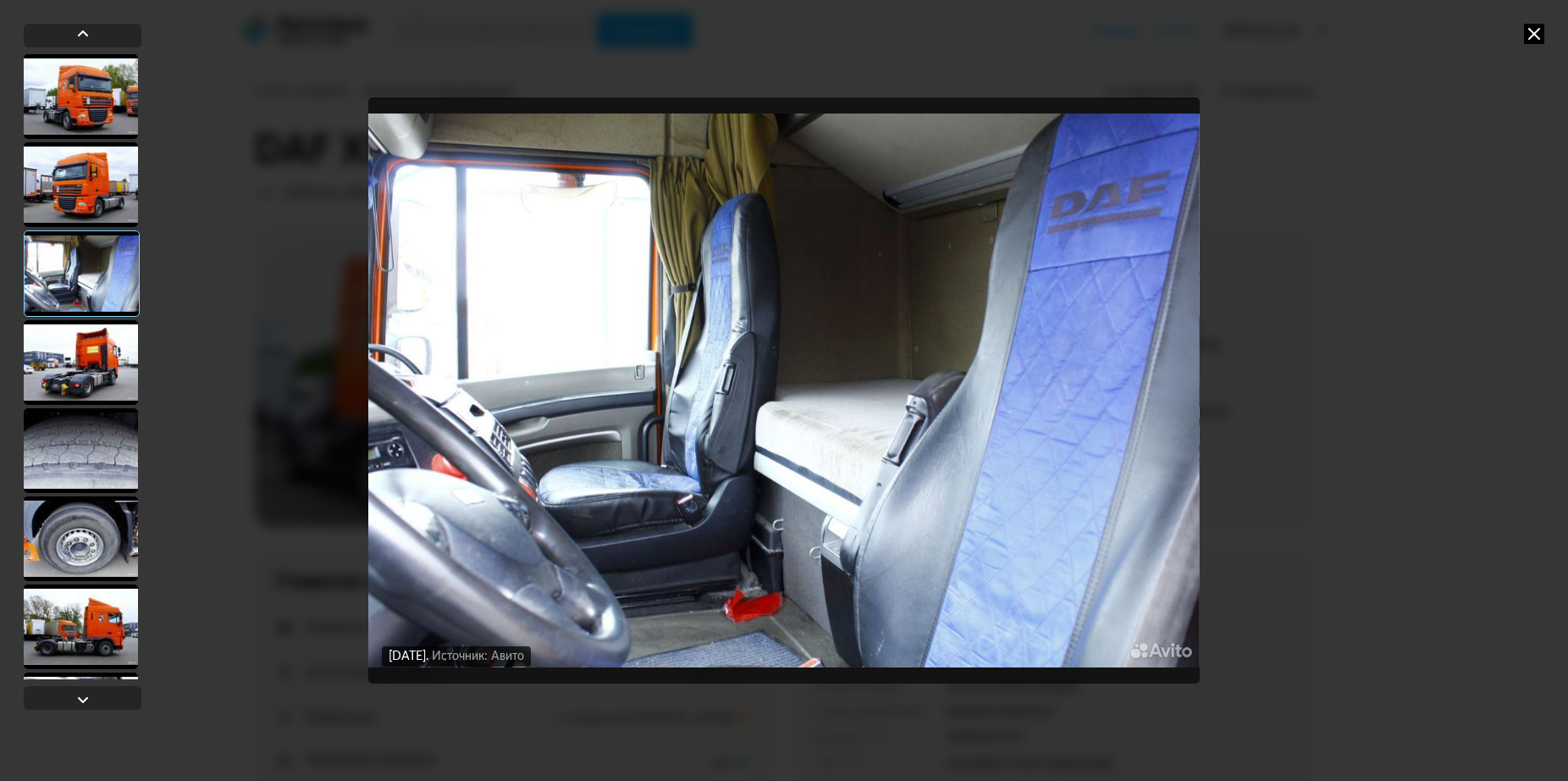
click at [479, 385] on img "Go to Slide 3" at bounding box center [784, 390] width 831 height 586
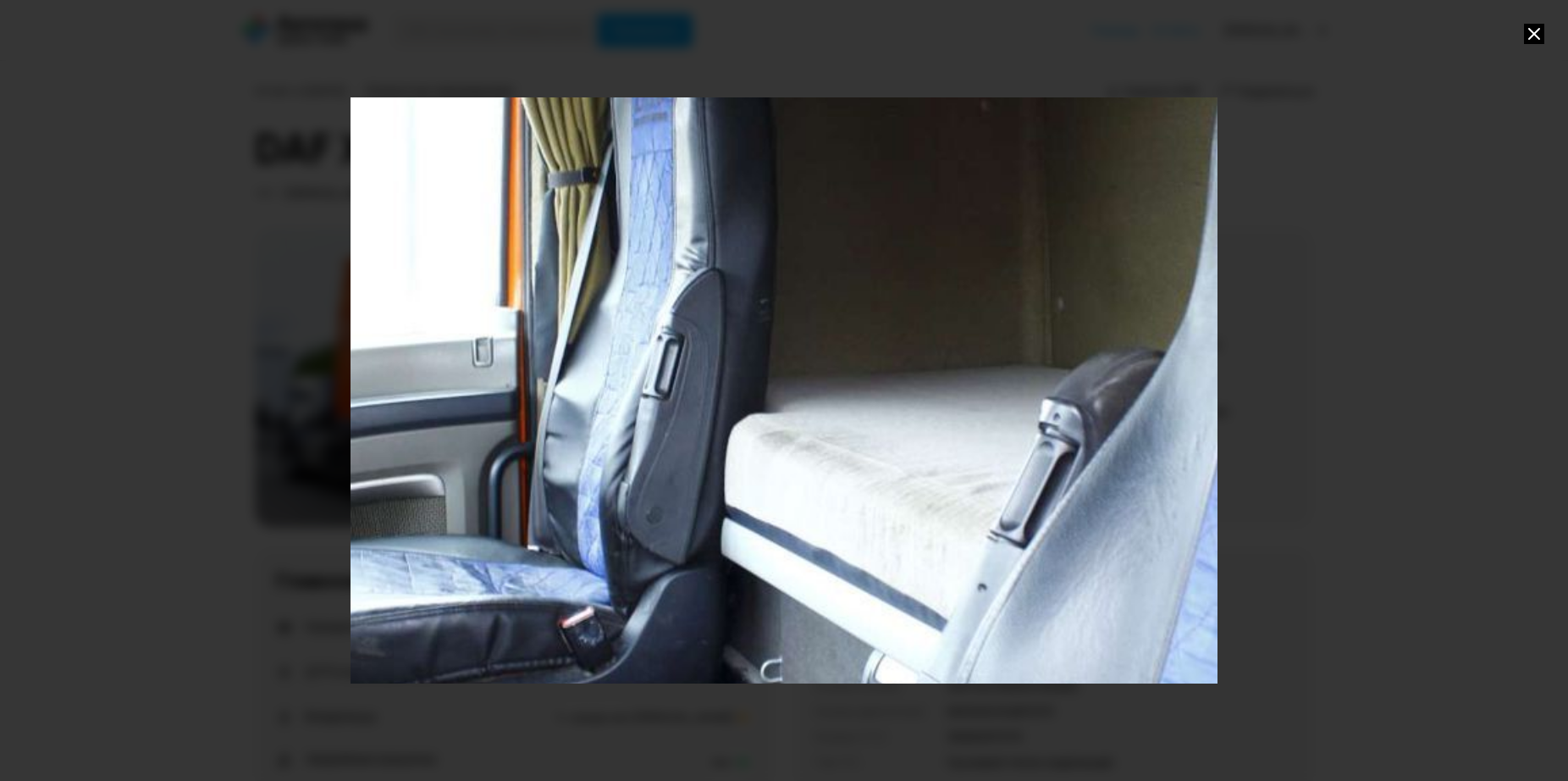
click at [485, 397] on div "Go to Slide 3" at bounding box center [784, 390] width 1734 height 1172
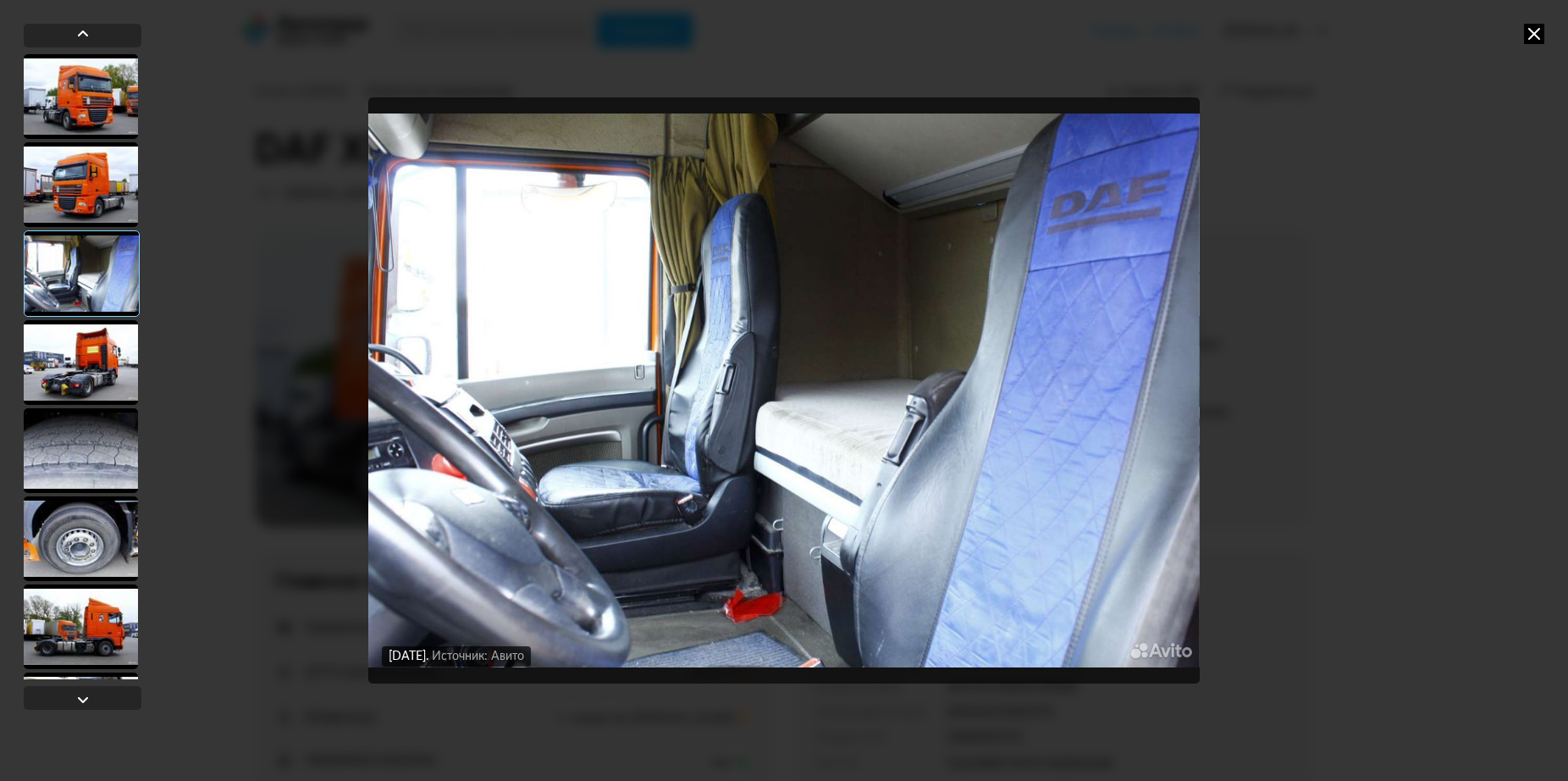
click at [74, 336] on div at bounding box center [81, 362] width 115 height 85
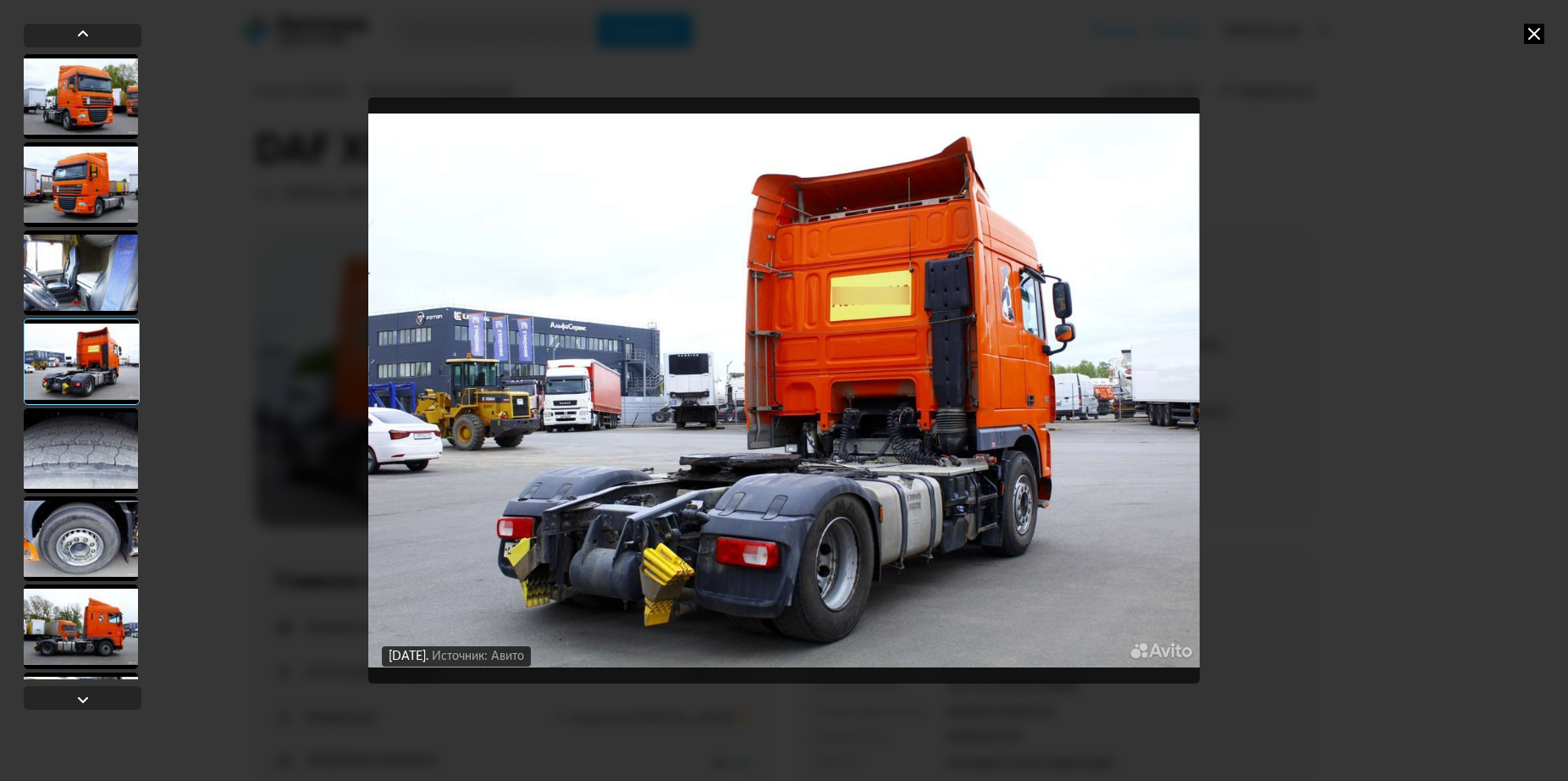
click at [111, 621] on div at bounding box center [81, 626] width 115 height 85
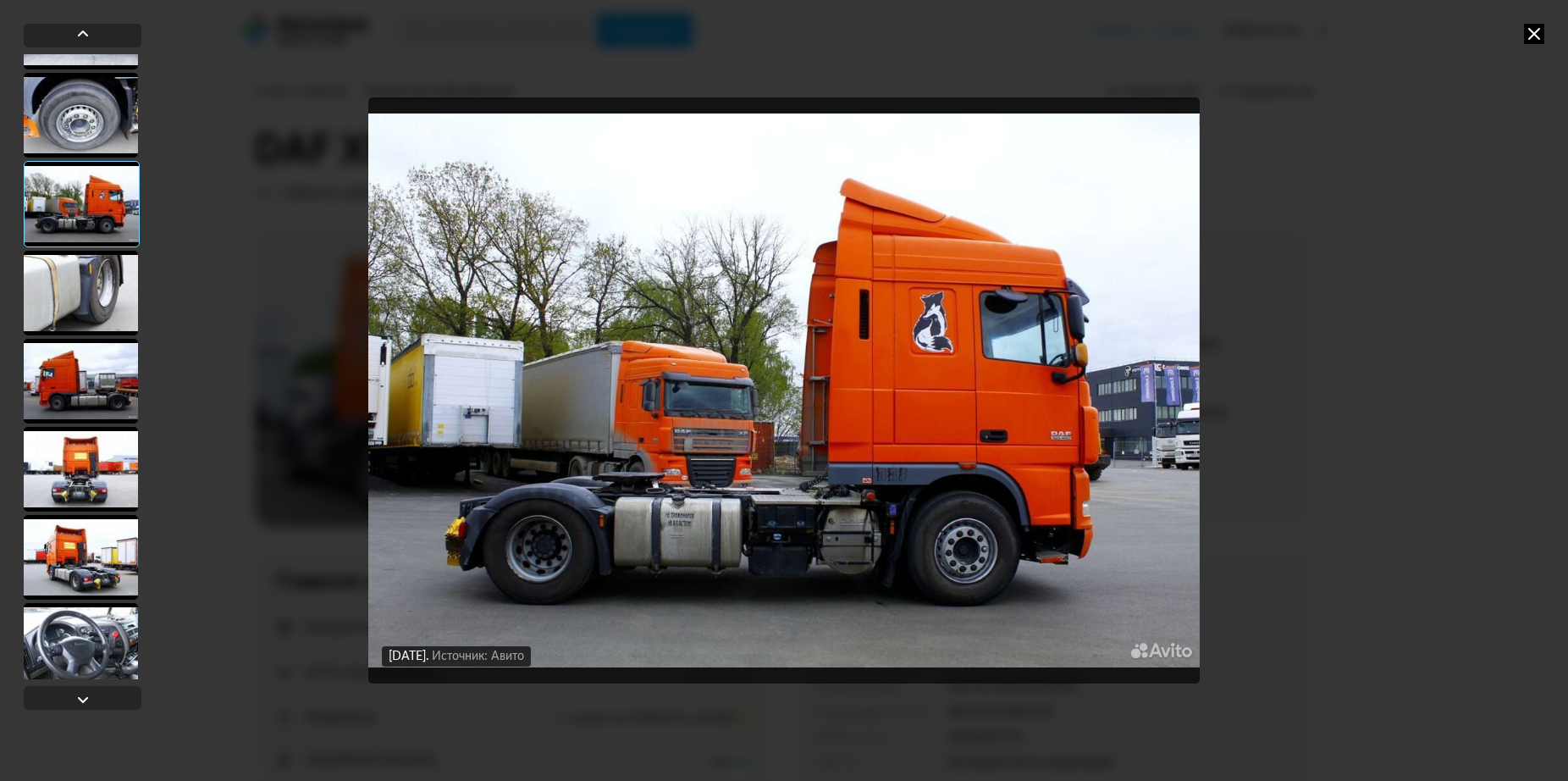
scroll to position [424, 0]
click at [90, 375] on div at bounding box center [81, 379] width 115 height 85
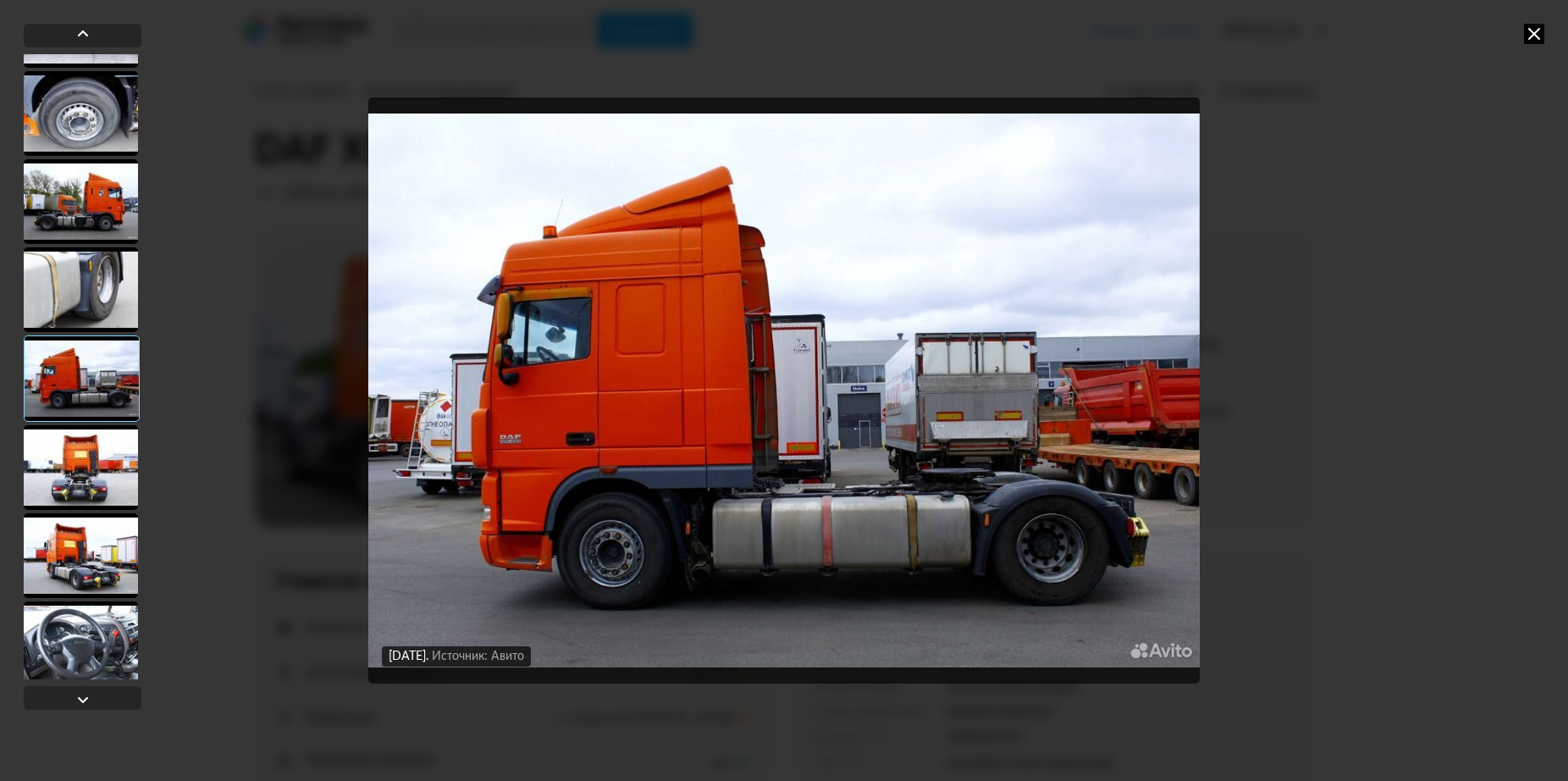
click at [86, 454] on div at bounding box center [81, 467] width 115 height 85
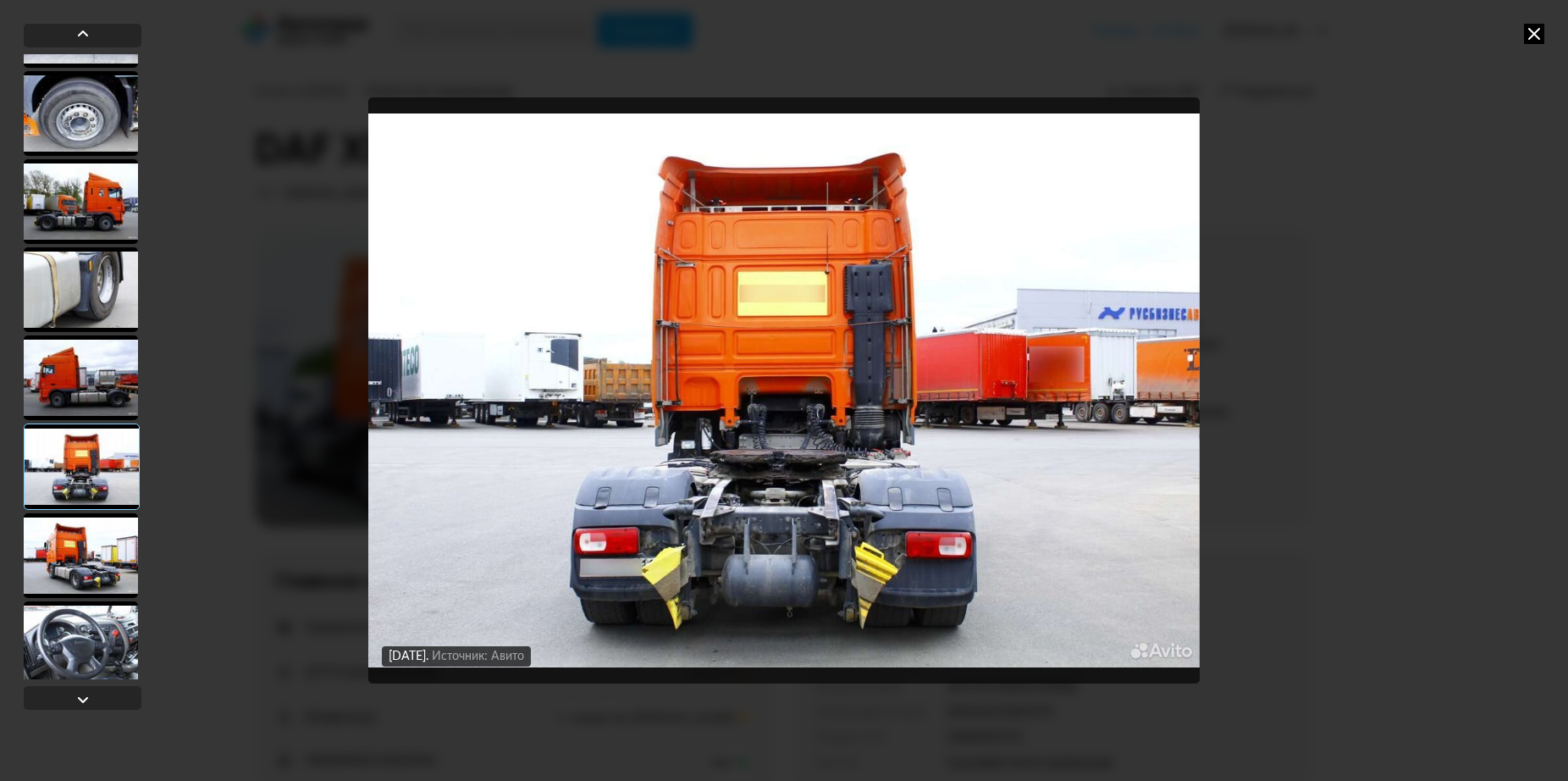
click at [94, 548] on div at bounding box center [81, 556] width 115 height 85
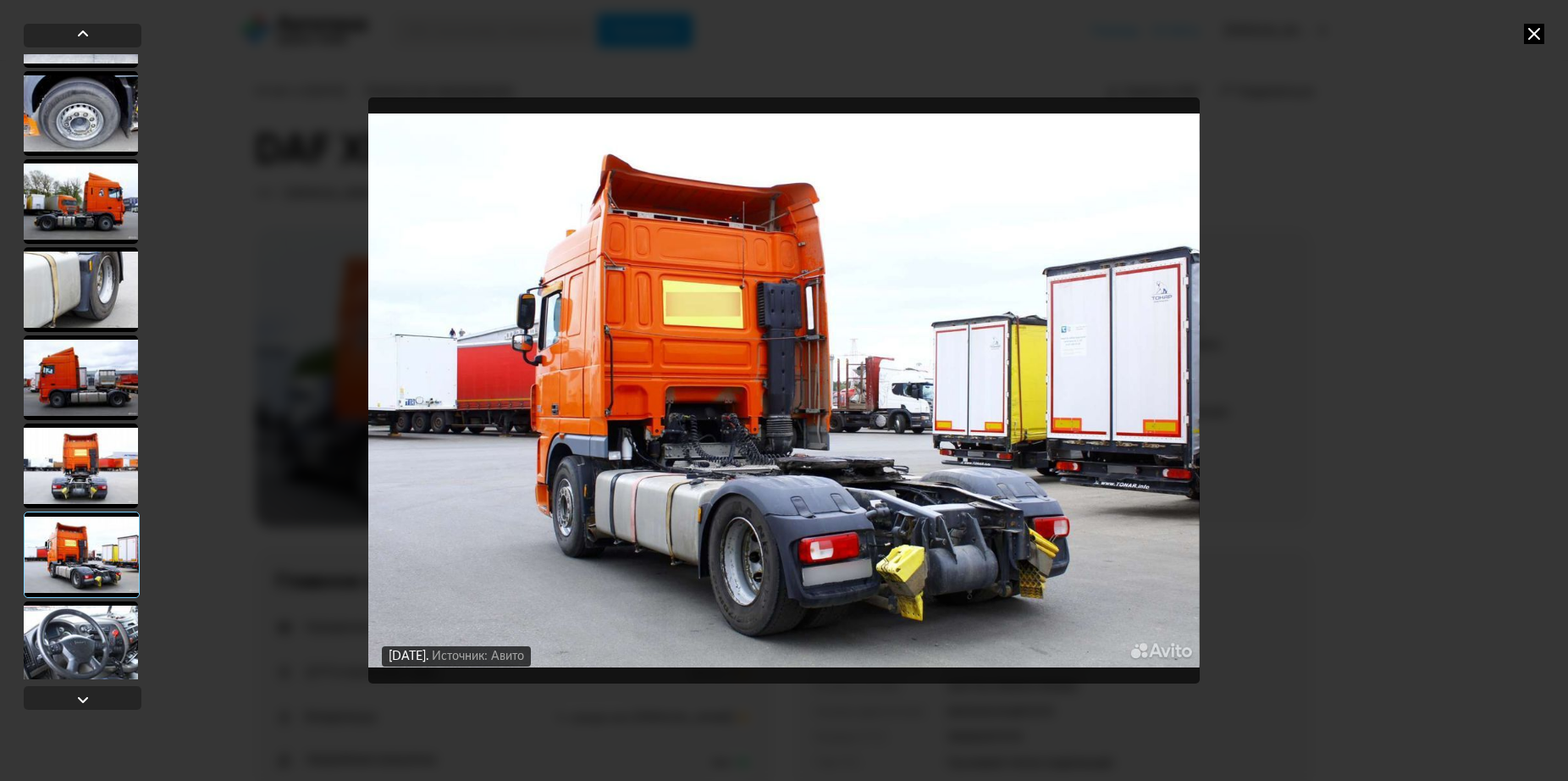
click at [94, 595] on div at bounding box center [82, 555] width 116 height 86
click at [95, 636] on div at bounding box center [81, 644] width 115 height 85
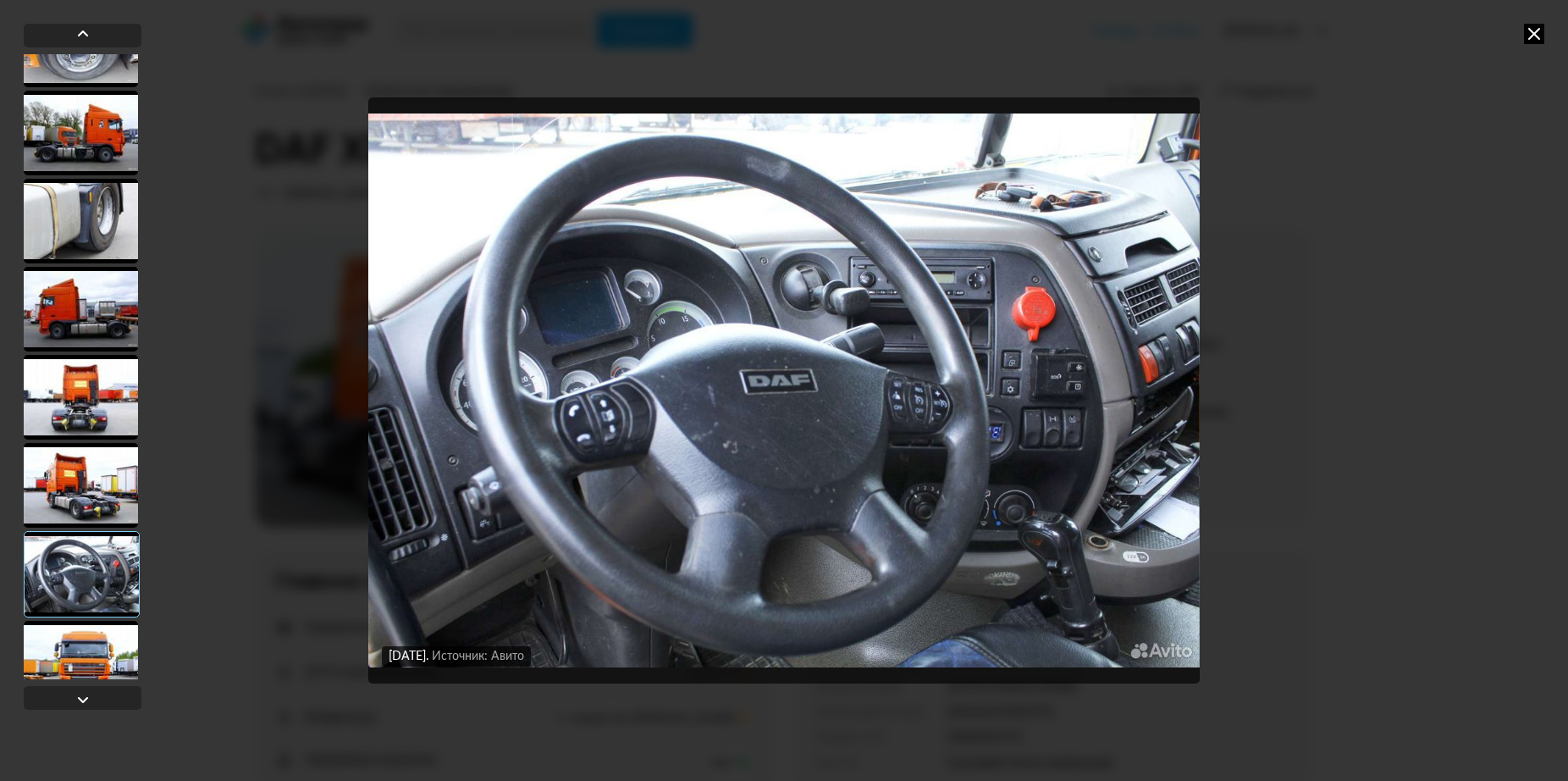
scroll to position [593, 0]
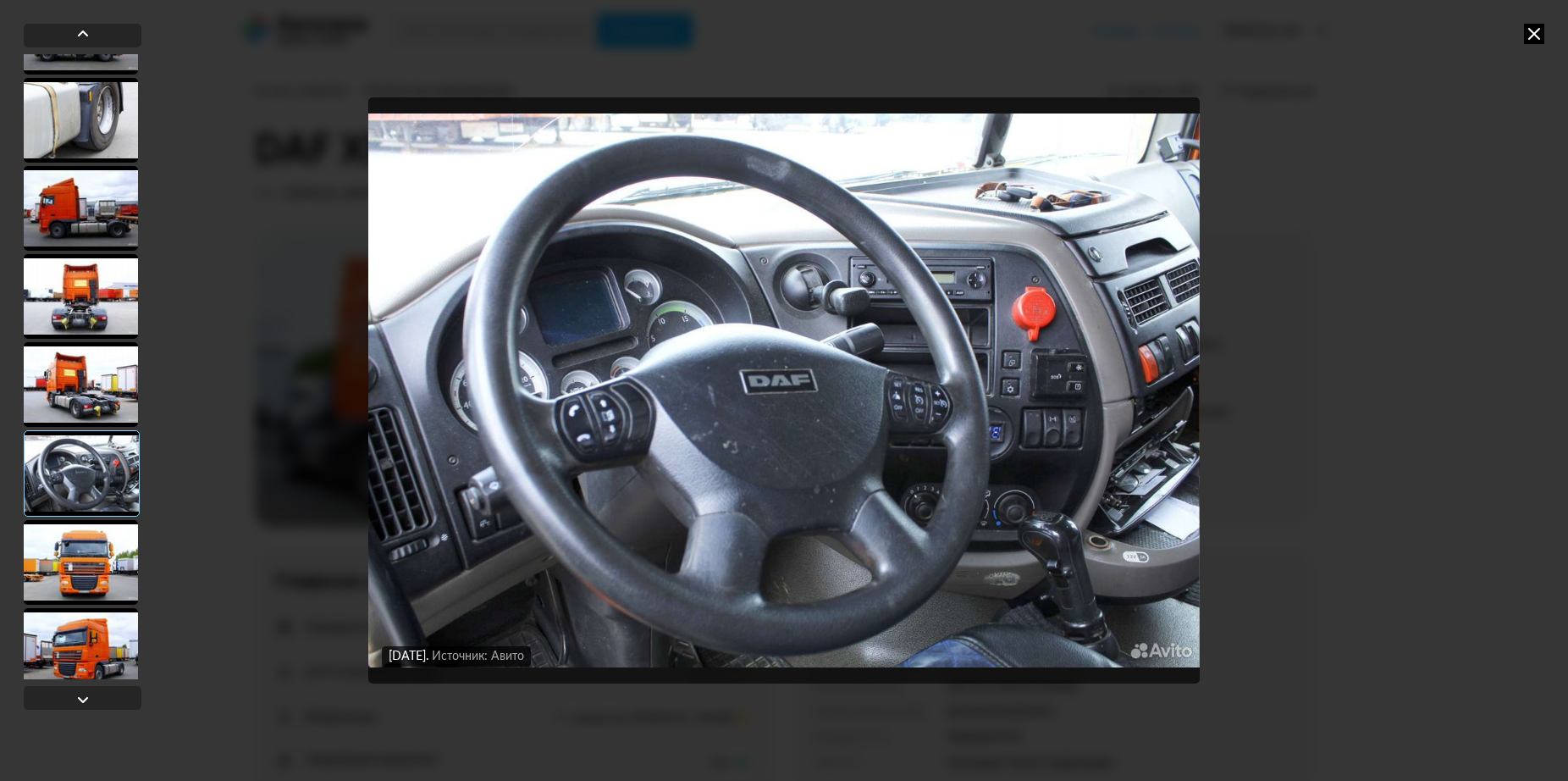
click at [73, 540] on div at bounding box center [81, 562] width 115 height 85
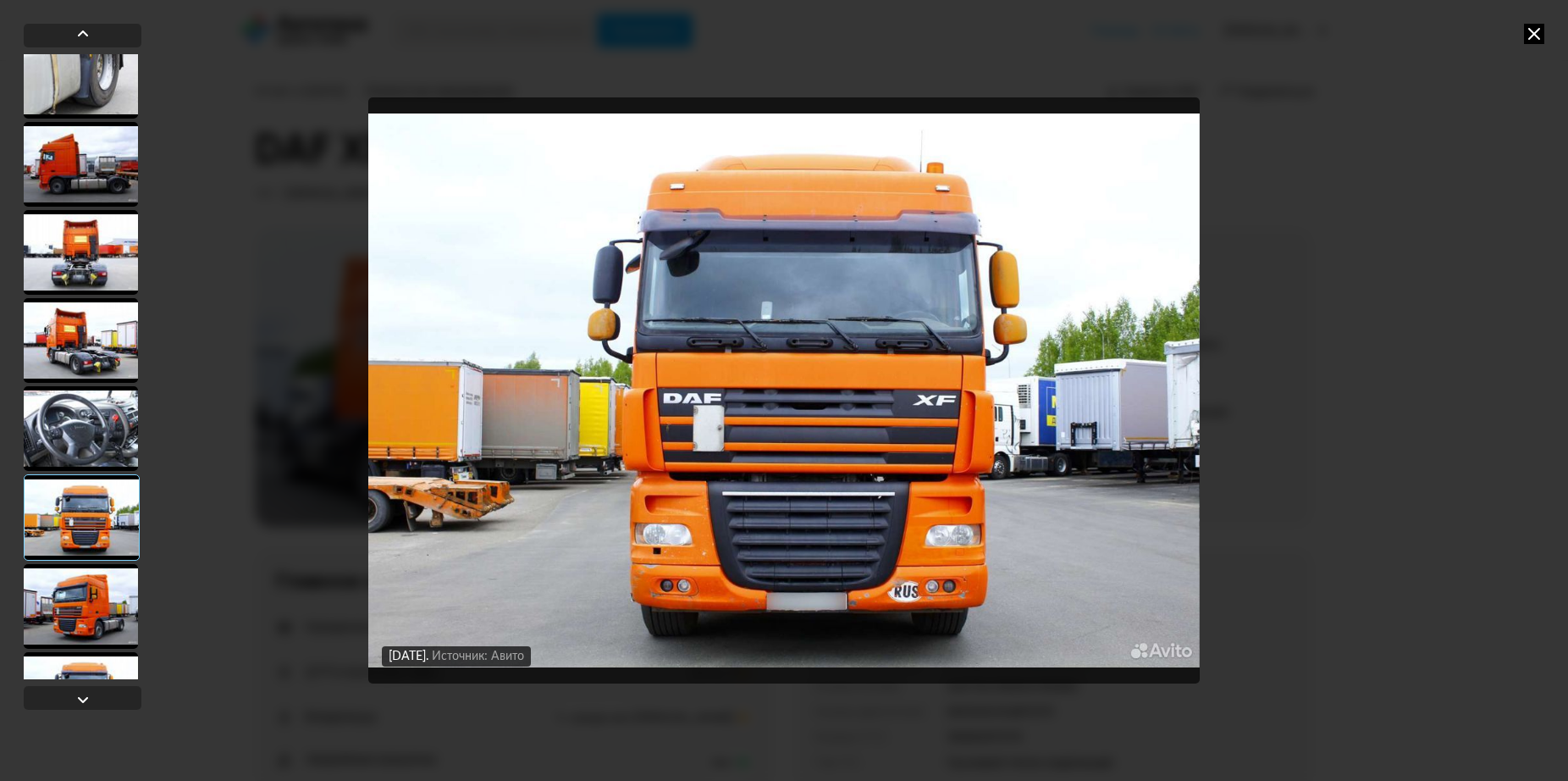
scroll to position [678, 0]
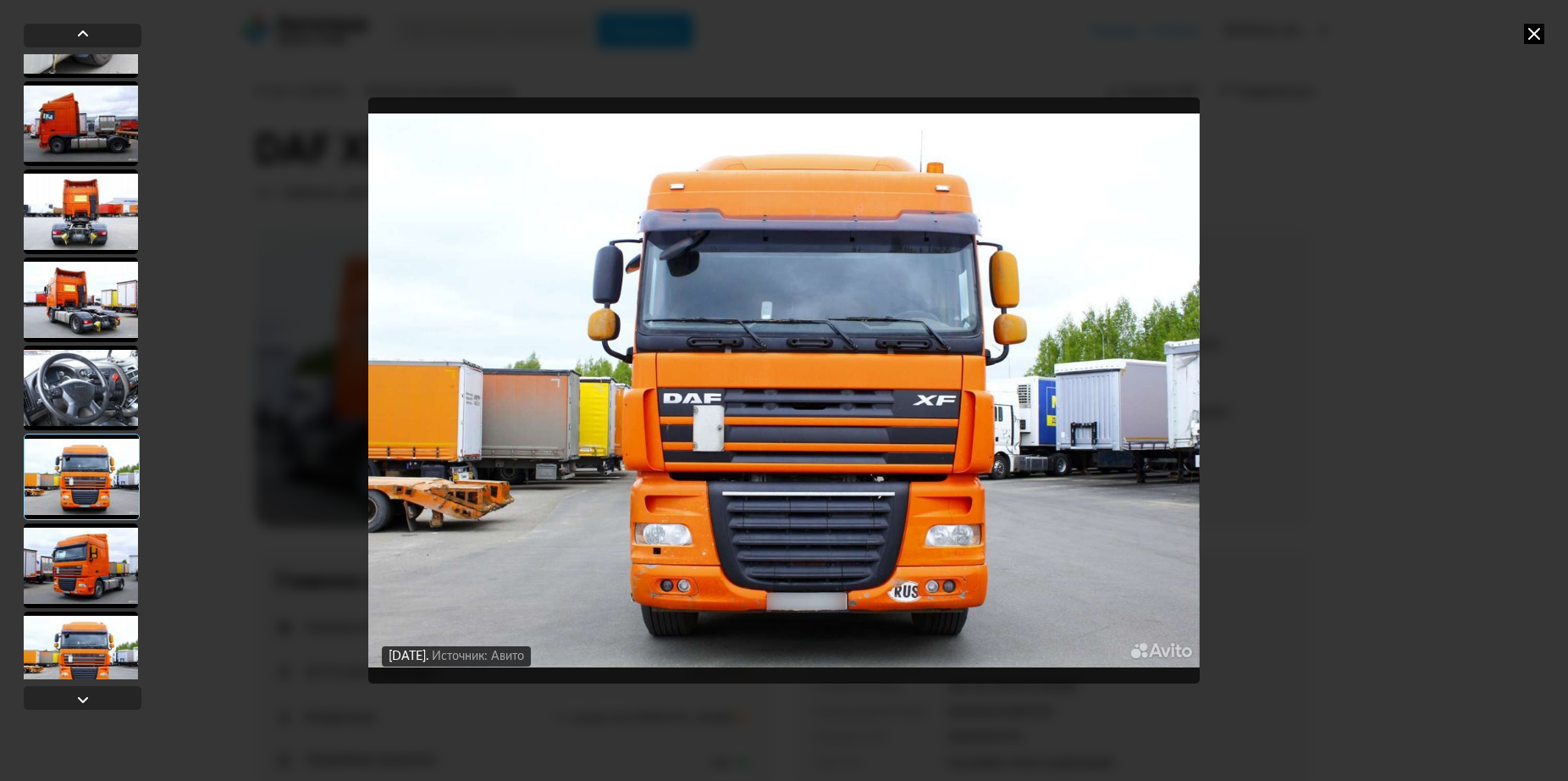
click at [84, 581] on div at bounding box center [81, 565] width 115 height 85
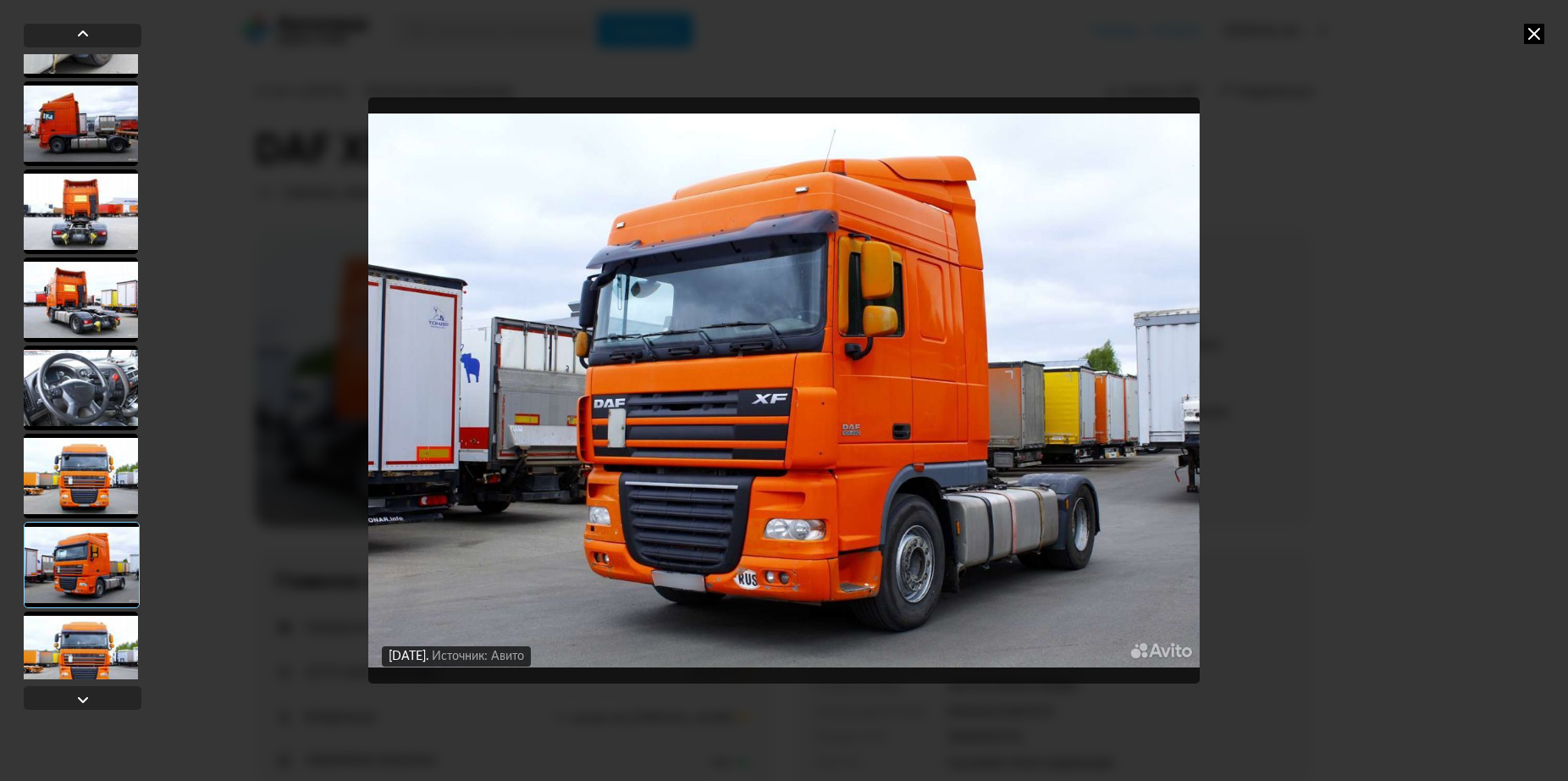
click at [101, 642] on div at bounding box center [81, 654] width 115 height 85
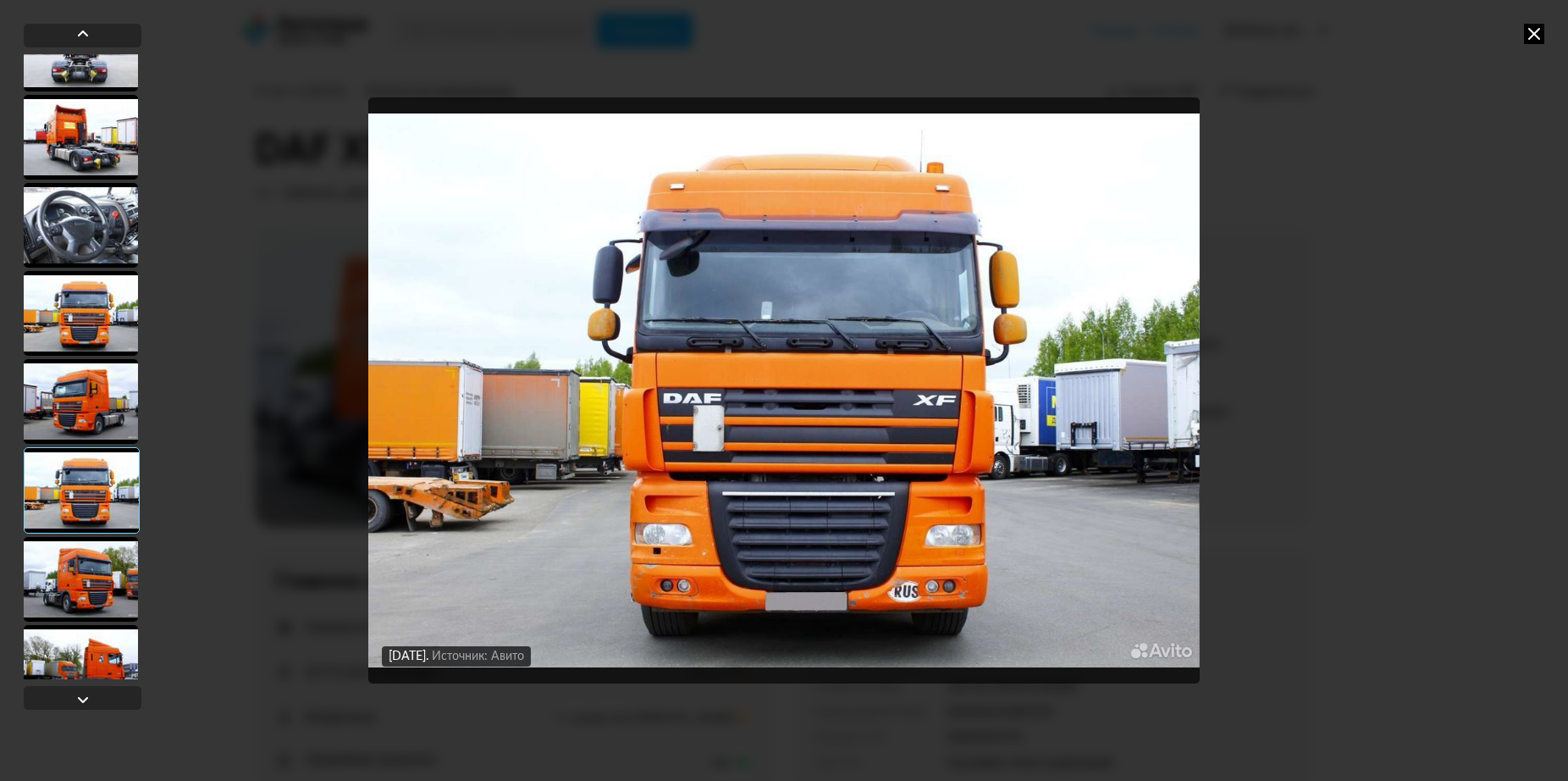
scroll to position [847, 0]
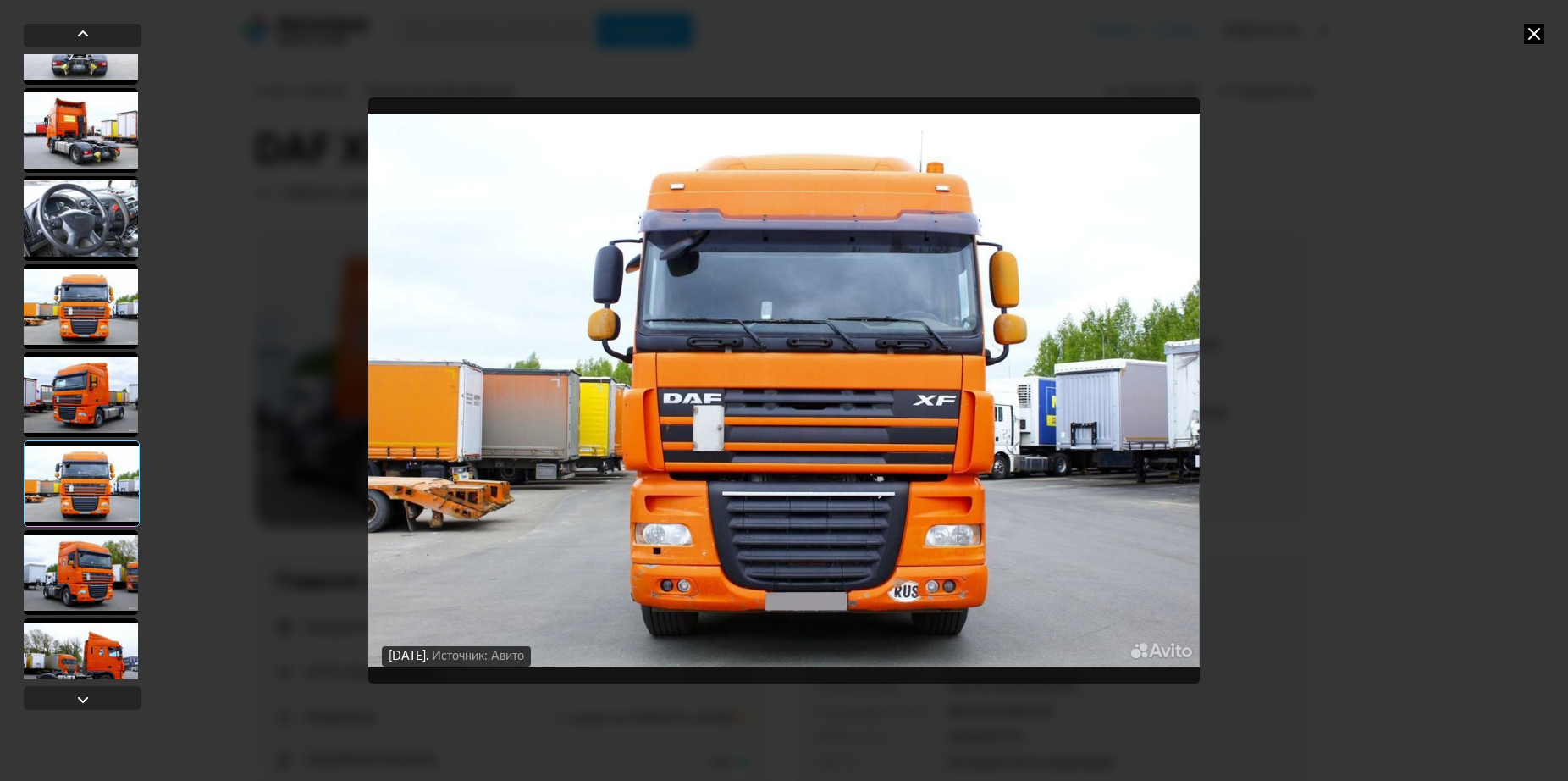
click at [98, 573] on div at bounding box center [81, 572] width 115 height 85
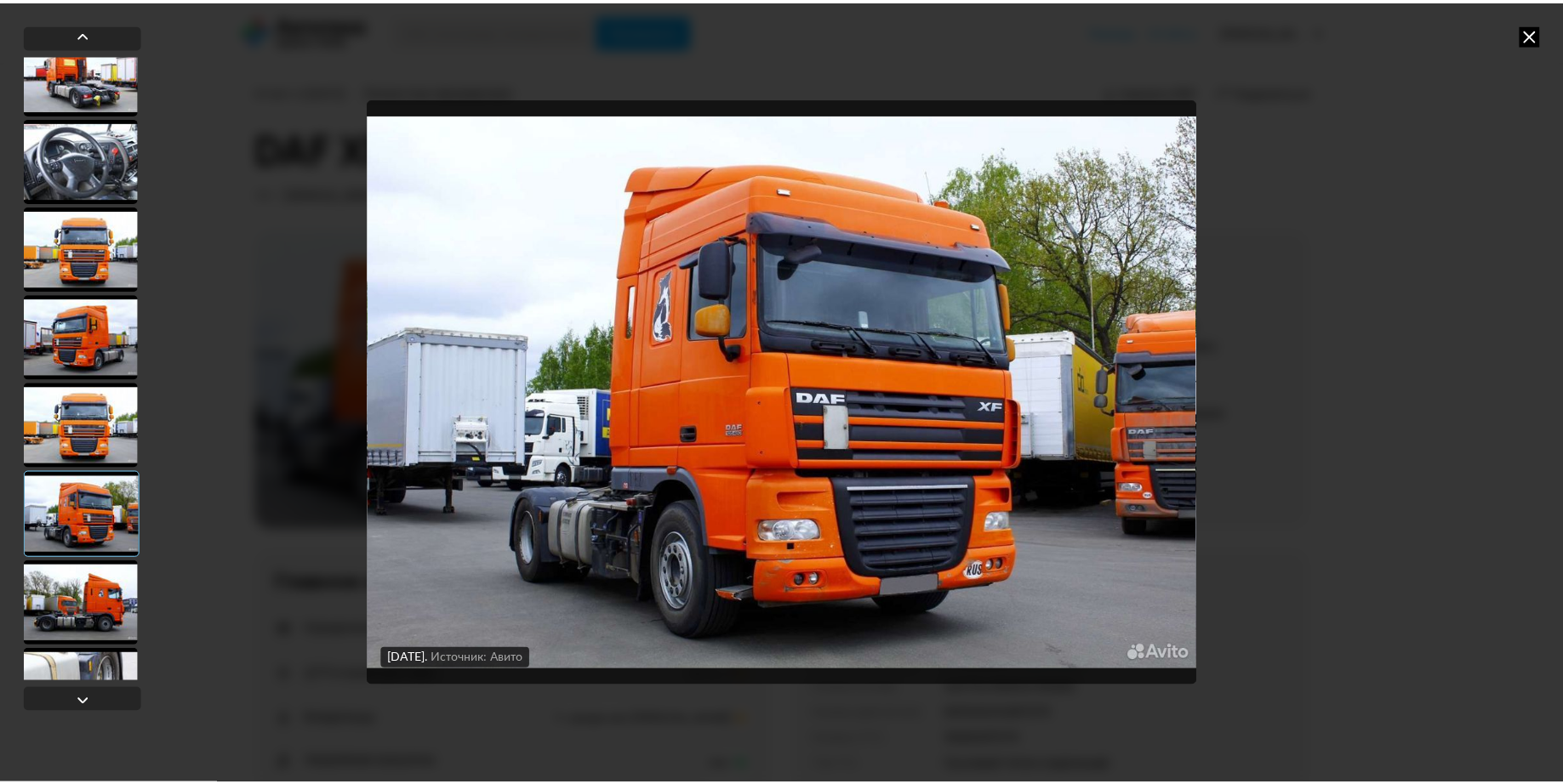
scroll to position [935, 0]
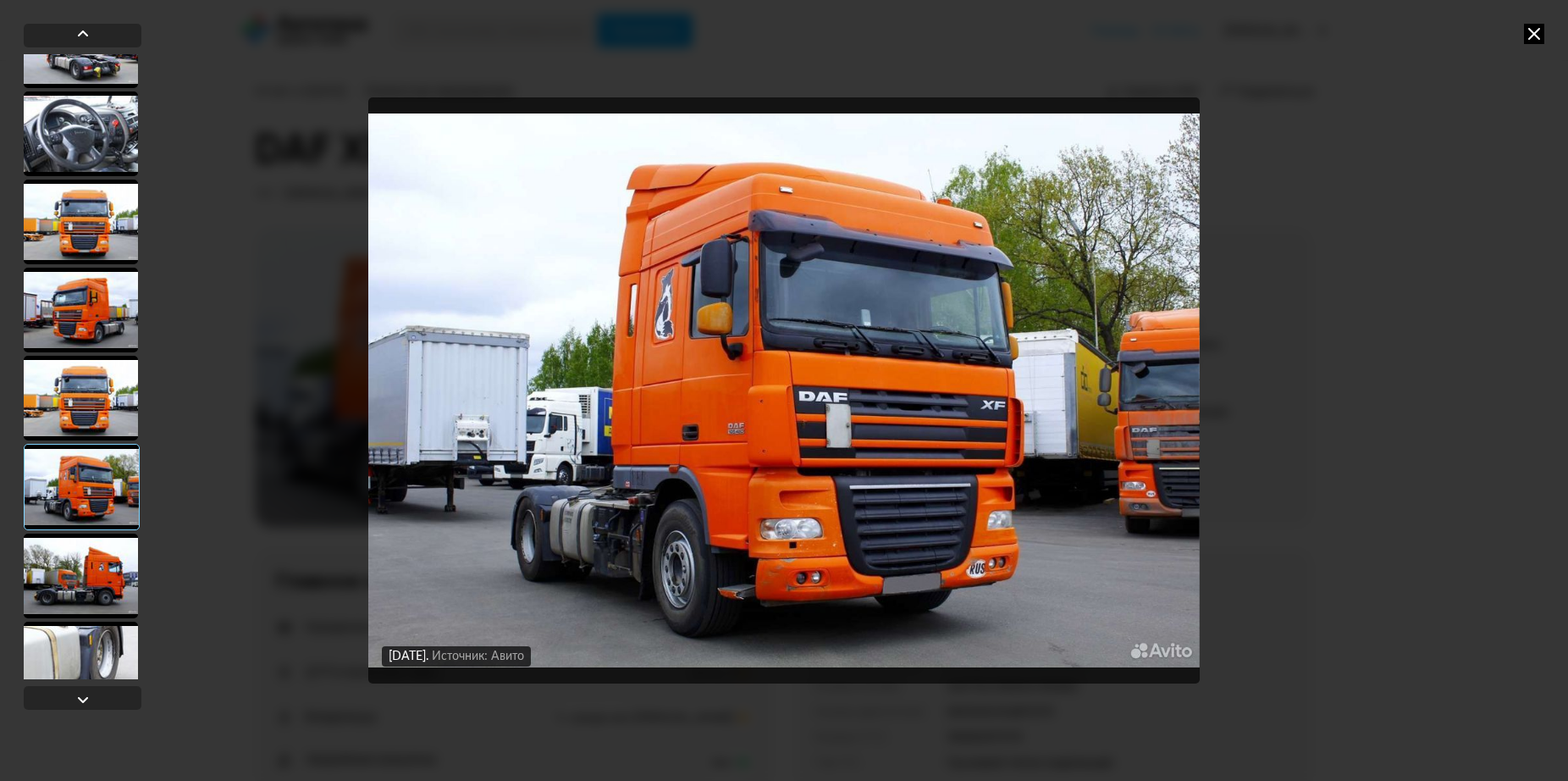
click at [103, 603] on div at bounding box center [81, 576] width 115 height 85
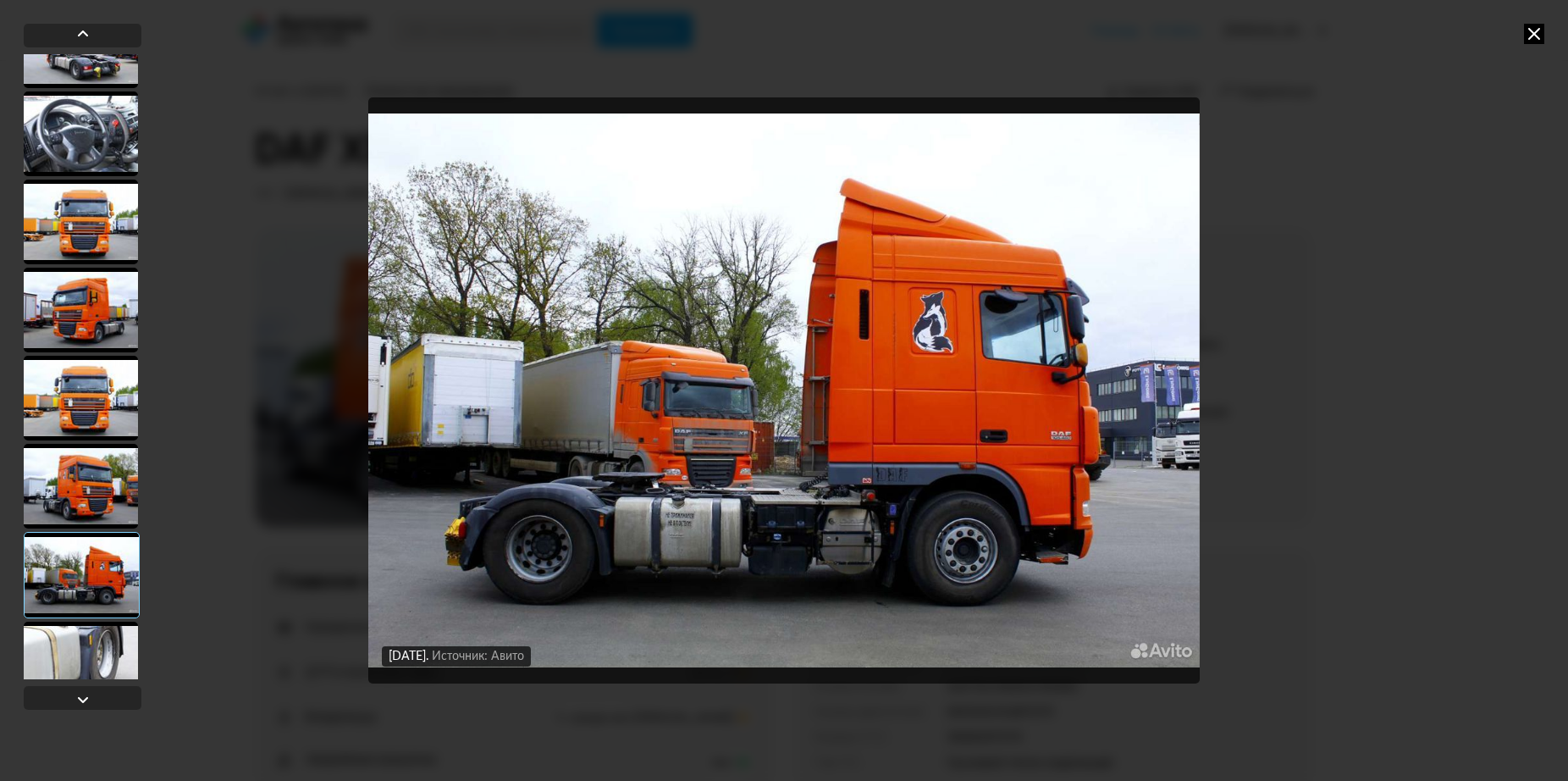
click at [717, 516] on img "Go to Slide 17" at bounding box center [784, 390] width 831 height 586
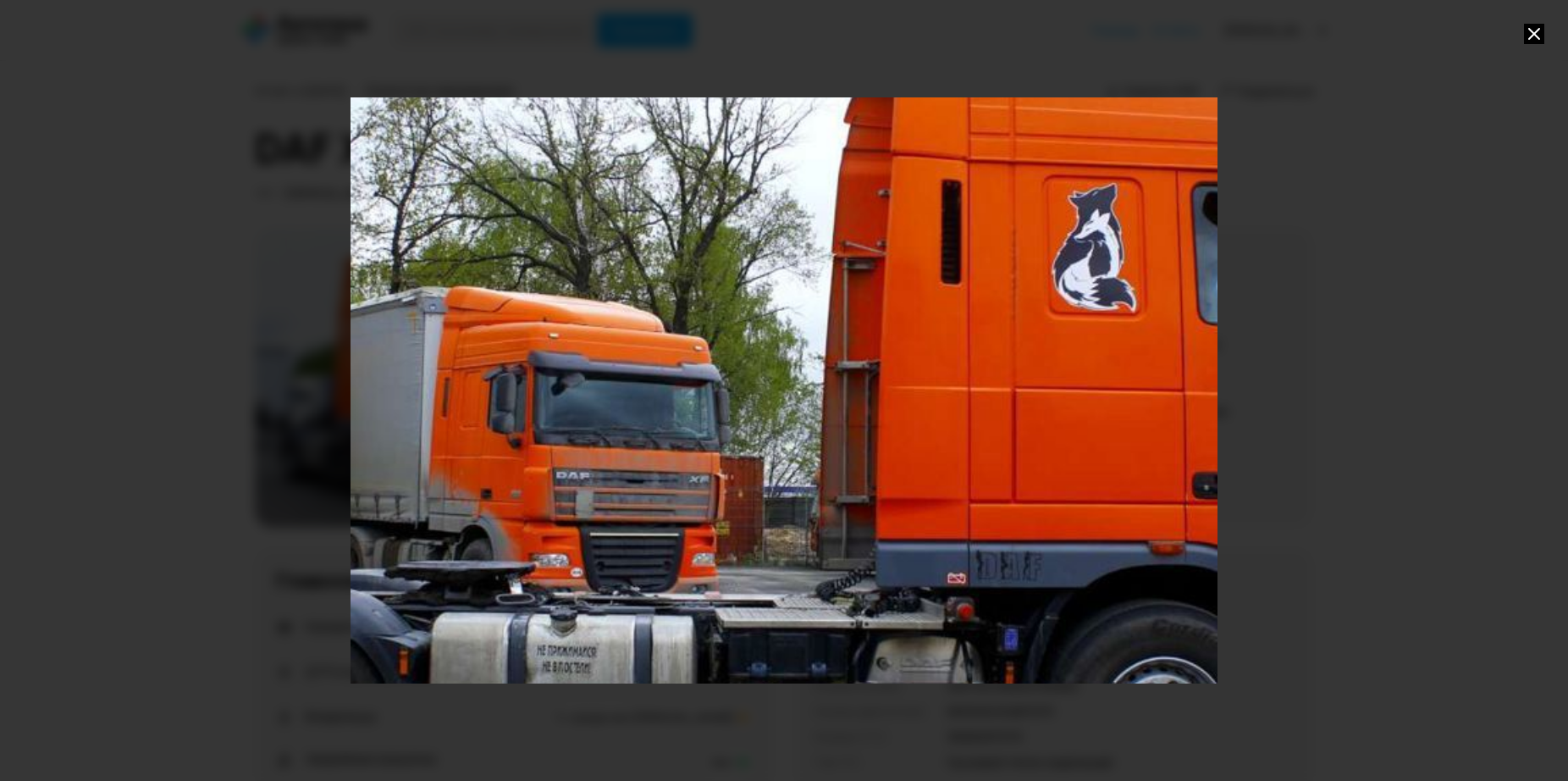
click at [1539, 32] on icon at bounding box center [1534, 33] width 20 height 20
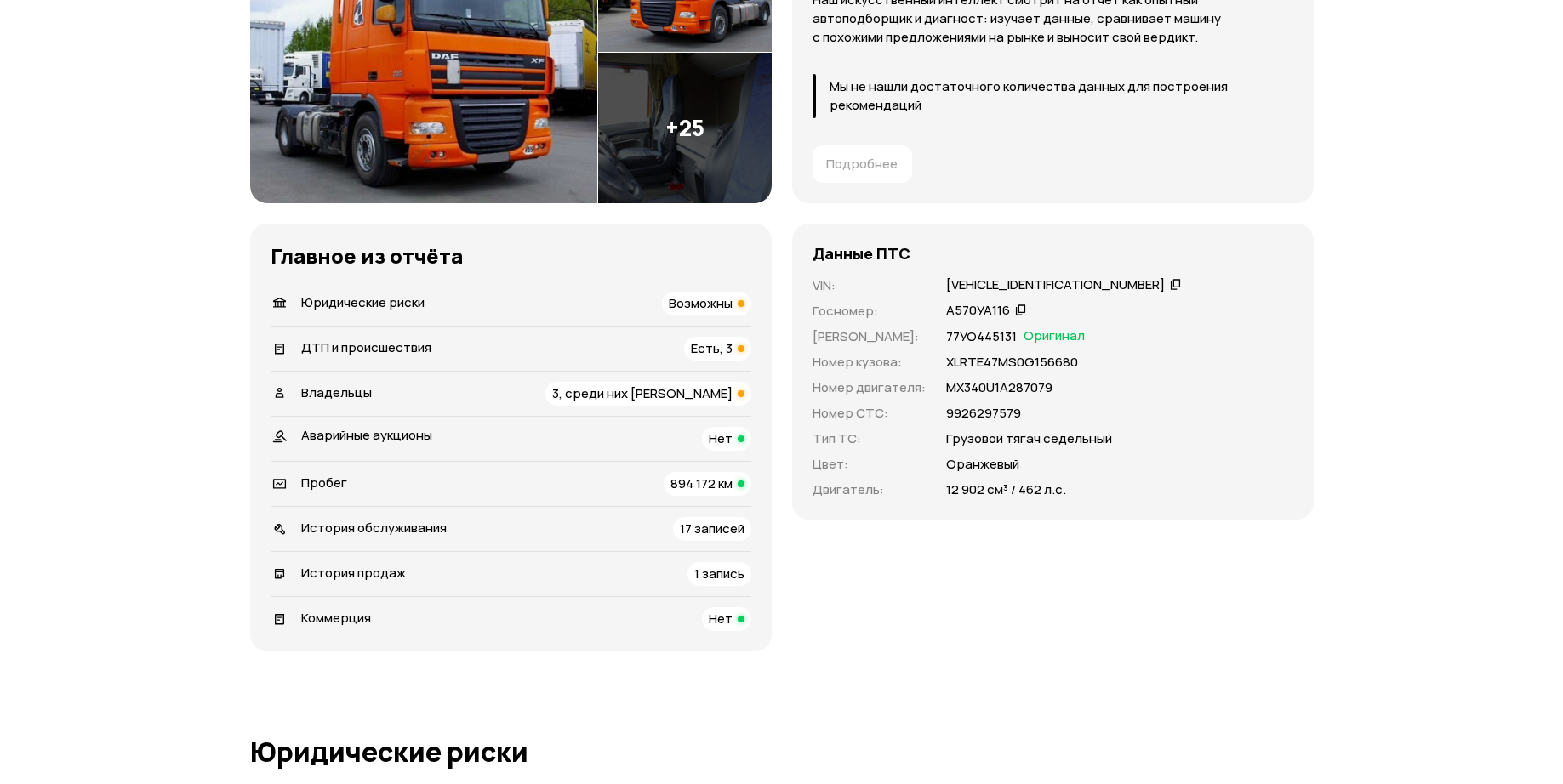
scroll to position [340, 0]
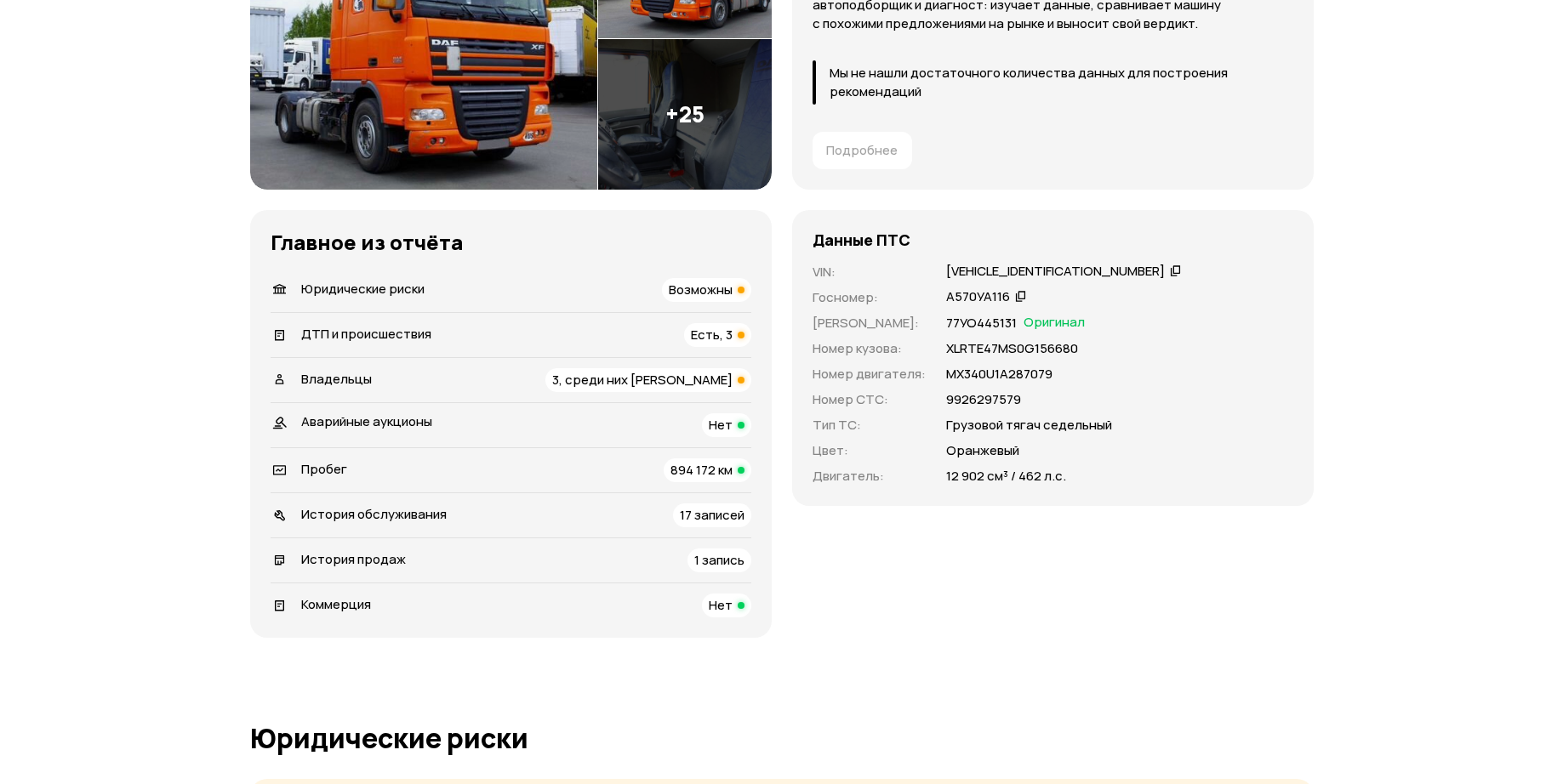
click at [486, 287] on div "Юридические риски Возможны" at bounding box center [510, 289] width 480 height 24
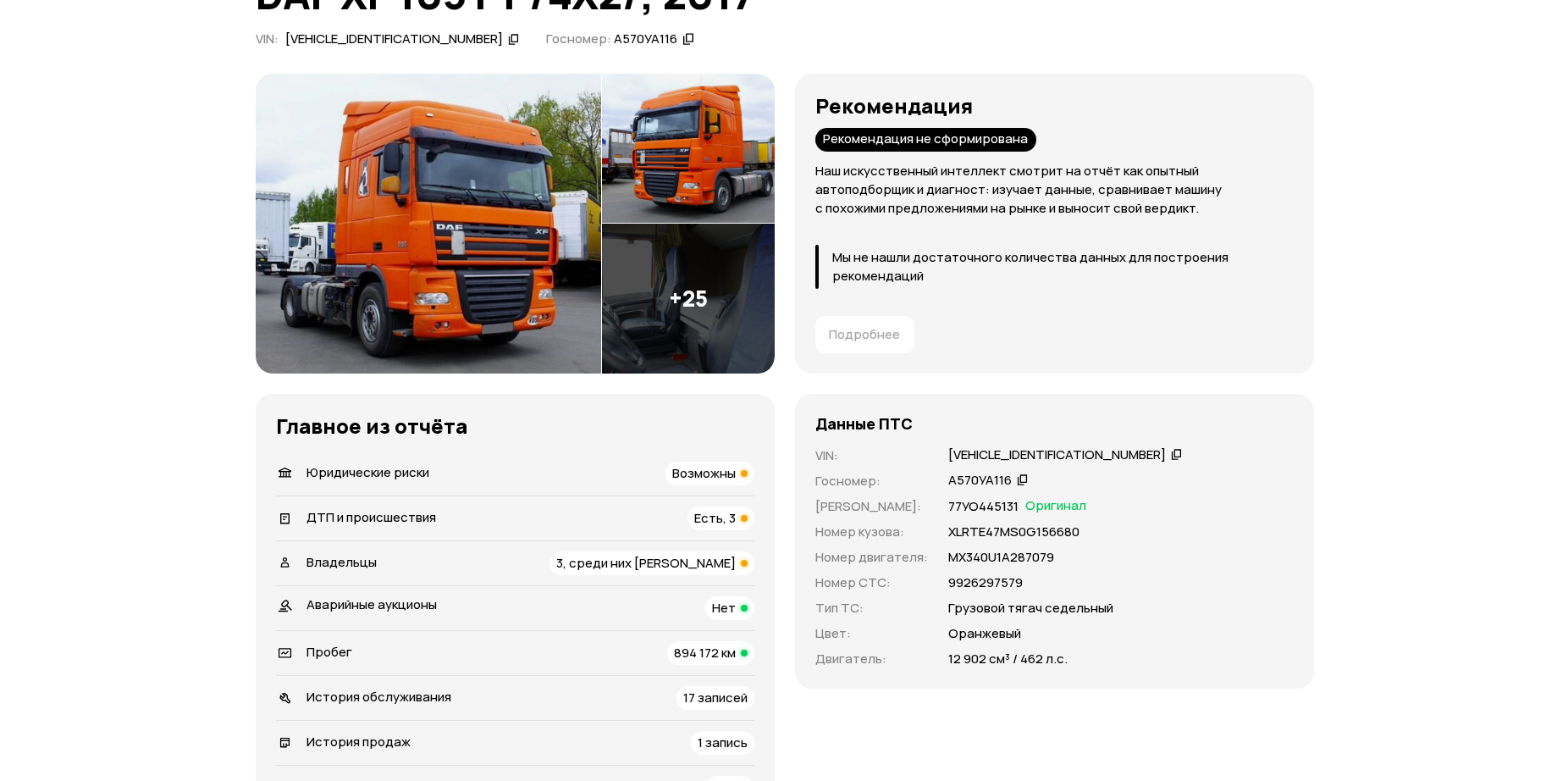
scroll to position [169, 0]
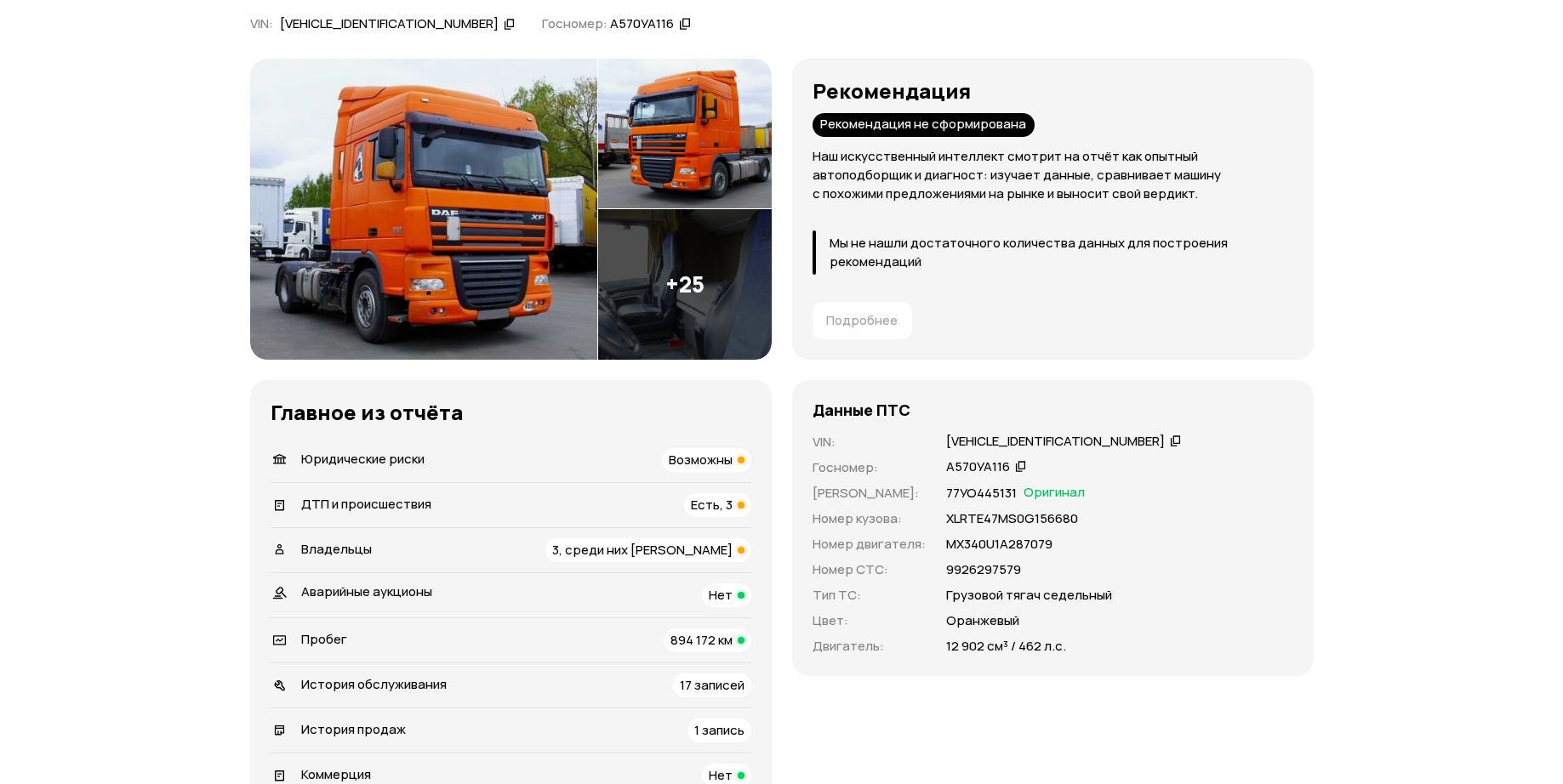
click at [455, 207] on img at bounding box center [424, 209] width 347 height 301
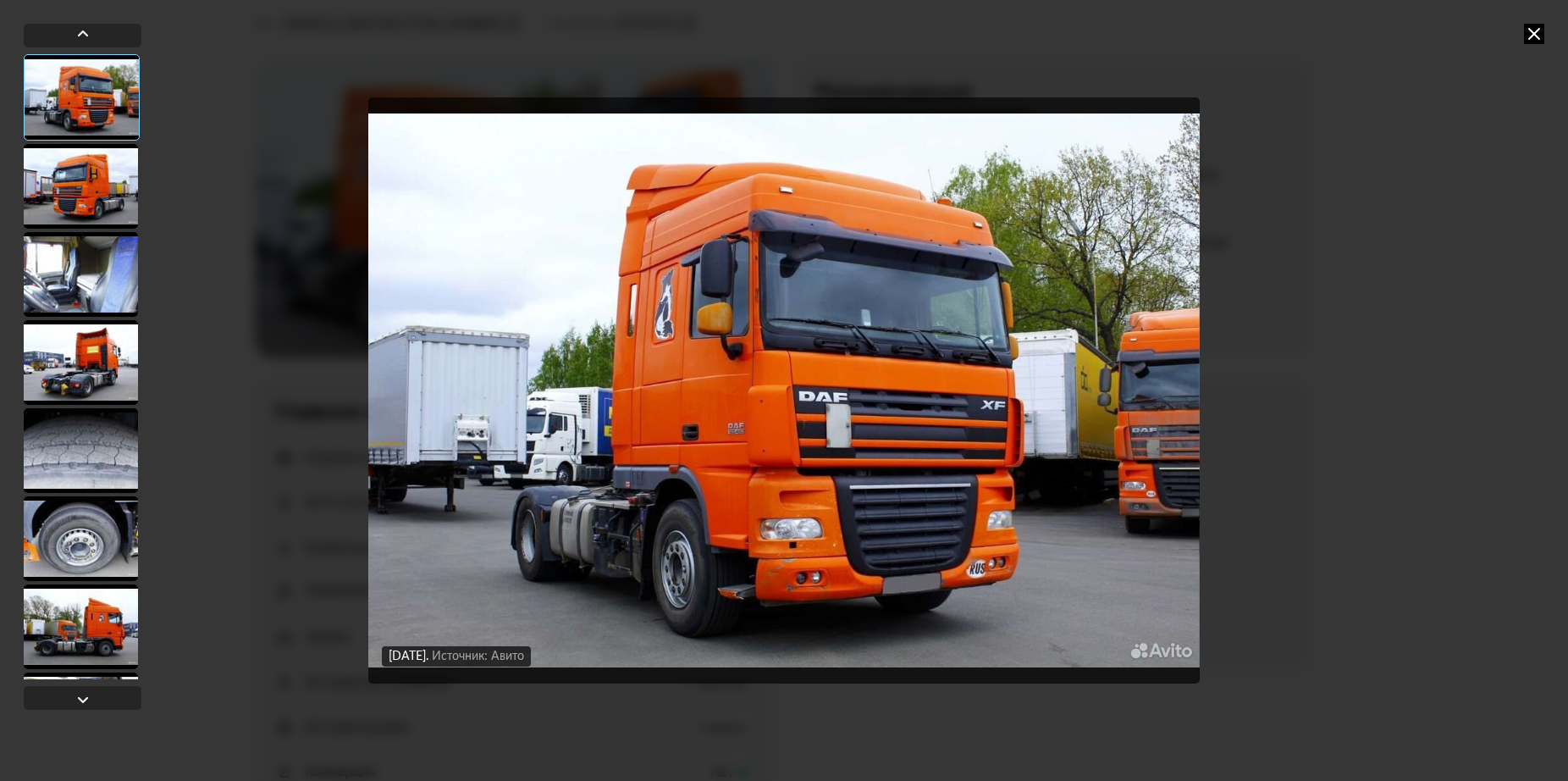
click at [1159, 463] on img "Go to Slide 1" at bounding box center [784, 390] width 831 height 586
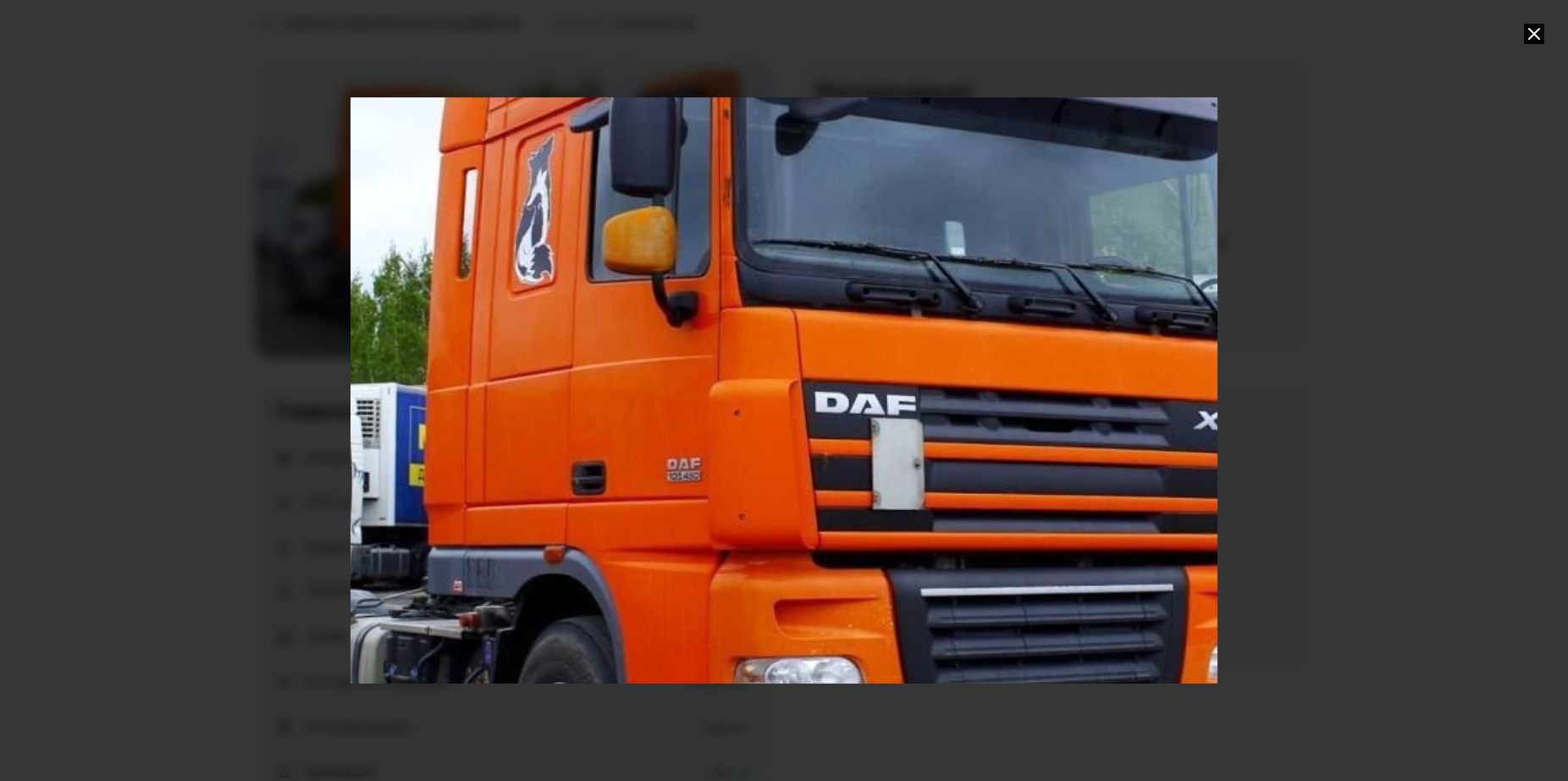
click at [1128, 466] on div "Go to Slide 1" at bounding box center [784, 390] width 1734 height 1172
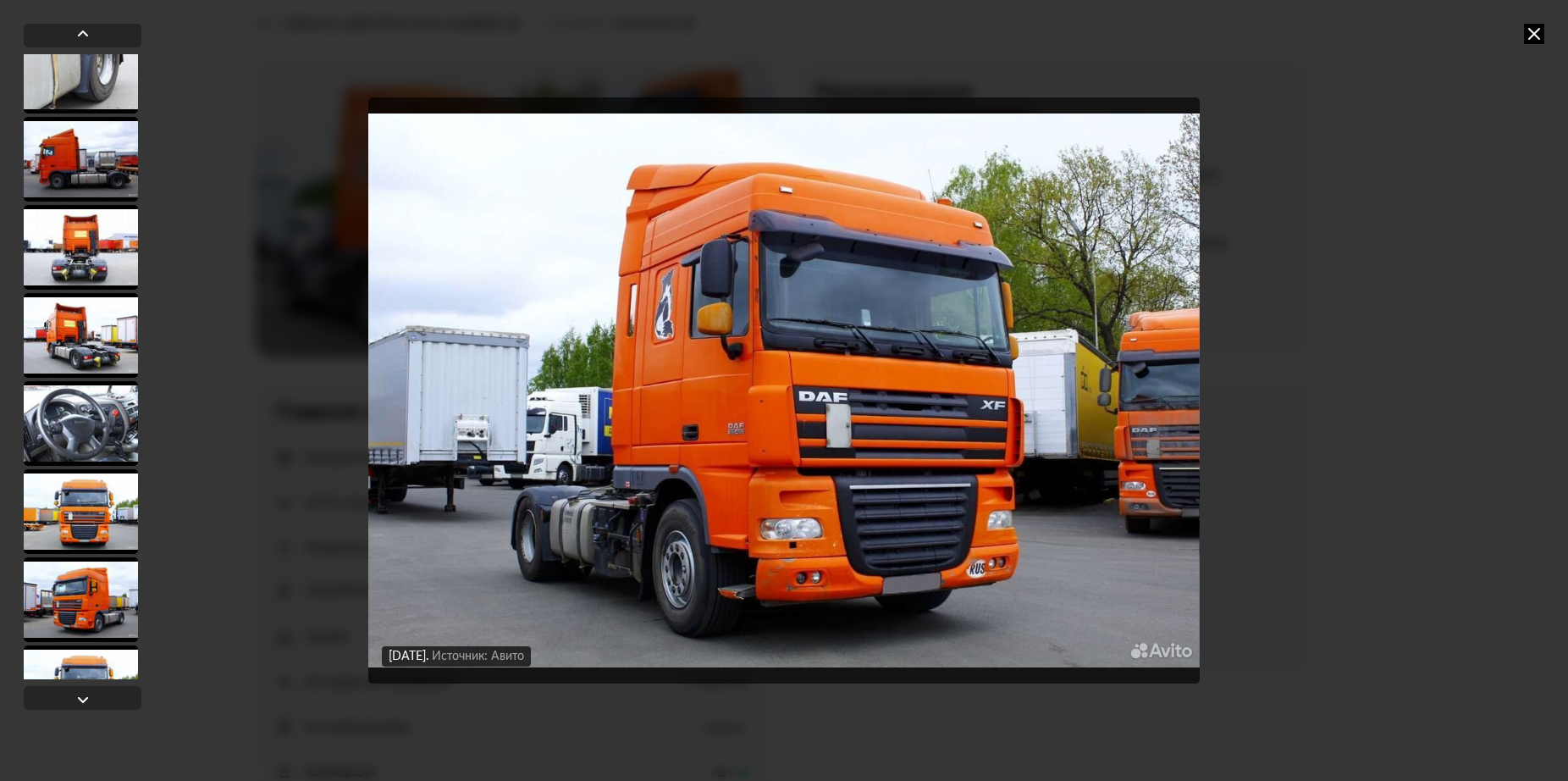
scroll to position [762, 0]
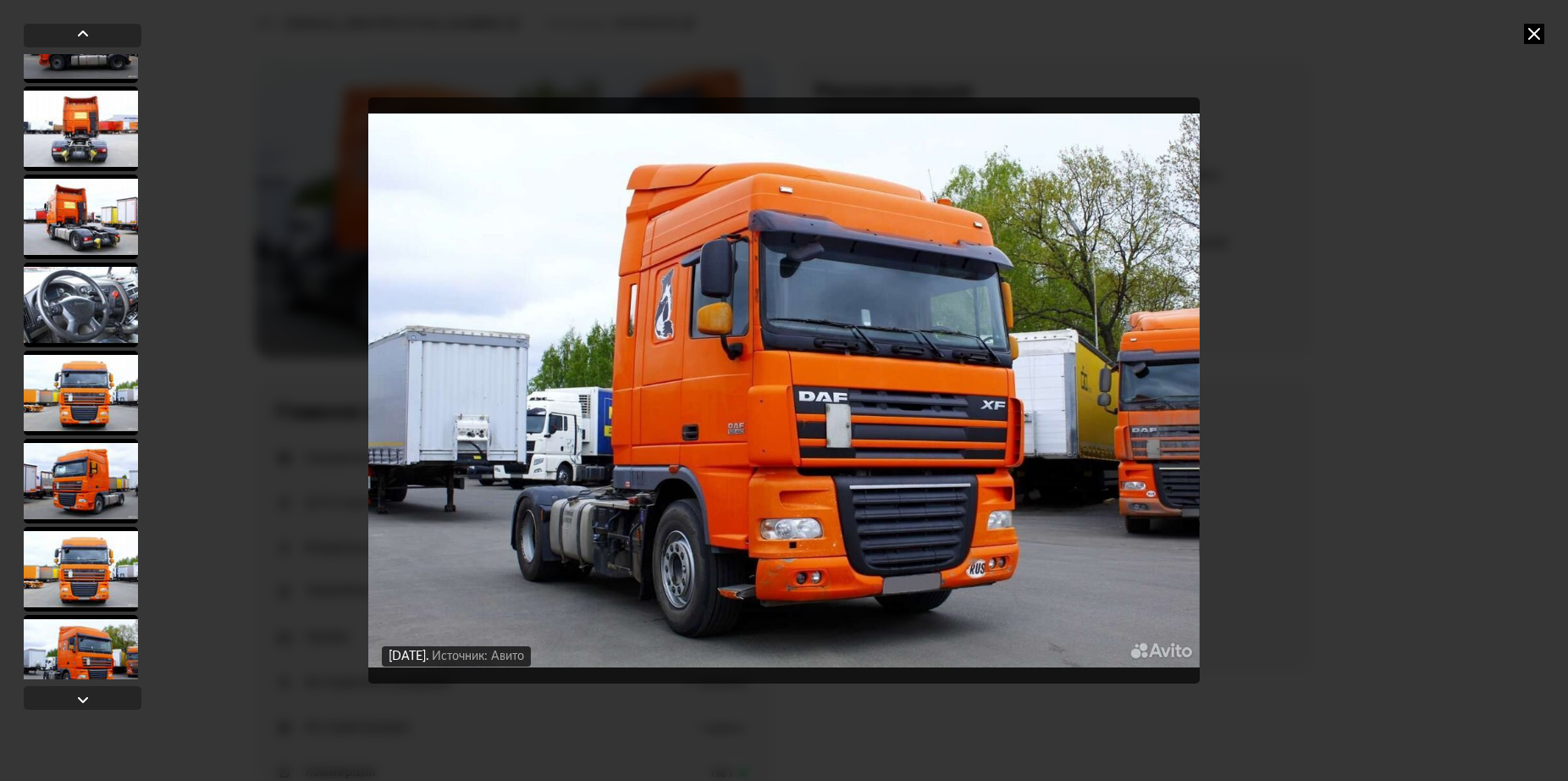
click at [98, 322] on div at bounding box center [81, 305] width 115 height 85
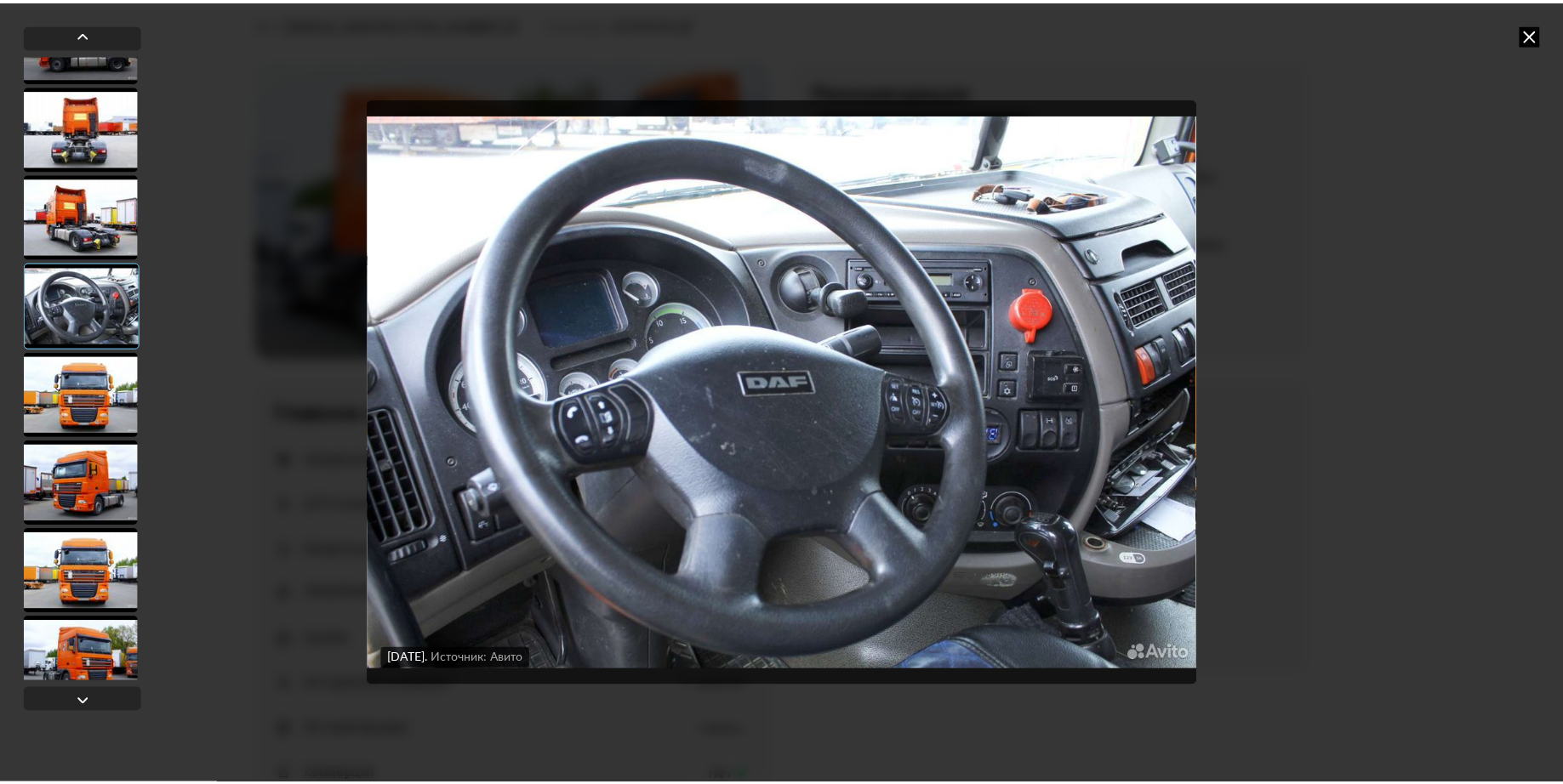
scroll to position [764, 0]
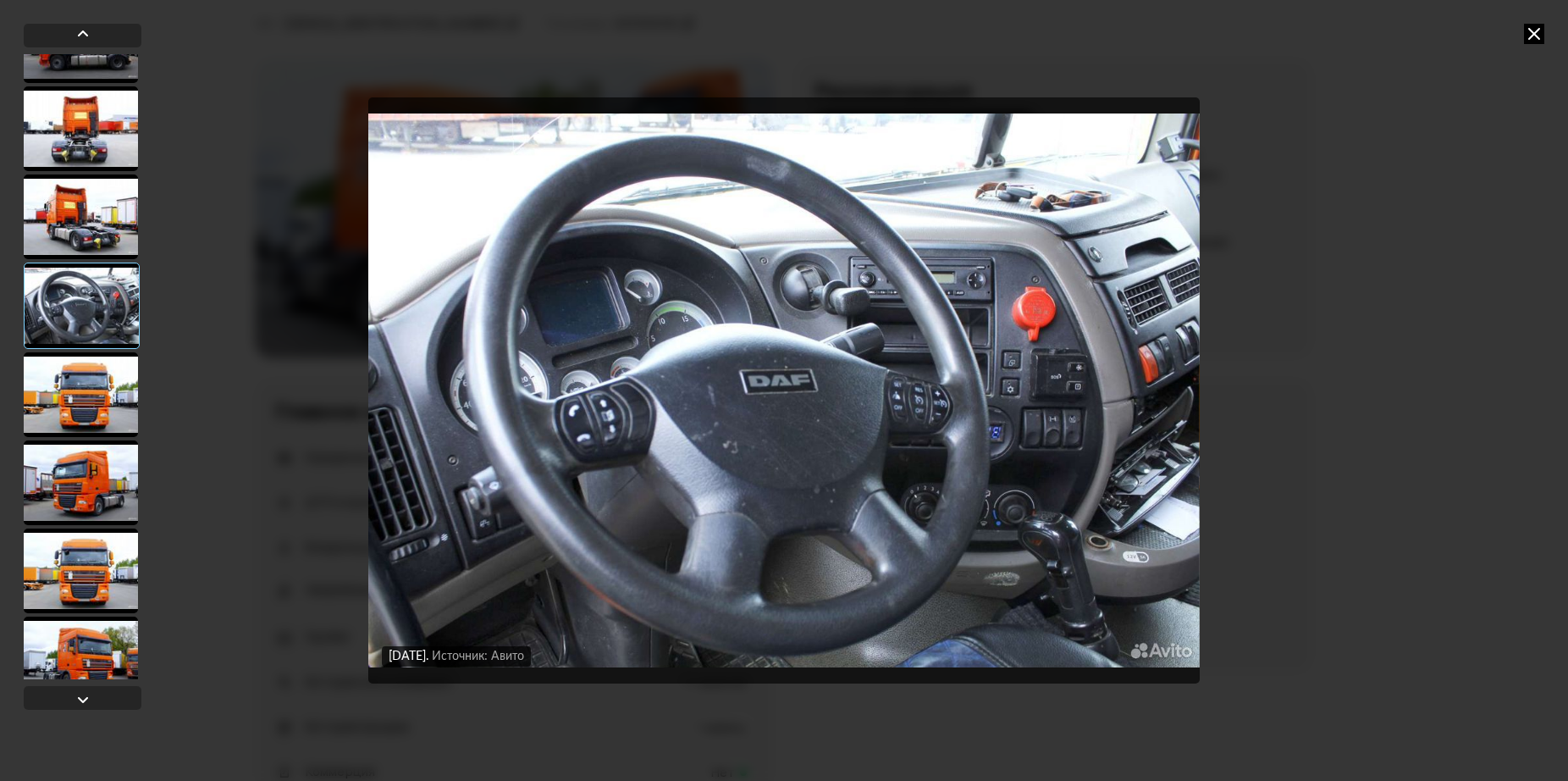
click at [1530, 31] on icon at bounding box center [1534, 33] width 20 height 20
